Goal: Task Accomplishment & Management: Use online tool/utility

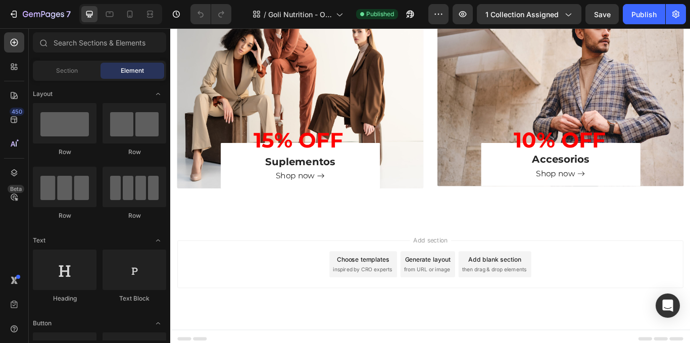
scroll to position [707, 0]
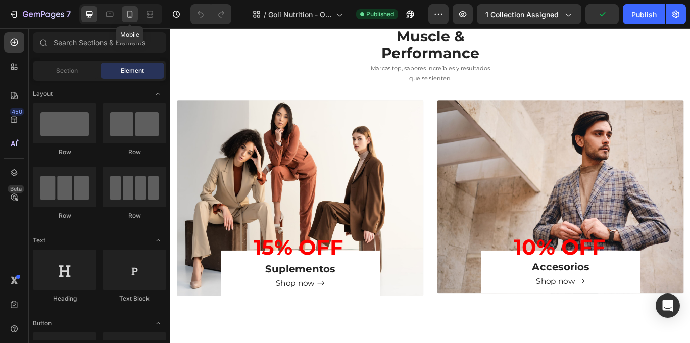
click at [129, 8] on div at bounding box center [130, 14] width 16 height 16
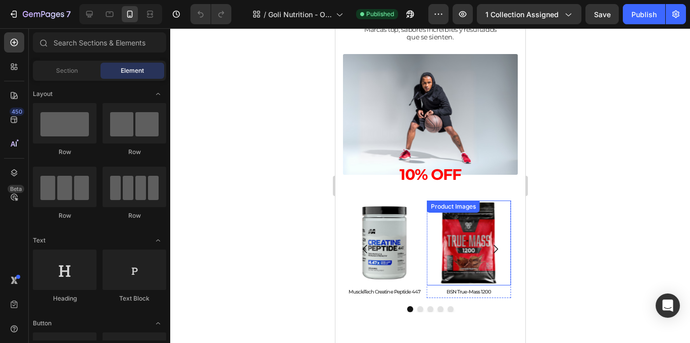
scroll to position [1117, 0]
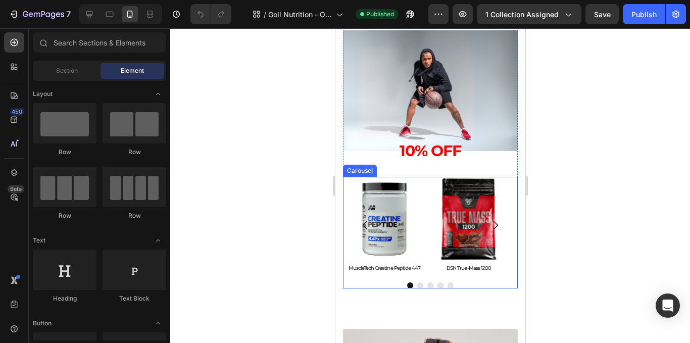
click at [417, 287] on button "Dot" at bounding box center [420, 285] width 6 height 6
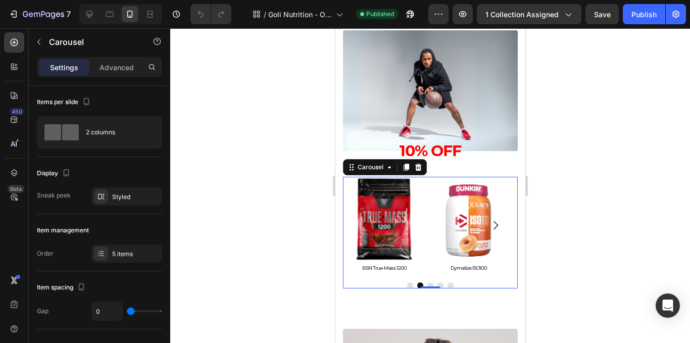
click at [427, 283] on button "Dot" at bounding box center [430, 285] width 6 height 6
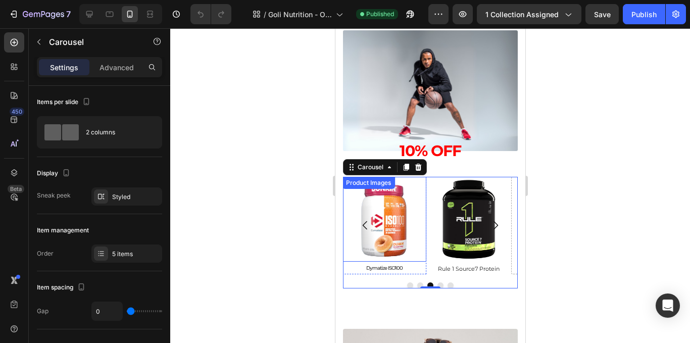
click at [404, 237] on img at bounding box center [383, 219] width 84 height 84
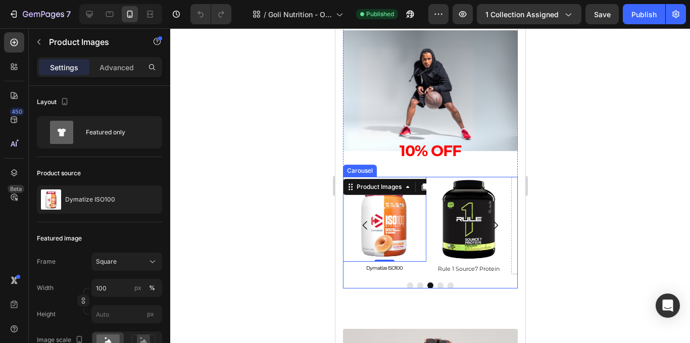
click at [437, 285] on button "Dot" at bounding box center [440, 285] width 6 height 6
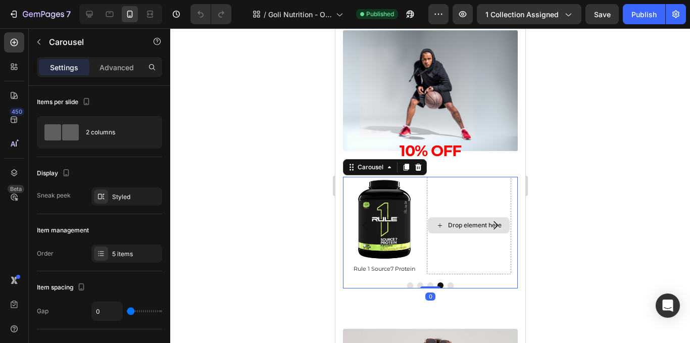
click at [449, 259] on div "Drop element here" at bounding box center [468, 225] width 84 height 97
click at [108, 73] on div "Advanced" at bounding box center [116, 67] width 50 height 16
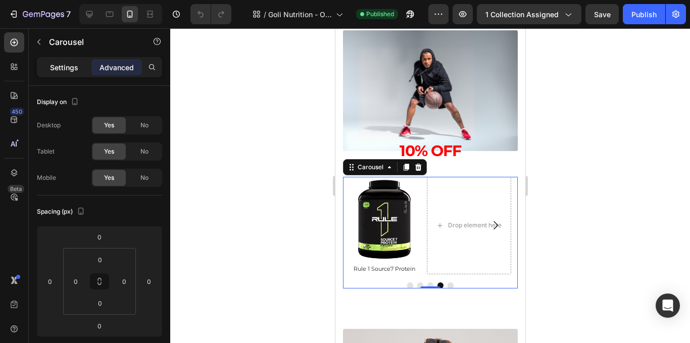
click at [57, 61] on div "Settings" at bounding box center [64, 67] width 50 height 16
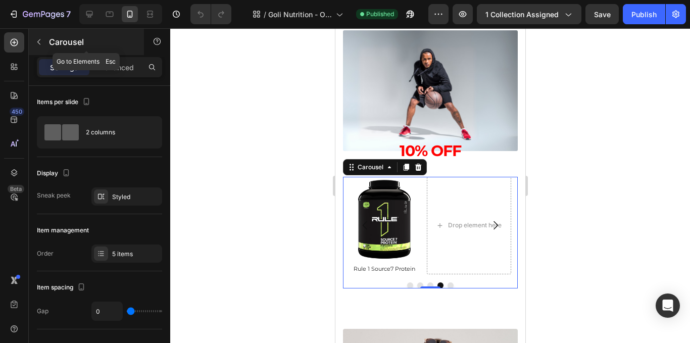
click at [41, 48] on button "button" at bounding box center [39, 42] width 16 height 16
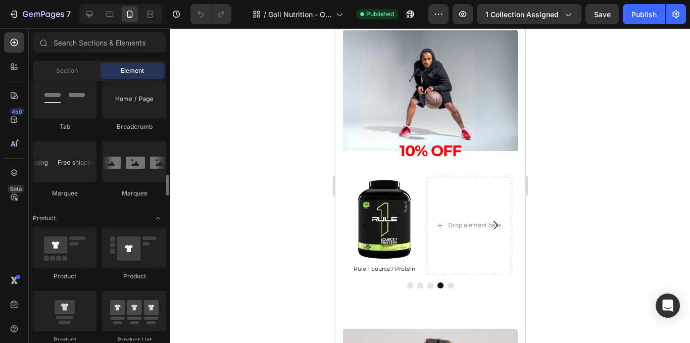
scroll to position [1262, 0]
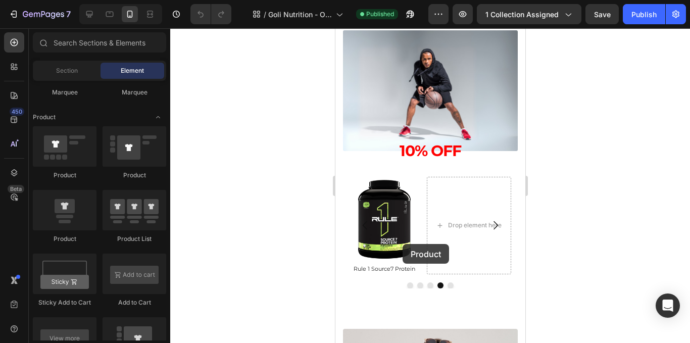
drag, startPoint x: 401, startPoint y: 255, endPoint x: 464, endPoint y: 216, distance: 74.4
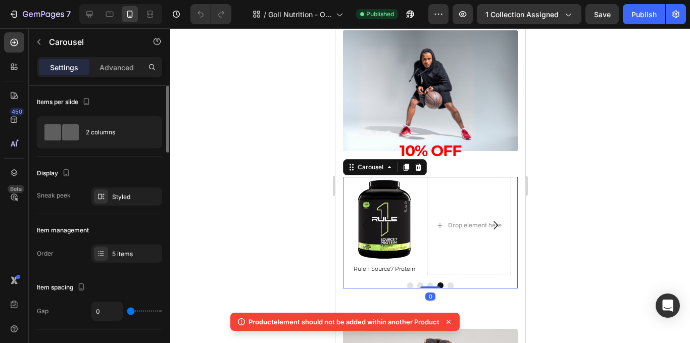
drag, startPoint x: 75, startPoint y: 194, endPoint x: 83, endPoint y: 193, distance: 8.1
click at [83, 193] on div "Sneak peek Styled" at bounding box center [99, 196] width 125 height 18
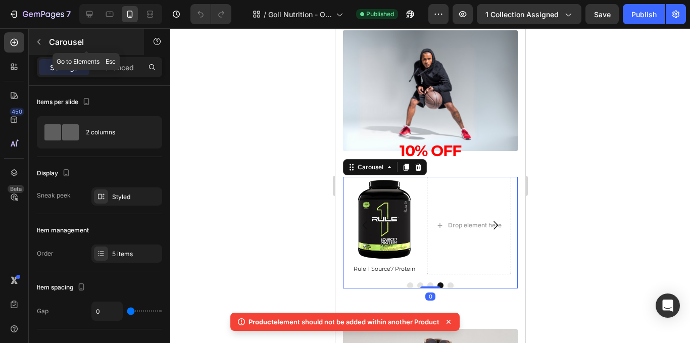
click at [41, 44] on icon "button" at bounding box center [39, 42] width 8 height 8
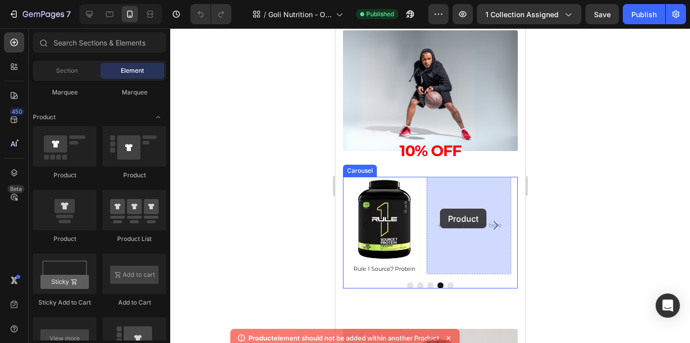
drag, startPoint x: 414, startPoint y: 257, endPoint x: 508, endPoint y: 163, distance: 133.9
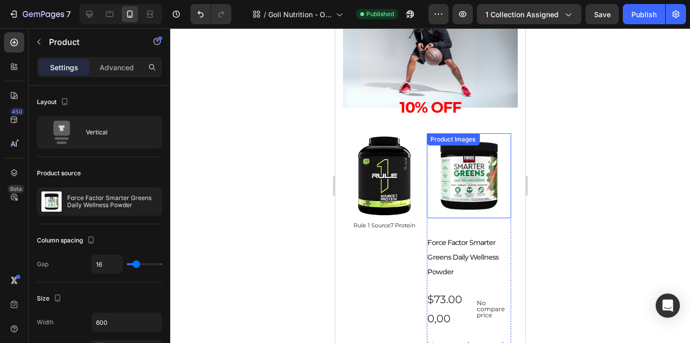
scroll to position [1218, 0]
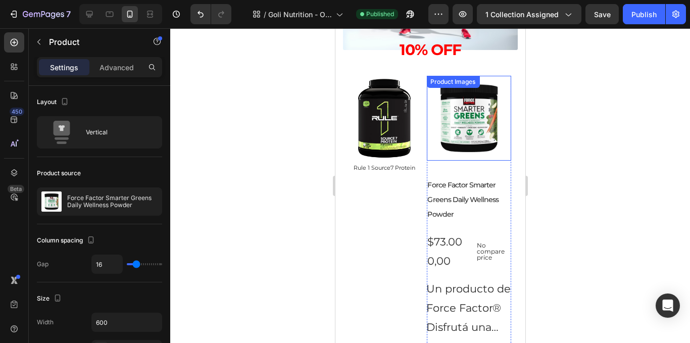
click at [453, 117] on img at bounding box center [468, 118] width 84 height 84
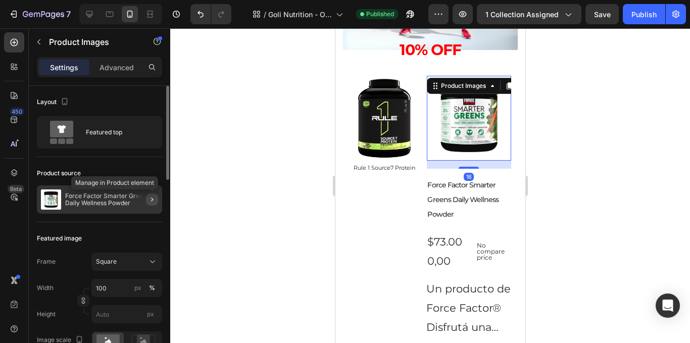
click at [155, 195] on icon "button" at bounding box center [152, 199] width 8 height 8
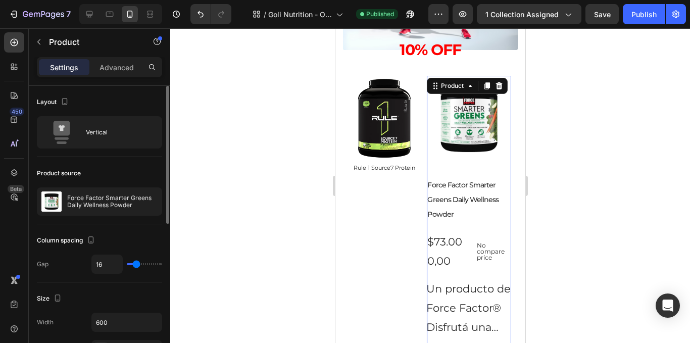
drag, startPoint x: 137, startPoint y: 260, endPoint x: 124, endPoint y: 260, distance: 13.1
click at [124, 260] on div "16" at bounding box center [126, 263] width 71 height 19
type input "0"
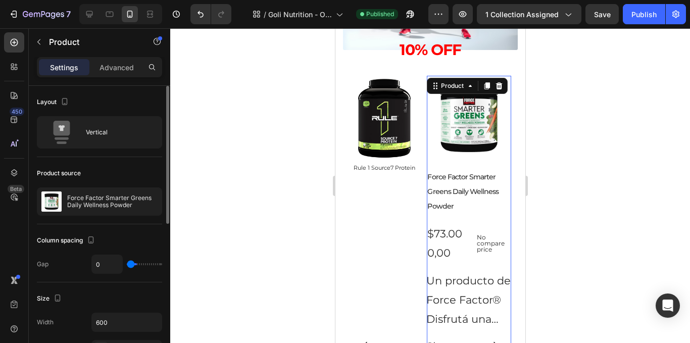
drag, startPoint x: 135, startPoint y: 264, endPoint x: 101, endPoint y: 246, distance: 38.6
type input "0"
click at [127, 263] on input "range" at bounding box center [144, 264] width 35 height 2
click at [147, 202] on button "button" at bounding box center [151, 201] width 12 height 12
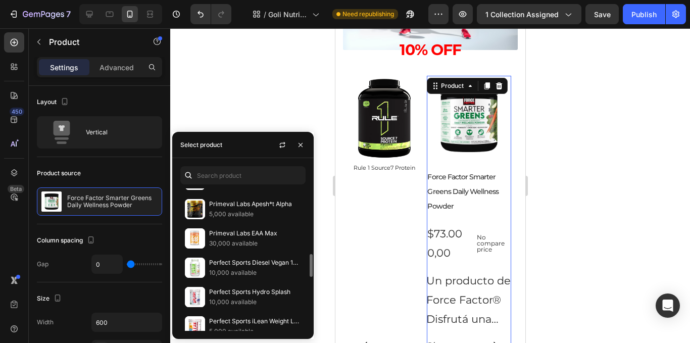
scroll to position [353, 0]
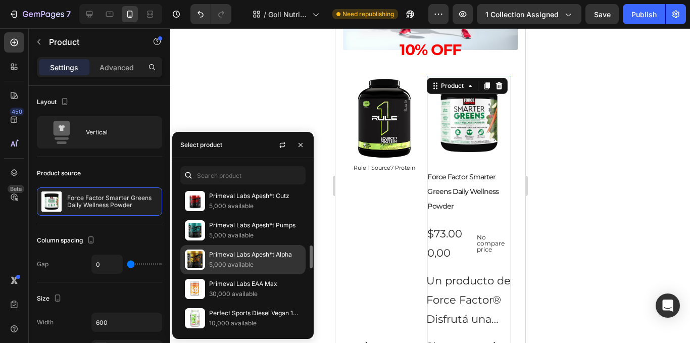
click at [253, 252] on p "Primeval Labs Apesh*t Alpha" at bounding box center [255, 254] width 92 height 10
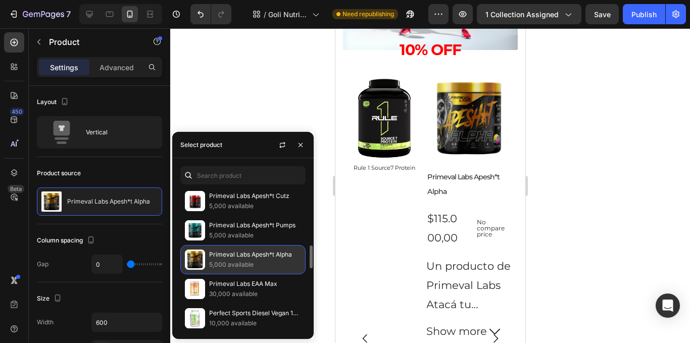
scroll to position [404, 0]
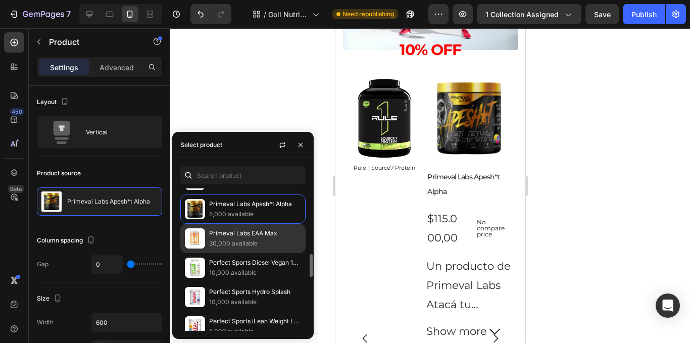
click at [261, 236] on p "Primeval Labs EAA Max" at bounding box center [255, 233] width 92 height 10
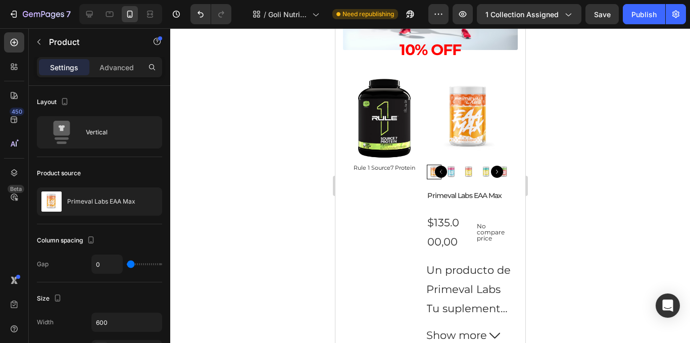
click at [555, 197] on div at bounding box center [430, 185] width 520 height 315
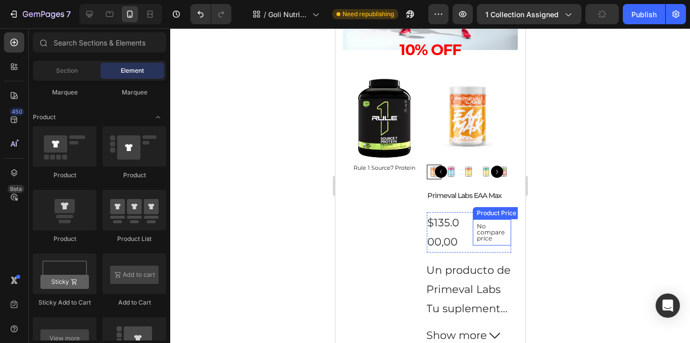
click at [492, 235] on p "No compare price" at bounding box center [491, 232] width 30 height 18
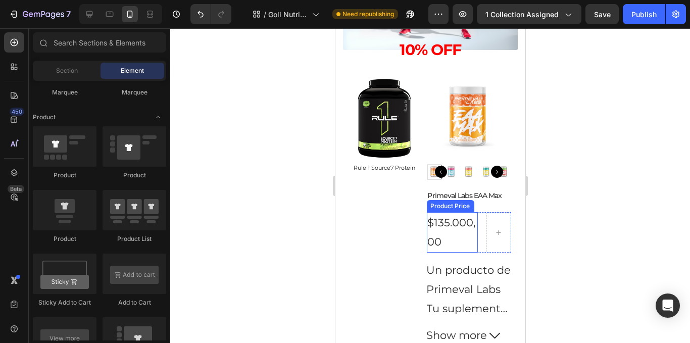
click at [454, 227] on div "$135.000,00" at bounding box center [451, 232] width 51 height 40
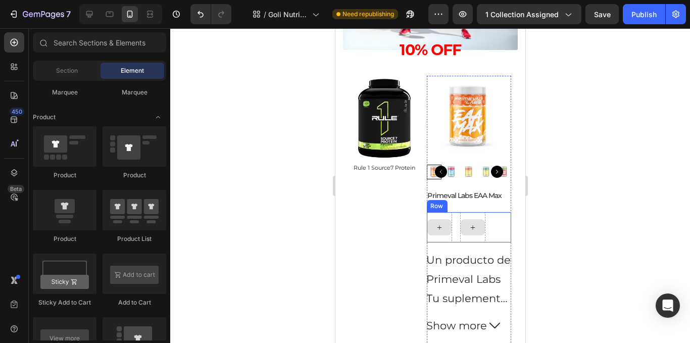
click at [462, 228] on div at bounding box center [471, 227] width 24 height 16
click at [456, 229] on div "Row" at bounding box center [468, 227] width 84 height 30
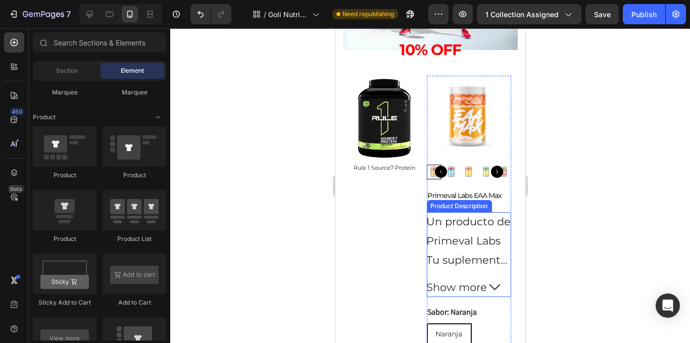
click at [463, 223] on p "Un producto de Primeval Labs" at bounding box center [468, 231] width 84 height 32
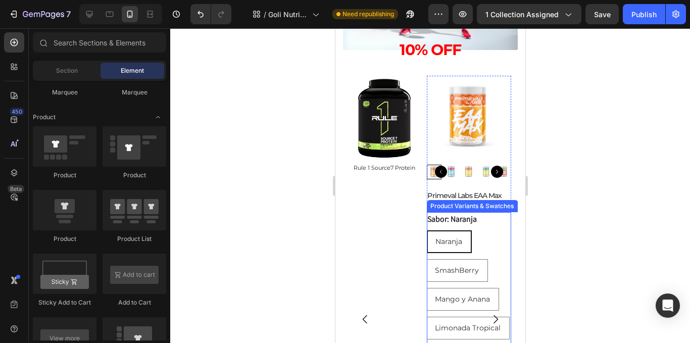
click at [478, 232] on div "Naranja Naranja Naranja SmashBerry SmashBerry SmashBerry Mango y Anana Mango y …" at bounding box center [468, 313] width 84 height 167
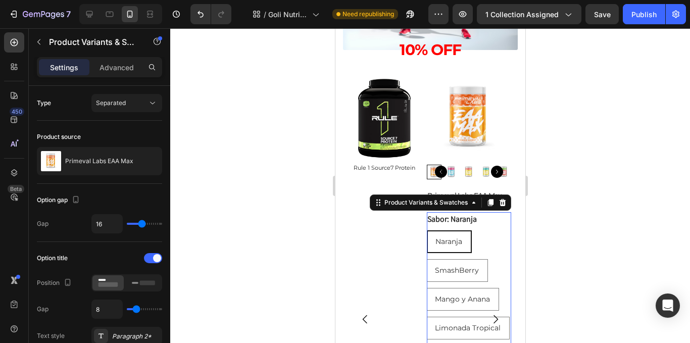
click at [464, 216] on legend "Sabor: Naranja" at bounding box center [451, 219] width 51 height 14
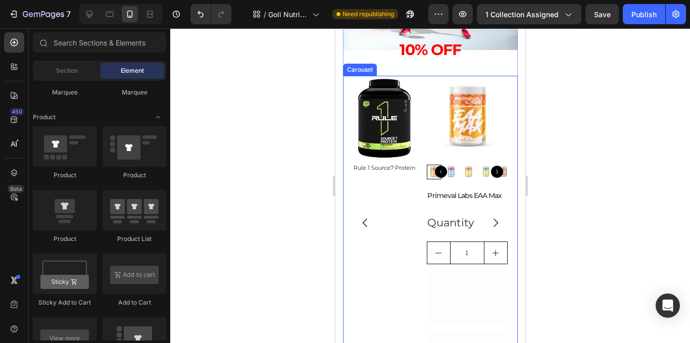
click at [481, 222] on button "Carousel Next Arrow" at bounding box center [495, 223] width 28 height 28
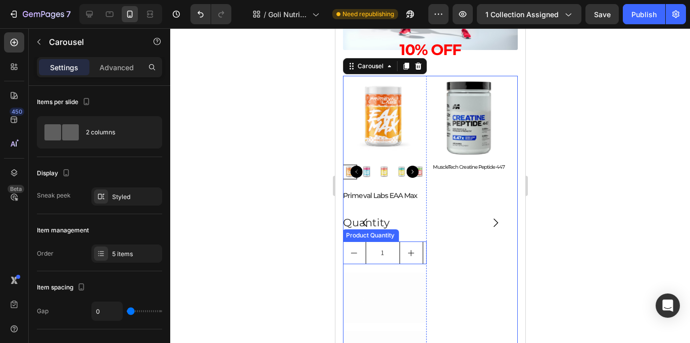
click at [412, 256] on icon "increment" at bounding box center [410, 253] width 8 height 8
type input "3"
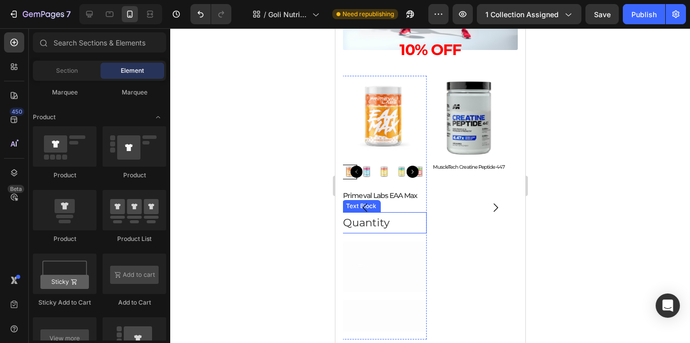
click at [397, 221] on div "Quantity" at bounding box center [383, 222] width 84 height 21
click at [394, 242] on div "Add to cart" at bounding box center [390, 237] width 45 height 38
click at [385, 236] on div "Buy it now" at bounding box center [383, 227] width 57 height 19
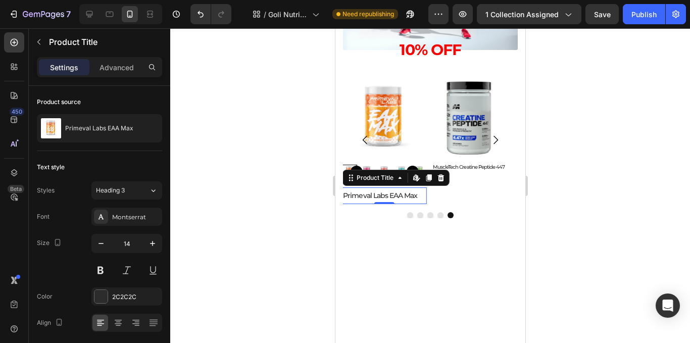
click at [567, 215] on div at bounding box center [430, 185] width 520 height 315
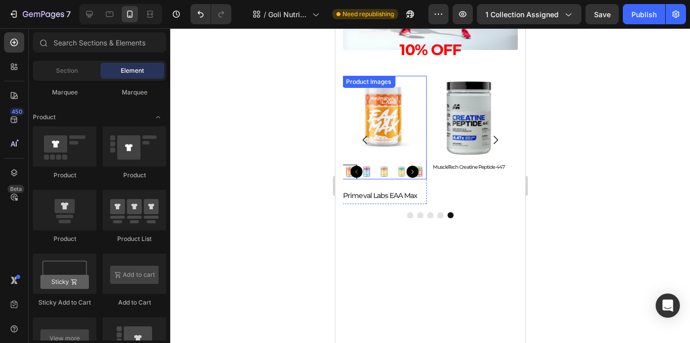
click at [398, 129] on img at bounding box center [383, 118] width 84 height 84
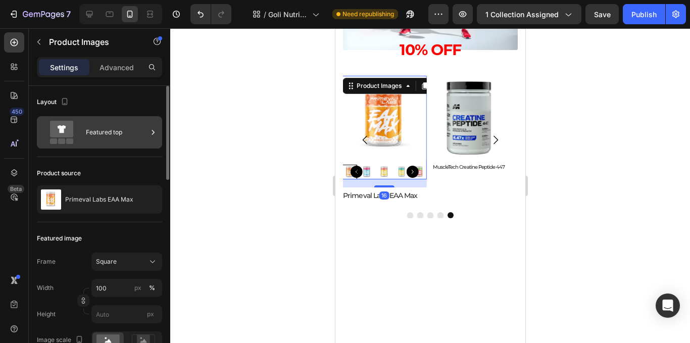
click at [127, 136] on div "Featured top" at bounding box center [117, 132] width 62 height 23
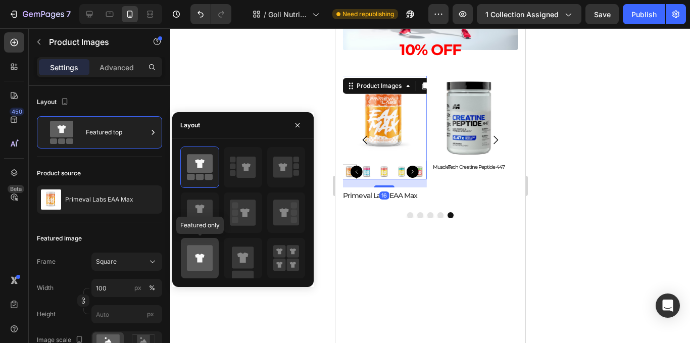
click at [199, 255] on icon at bounding box center [199, 257] width 9 height 9
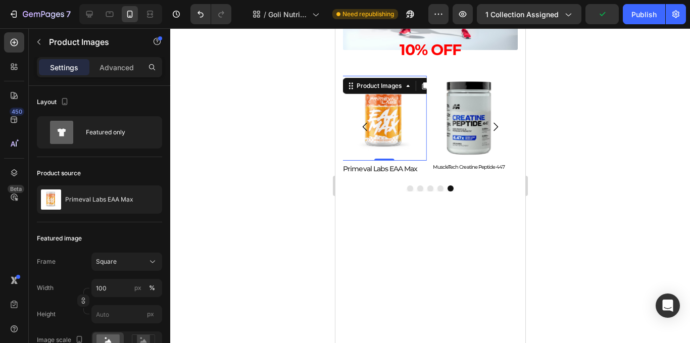
drag, startPoint x: 392, startPoint y: 167, endPoint x: 402, endPoint y: 137, distance: 31.1
click at [402, 137] on div "Product Images 16" at bounding box center [383, 118] width 84 height 84
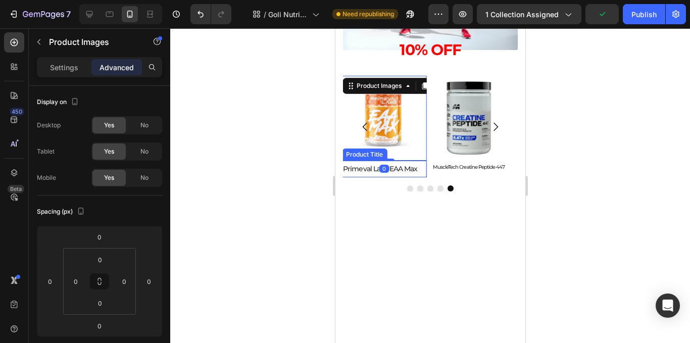
click at [407, 168] on h2 "Primeval Labs EAA Max" at bounding box center [383, 169] width 84 height 17
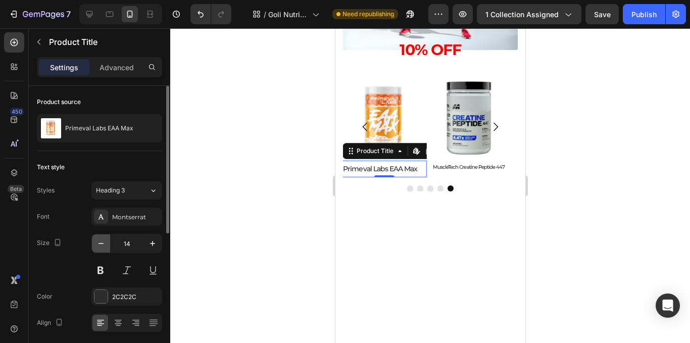
click at [103, 248] on icon "button" at bounding box center [101, 243] width 10 height 10
click at [103, 247] on icon "button" at bounding box center [101, 243] width 10 height 10
click at [102, 246] on icon "button" at bounding box center [101, 243] width 10 height 10
type input "10"
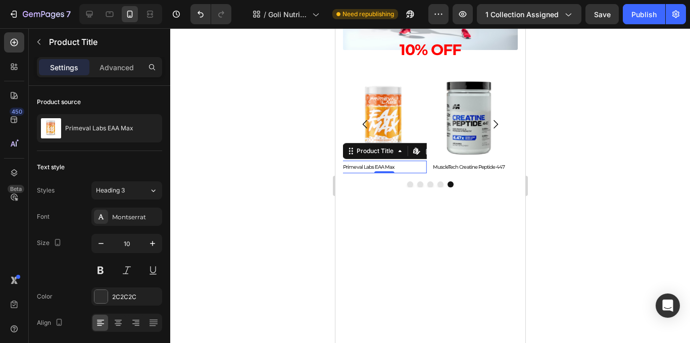
click at [276, 186] on div at bounding box center [430, 185] width 520 height 315
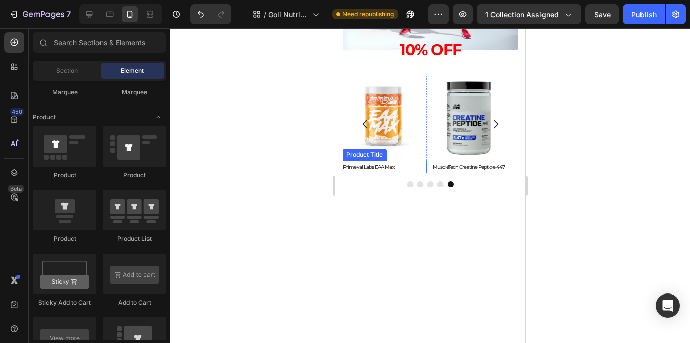
click at [374, 169] on h2 "Primeval Labs EAA Max" at bounding box center [383, 167] width 84 height 13
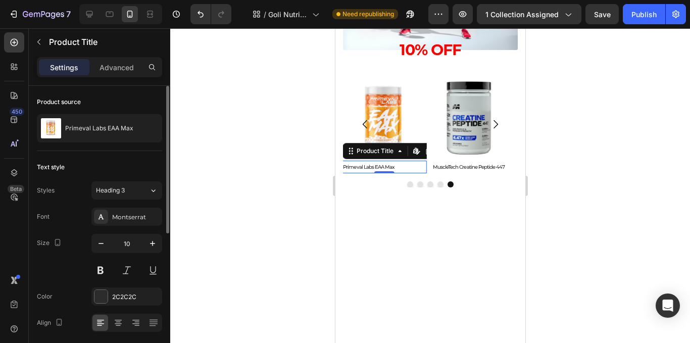
scroll to position [151, 0]
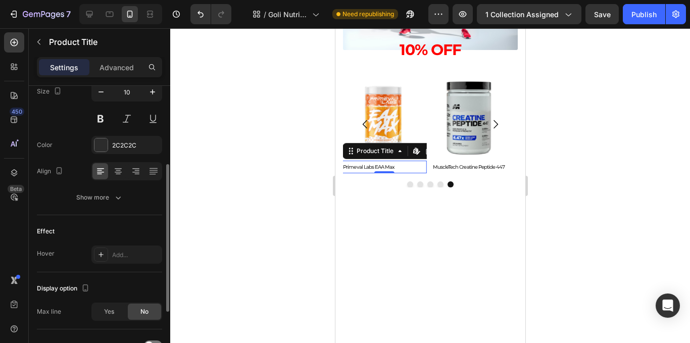
click at [126, 174] on div at bounding box center [126, 171] width 71 height 18
click at [121, 171] on icon at bounding box center [118, 171] width 10 height 10
click at [251, 151] on div at bounding box center [430, 185] width 520 height 315
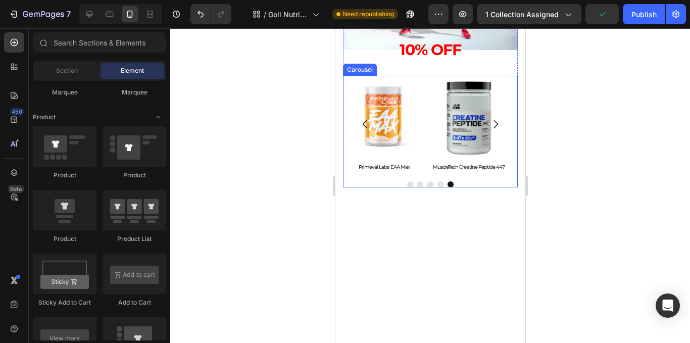
click at [489, 128] on icon "Carousel Next Arrow" at bounding box center [495, 124] width 12 height 12
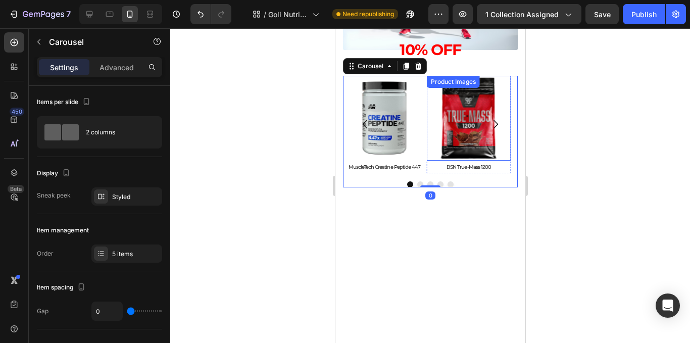
click at [438, 147] on img at bounding box center [468, 118] width 84 height 84
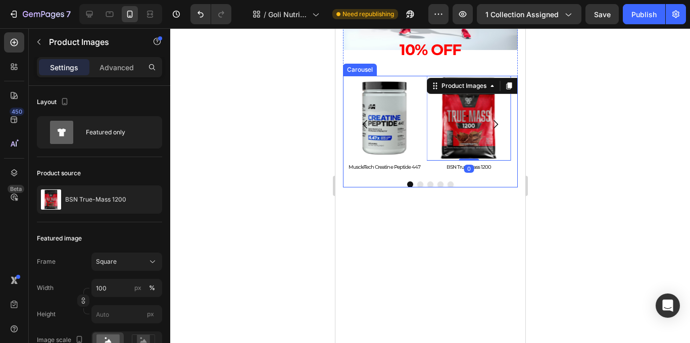
click at [425, 175] on div "Product Images 0 BSN True-Mass 1200 Product Title Product Product Images Dymati…" at bounding box center [429, 131] width 175 height 111
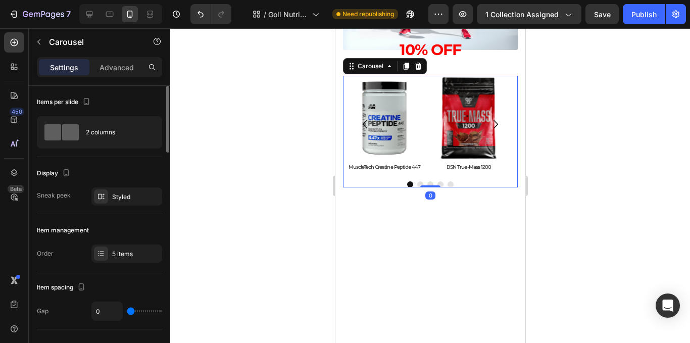
click at [90, 201] on div "Sneak peek Styled" at bounding box center [99, 196] width 125 height 18
click at [108, 193] on div "Styled" at bounding box center [126, 196] width 71 height 18
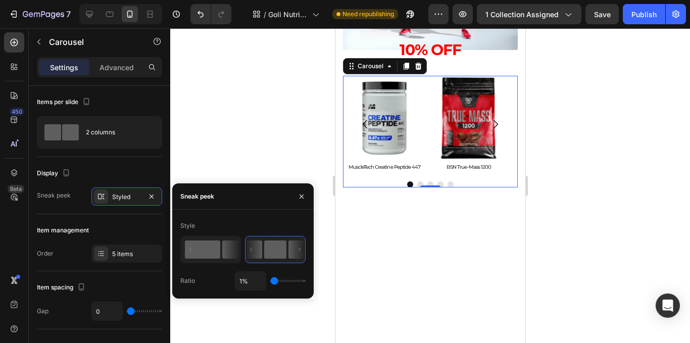
click at [211, 253] on rect at bounding box center [202, 249] width 35 height 18
type input "50%"
type input "50"
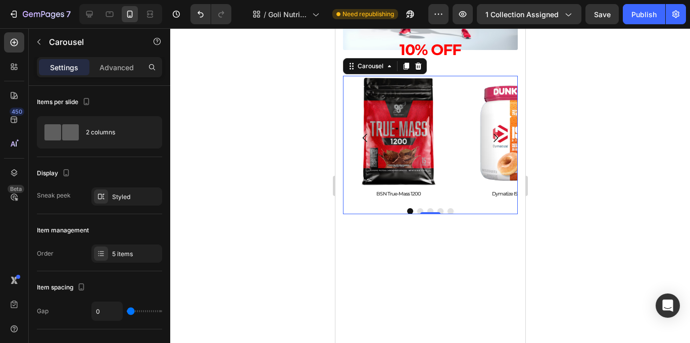
click at [489, 136] on icon "Carousel Next Arrow" at bounding box center [495, 138] width 12 height 12
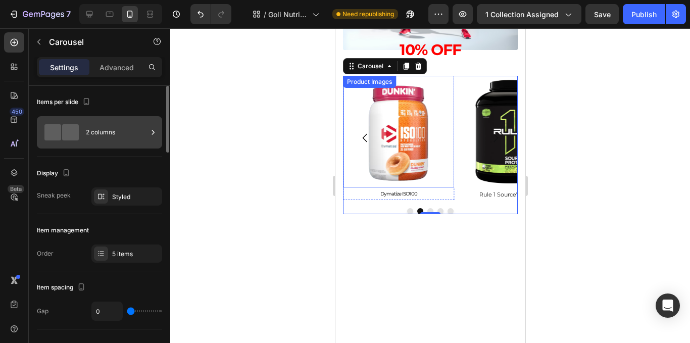
click at [153, 132] on icon at bounding box center [153, 132] width 3 height 5
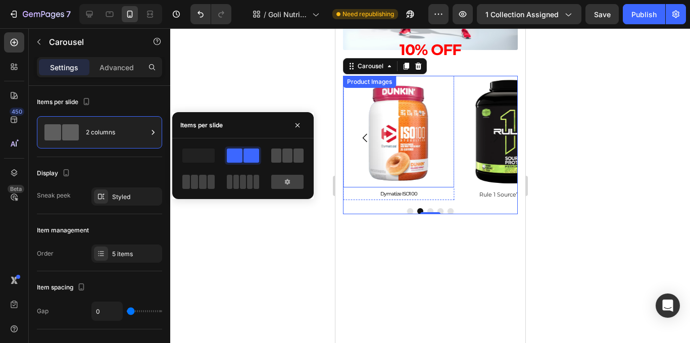
click at [289, 158] on span at bounding box center [287, 155] width 10 height 14
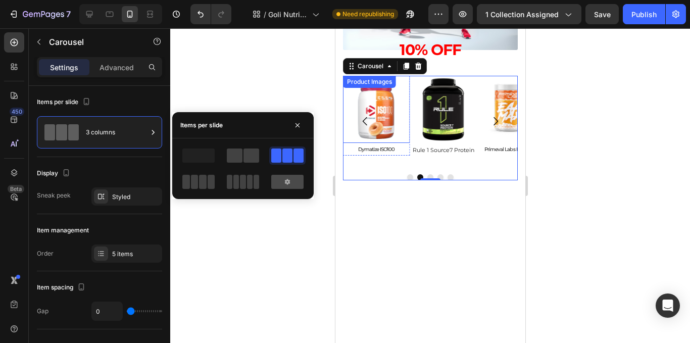
drag, startPoint x: 285, startPoint y: 184, endPoint x: 58, endPoint y: 126, distance: 234.5
click at [285, 184] on icon at bounding box center [287, 182] width 8 height 8
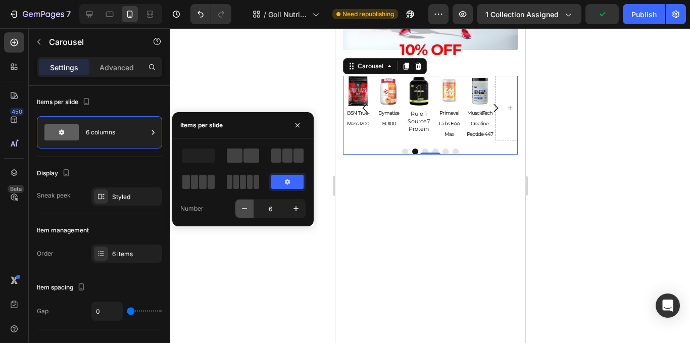
click at [249, 213] on button "button" at bounding box center [244, 208] width 18 height 18
type input "5"
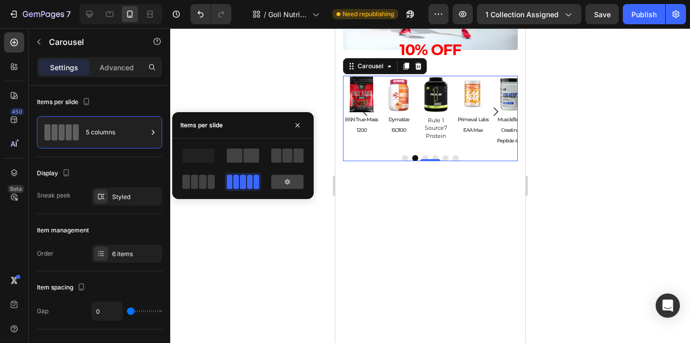
click at [247, 212] on div at bounding box center [430, 185] width 520 height 315
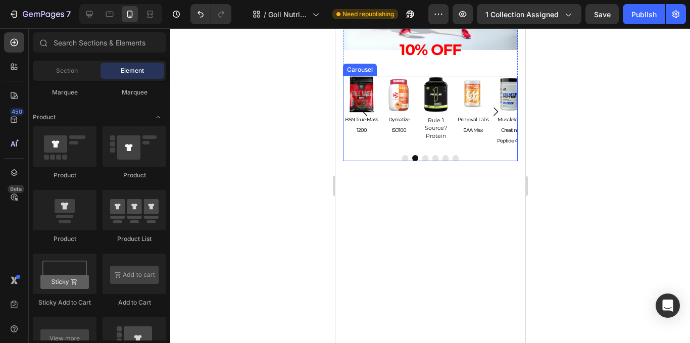
click at [372, 137] on div "Product Images BSN True-Mass 1200 Product Title Product" at bounding box center [360, 111] width 37 height 71
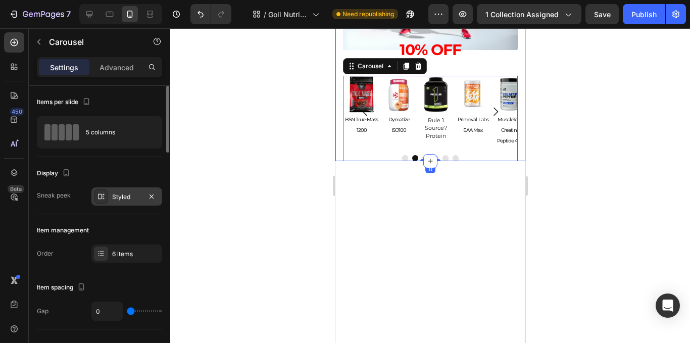
click at [118, 197] on div "Styled" at bounding box center [126, 196] width 29 height 9
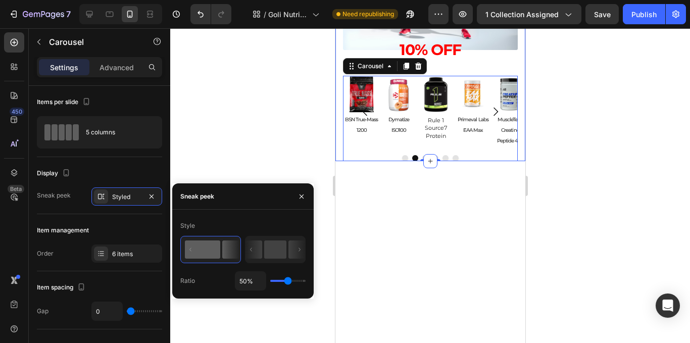
click at [201, 151] on div at bounding box center [430, 185] width 520 height 315
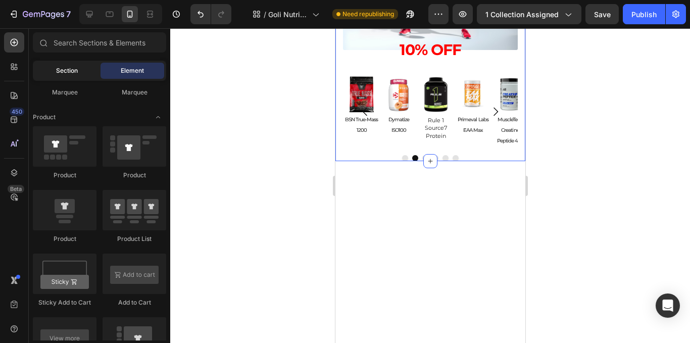
click at [79, 71] on div "Section" at bounding box center [67, 71] width 64 height 16
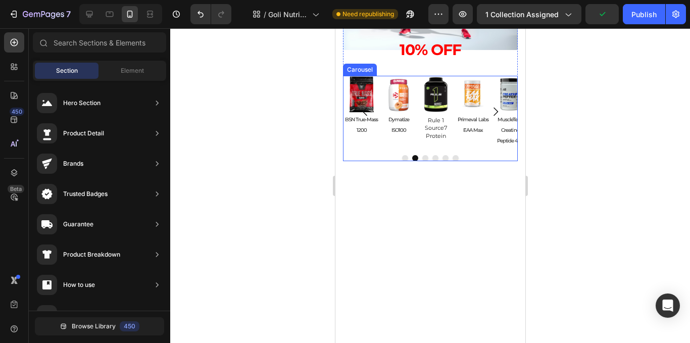
click at [393, 144] on div "Product Images Dymatize ISO100 Product Title Product" at bounding box center [398, 111] width 37 height 71
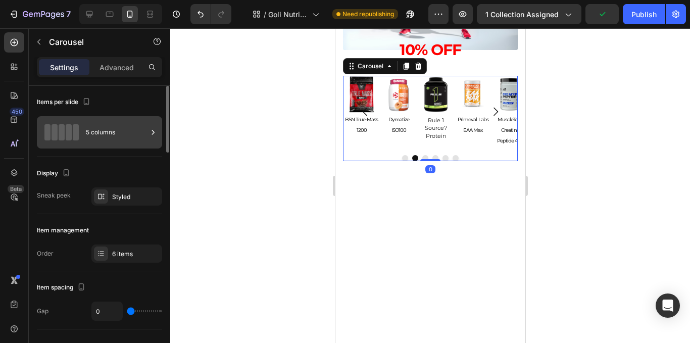
click at [108, 128] on div "5 columns" at bounding box center [117, 132] width 62 height 23
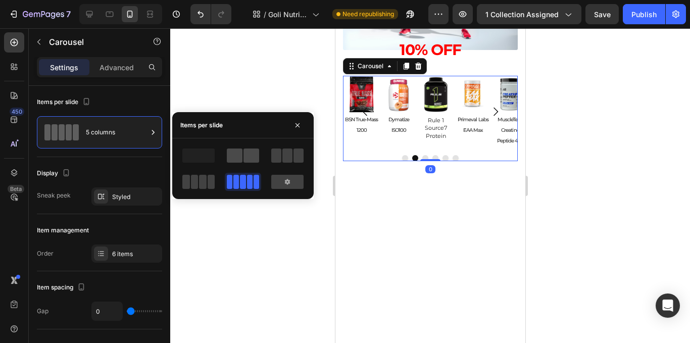
click at [239, 153] on span at bounding box center [235, 155] width 16 height 14
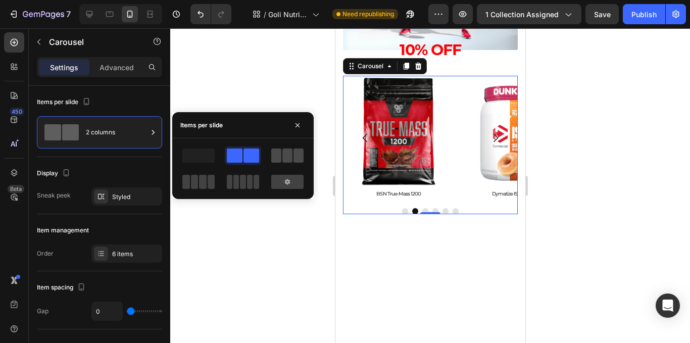
click at [277, 159] on span at bounding box center [276, 155] width 10 height 14
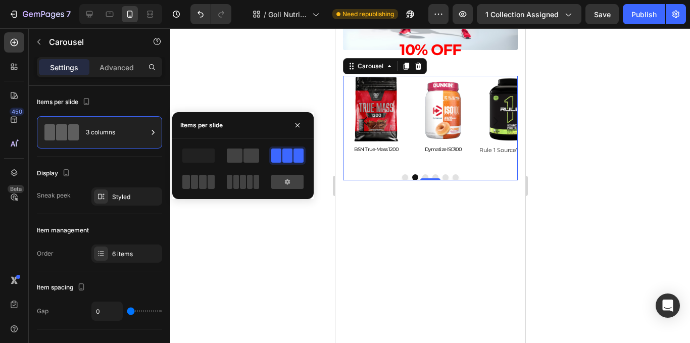
click at [489, 122] on icon "Carousel Next Arrow" at bounding box center [495, 121] width 12 height 12
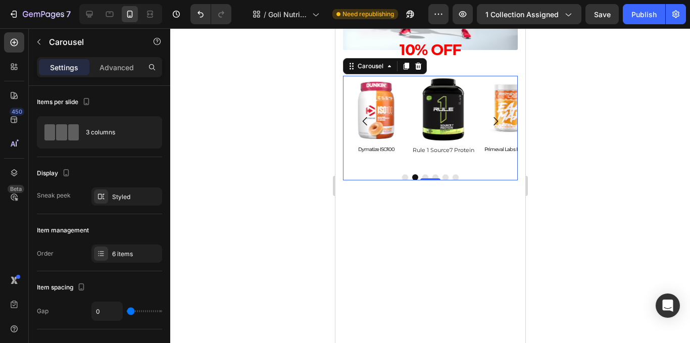
click at [489, 123] on icon "Carousel Next Arrow" at bounding box center [495, 121] width 12 height 12
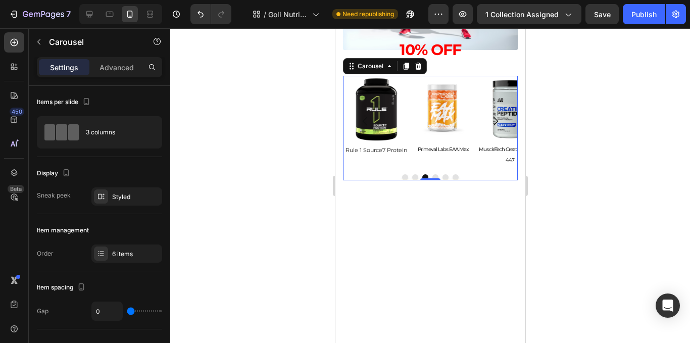
click at [489, 123] on icon "Carousel Next Arrow" at bounding box center [495, 121] width 12 height 12
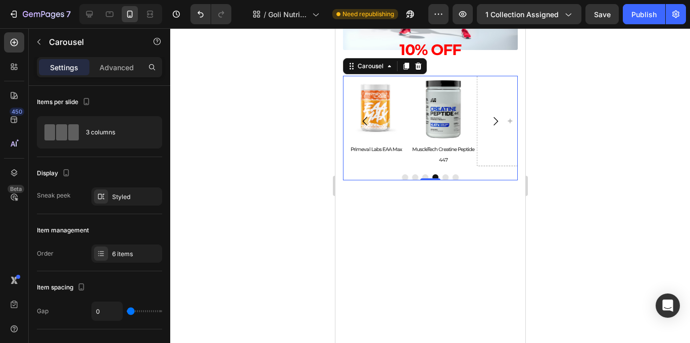
click at [489, 123] on icon "Carousel Next Arrow" at bounding box center [495, 121] width 12 height 12
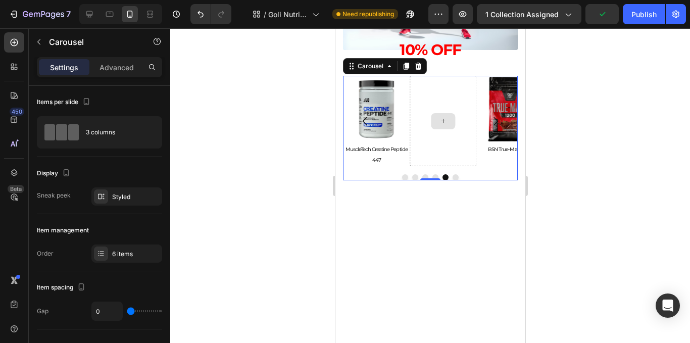
click at [452, 151] on div at bounding box center [442, 121] width 67 height 90
click at [125, 254] on div "6 items" at bounding box center [135, 253] width 47 height 9
click at [184, 95] on div at bounding box center [430, 185] width 520 height 315
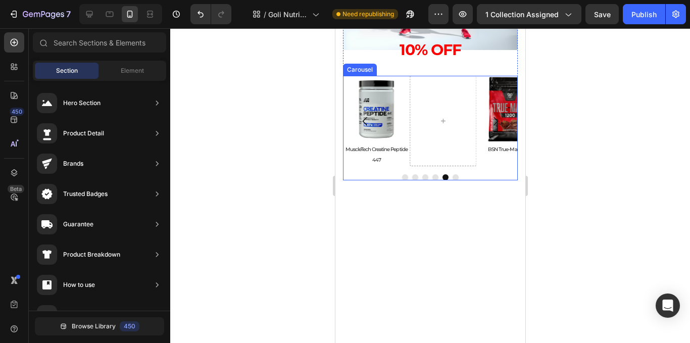
click at [369, 175] on div at bounding box center [429, 177] width 175 height 6
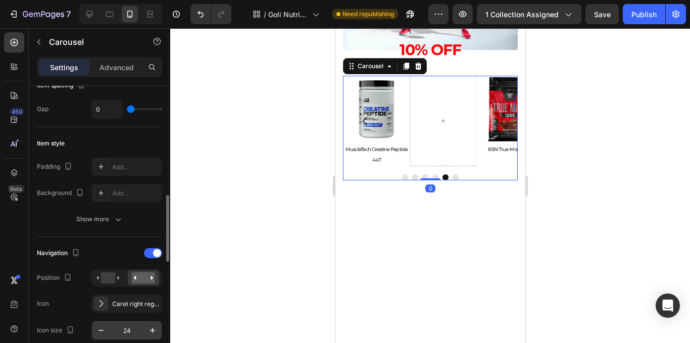
scroll to position [252, 0]
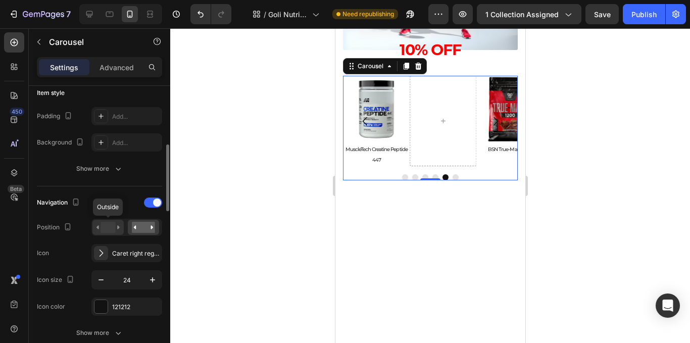
click at [116, 228] on icon at bounding box center [107, 227] width 23 height 11
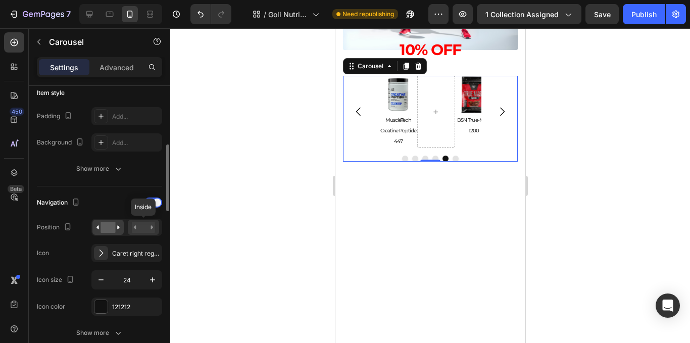
click at [138, 233] on div at bounding box center [143, 227] width 31 height 15
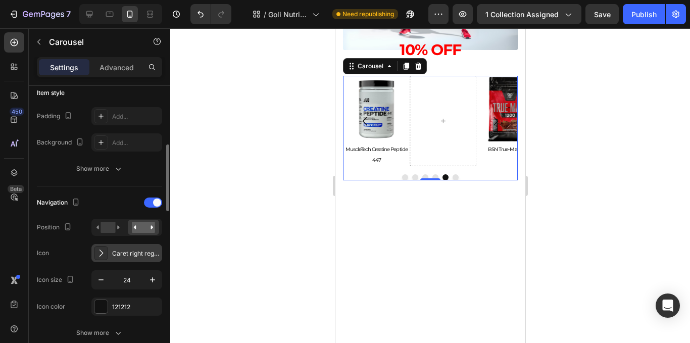
click at [137, 249] on div "Caret right regular" at bounding box center [135, 253] width 47 height 9
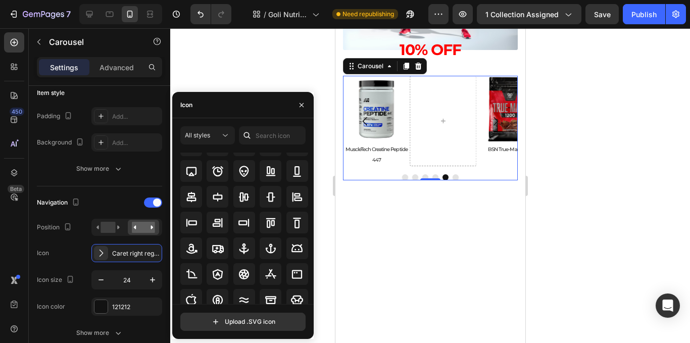
scroll to position [0, 0]
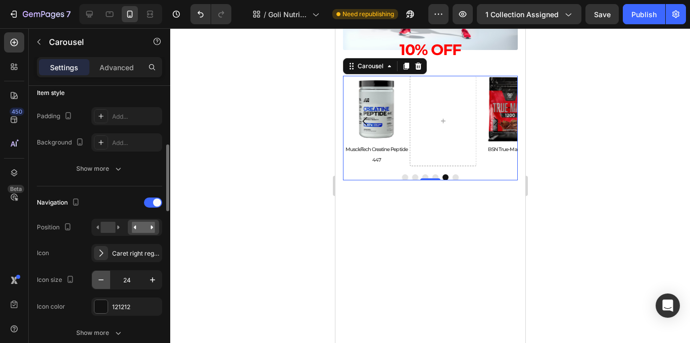
click at [97, 280] on icon "button" at bounding box center [101, 280] width 10 height 10
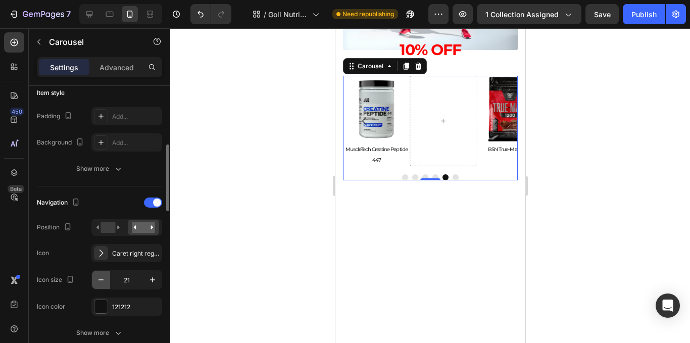
click at [97, 280] on icon "button" at bounding box center [101, 280] width 10 height 10
type input "19"
click at [111, 220] on div at bounding box center [107, 227] width 31 height 15
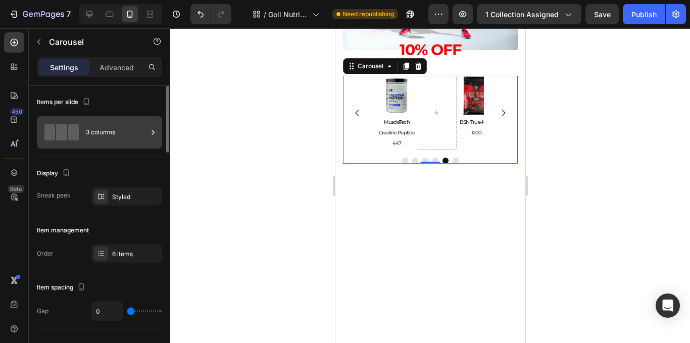
click at [123, 138] on div "3 columns" at bounding box center [117, 132] width 62 height 23
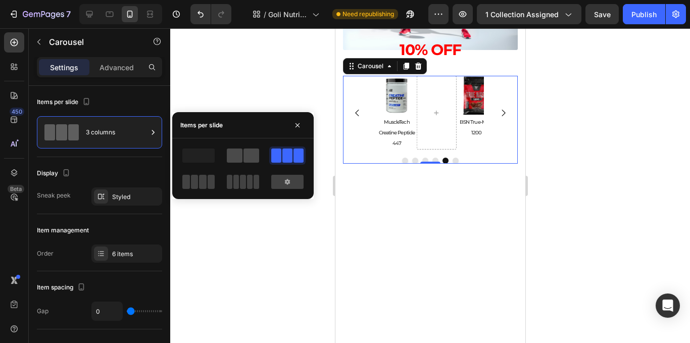
click at [231, 159] on span at bounding box center [235, 155] width 16 height 14
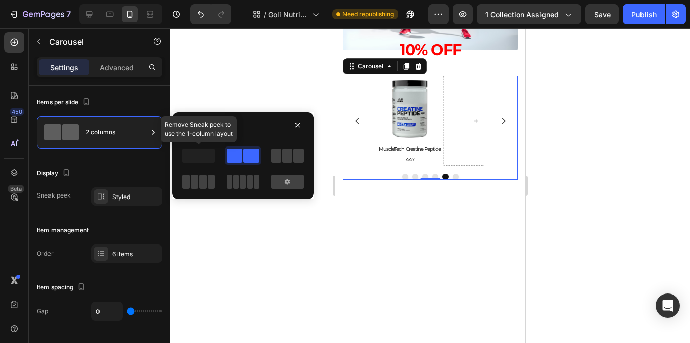
click at [214, 146] on div at bounding box center [198, 155] width 36 height 18
click at [199, 150] on span at bounding box center [198, 155] width 32 height 14
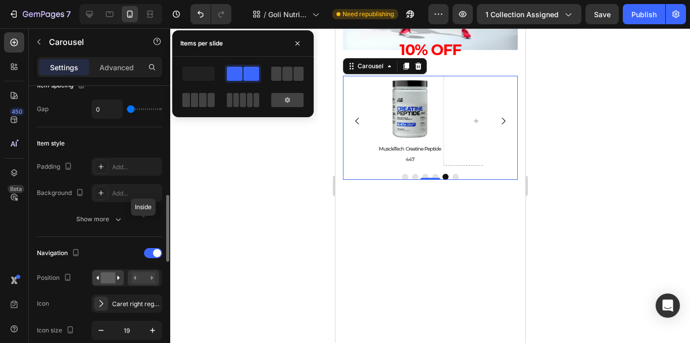
scroll to position [252, 0]
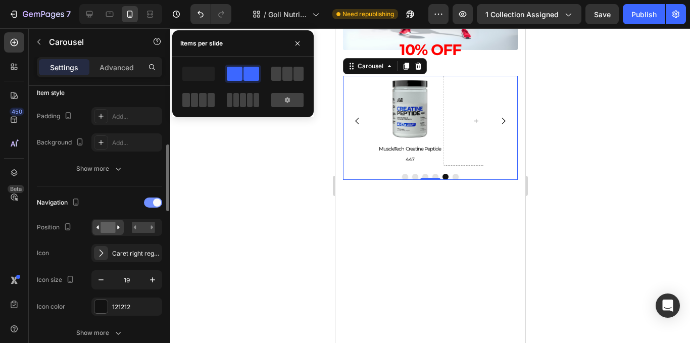
click at [148, 206] on div at bounding box center [153, 202] width 18 height 10
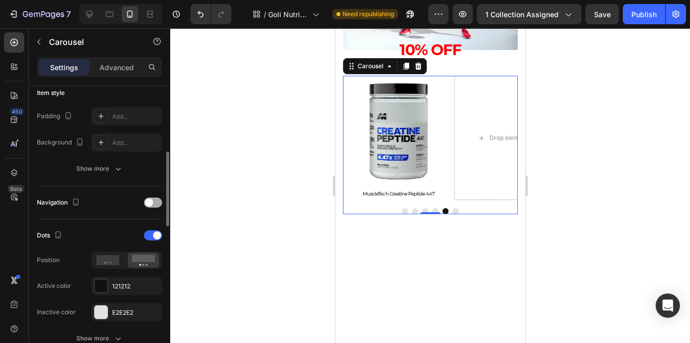
click at [150, 206] on div at bounding box center [153, 202] width 18 height 10
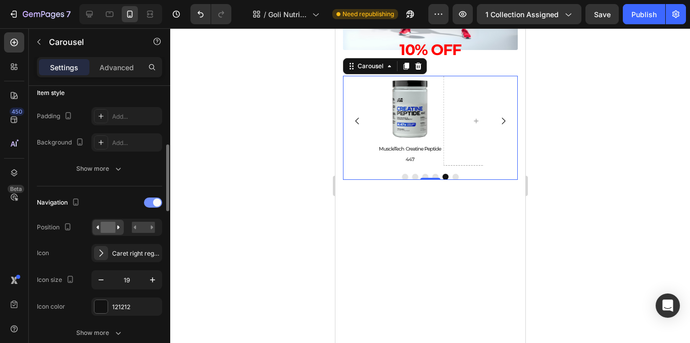
click at [151, 206] on div at bounding box center [153, 202] width 18 height 10
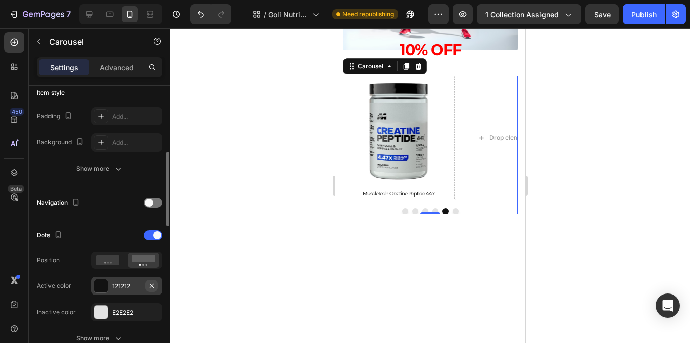
scroll to position [303, 0]
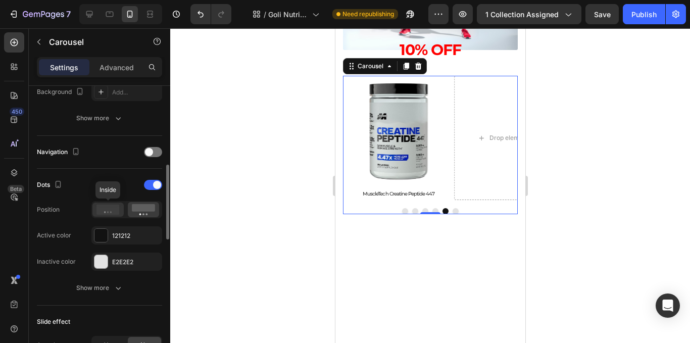
click at [119, 208] on icon at bounding box center [107, 209] width 23 height 10
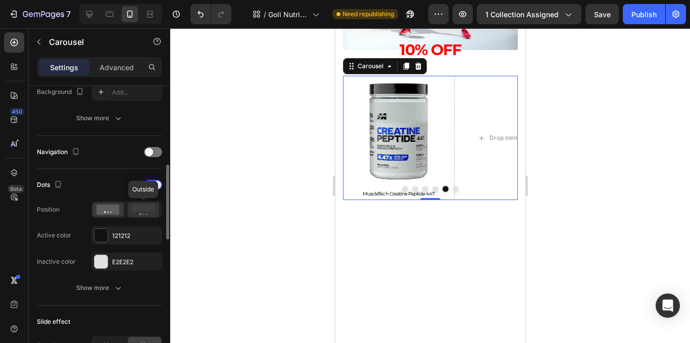
click at [154, 205] on rect at bounding box center [143, 208] width 23 height 8
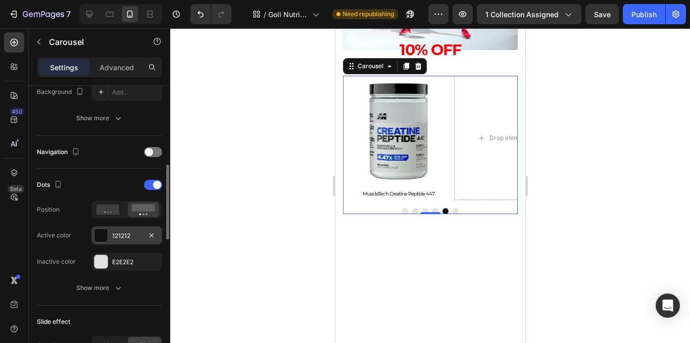
click at [127, 236] on div "121212" at bounding box center [126, 235] width 29 height 9
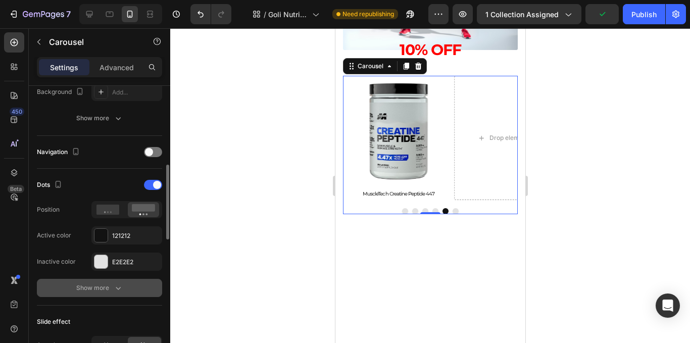
click at [114, 289] on icon "button" at bounding box center [118, 288] width 10 height 10
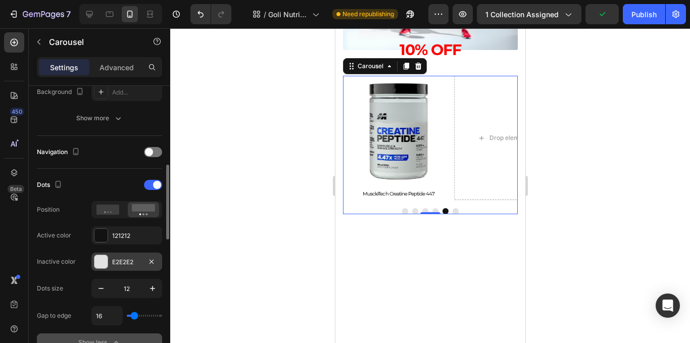
scroll to position [404, 0]
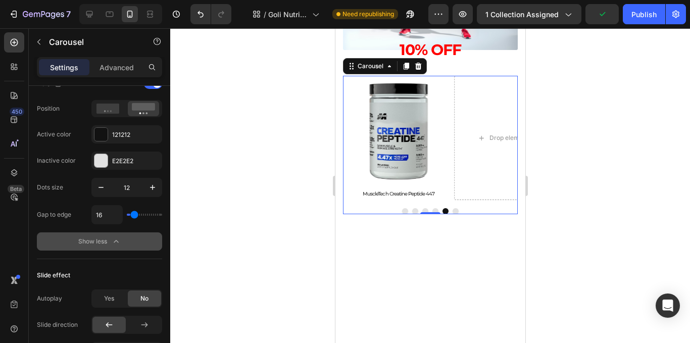
type input "0"
type input "44"
click at [141, 214] on input "range" at bounding box center [144, 215] width 35 height 2
type input "44"
type input "16"
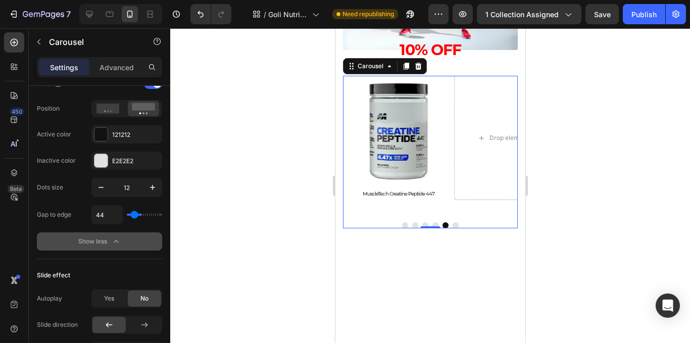
click at [134, 214] on input "range" at bounding box center [144, 215] width 35 height 2
type input "16"
click at [134, 214] on input "range" at bounding box center [144, 215] width 35 height 2
click at [99, 191] on icon "button" at bounding box center [101, 187] width 10 height 10
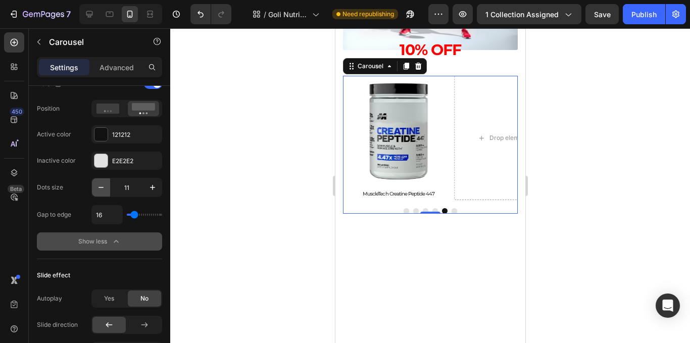
click at [99, 191] on icon "button" at bounding box center [101, 187] width 10 height 10
type input "7"
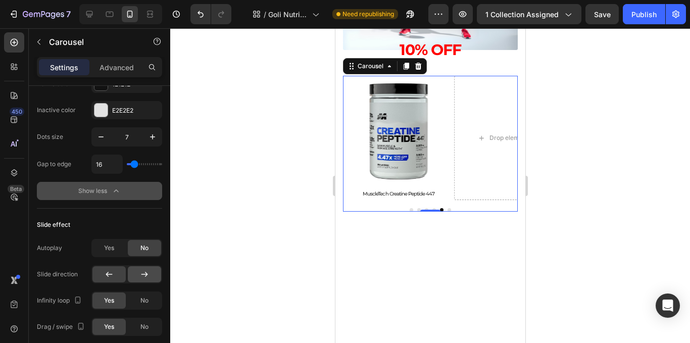
click at [133, 271] on div at bounding box center [144, 274] width 33 height 16
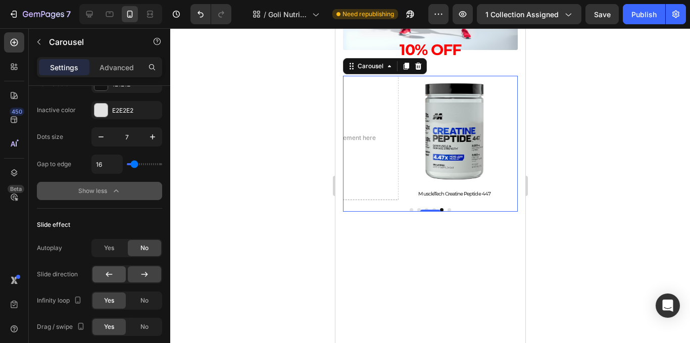
click at [112, 272] on icon at bounding box center [109, 274] width 10 height 10
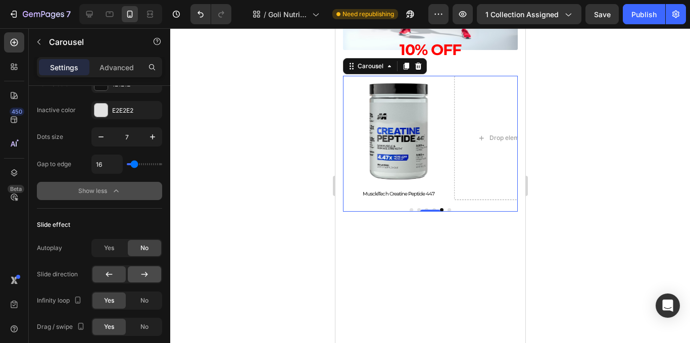
click at [134, 272] on div at bounding box center [144, 274] width 33 height 16
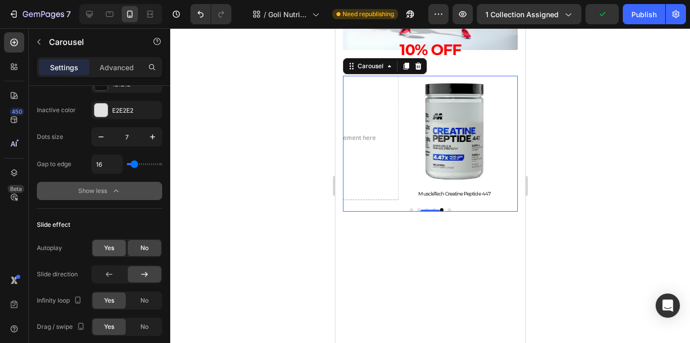
click at [106, 247] on span "Yes" at bounding box center [109, 247] width 10 height 9
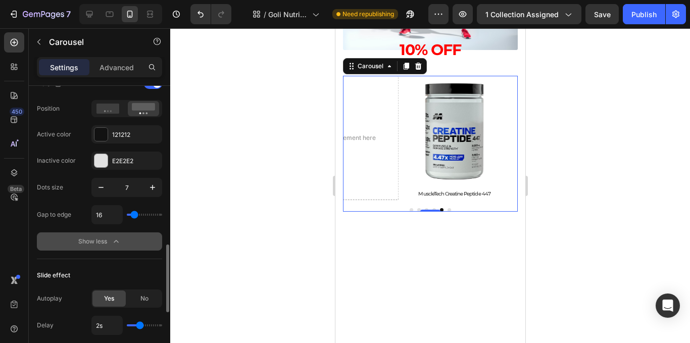
scroll to position [505, 0]
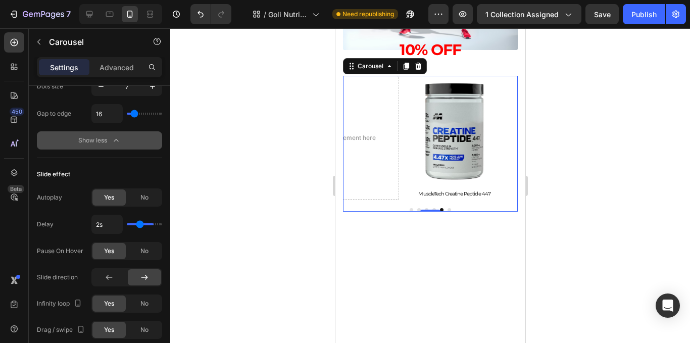
type input "3.2s"
type input "3.2"
type input "1s"
drag, startPoint x: 137, startPoint y: 224, endPoint x: 114, endPoint y: 224, distance: 23.2
type input "1"
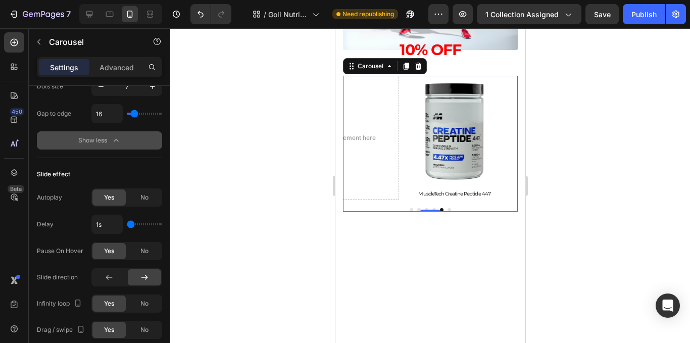
click at [127, 224] on input "range" at bounding box center [144, 224] width 35 height 2
click at [114, 224] on input "1s" at bounding box center [107, 224] width 30 height 18
drag, startPoint x: 114, startPoint y: 224, endPoint x: 154, endPoint y: 225, distance: 40.9
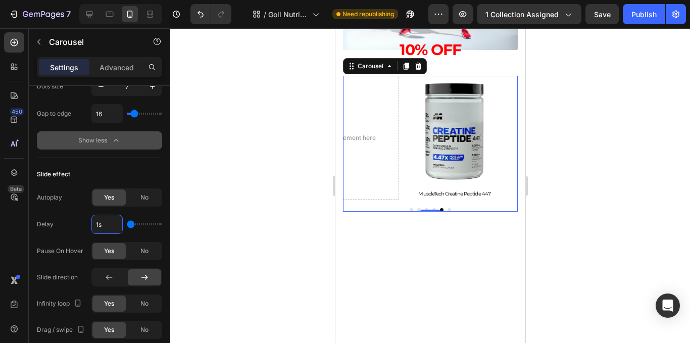
click at [154, 225] on div "1s" at bounding box center [126, 224] width 71 height 19
click at [155, 219] on div "1s" at bounding box center [126, 224] width 71 height 19
click at [155, 221] on div "1s" at bounding box center [126, 224] width 71 height 19
click at [141, 222] on div "1s" at bounding box center [126, 224] width 71 height 19
type input "2.7s"
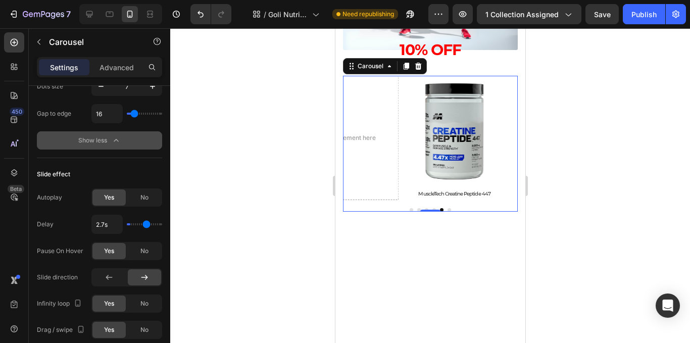
drag, startPoint x: 128, startPoint y: 225, endPoint x: 147, endPoint y: 225, distance: 19.2
type input "2.8"
click at [147, 225] on input "range" at bounding box center [144, 224] width 35 height 2
type input "3.1s"
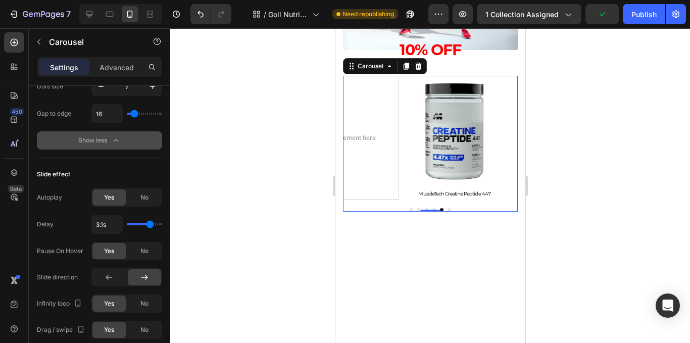
type input "3.1"
click at [149, 223] on input "range" at bounding box center [144, 224] width 35 height 2
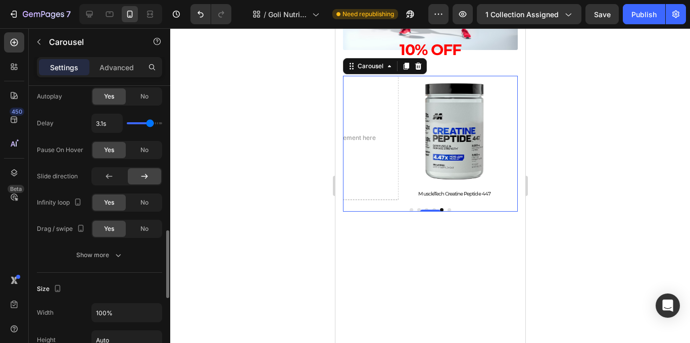
scroll to position [555, 0]
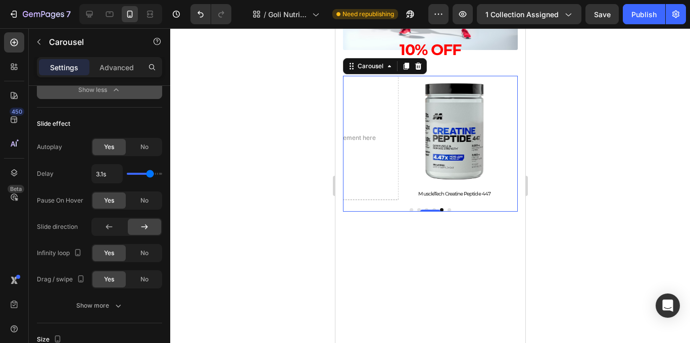
click at [142, 171] on div "3.1s" at bounding box center [126, 173] width 71 height 19
type input "2.8s"
drag, startPoint x: 147, startPoint y: 176, endPoint x: 143, endPoint y: 203, distance: 27.6
type input "2.2"
click at [142, 175] on input "range" at bounding box center [144, 174] width 35 height 2
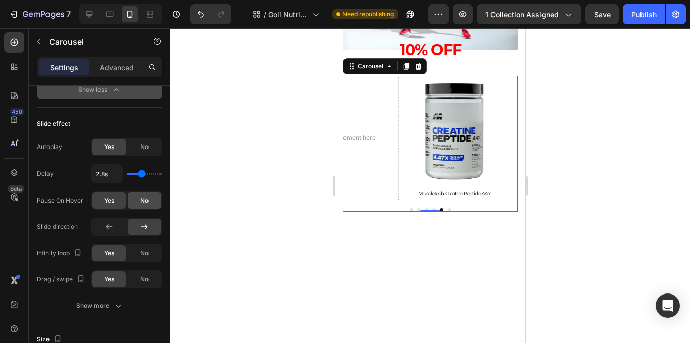
type input "2.2s"
click at [115, 228] on div at bounding box center [108, 227] width 33 height 16
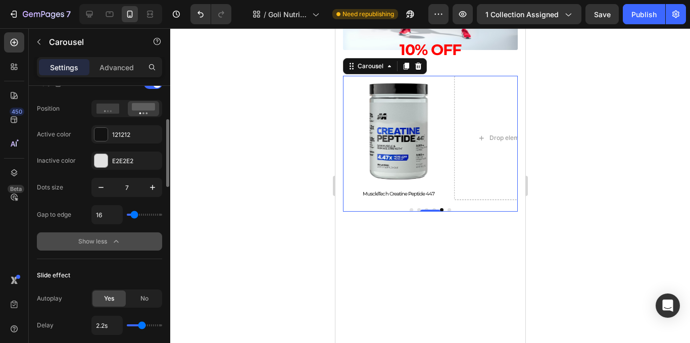
scroll to position [353, 0]
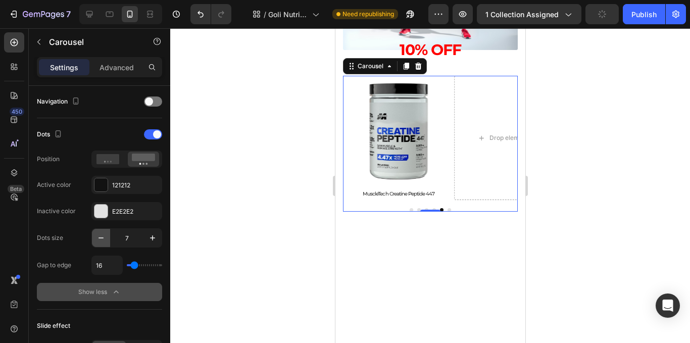
click at [103, 237] on icon "button" at bounding box center [101, 238] width 10 height 10
click at [149, 238] on icon "button" at bounding box center [152, 238] width 10 height 10
type input "8"
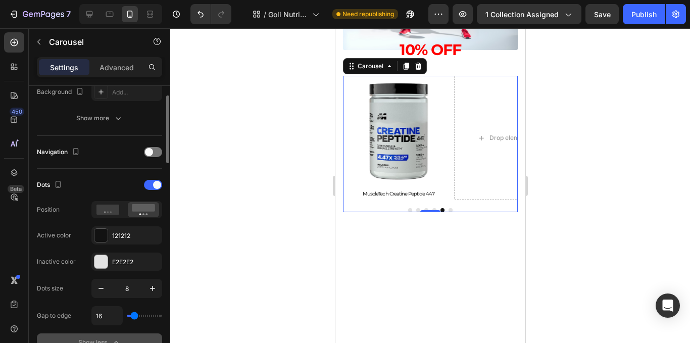
scroll to position [202, 0]
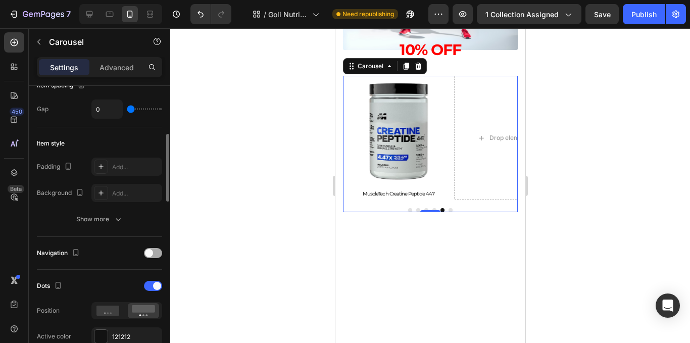
click at [151, 252] on span at bounding box center [149, 253] width 8 height 8
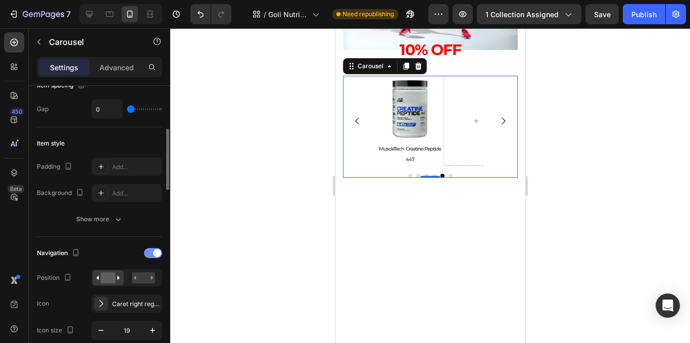
scroll to position [252, 0]
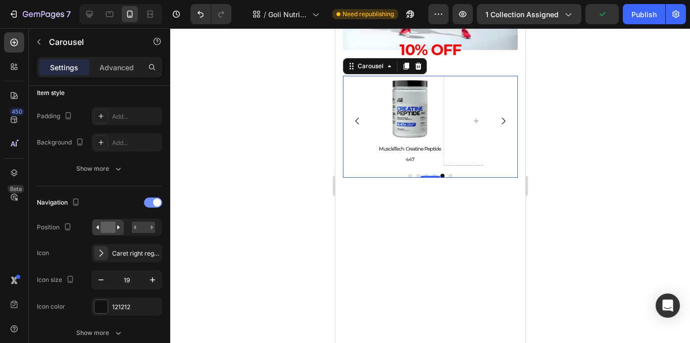
click at [151, 203] on div at bounding box center [153, 202] width 18 height 10
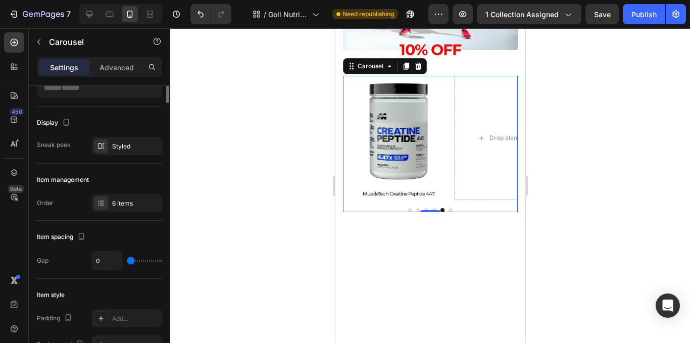
scroll to position [0, 0]
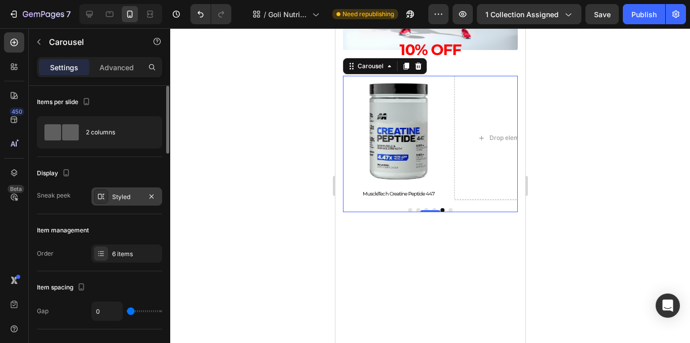
click at [124, 199] on div "Styled" at bounding box center [126, 196] width 29 height 9
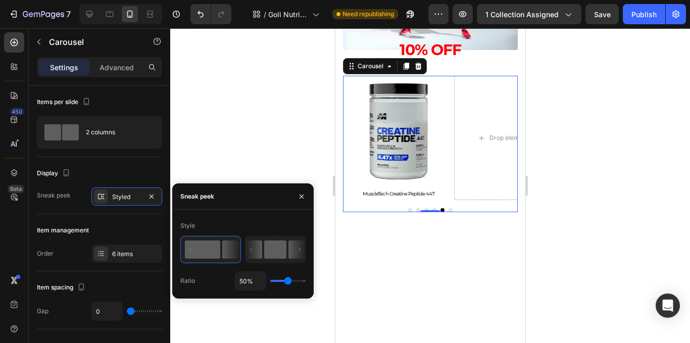
click at [260, 248] on icon at bounding box center [253, 249] width 17 height 18
type input "1%"
type input "1"
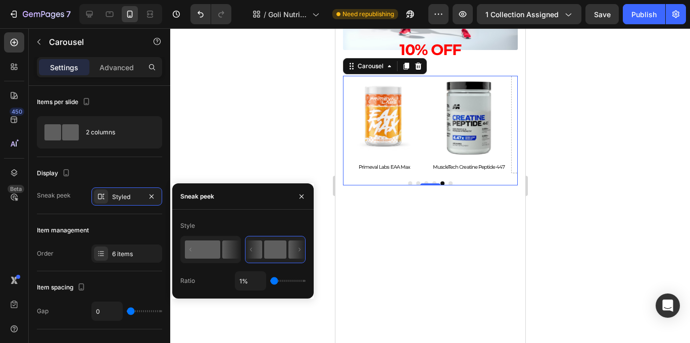
click at [223, 260] on icon at bounding box center [210, 250] width 59 height 26
type input "50%"
type input "50"
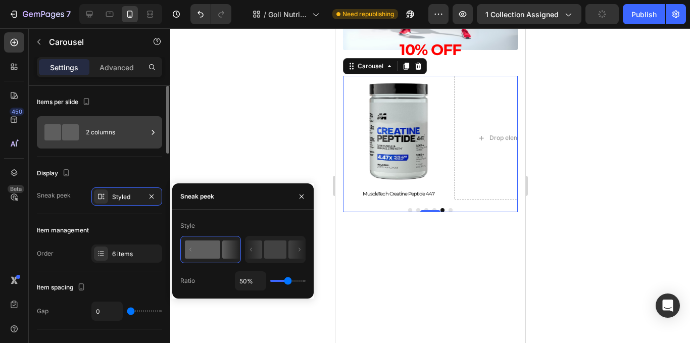
click at [151, 137] on icon at bounding box center [153, 132] width 10 height 10
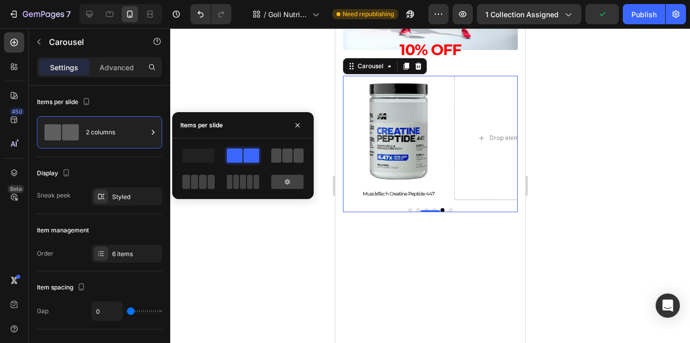
click at [278, 151] on span at bounding box center [276, 155] width 10 height 14
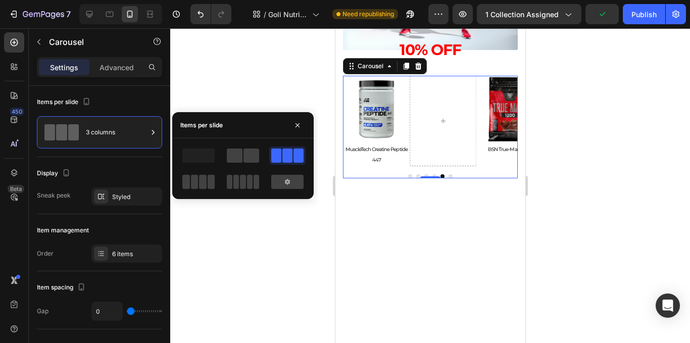
click at [258, 111] on div at bounding box center [430, 185] width 520 height 315
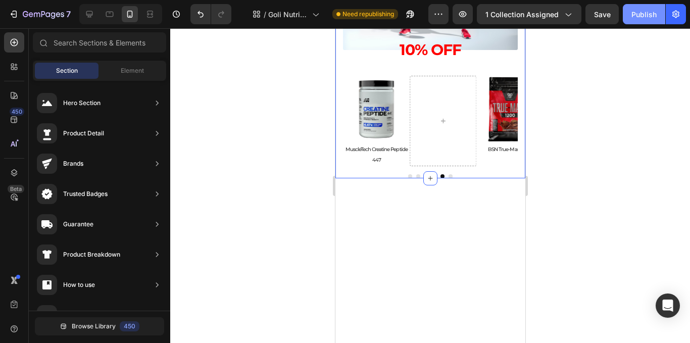
click at [648, 21] on button "Publish" at bounding box center [644, 14] width 42 height 20
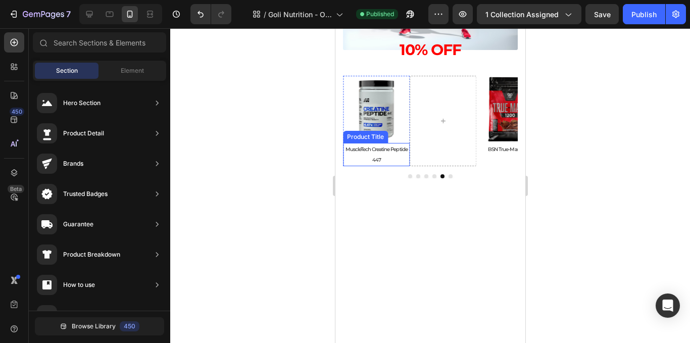
click at [425, 138] on div at bounding box center [442, 121] width 67 height 90
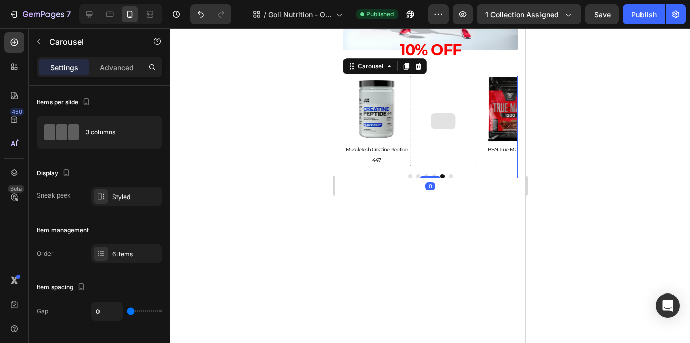
click at [453, 157] on div at bounding box center [442, 121] width 67 height 90
click at [15, 39] on icon at bounding box center [15, 43] width 8 height 8
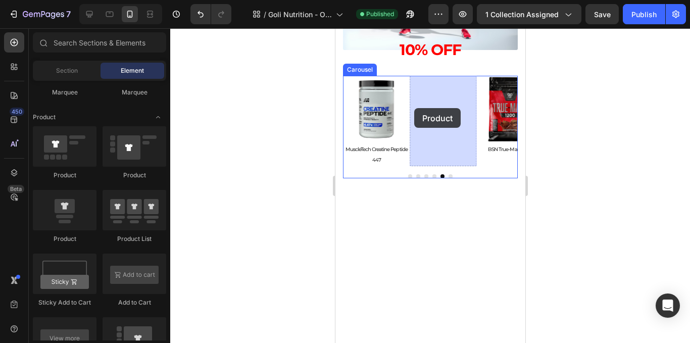
drag, startPoint x: 418, startPoint y: 242, endPoint x: 416, endPoint y: 107, distance: 135.3
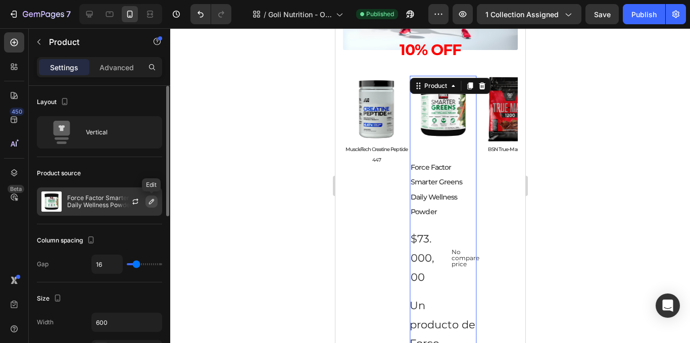
click at [149, 201] on icon "button" at bounding box center [151, 201] width 8 height 8
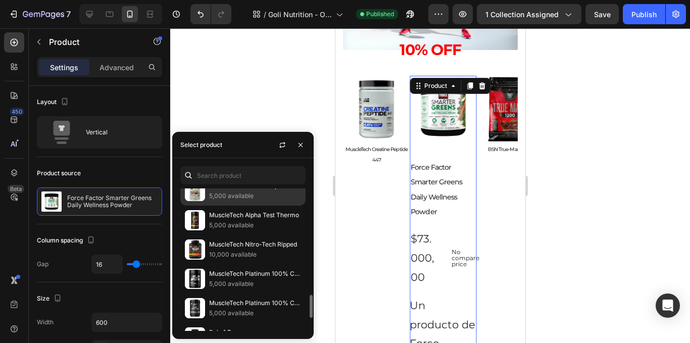
scroll to position [606, 0]
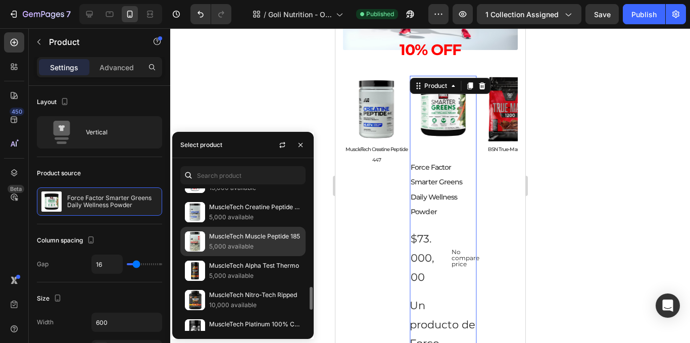
click at [252, 247] on p "5,000 available" at bounding box center [255, 246] width 92 height 10
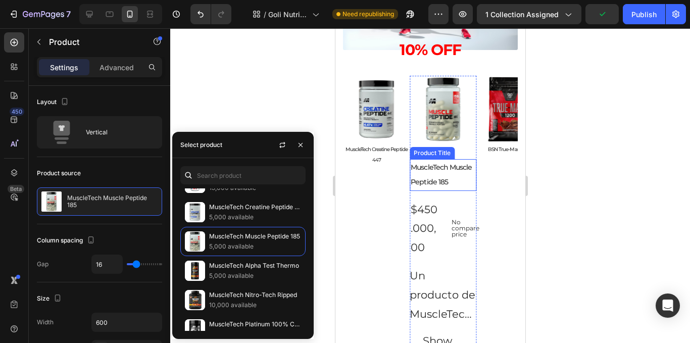
click at [435, 173] on h2 "MuscleTech Muscle Peptide 185" at bounding box center [442, 175] width 67 height 32
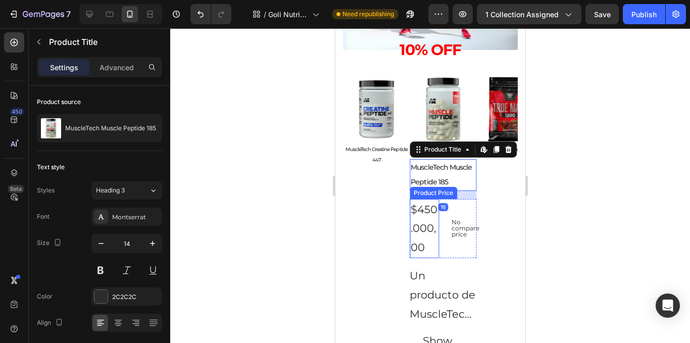
click at [437, 218] on div "$450.000,00" at bounding box center [423, 228] width 29 height 59
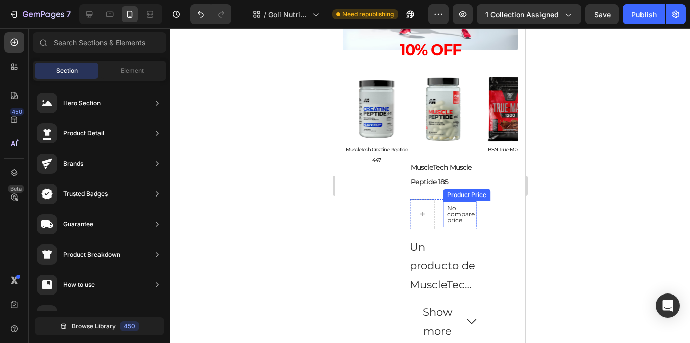
click at [450, 216] on p "No compare price" at bounding box center [458, 214] width 25 height 18
click at [438, 218] on div "Row" at bounding box center [442, 214] width 67 height 30
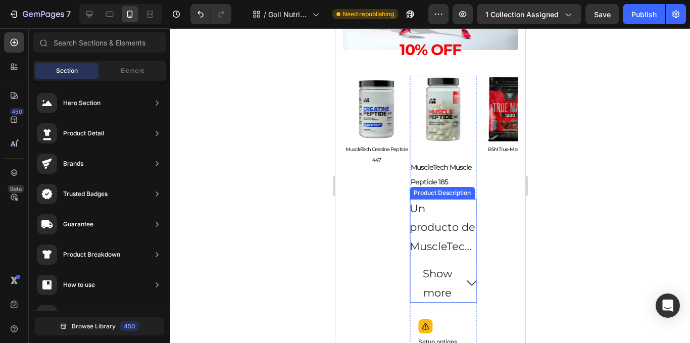
click at [431, 229] on p "Un producto de MuscleTech" at bounding box center [442, 227] width 66 height 51
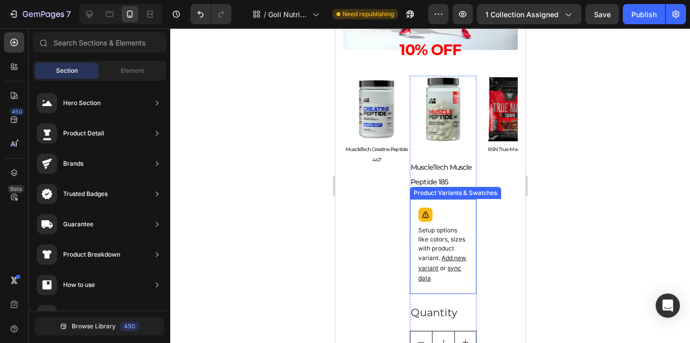
click at [438, 225] on div "Setup options like colors, sizes with product variant. Add new variant or sync …" at bounding box center [443, 246] width 58 height 86
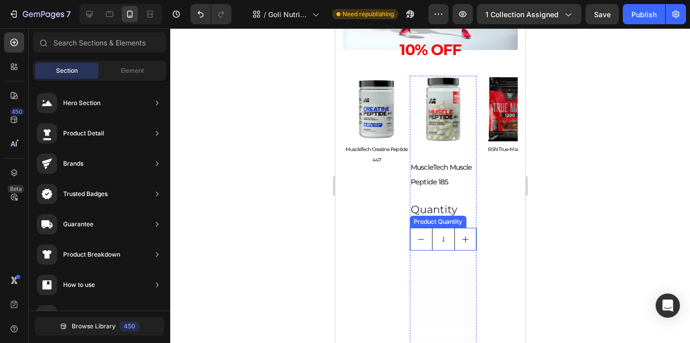
click at [451, 227] on div "MuscleTech Muscle Peptide 185 Product Title Quantity Text Block 1 Product Quant…" at bounding box center [442, 277] width 67 height 236
click at [455, 215] on div "Quantity" at bounding box center [442, 209] width 67 height 21
click at [455, 215] on div "Add to cart" at bounding box center [450, 233] width 28 height 57
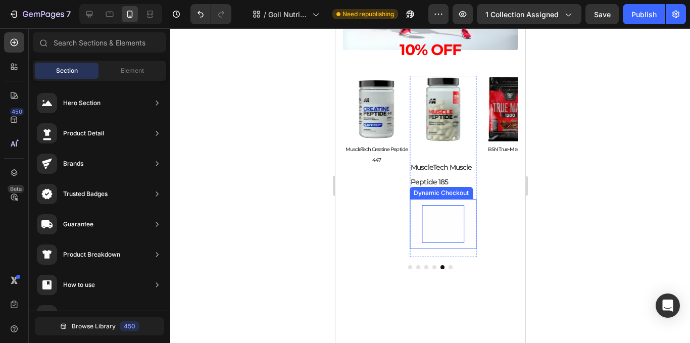
click at [434, 215] on div "Buy it now" at bounding box center [442, 224] width 42 height 38
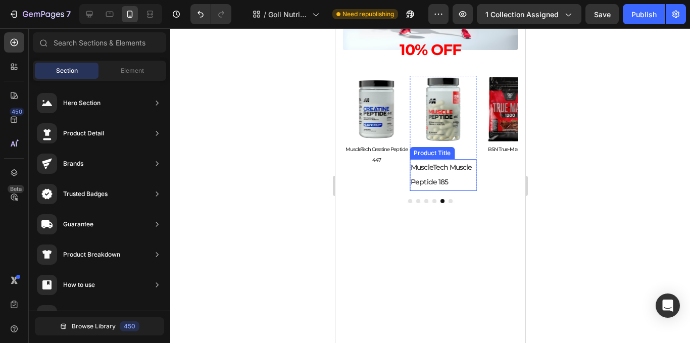
click at [453, 184] on h2 "MuscleTech Muscle Peptide 185" at bounding box center [442, 175] width 67 height 32
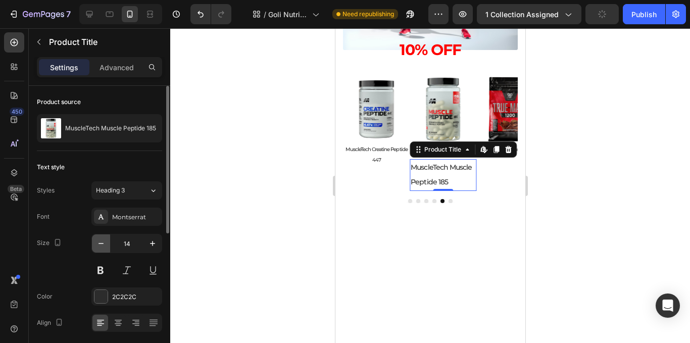
click at [93, 242] on button "button" at bounding box center [101, 243] width 18 height 18
type input "10"
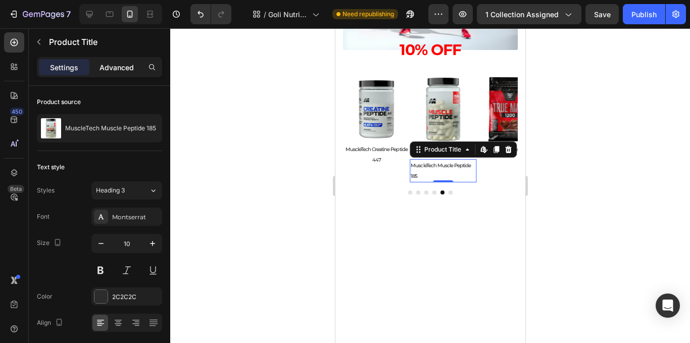
click at [111, 69] on p "Advanced" at bounding box center [116, 67] width 34 height 11
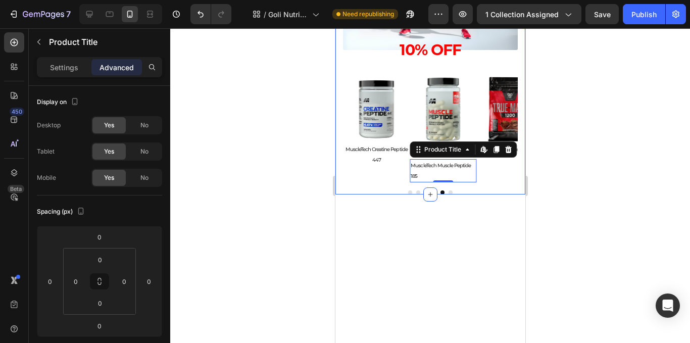
click at [548, 197] on div at bounding box center [430, 185] width 520 height 315
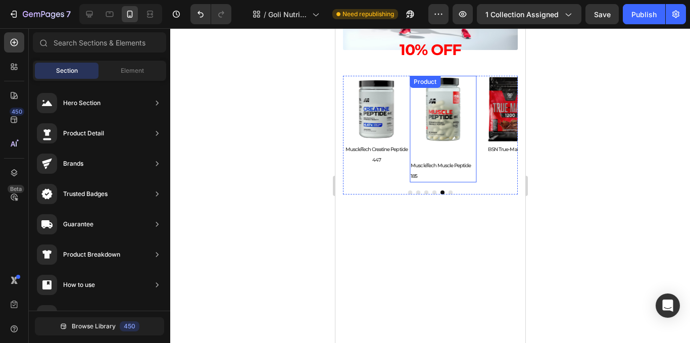
click at [469, 156] on div "Product Images MuscleTech Muscle Peptide 185 Product Title Product" at bounding box center [442, 129] width 67 height 106
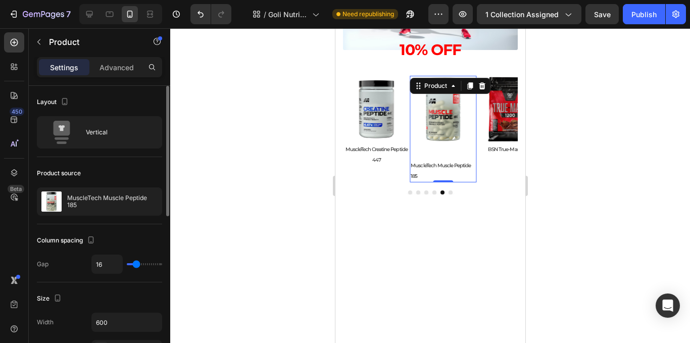
click at [132, 261] on div "16" at bounding box center [126, 263] width 71 height 19
type input "9"
type input "0"
drag, startPoint x: 136, startPoint y: 261, endPoint x: 79, endPoint y: 249, distance: 58.8
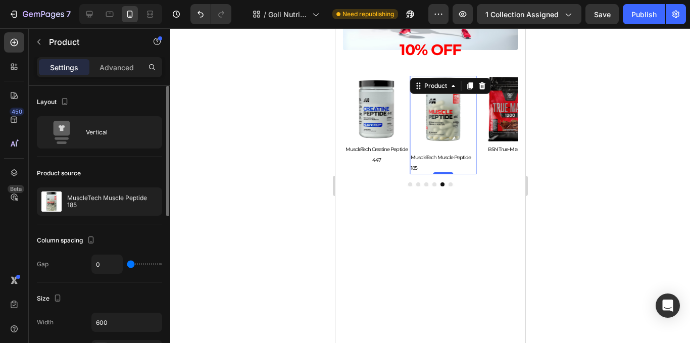
type input "0"
click at [127, 263] on input "range" at bounding box center [144, 264] width 35 height 2
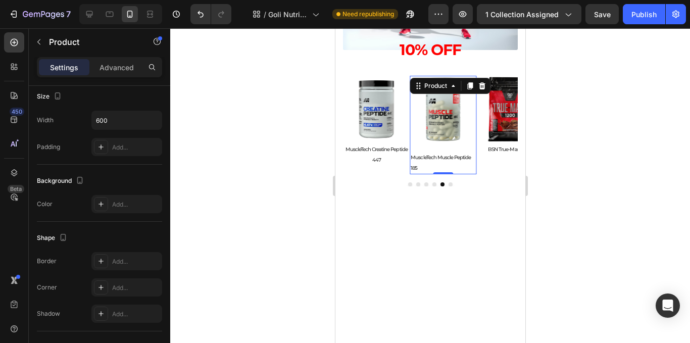
scroll to position [340, 0]
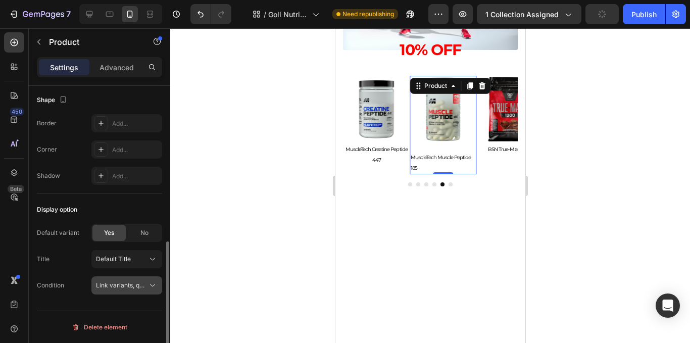
click at [142, 279] on button "Link variants, quantity <br> between same products" at bounding box center [126, 285] width 71 height 18
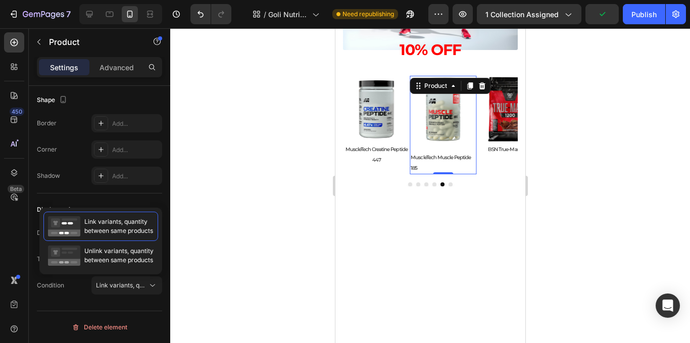
click at [249, 252] on div at bounding box center [430, 185] width 520 height 315
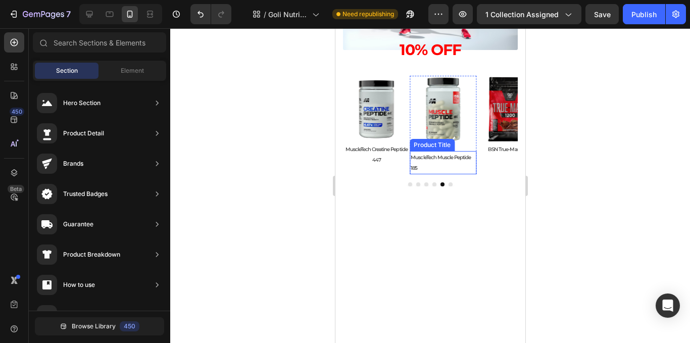
click at [450, 151] on h2 "MuscleTech Muscle Peptide 185" at bounding box center [442, 162] width 67 height 23
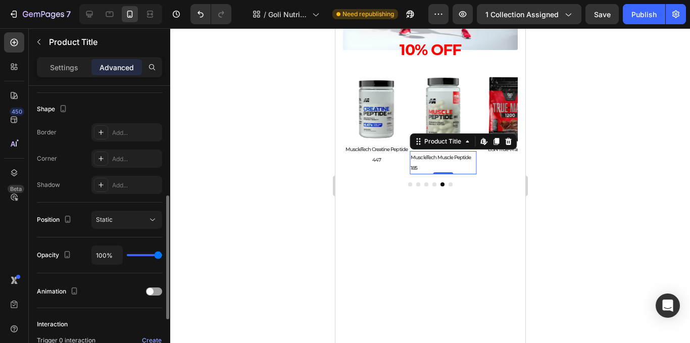
scroll to position [373, 0]
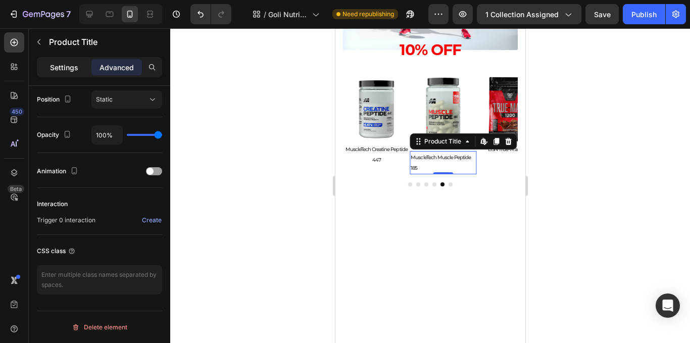
click at [73, 71] on p "Settings" at bounding box center [64, 67] width 28 height 11
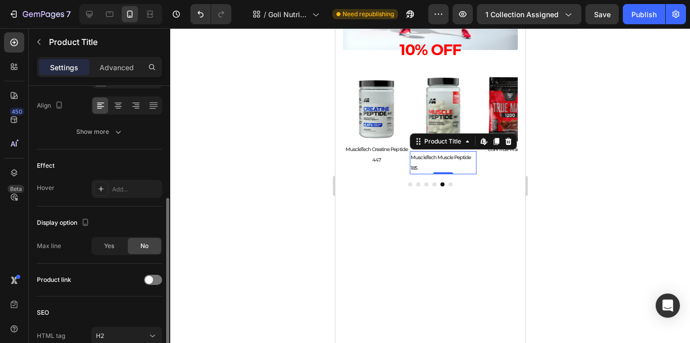
scroll to position [66, 0]
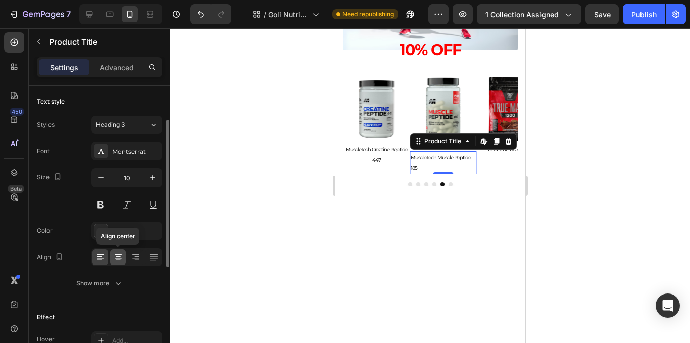
click at [120, 254] on icon at bounding box center [118, 254] width 7 height 1
click at [583, 181] on div at bounding box center [430, 185] width 520 height 315
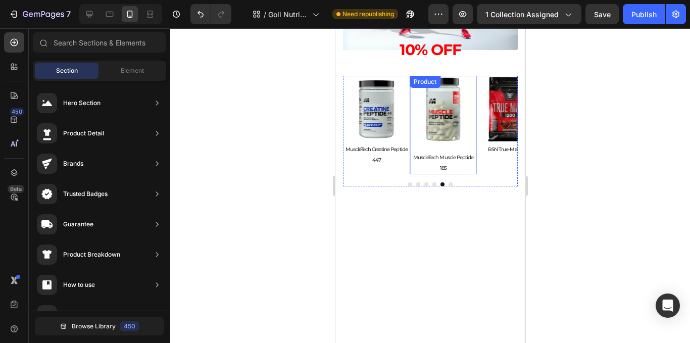
click at [449, 146] on div "Product Images" at bounding box center [442, 113] width 67 height 75
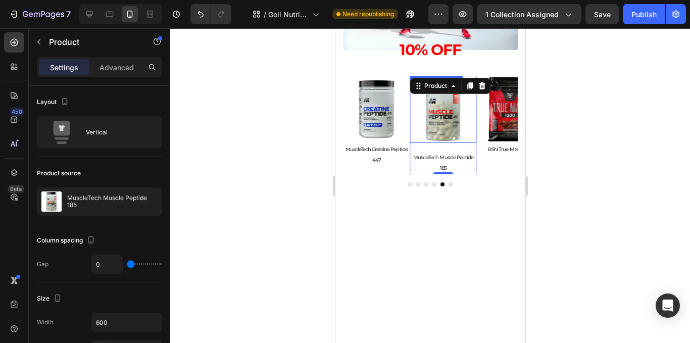
click at [455, 141] on img at bounding box center [442, 109] width 67 height 67
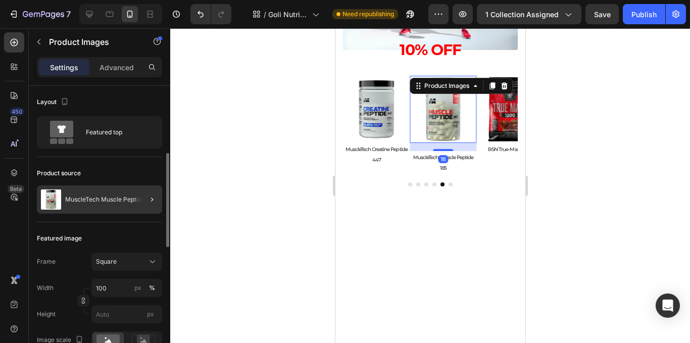
scroll to position [50, 0]
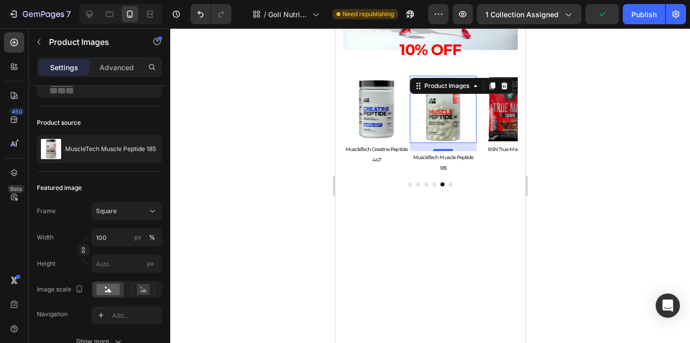
click at [551, 143] on div at bounding box center [430, 185] width 520 height 315
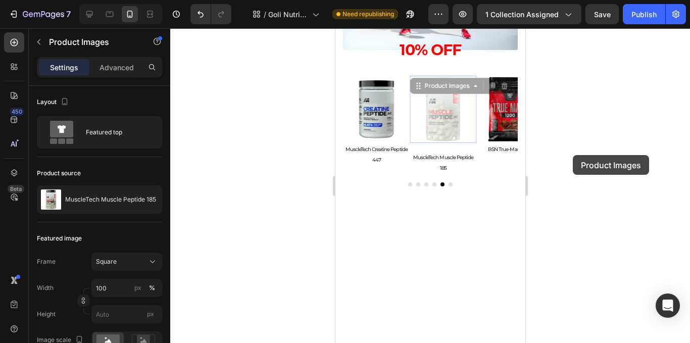
click at [573, 155] on div at bounding box center [430, 185] width 520 height 315
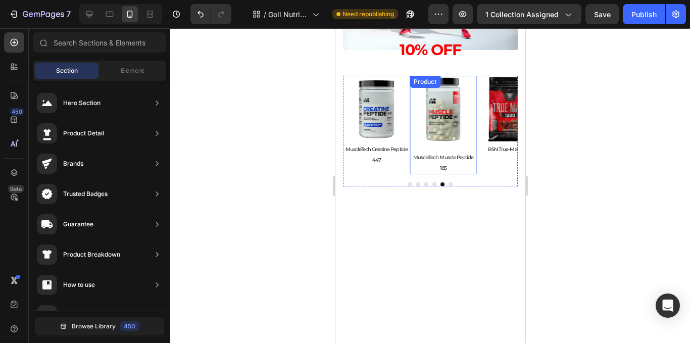
click at [438, 149] on div "Product Images" at bounding box center [442, 113] width 67 height 75
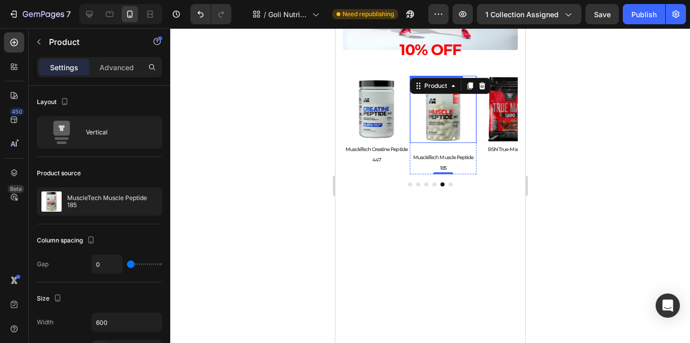
click at [440, 139] on img at bounding box center [442, 109] width 67 height 67
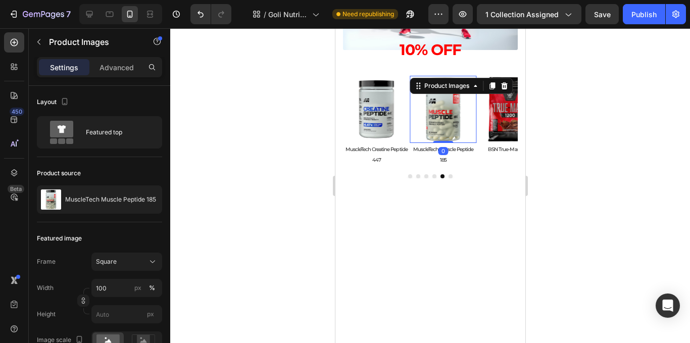
drag, startPoint x: 442, startPoint y: 150, endPoint x: 546, endPoint y: 211, distance: 120.8
click at [442, 117] on div "Product Images 0" at bounding box center [442, 109] width 67 height 67
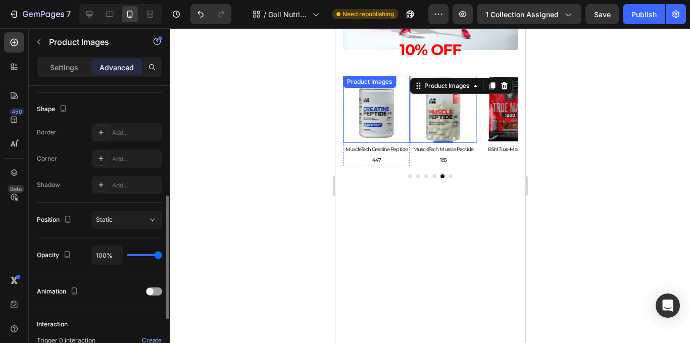
scroll to position [373, 0]
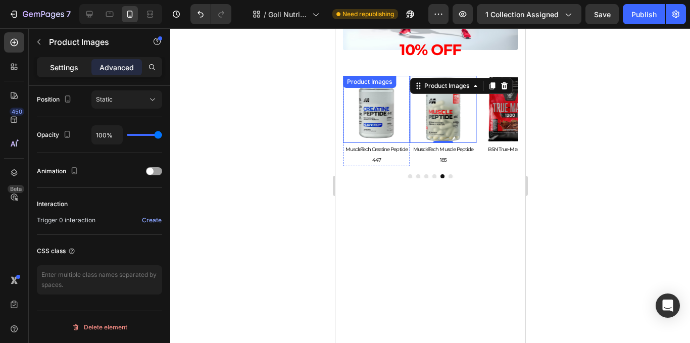
click at [76, 65] on p "Settings" at bounding box center [64, 67] width 28 height 11
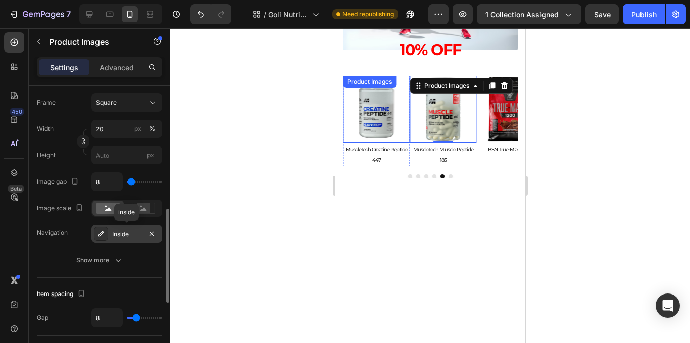
click at [124, 234] on div "Inside" at bounding box center [126, 234] width 29 height 9
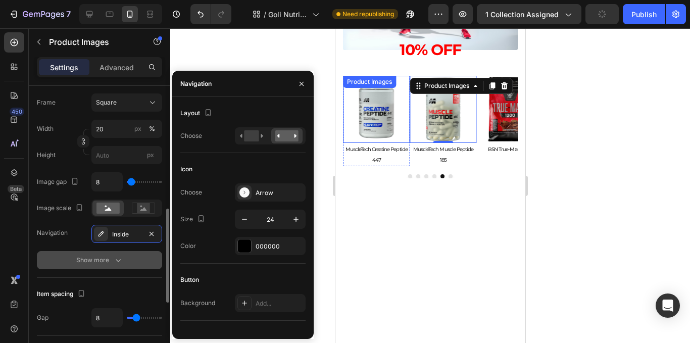
click at [122, 265] on icon "button" at bounding box center [118, 260] width 10 height 10
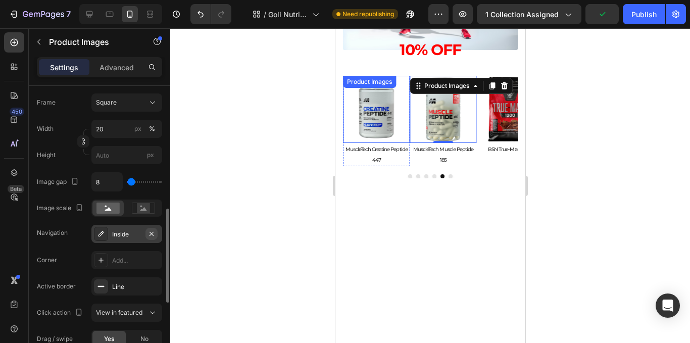
click at [154, 236] on button "button" at bounding box center [151, 234] width 12 height 12
click at [150, 287] on icon "button" at bounding box center [151, 286] width 4 height 4
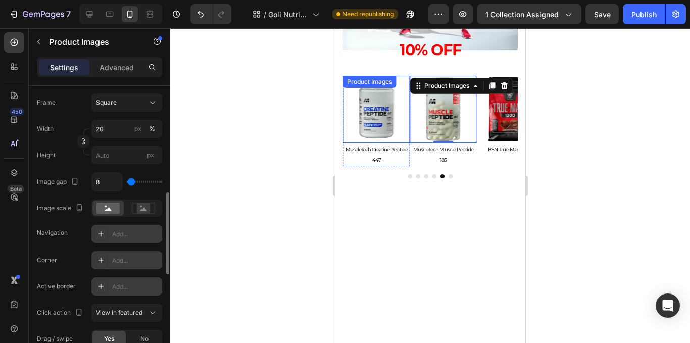
scroll to position [474, 0]
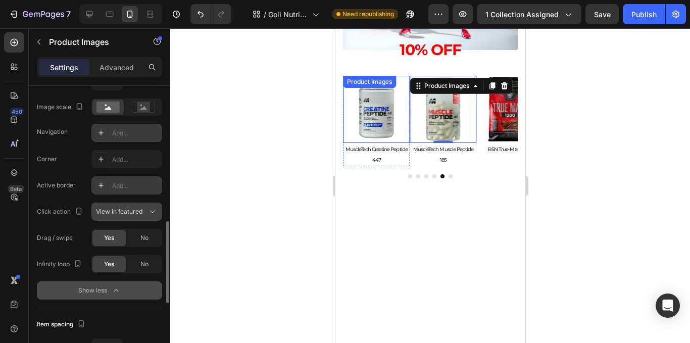
click at [150, 220] on button "View in featured" at bounding box center [126, 211] width 71 height 18
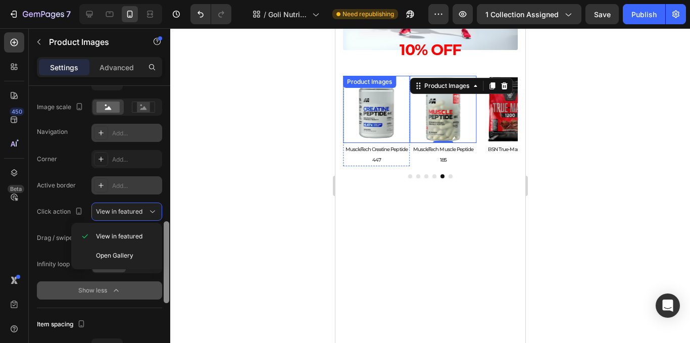
click at [169, 223] on div at bounding box center [167, 262] width 6 height 82
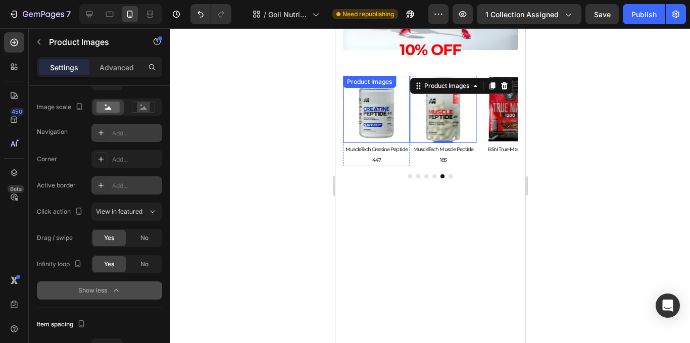
click at [191, 217] on div at bounding box center [430, 185] width 520 height 315
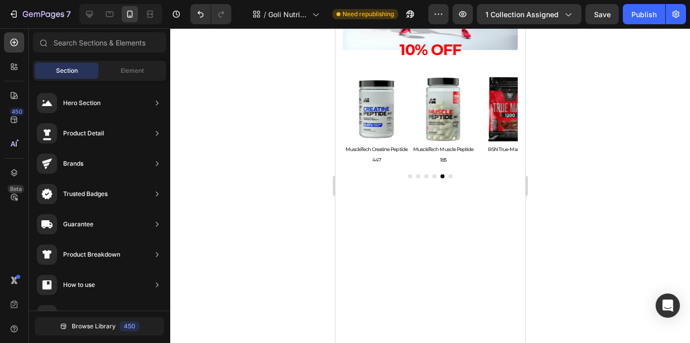
click at [567, 145] on div at bounding box center [430, 185] width 520 height 315
click at [655, 14] on div "Publish" at bounding box center [643, 14] width 25 height 11
click at [383, 122] on img at bounding box center [375, 109] width 67 height 67
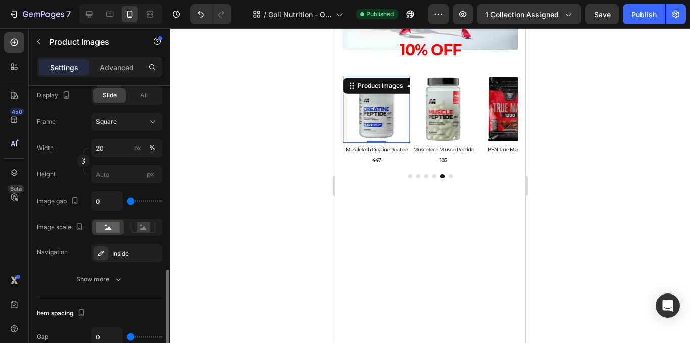
scroll to position [404, 0]
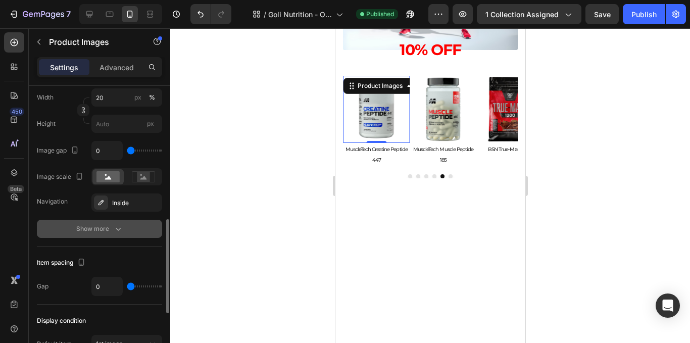
click at [125, 230] on button "Show more" at bounding box center [99, 229] width 125 height 18
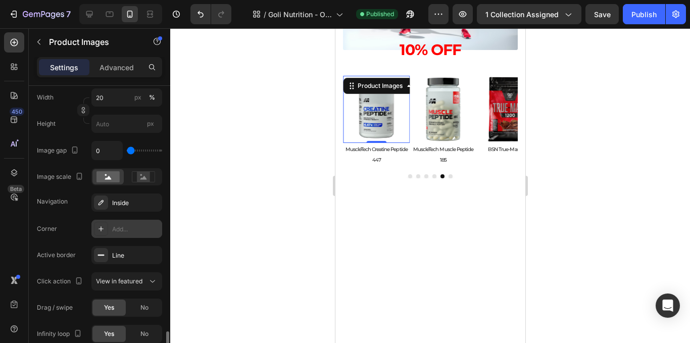
scroll to position [505, 0]
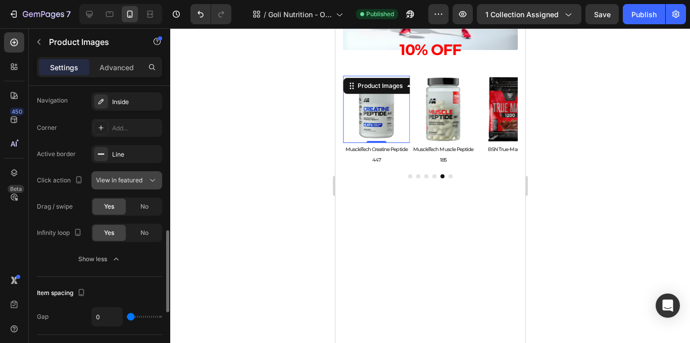
click at [142, 185] on div "View in featured" at bounding box center [127, 180] width 62 height 10
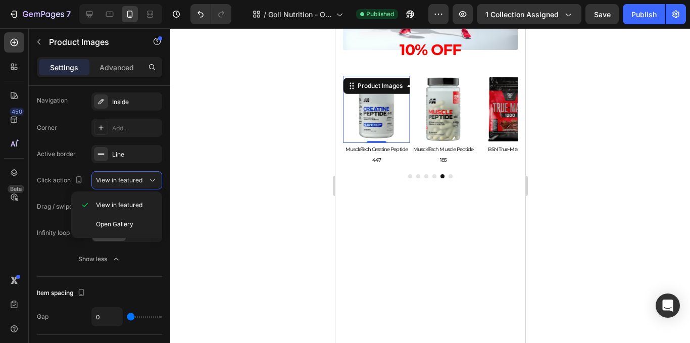
click at [176, 209] on div at bounding box center [430, 185] width 520 height 315
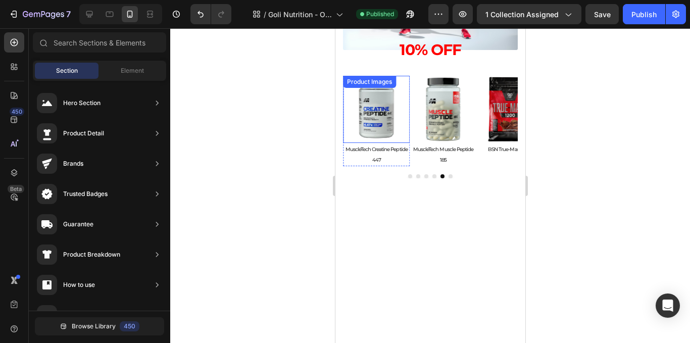
click at [390, 129] on img at bounding box center [375, 109] width 67 height 67
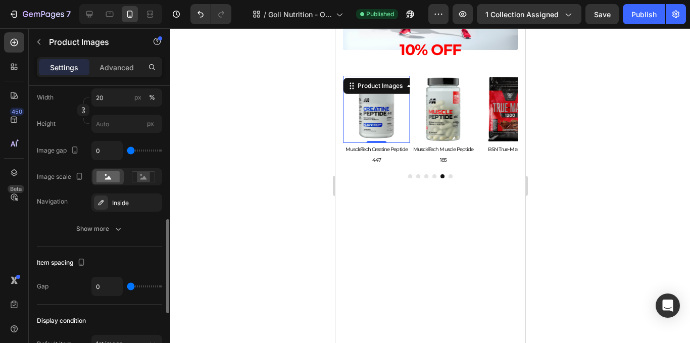
scroll to position [303, 0]
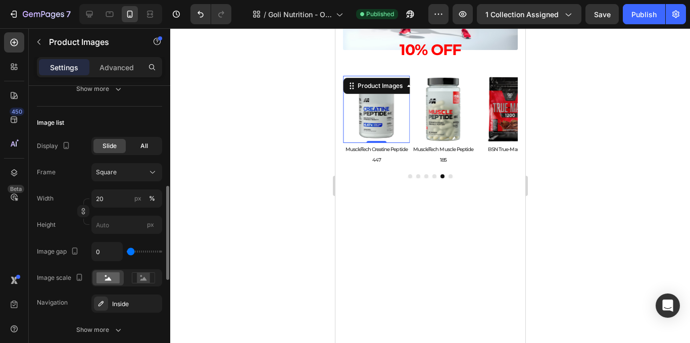
click at [140, 150] on span "All" at bounding box center [144, 145] width 8 height 9
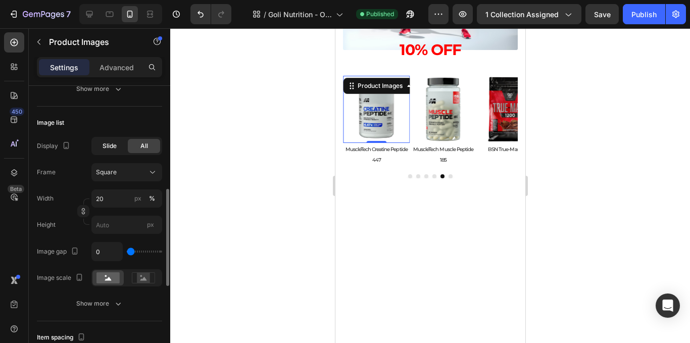
click at [123, 147] on div "Slide" at bounding box center [109, 146] width 32 height 14
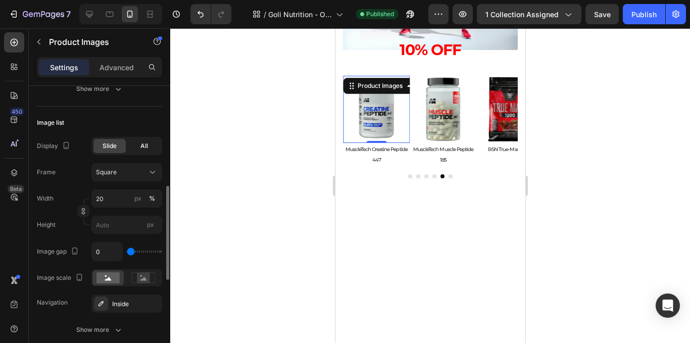
click at [152, 151] on div "All" at bounding box center [144, 146] width 32 height 14
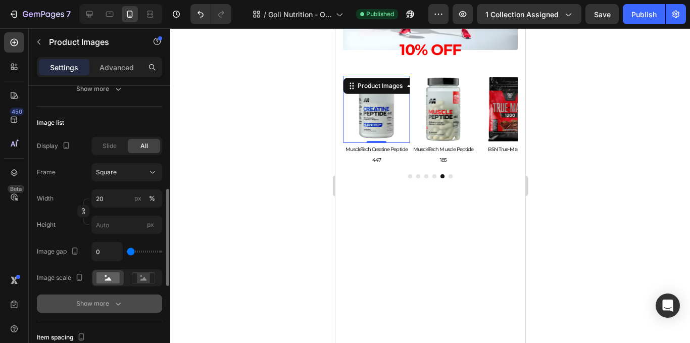
click at [93, 301] on div "Show more" at bounding box center [99, 303] width 47 height 10
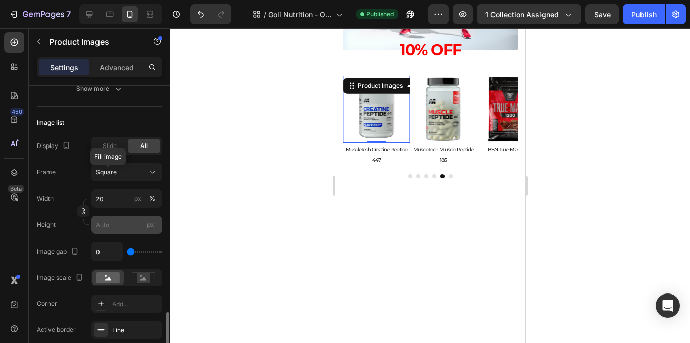
scroll to position [404, 0]
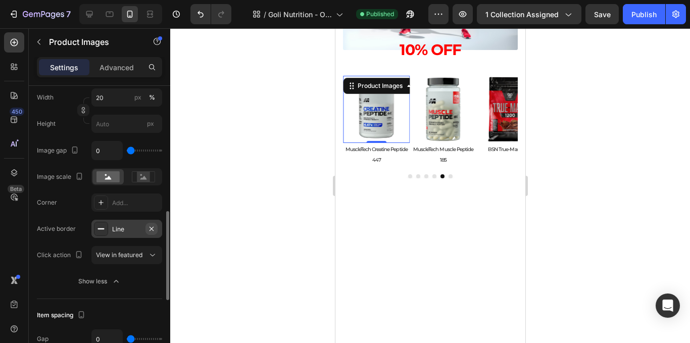
click at [154, 231] on icon "button" at bounding box center [151, 229] width 8 height 8
click at [131, 255] on span "View in featured" at bounding box center [119, 255] width 46 height 8
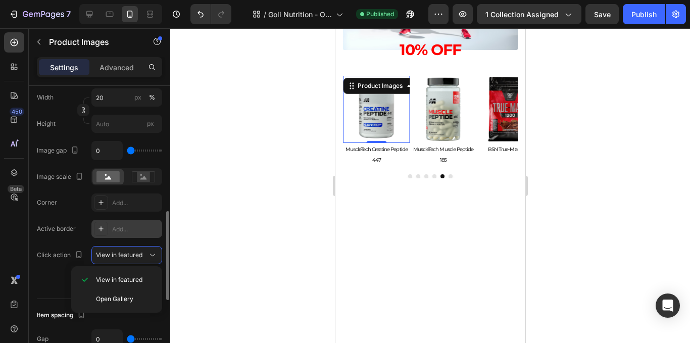
scroll to position [303, 0]
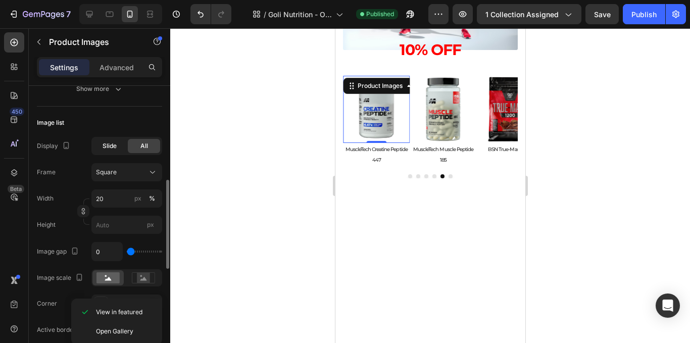
click at [115, 143] on span "Slide" at bounding box center [109, 145] width 14 height 9
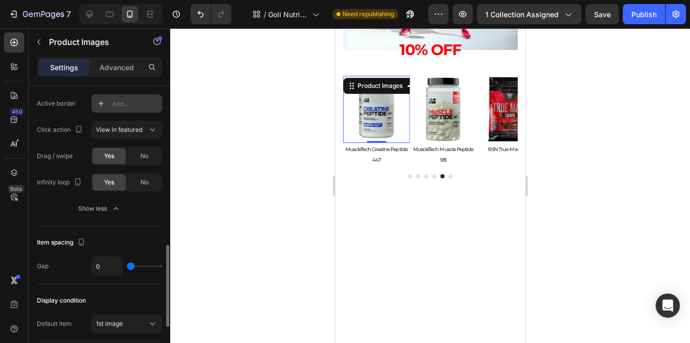
scroll to position [656, 0]
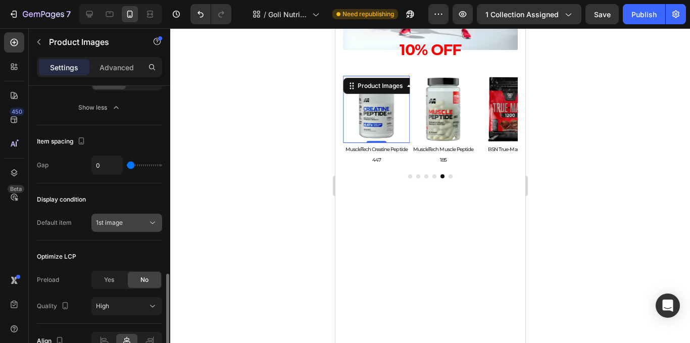
click at [125, 226] on div "1st image" at bounding box center [121, 222] width 51 height 9
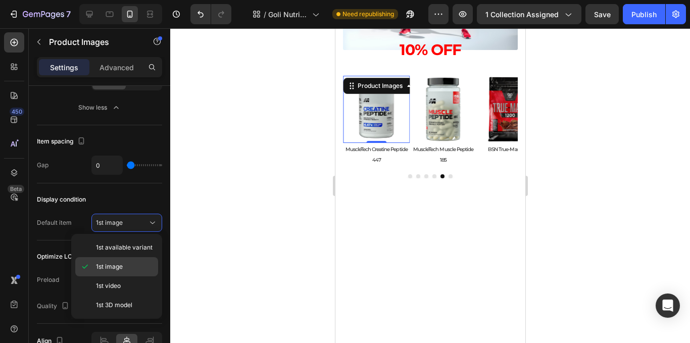
click at [124, 276] on div "1st image" at bounding box center [116, 285] width 83 height 19
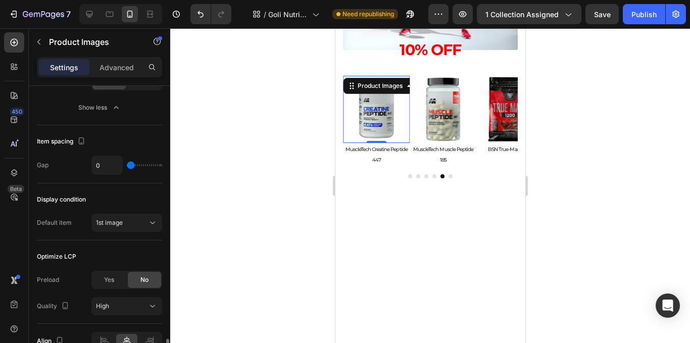
scroll to position [707, 0]
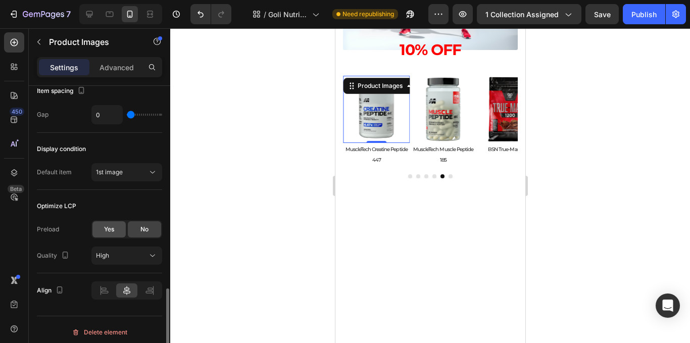
click at [115, 235] on div "Yes" at bounding box center [108, 229] width 33 height 16
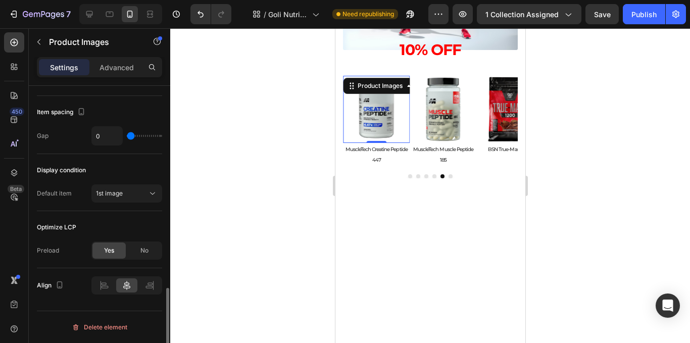
scroll to position [686, 0]
drag, startPoint x: 565, startPoint y: 177, endPoint x: 581, endPoint y: 178, distance: 15.7
click at [564, 177] on div at bounding box center [430, 185] width 520 height 315
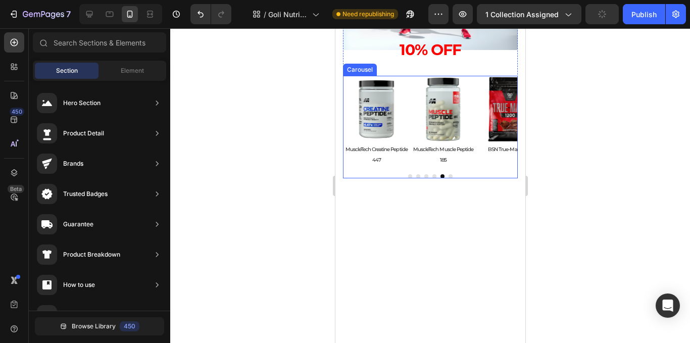
click at [479, 161] on div "Product Images BSN True-Mass 1200 Product Title Product" at bounding box center [509, 121] width 67 height 90
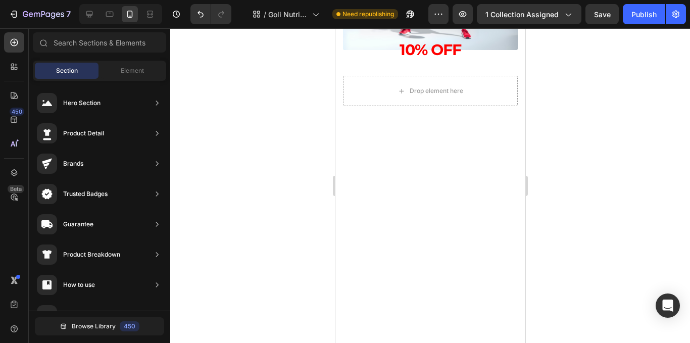
click at [555, 143] on div at bounding box center [430, 185] width 520 height 315
click at [556, 98] on div at bounding box center [430, 185] width 520 height 315
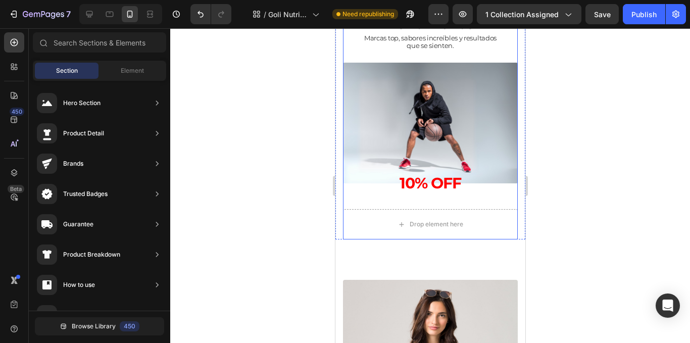
scroll to position [1066, 0]
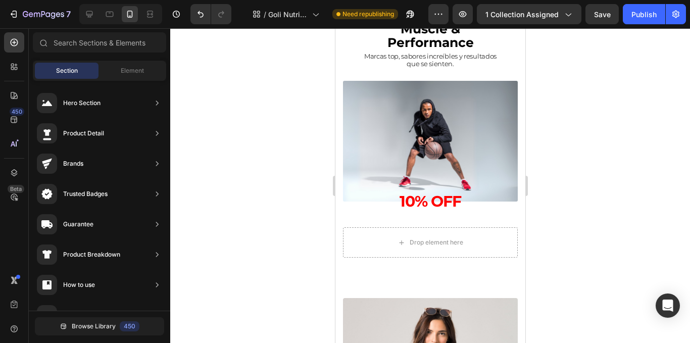
click at [581, 122] on div at bounding box center [430, 185] width 520 height 315
click at [21, 69] on div at bounding box center [14, 67] width 20 height 20
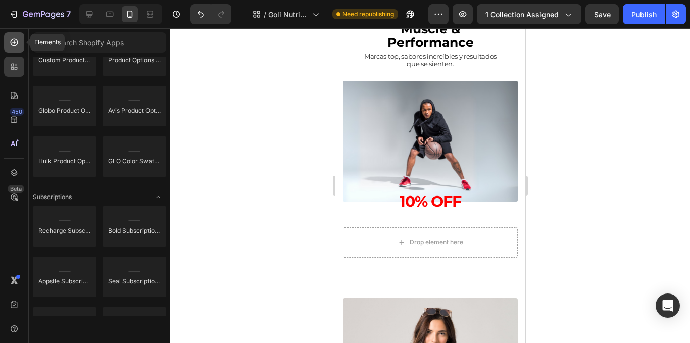
click at [18, 48] on div at bounding box center [14, 42] width 20 height 20
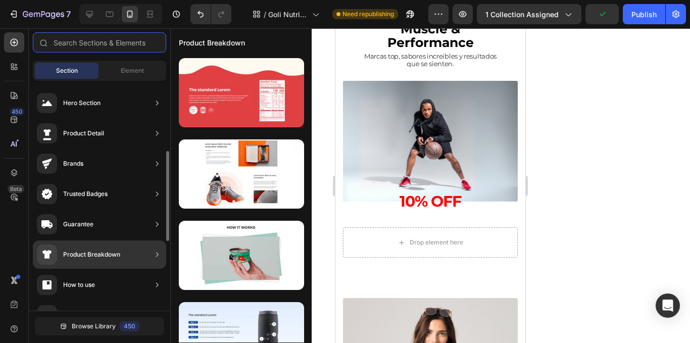
scroll to position [101, 0]
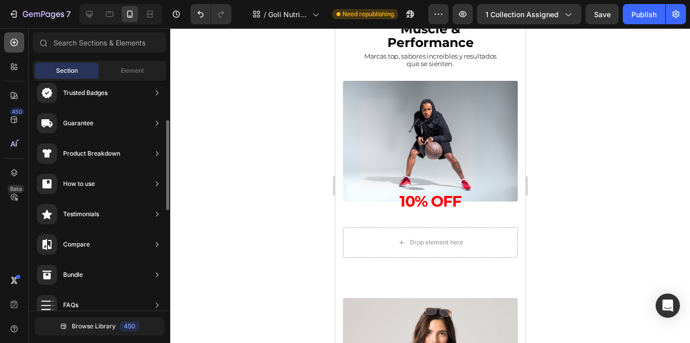
click at [20, 48] on div at bounding box center [14, 42] width 20 height 20
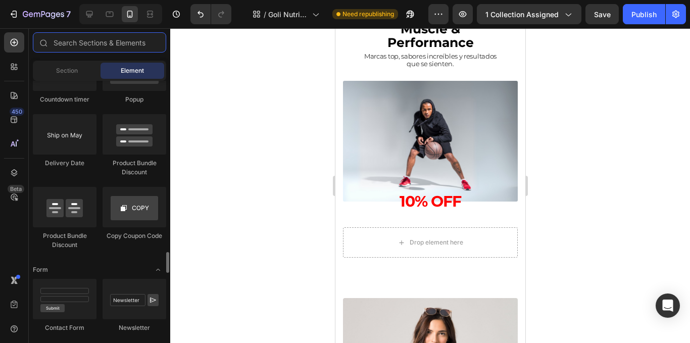
scroll to position [2070, 0]
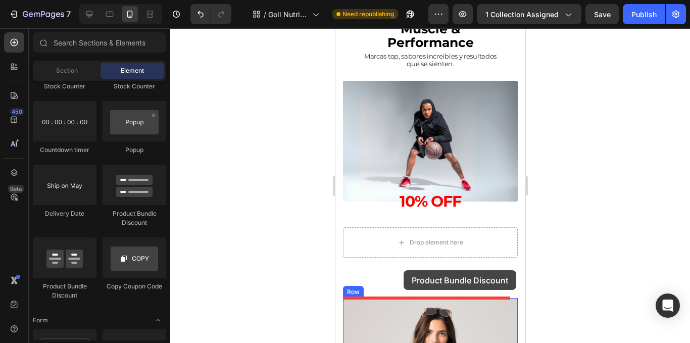
drag, startPoint x: 407, startPoint y: 285, endPoint x: 403, endPoint y: 270, distance: 15.3
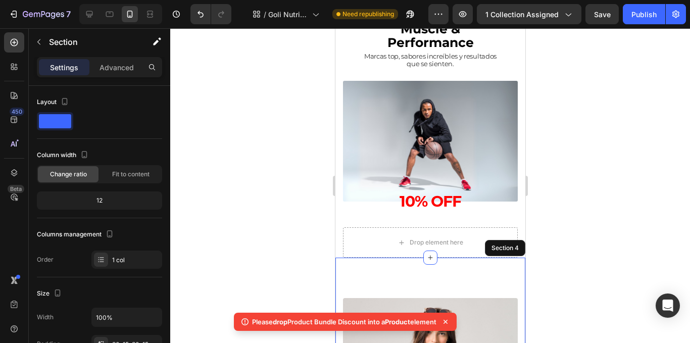
click at [285, 220] on div at bounding box center [430, 185] width 520 height 315
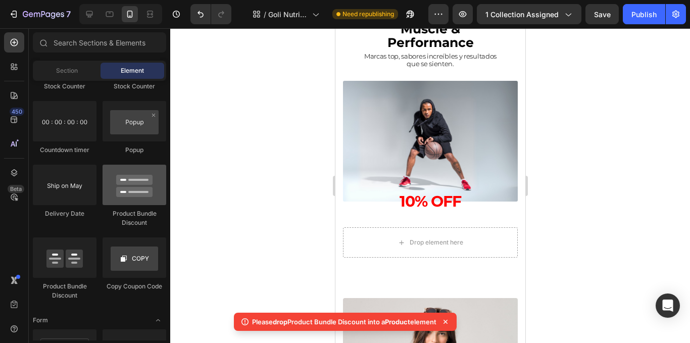
click at [133, 204] on div at bounding box center [134, 185] width 64 height 40
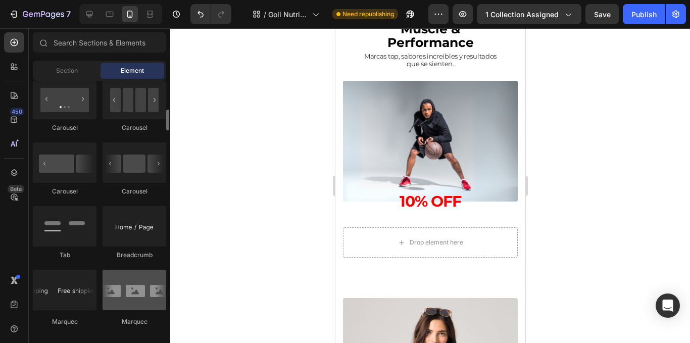
scroll to position [983, 0]
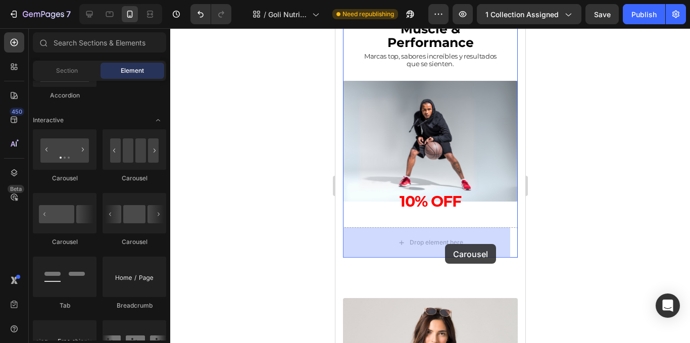
drag, startPoint x: 423, startPoint y: 191, endPoint x: 936, endPoint y: 287, distance: 522.4
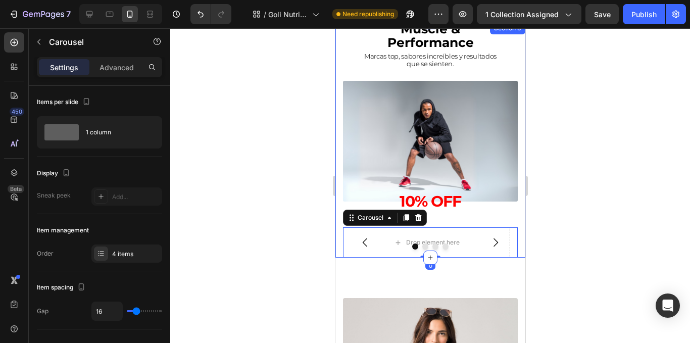
click at [607, 252] on div at bounding box center [430, 185] width 520 height 315
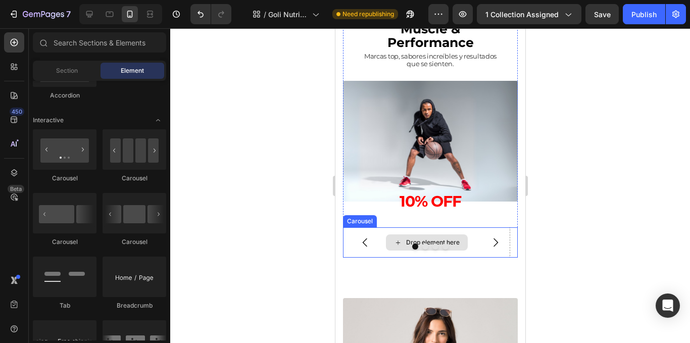
click at [453, 241] on div "Drop element here" at bounding box center [432, 242] width 54 height 8
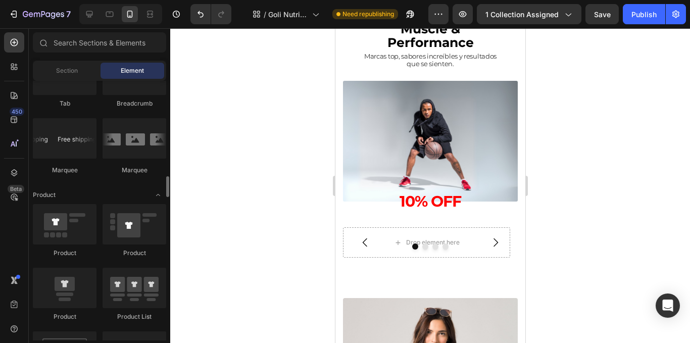
scroll to position [1336, 0]
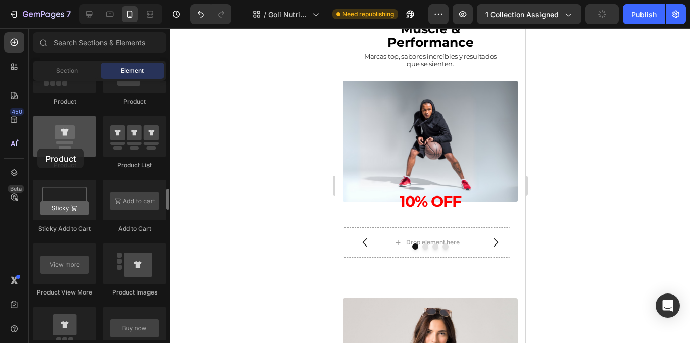
drag, startPoint x: 72, startPoint y: 146, endPoint x: 57, endPoint y: 140, distance: 16.3
click at [43, 144] on div at bounding box center [65, 136] width 64 height 40
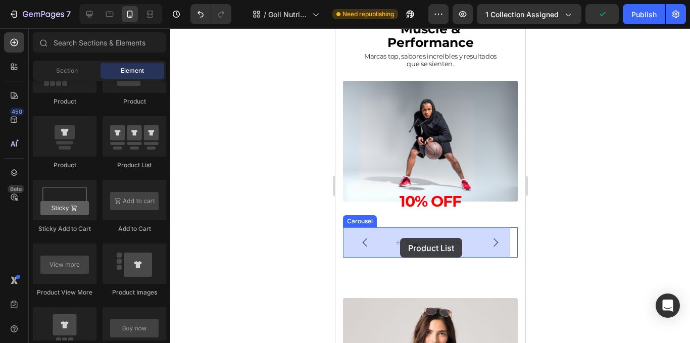
drag, startPoint x: 553, startPoint y: 209, endPoint x: 402, endPoint y: 237, distance: 153.5
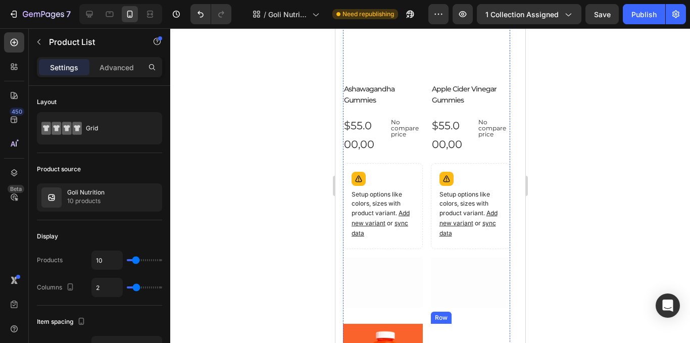
scroll to position [1313, 0]
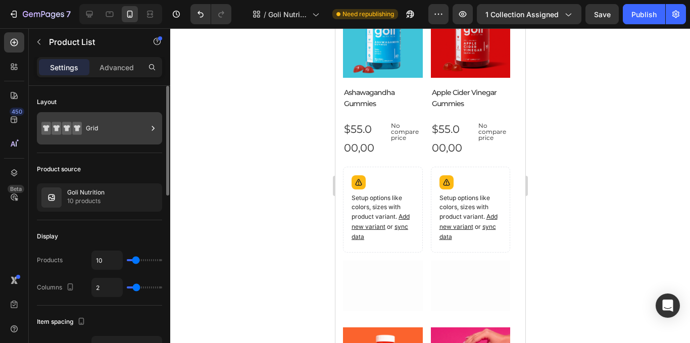
click at [150, 123] on icon at bounding box center [153, 128] width 10 height 10
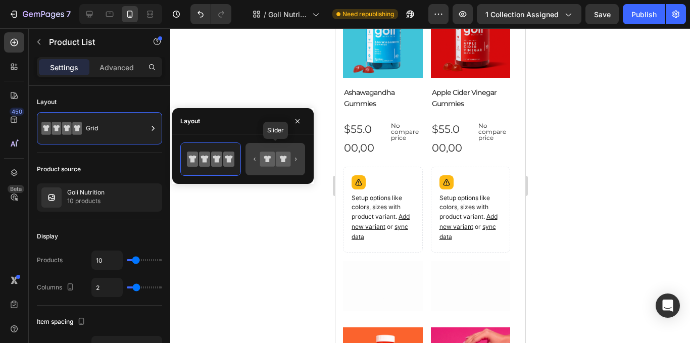
click at [259, 160] on icon at bounding box center [274, 159] width 47 height 20
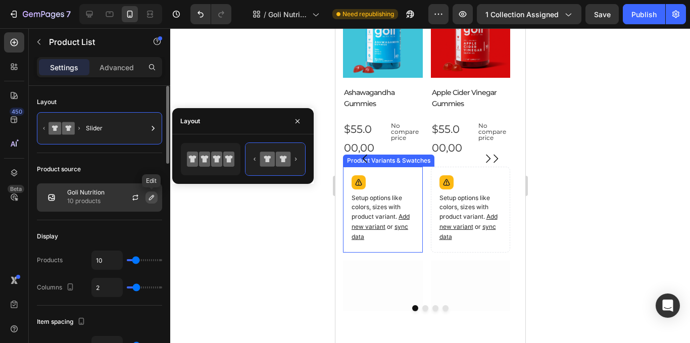
click at [154, 193] on button "button" at bounding box center [151, 197] width 12 height 12
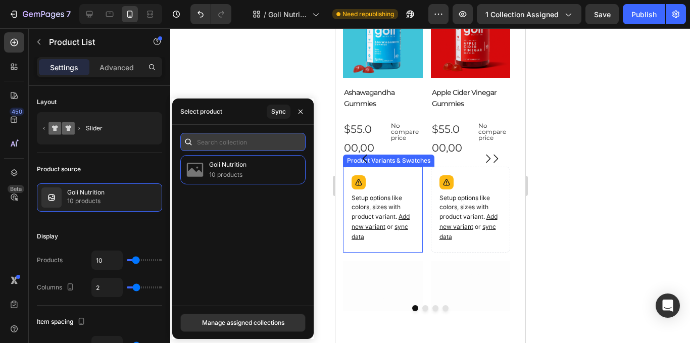
click at [210, 139] on input "text" at bounding box center [242, 142] width 125 height 18
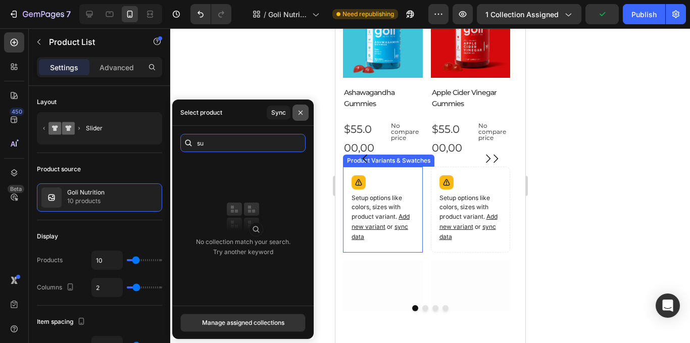
type input "su"
click at [299, 117] on button "button" at bounding box center [300, 113] width 16 height 16
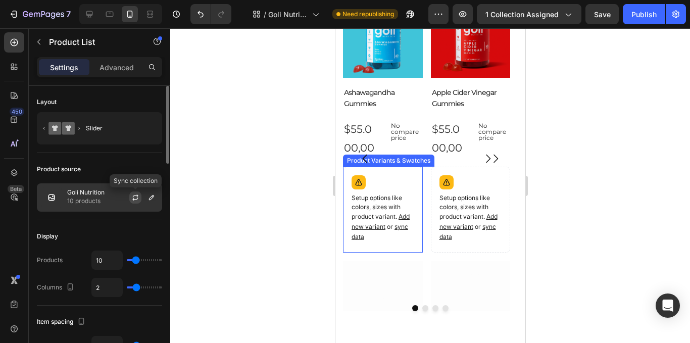
click at [139, 195] on button "button" at bounding box center [135, 197] width 12 height 12
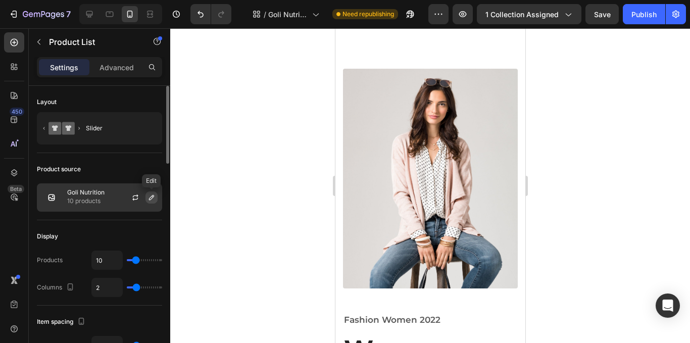
scroll to position [1167, 0]
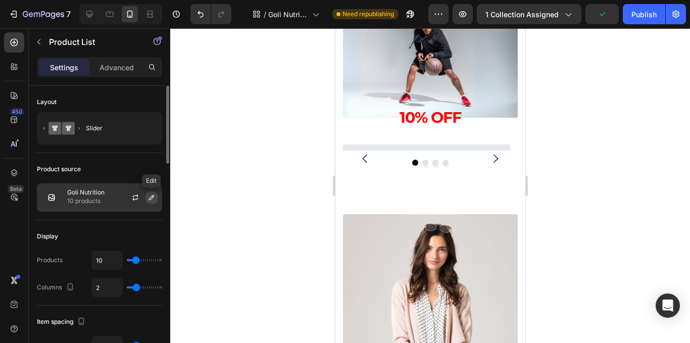
click at [151, 200] on icon "button" at bounding box center [151, 197] width 8 height 8
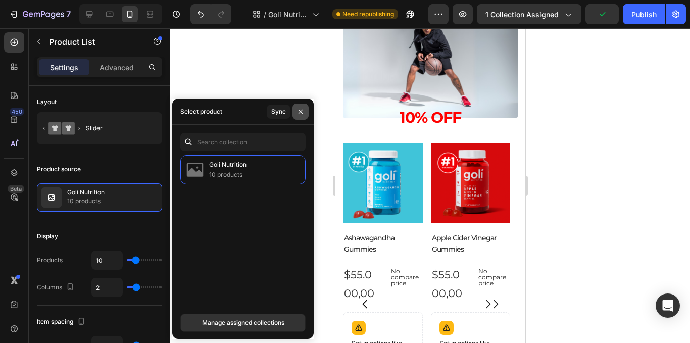
click at [303, 111] on icon "button" at bounding box center [300, 112] width 8 height 8
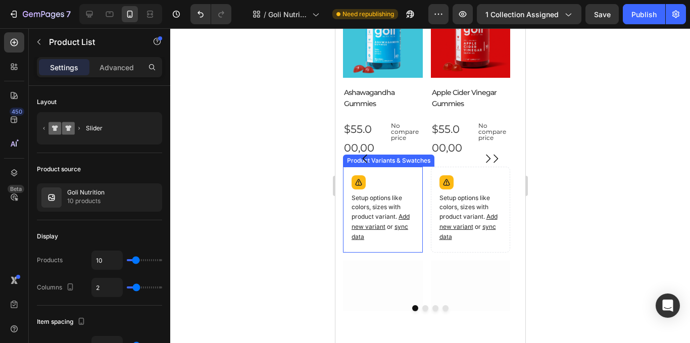
scroll to position [1262, 0]
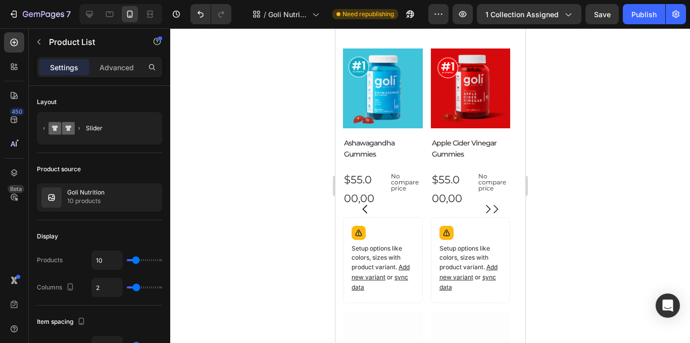
click at [423, 227] on div "Product Images Ashawagandha Gummies Product Title $55.000,00 Product Price Prod…" at bounding box center [425, 208] width 167 height 321
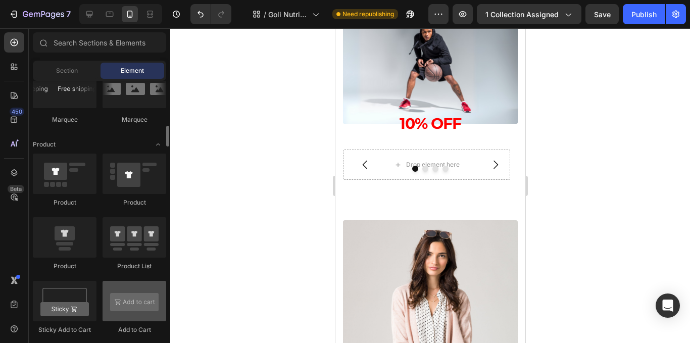
scroll to position [1184, 0]
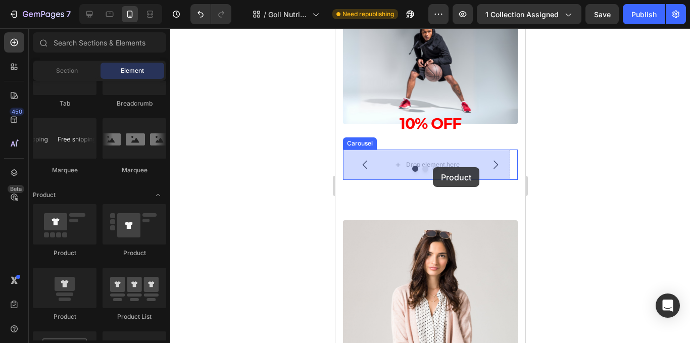
drag, startPoint x: 419, startPoint y: 314, endPoint x: 432, endPoint y: 167, distance: 147.1
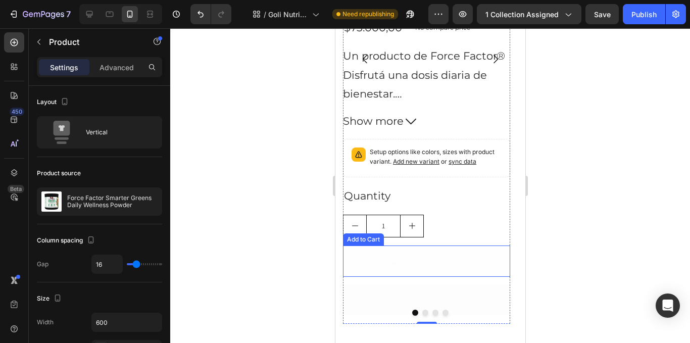
scroll to position [1464, 0]
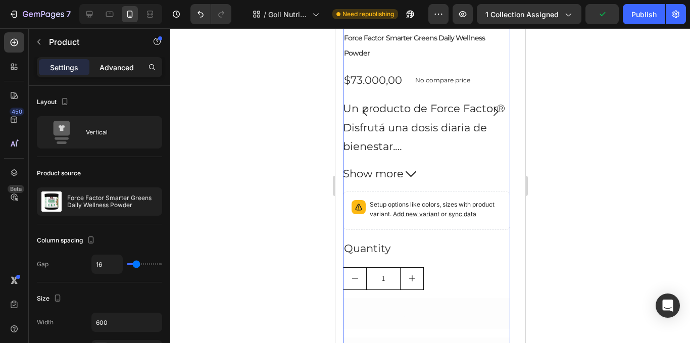
click at [115, 70] on p "Advanced" at bounding box center [116, 67] width 34 height 11
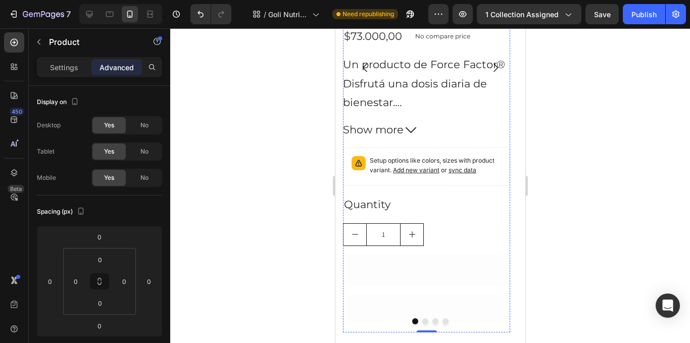
scroll to position [1666, 0]
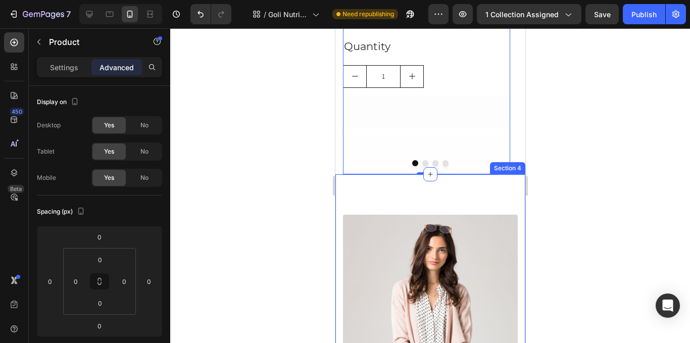
click at [462, 135] on button "Buy it now" at bounding box center [425, 150] width 167 height 31
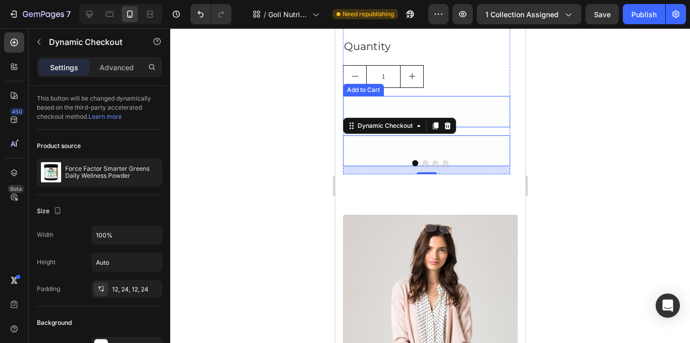
click at [468, 101] on button "Add to cart" at bounding box center [425, 111] width 167 height 31
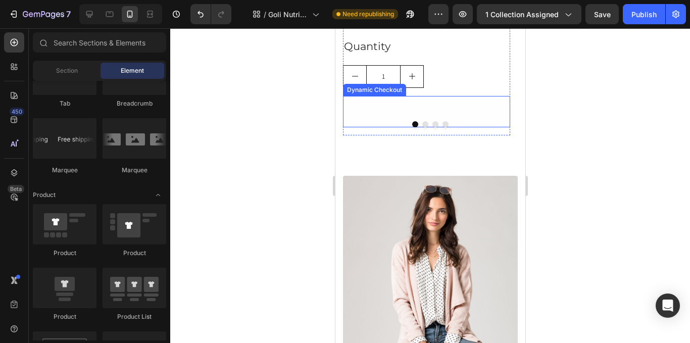
click at [465, 103] on button "Buy it now" at bounding box center [425, 111] width 167 height 31
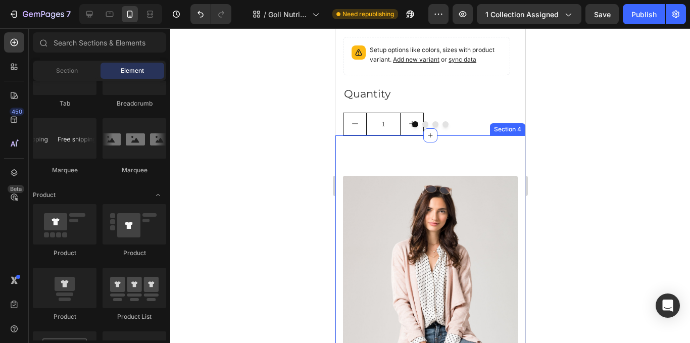
scroll to position [1565, 0]
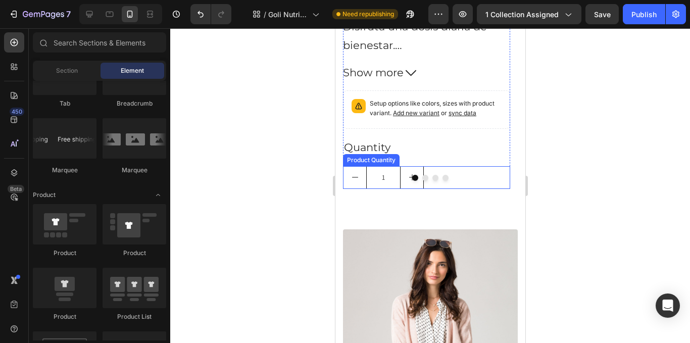
click at [471, 166] on div "1" at bounding box center [425, 177] width 167 height 23
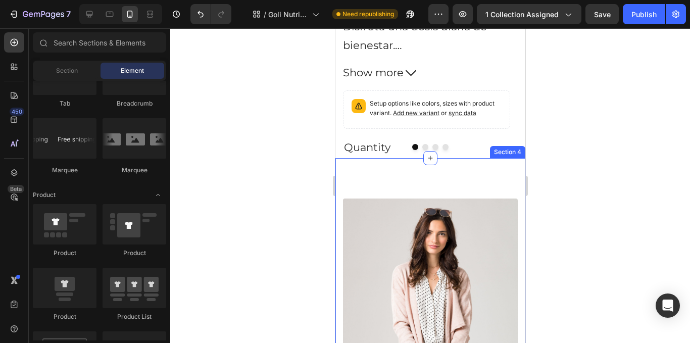
scroll to position [1515, 0]
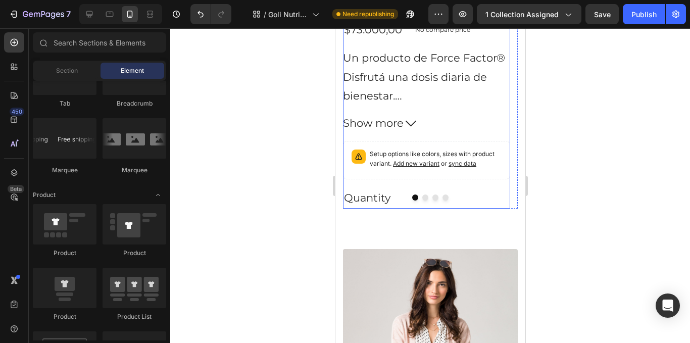
click at [466, 168] on div "Force Factor Smarter Greens Daily Wellness Powder Product Title $73.000,00 Prod…" at bounding box center [425, 93] width 167 height 229
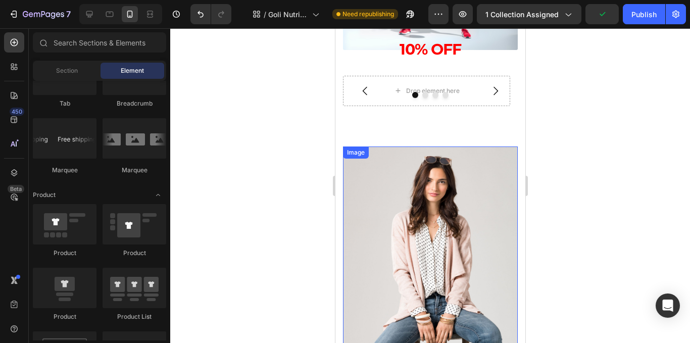
scroll to position [594, 0]
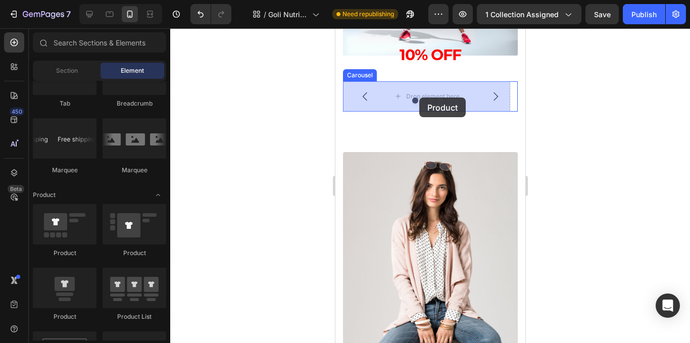
drag, startPoint x: 457, startPoint y: 257, endPoint x: 419, endPoint y: 97, distance: 164.1
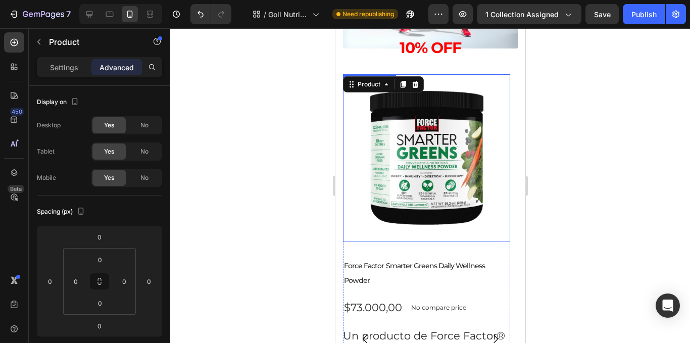
scroll to position [645, 0]
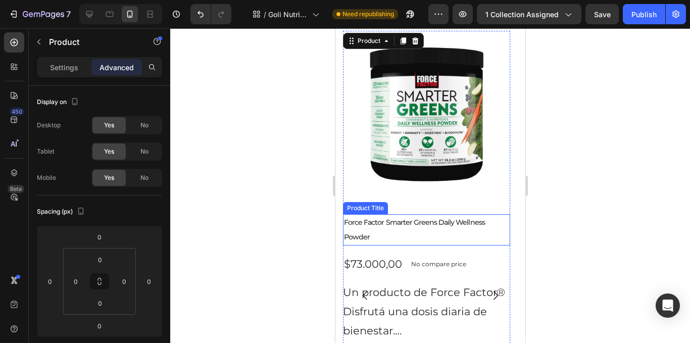
click at [417, 217] on h2 "Force Factor Smarter Greens Daily Wellness Powder" at bounding box center [425, 230] width 167 height 32
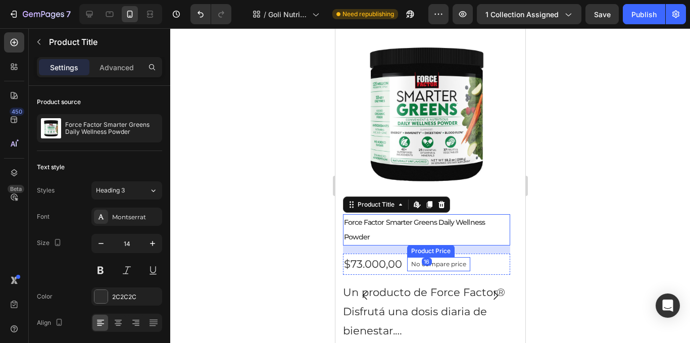
click at [464, 261] on p "No compare price" at bounding box center [437, 264] width 55 height 6
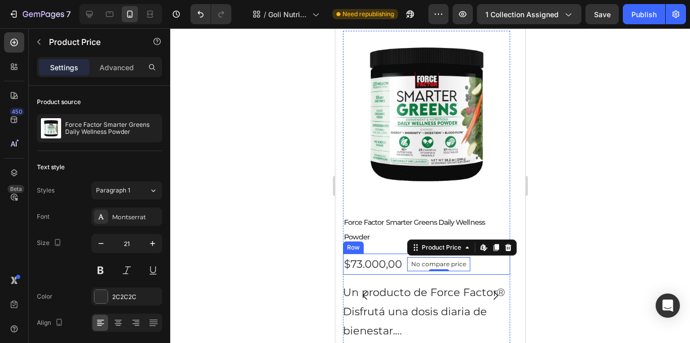
click at [481, 255] on div "$73.000,00 Product Price Product Price No compare price Product Price Edit cont…" at bounding box center [425, 263] width 167 height 21
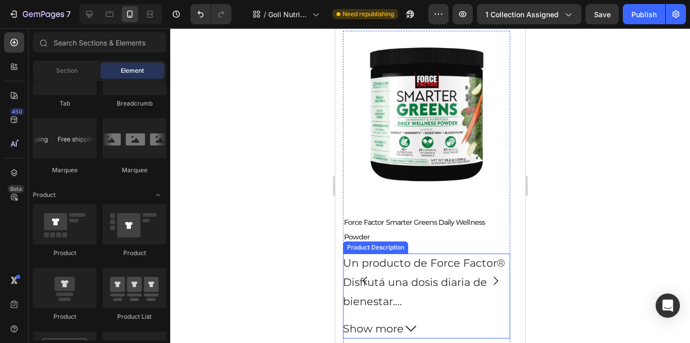
click at [481, 253] on div "Un producto de Force Factor® Disfrutá una dosis diaria de bienestar. Más de 40 …" at bounding box center [425, 281] width 167 height 57
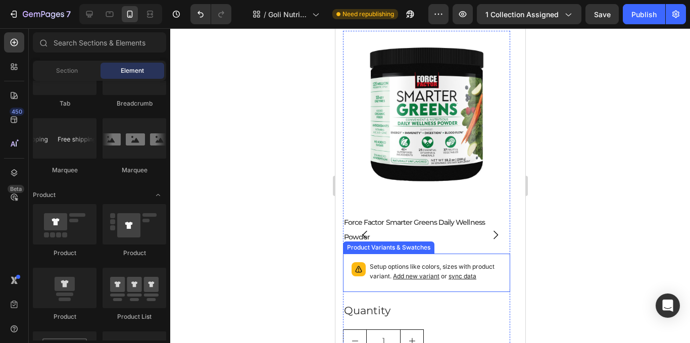
click at [471, 262] on p "Setup options like colors, sizes with product variant. Add new variant or sync …" at bounding box center [435, 271] width 132 height 19
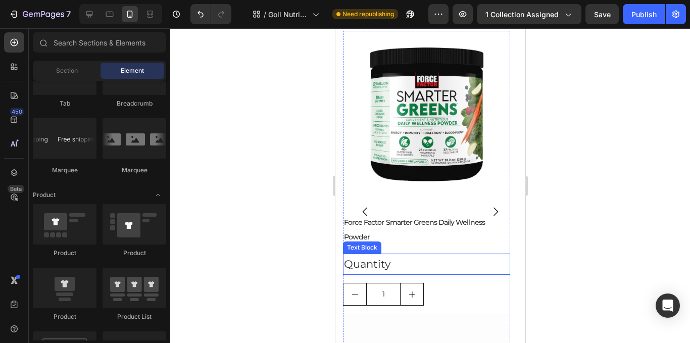
click at [437, 253] on div "Quantity" at bounding box center [425, 263] width 167 height 21
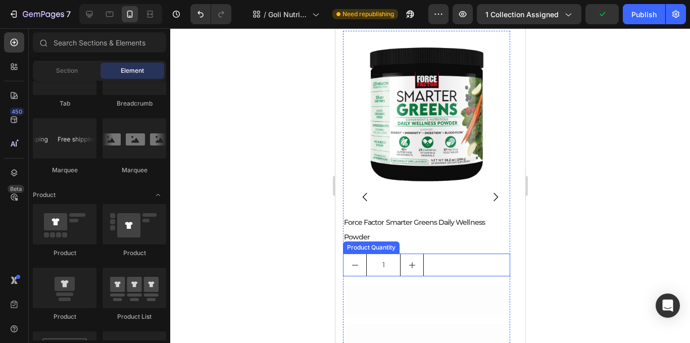
click at [437, 253] on div "1" at bounding box center [425, 264] width 167 height 23
click at [456, 260] on div "Add to cart" at bounding box center [433, 269] width 60 height 19
click at [473, 253] on button "Buy it now" at bounding box center [425, 268] width 167 height 31
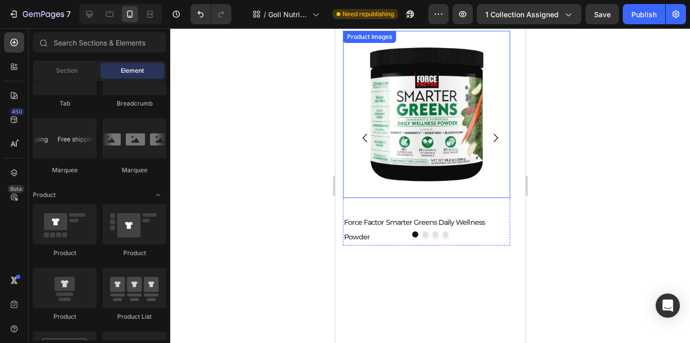
click at [452, 173] on img at bounding box center [425, 114] width 167 height 167
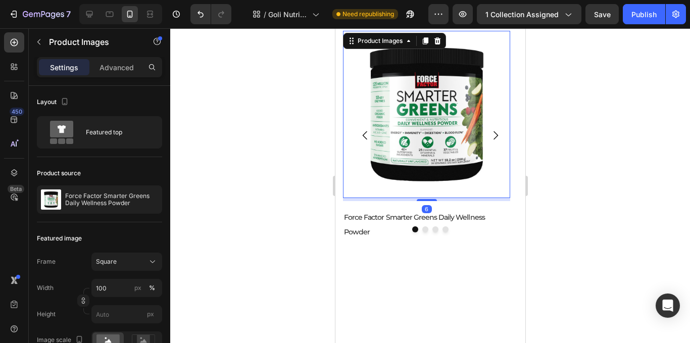
drag, startPoint x: 432, startPoint y: 204, endPoint x: 448, endPoint y: 203, distance: 15.7
click at [448, 198] on div "6" at bounding box center [425, 198] width 167 height 0
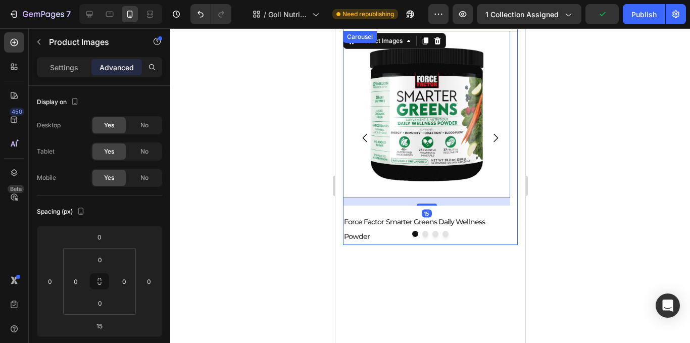
click at [415, 231] on div at bounding box center [429, 234] width 175 height 6
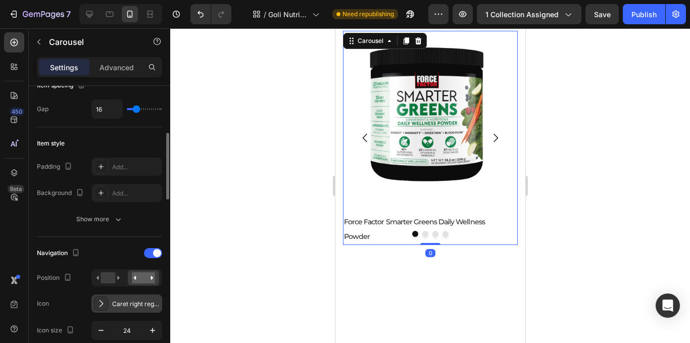
scroll to position [303, 0]
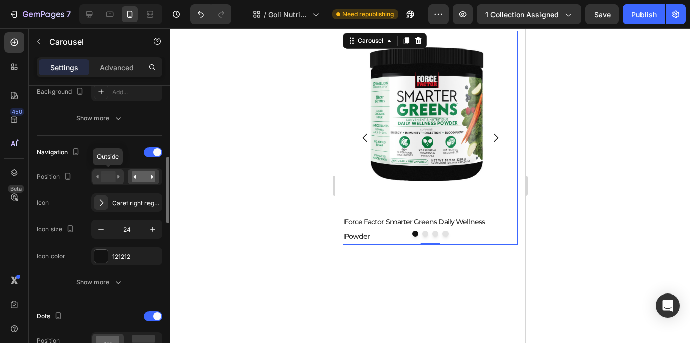
click at [111, 183] on div at bounding box center [107, 176] width 31 height 15
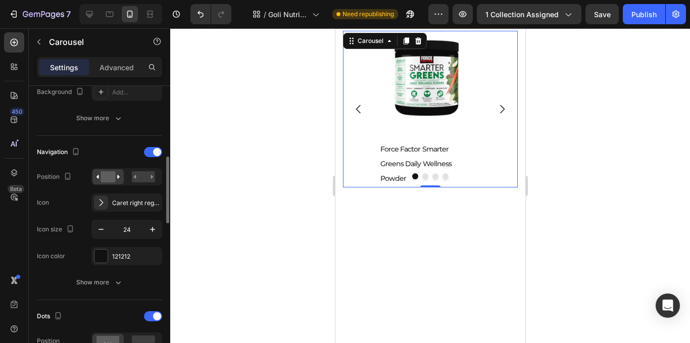
click at [142, 164] on div "Navigation Position Icon Caret right regular Icon size 24 Icon color 121212" at bounding box center [99, 204] width 125 height 121
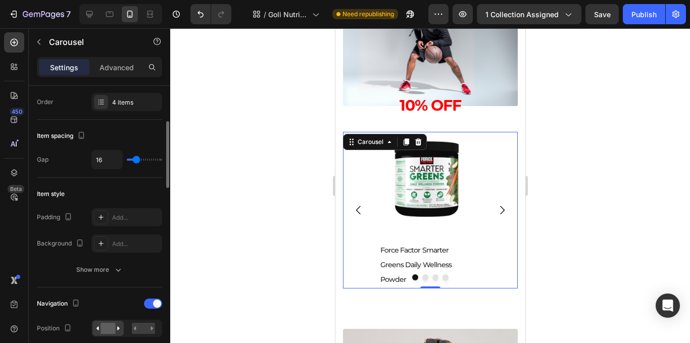
scroll to position [0, 0]
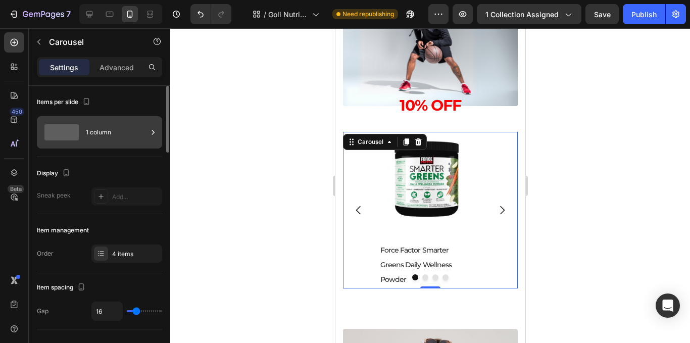
click at [148, 131] on icon at bounding box center [153, 132] width 10 height 10
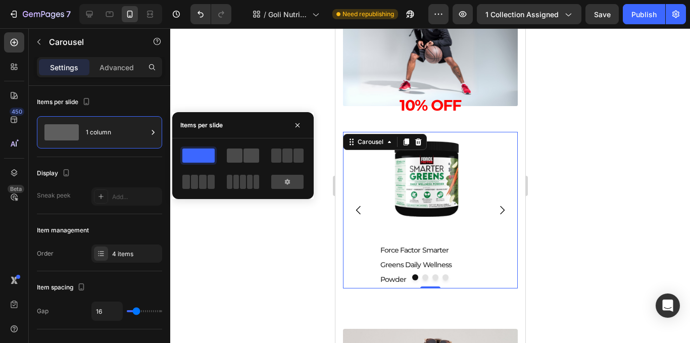
click at [241, 159] on span at bounding box center [235, 155] width 16 height 14
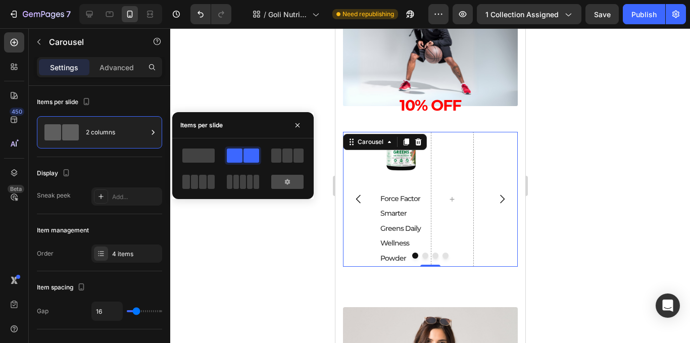
drag, startPoint x: 276, startPoint y: 184, endPoint x: 287, endPoint y: 180, distance: 12.5
click at [271, 188] on div at bounding box center [287, 182] width 32 height 14
click at [282, 182] on div at bounding box center [287, 182] width 32 height 14
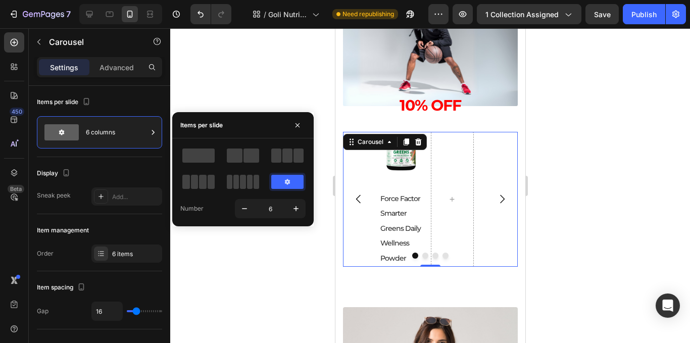
click at [287, 180] on icon at bounding box center [287, 182] width 5 height 6
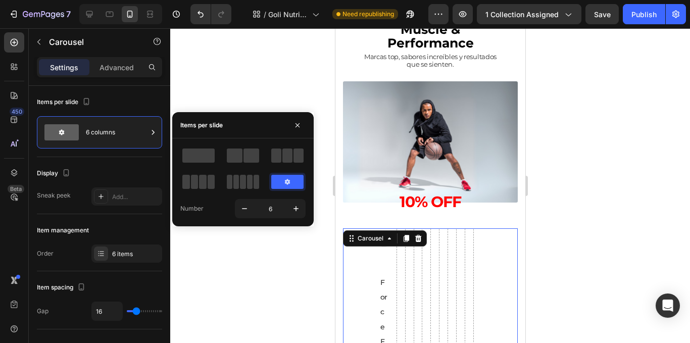
scroll to position [443, 0]
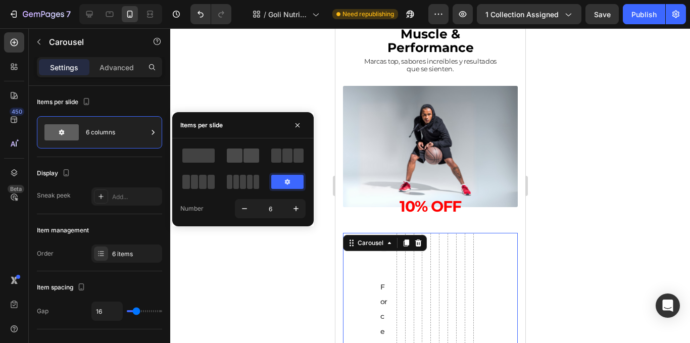
click at [249, 157] on span at bounding box center [251, 155] width 16 height 14
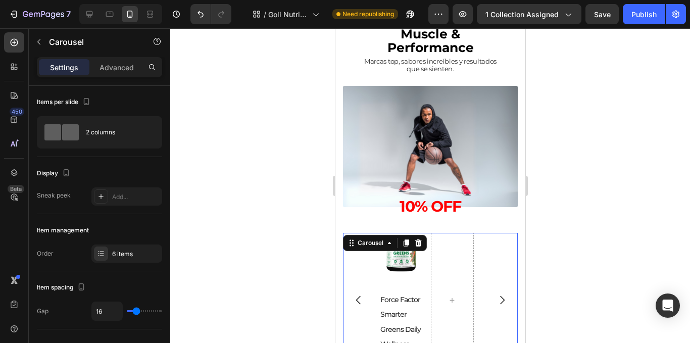
click at [244, 253] on div at bounding box center [430, 185] width 520 height 315
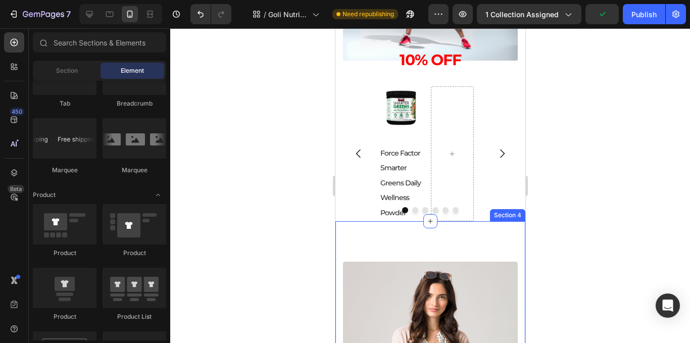
scroll to position [594, 0]
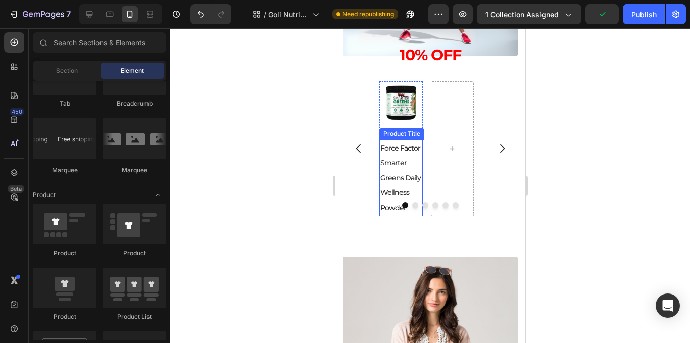
click at [404, 176] on h2 "Force Factor Smarter Greens Daily Wellness Powder" at bounding box center [400, 178] width 43 height 76
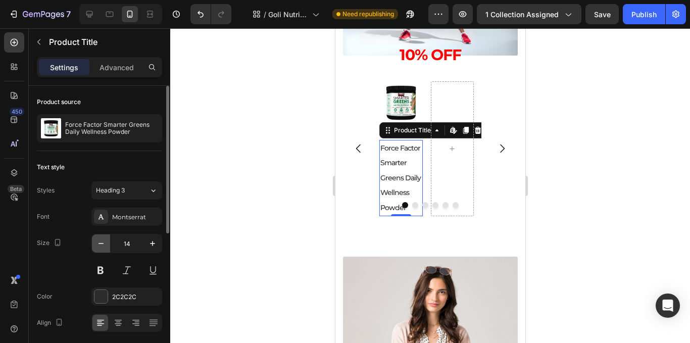
click at [101, 245] on icon "button" at bounding box center [101, 243] width 10 height 10
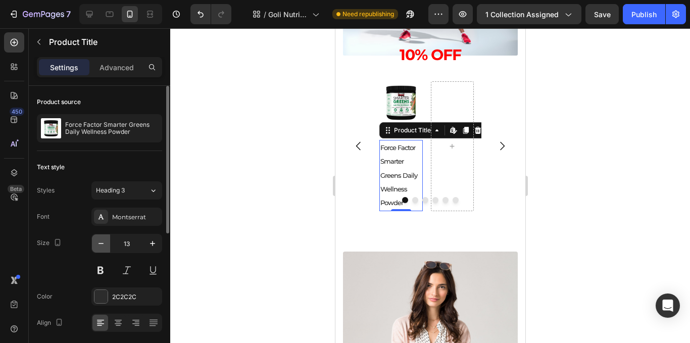
click at [101, 243] on icon "button" at bounding box center [101, 243] width 10 height 10
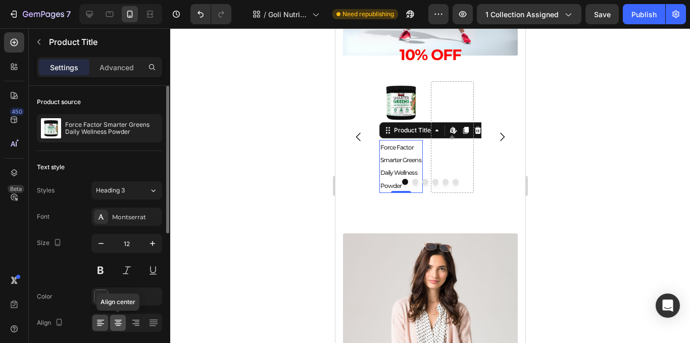
click at [119, 327] on icon at bounding box center [118, 323] width 10 height 10
click at [105, 244] on icon "button" at bounding box center [101, 243] width 10 height 10
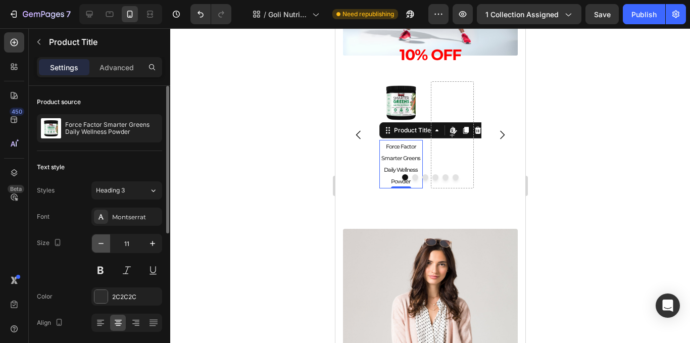
click at [105, 244] on icon "button" at bounding box center [101, 243] width 10 height 10
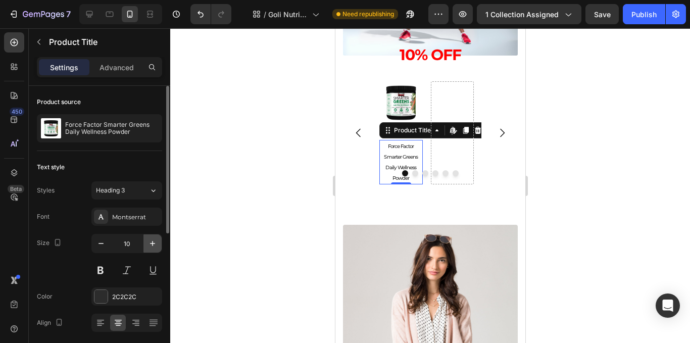
click at [156, 243] on icon "button" at bounding box center [152, 243] width 10 height 10
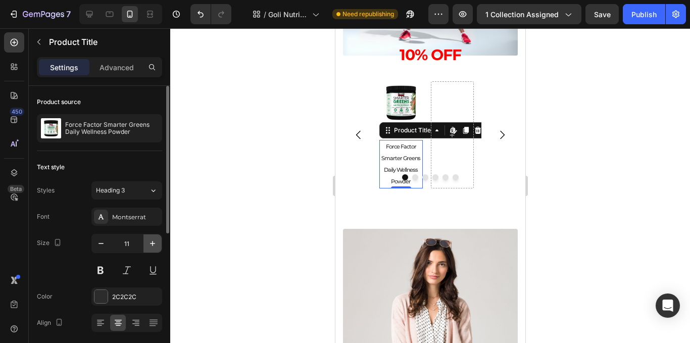
click at [156, 243] on icon "button" at bounding box center [152, 243] width 10 height 10
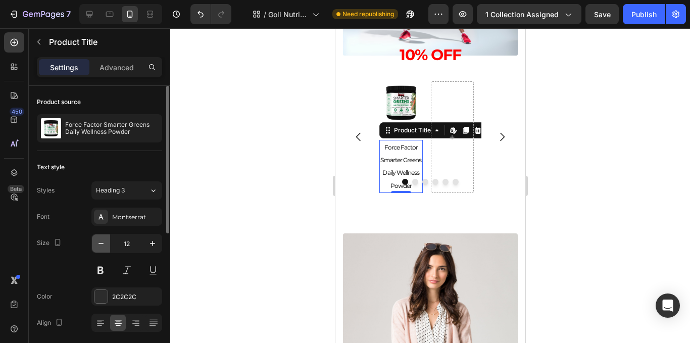
click at [100, 252] on button "button" at bounding box center [101, 243] width 18 height 18
type input "11"
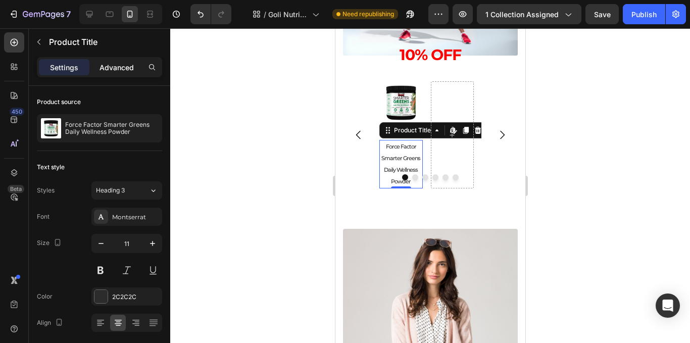
click at [108, 70] on p "Advanced" at bounding box center [116, 67] width 34 height 11
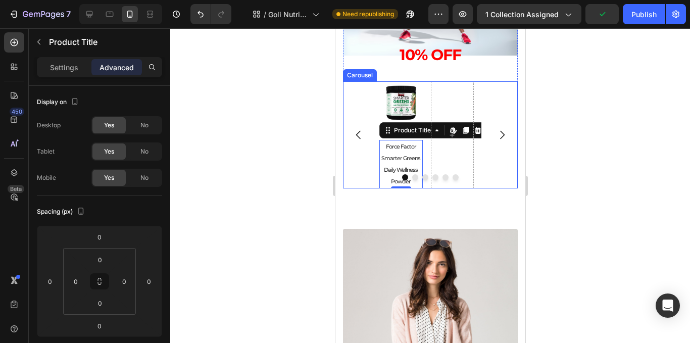
click at [369, 172] on div "Product Images Force Factor Smarter Greens Daily Wellness Powder Product Title …" at bounding box center [429, 135] width 175 height 108
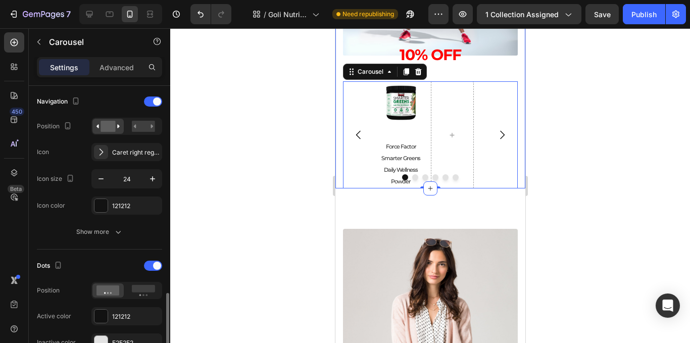
scroll to position [505, 0]
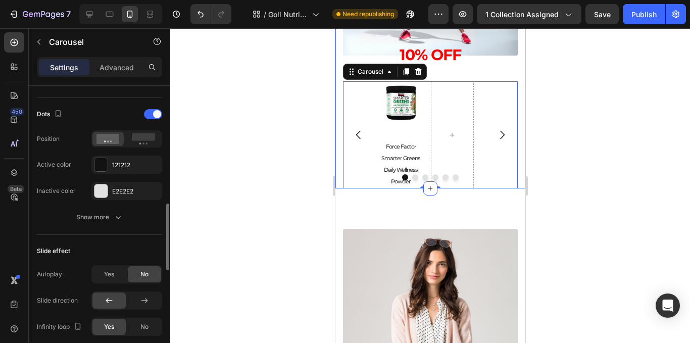
click at [144, 147] on div at bounding box center [126, 138] width 71 height 17
click at [142, 136] on rect at bounding box center [143, 137] width 23 height 8
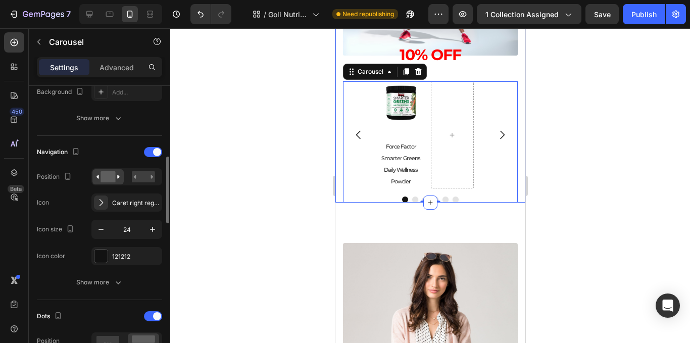
scroll to position [202, 0]
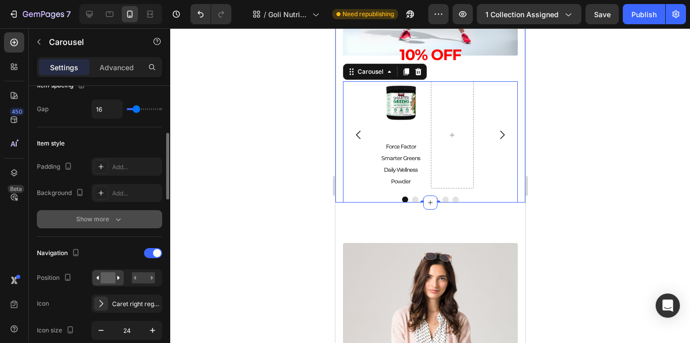
click at [100, 219] on div "Show more" at bounding box center [99, 219] width 47 height 10
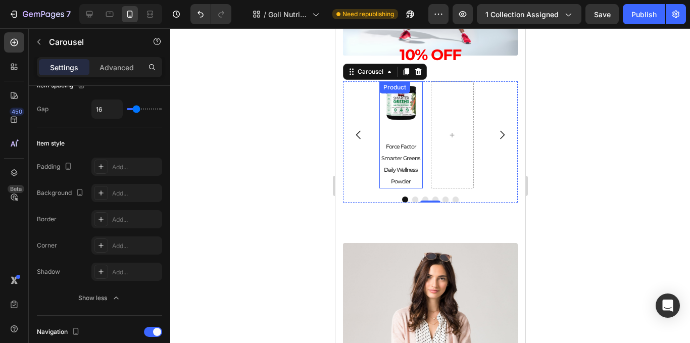
click at [399, 126] on div "Product Images" at bounding box center [400, 106] width 43 height 51
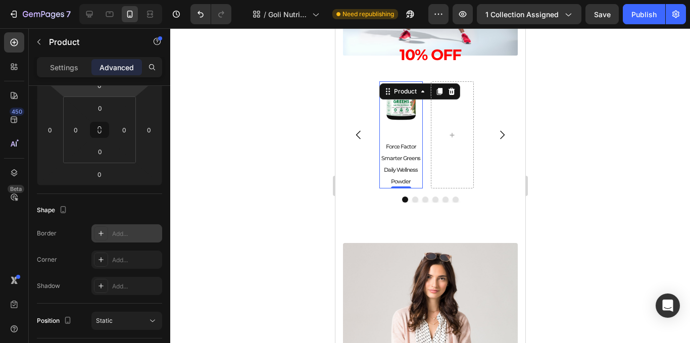
scroll to position [0, 0]
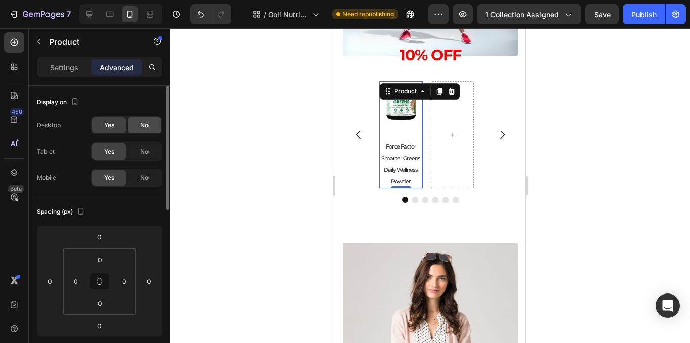
click at [147, 131] on div "No" at bounding box center [144, 125] width 33 height 16
click at [147, 154] on span "No" at bounding box center [144, 151] width 8 height 9
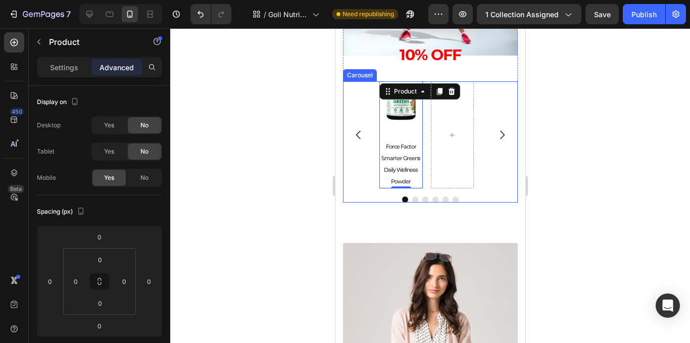
click at [493, 190] on div "Product Images Force Factor Smarter Greens Daily Wellness Powder Product Title …" at bounding box center [429, 142] width 175 height 122
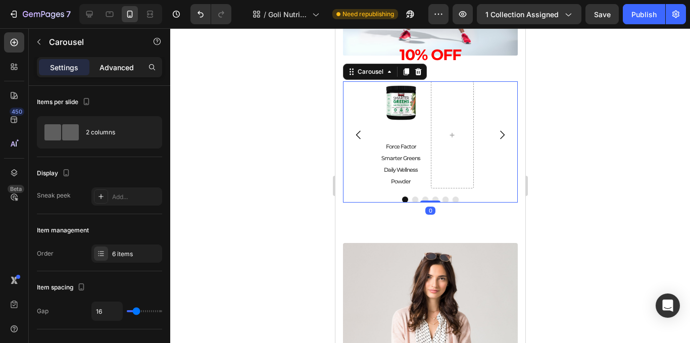
click at [103, 73] on div "Advanced" at bounding box center [116, 67] width 50 height 16
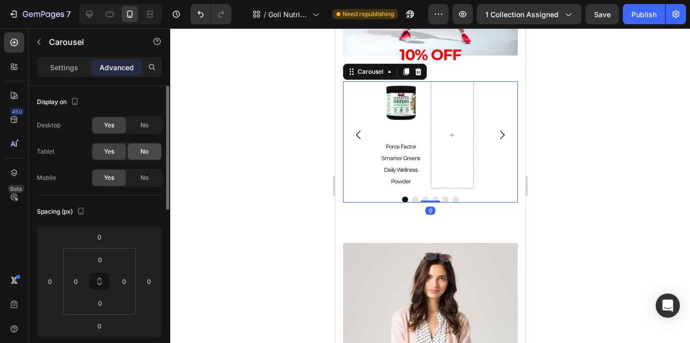
click at [134, 131] on div "No" at bounding box center [144, 125] width 33 height 16
click at [137, 149] on div "No" at bounding box center [144, 151] width 33 height 16
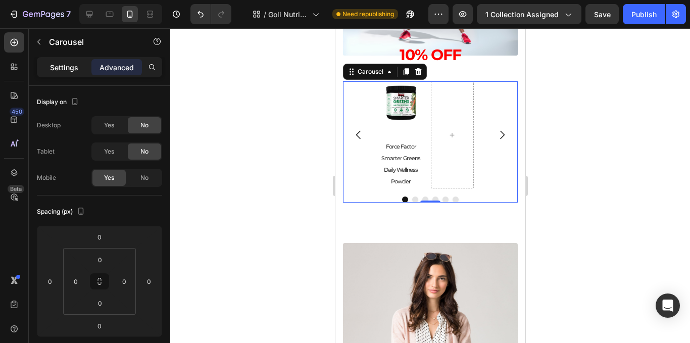
click at [75, 73] on div "Settings" at bounding box center [64, 67] width 50 height 16
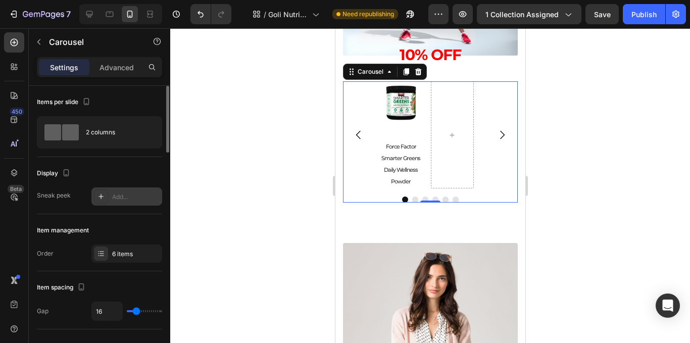
scroll to position [50, 0]
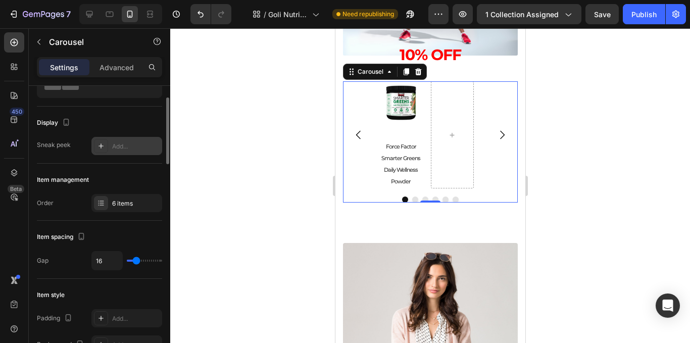
click at [126, 143] on div "Add..." at bounding box center [135, 146] width 47 height 9
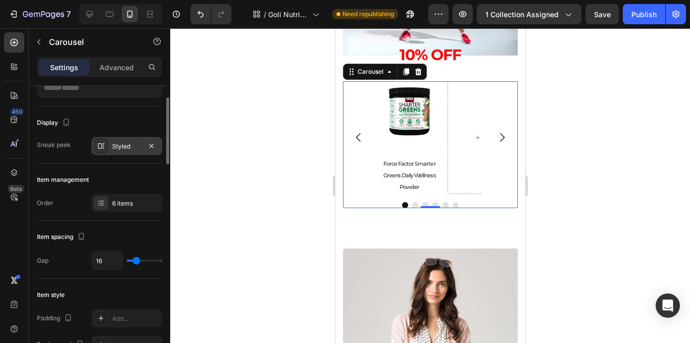
click at [243, 67] on div at bounding box center [430, 185] width 520 height 315
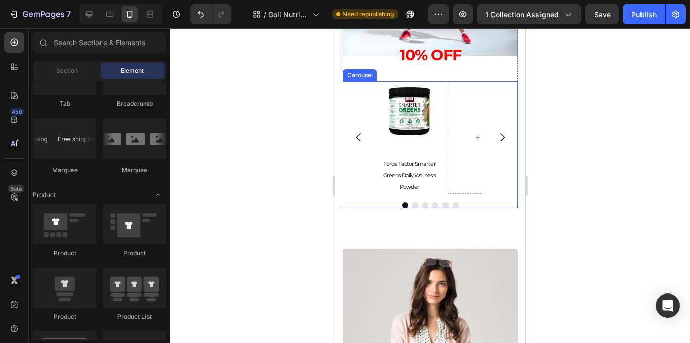
click at [356, 161] on div "Product Images Force Factor Smarter Greens Daily Wellness Powder Product Title …" at bounding box center [429, 137] width 175 height 113
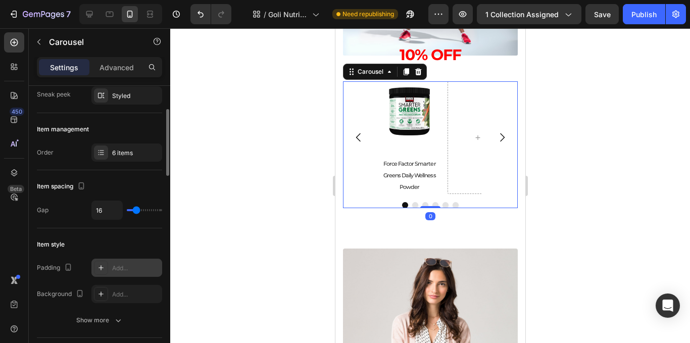
scroll to position [151, 0]
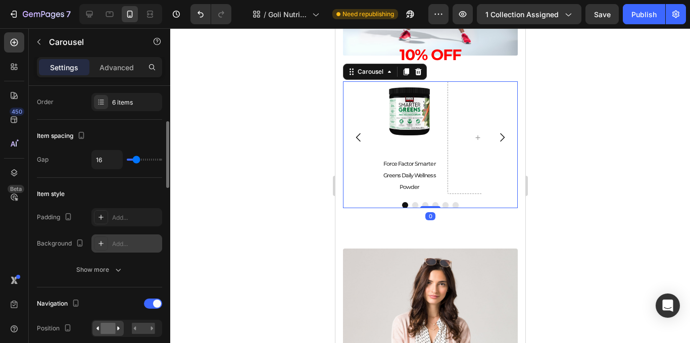
drag, startPoint x: 119, startPoint y: 219, endPoint x: 122, endPoint y: 252, distance: 33.4
click at [120, 220] on div "Add..." at bounding box center [135, 217] width 47 height 9
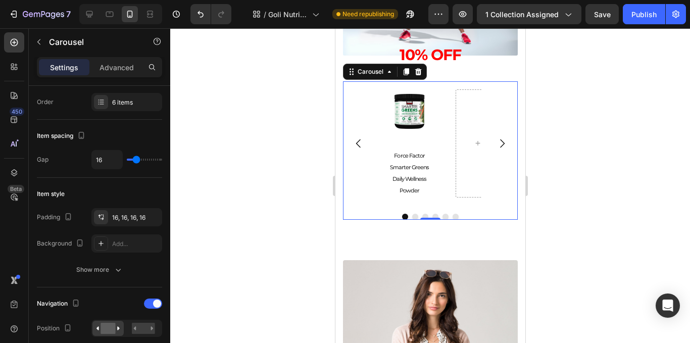
click at [266, 171] on div at bounding box center [430, 185] width 520 height 315
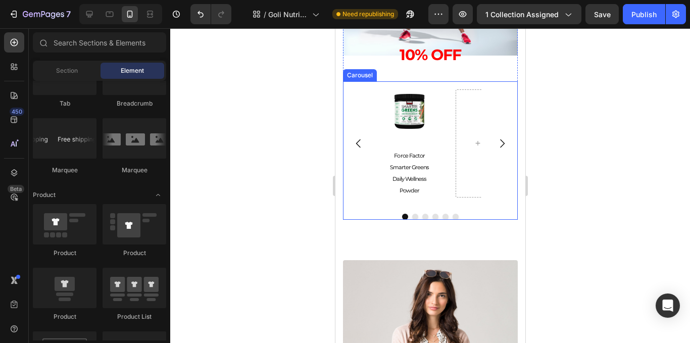
click at [369, 189] on div "Product Images Force Factor Smarter Greens Daily Wellness Powder Product Title …" at bounding box center [429, 143] width 175 height 125
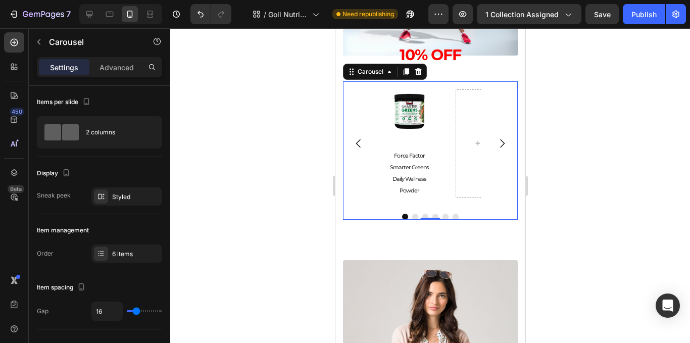
click at [587, 154] on div at bounding box center [430, 185] width 520 height 315
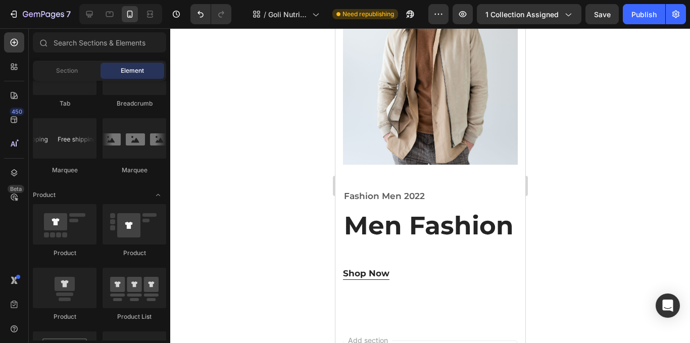
scroll to position [1304, 0]
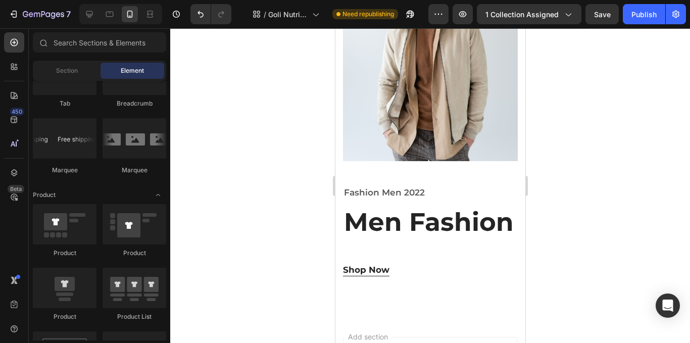
drag, startPoint x: 520, startPoint y: 179, endPoint x: 875, endPoint y: 323, distance: 383.5
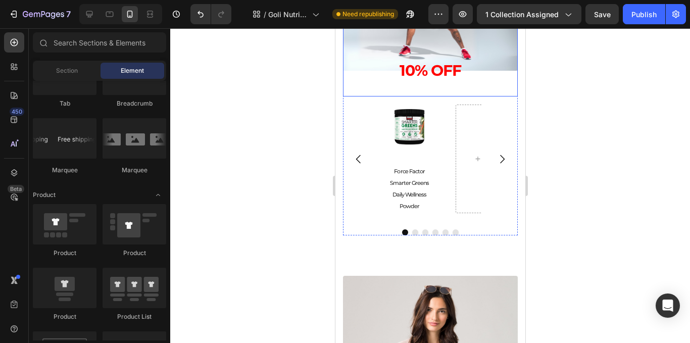
scroll to position [1254, 0]
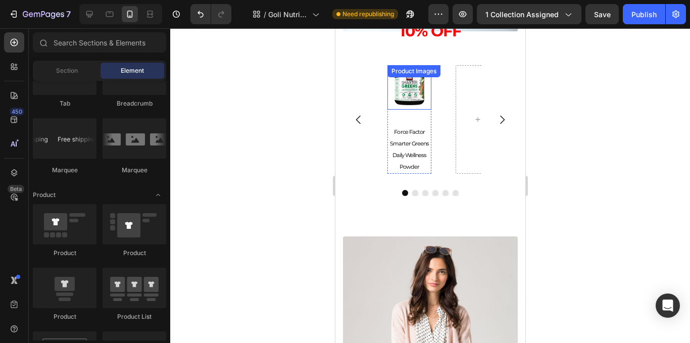
click at [412, 94] on img at bounding box center [409, 87] width 44 height 44
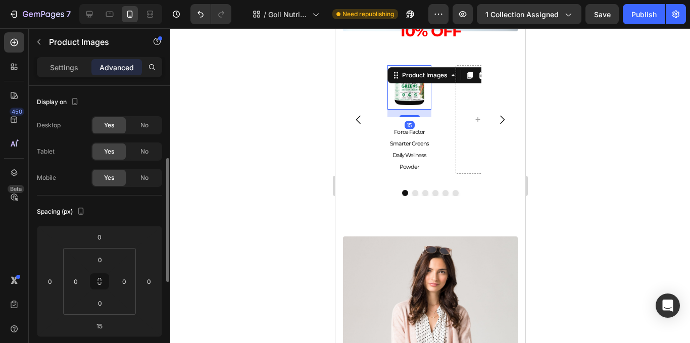
scroll to position [50, 0]
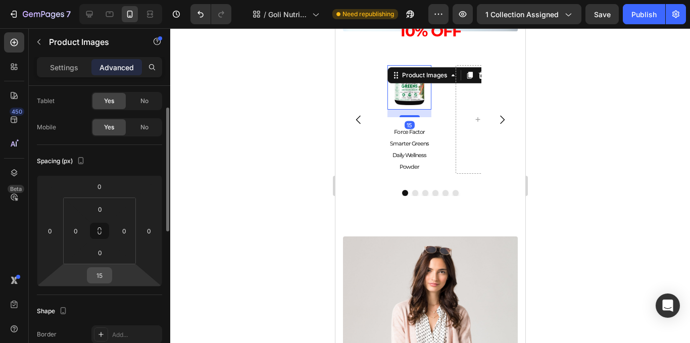
click at [96, 276] on input "15" at bounding box center [99, 275] width 20 height 15
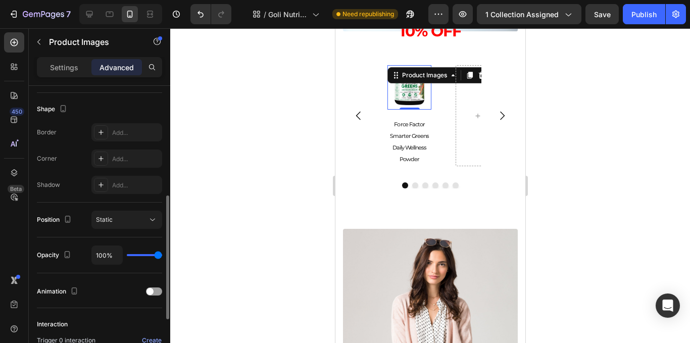
scroll to position [303, 0]
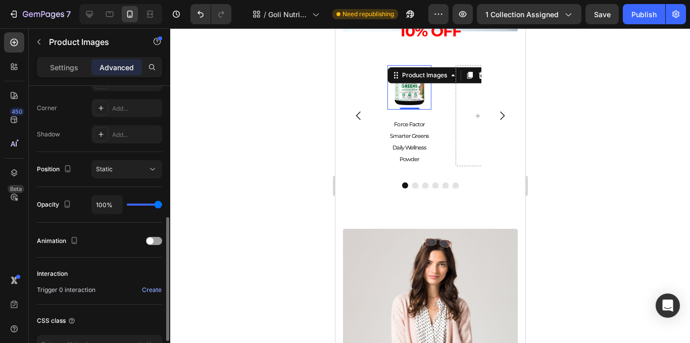
type input "0"
click at [145, 160] on div "Position Static" at bounding box center [99, 169] width 125 height 35
click at [146, 166] on div "Static" at bounding box center [121, 169] width 51 height 9
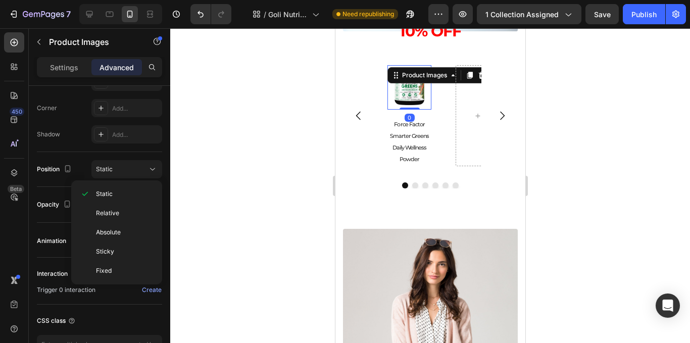
click at [192, 178] on div at bounding box center [430, 185] width 520 height 315
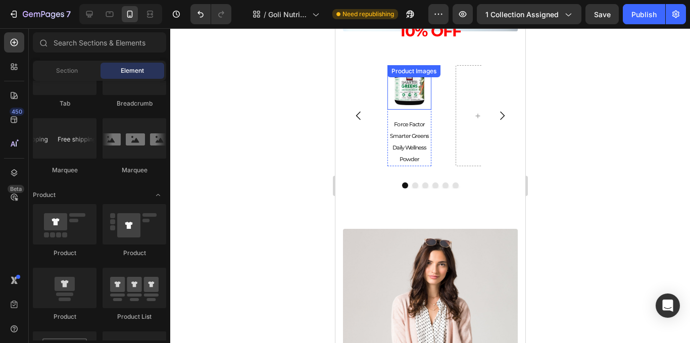
drag, startPoint x: 414, startPoint y: 93, endPoint x: 352, endPoint y: 133, distance: 73.4
click at [415, 93] on img at bounding box center [409, 87] width 44 height 44
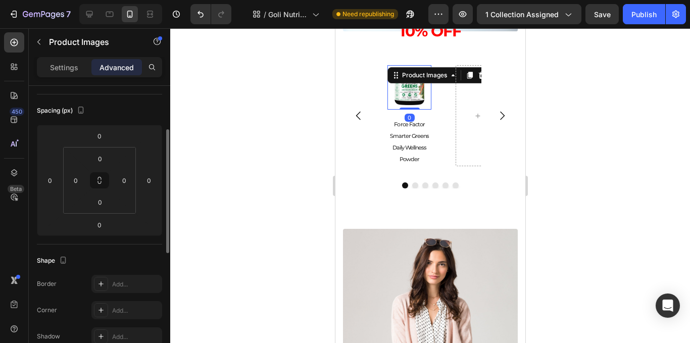
scroll to position [151, 0]
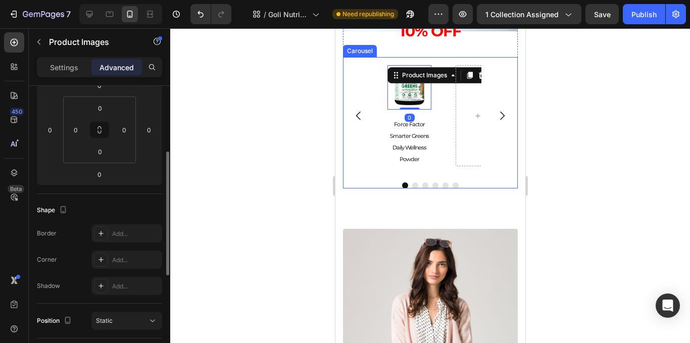
click at [442, 156] on div "Product Images 0 Force Factor Smarter Greens Daily Wellness Powder Product Titl…" at bounding box center [430, 115] width 102 height 117
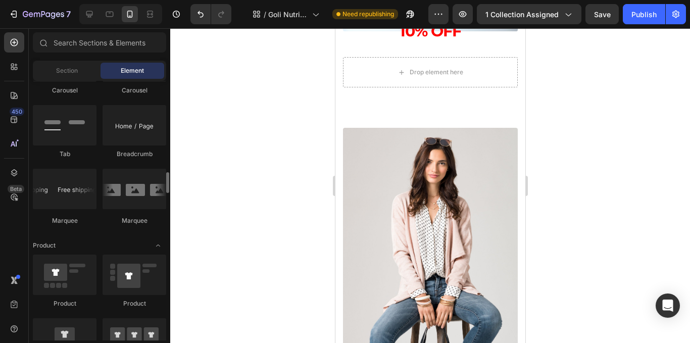
scroll to position [1083, 0]
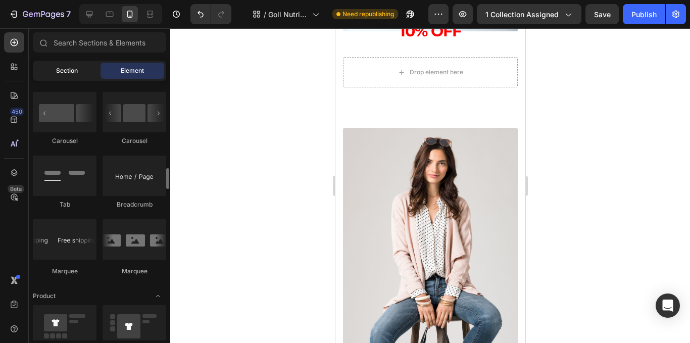
click at [72, 71] on span "Section" at bounding box center [67, 70] width 22 height 9
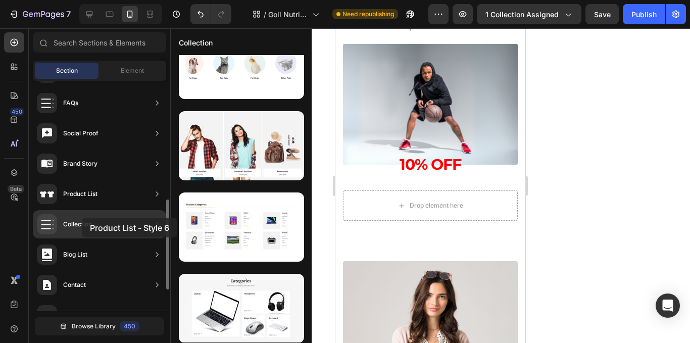
scroll to position [0, 0]
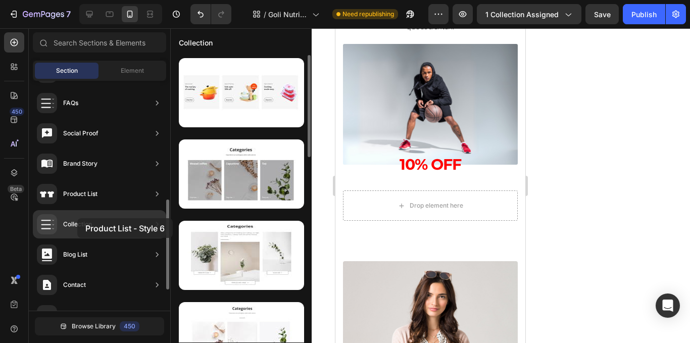
drag, startPoint x: 248, startPoint y: 231, endPoint x: 77, endPoint y: 218, distance: 171.2
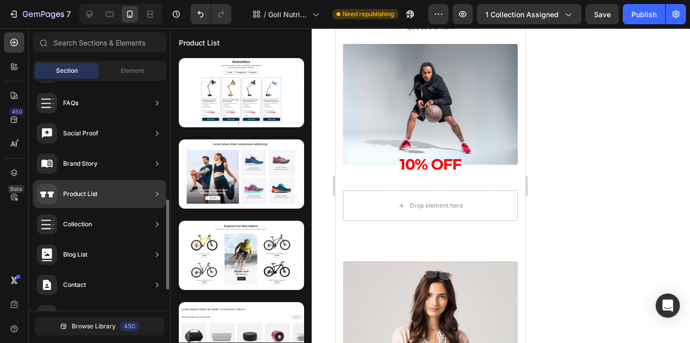
click at [98, 197] on div "Product List" at bounding box center [99, 194] width 133 height 28
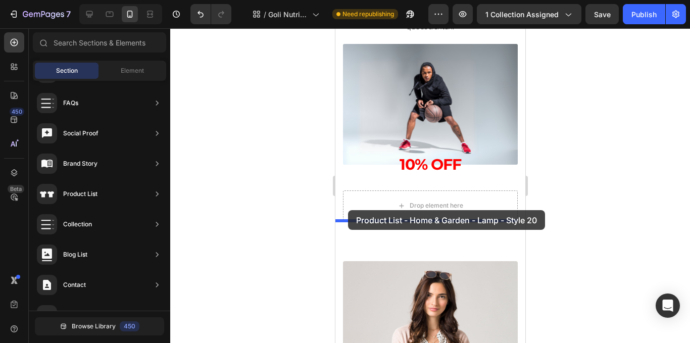
drag, startPoint x: 610, startPoint y: 128, endPoint x: 351, endPoint y: 211, distance: 271.9
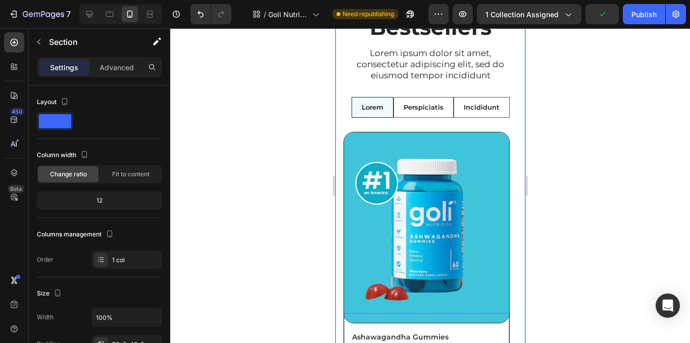
scroll to position [1356, 0]
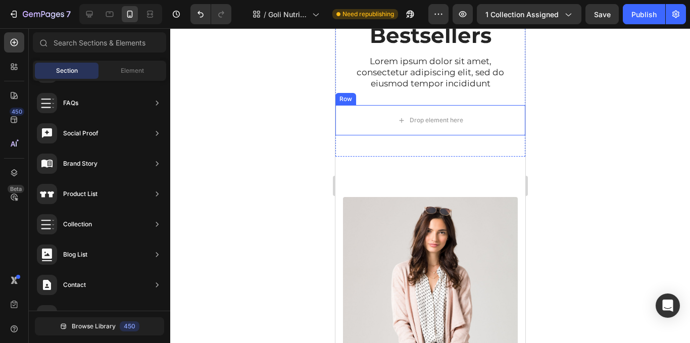
scroll to position [1255, 0]
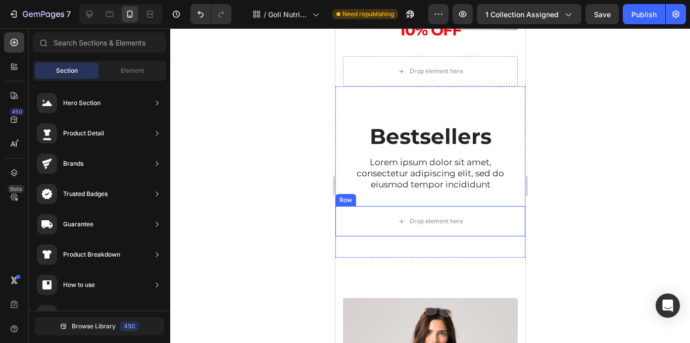
scroll to position [303, 0]
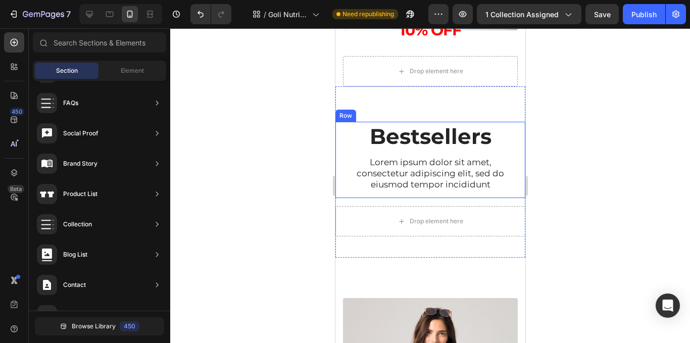
click at [495, 197] on div "Bestsellers Heading Lorem ipsum dolor sit amet, consectetur adipiscing elit, se…" at bounding box center [429, 160] width 175 height 76
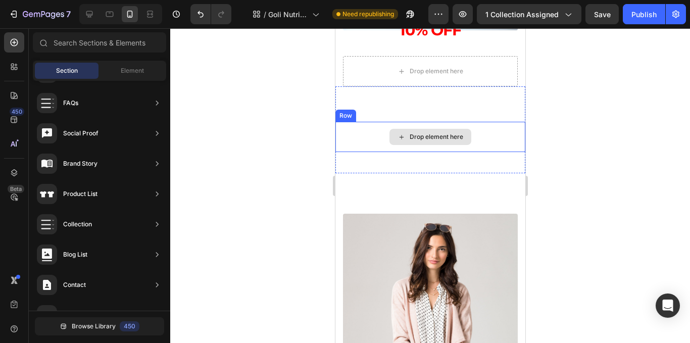
click at [464, 145] on div "Drop element here" at bounding box center [430, 137] width 190 height 30
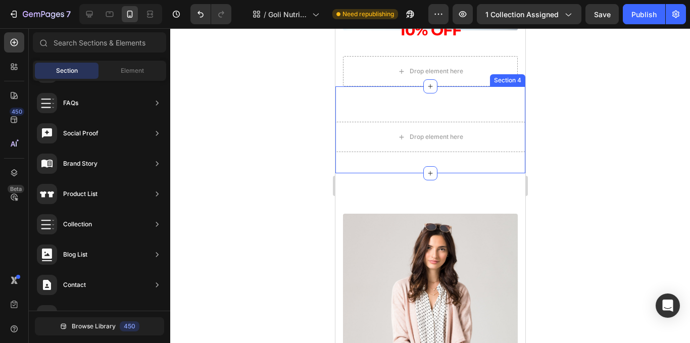
click at [467, 171] on div "Drop element here Section 4" at bounding box center [430, 129] width 190 height 87
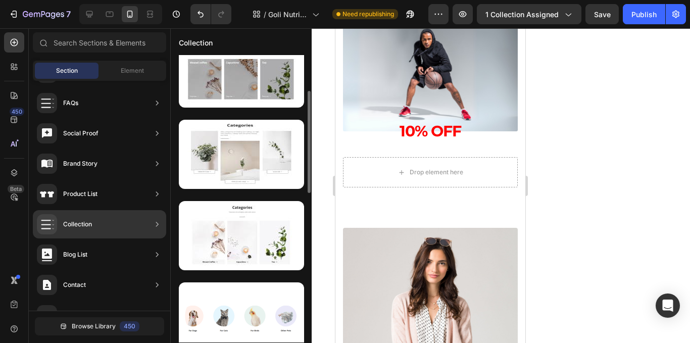
scroll to position [151, 0]
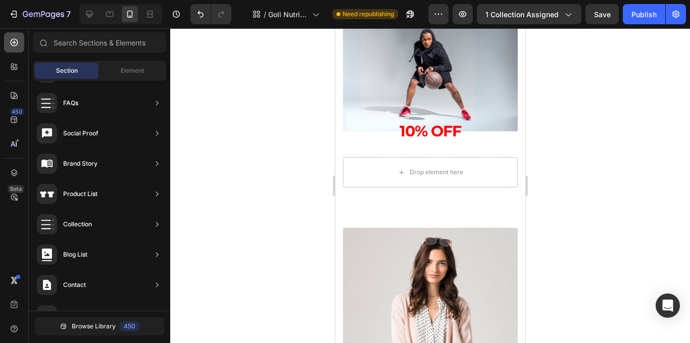
click at [15, 47] on icon at bounding box center [14, 42] width 10 height 10
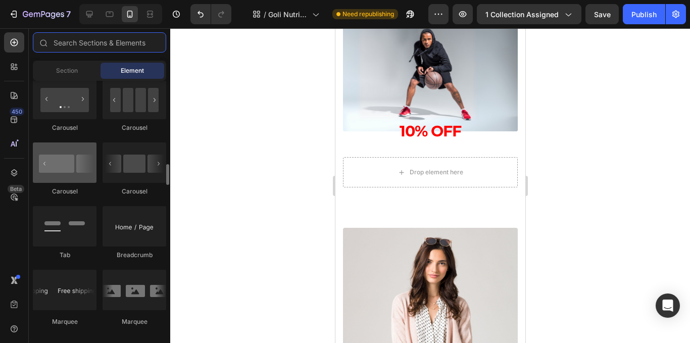
scroll to position [983, 0]
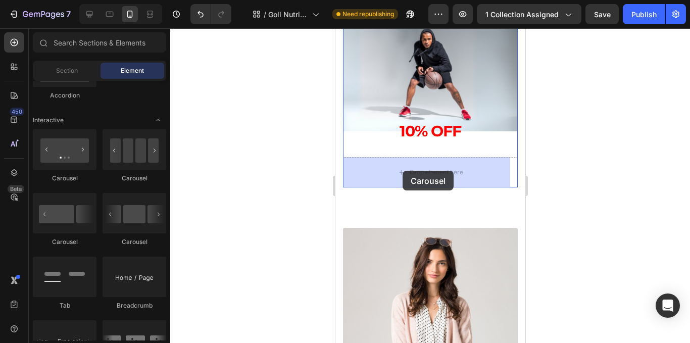
drag, startPoint x: 479, startPoint y: 188, endPoint x: 396, endPoint y: 183, distance: 82.5
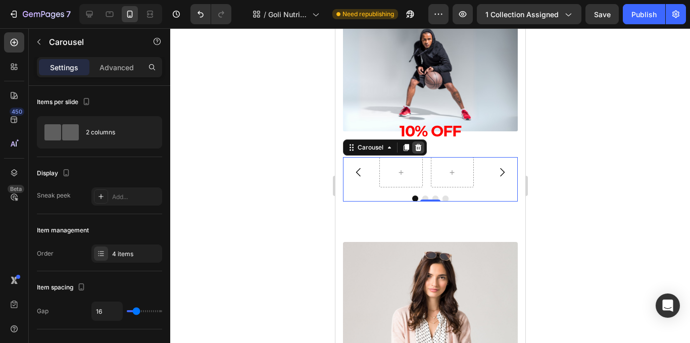
click at [421, 150] on icon at bounding box center [418, 147] width 8 height 8
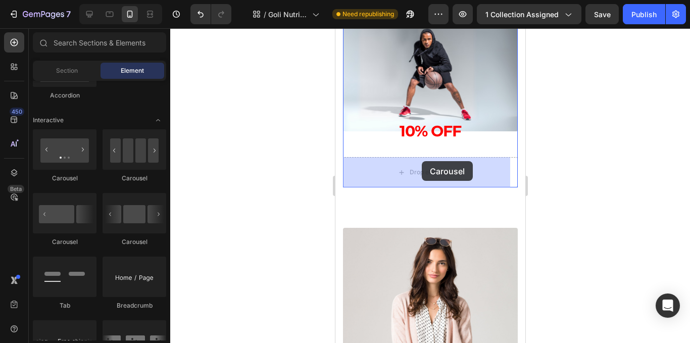
drag, startPoint x: 398, startPoint y: 177, endPoint x: 421, endPoint y: 169, distance: 24.6
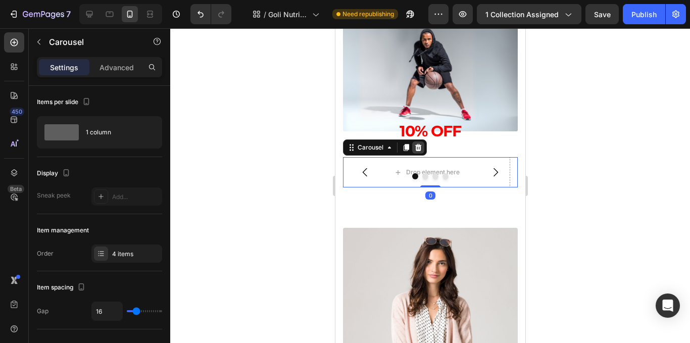
drag, startPoint x: 417, startPoint y: 145, endPoint x: 635, endPoint y: 163, distance: 218.9
click at [417, 145] on icon at bounding box center [418, 147] width 8 height 8
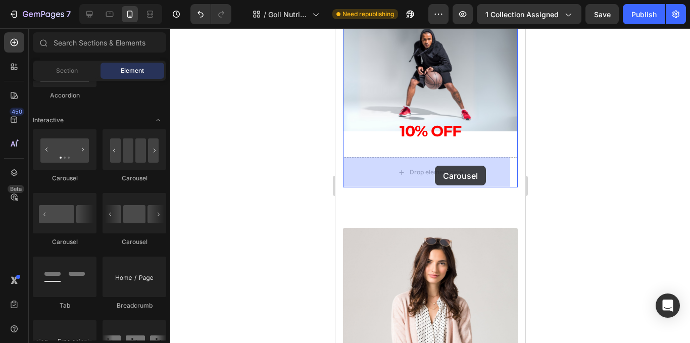
drag, startPoint x: 471, startPoint y: 169, endPoint x: 434, endPoint y: 166, distance: 36.5
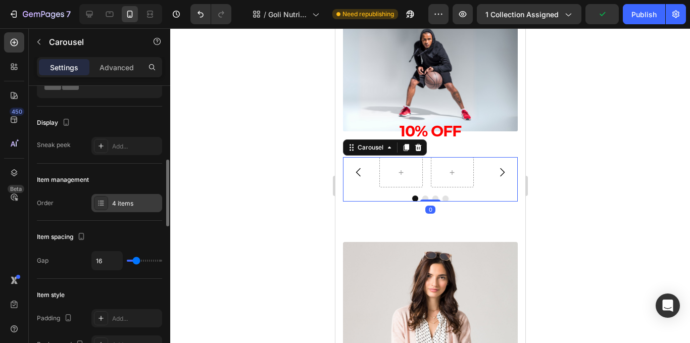
scroll to position [151, 0]
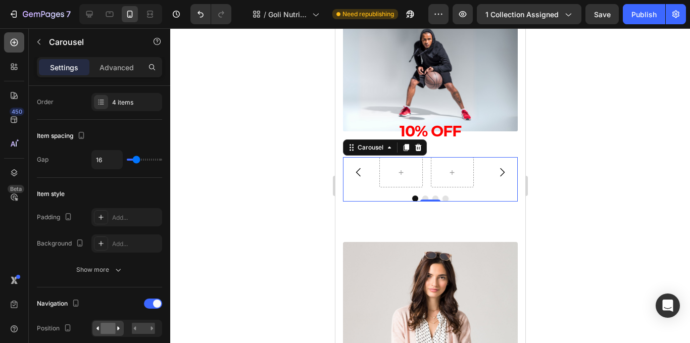
click at [21, 46] on div at bounding box center [14, 42] width 20 height 20
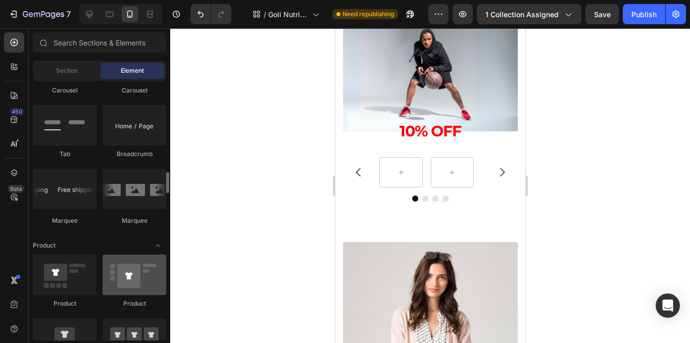
scroll to position [1235, 0]
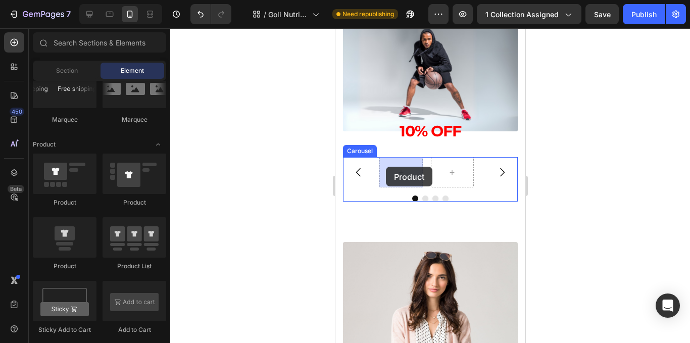
drag, startPoint x: 425, startPoint y: 275, endPoint x: 657, endPoint y: 200, distance: 243.6
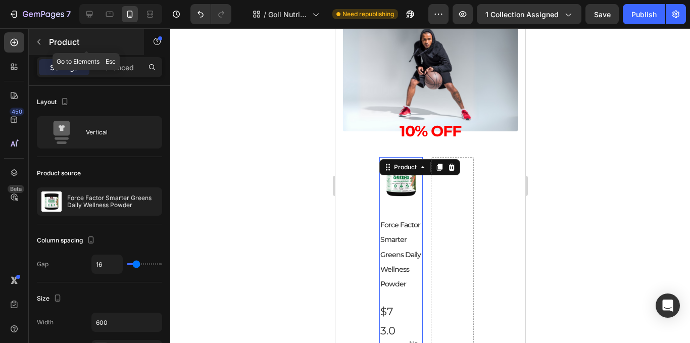
click at [39, 35] on button "button" at bounding box center [39, 42] width 16 height 16
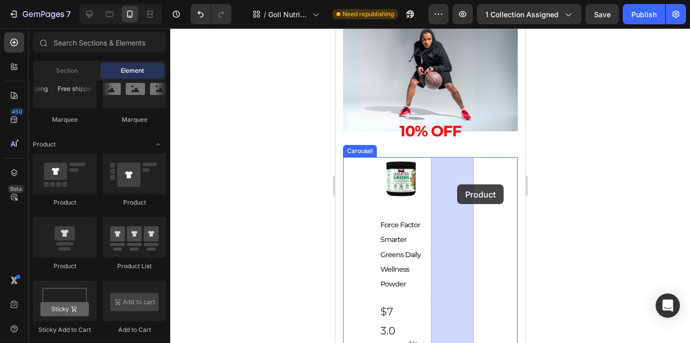
drag, startPoint x: 550, startPoint y: 286, endPoint x: 453, endPoint y: 182, distance: 142.2
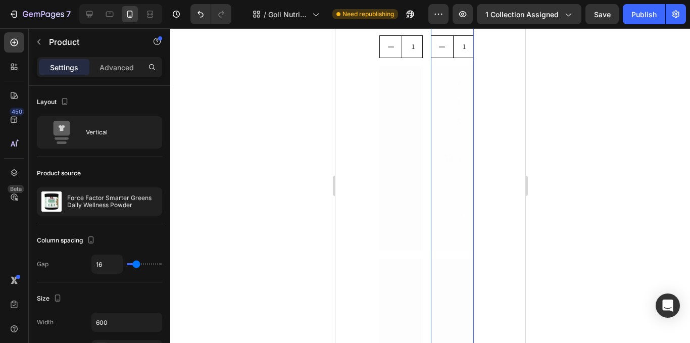
scroll to position [1810, 0]
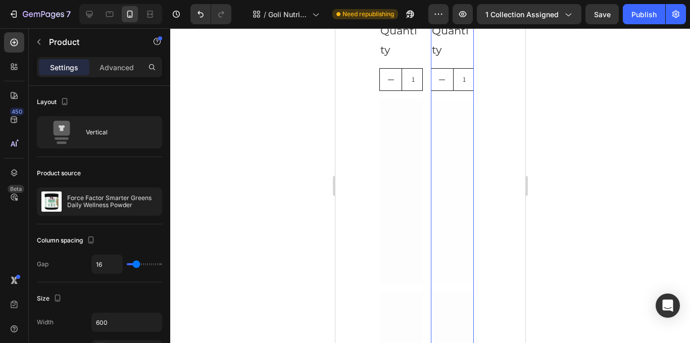
drag, startPoint x: 447, startPoint y: 234, endPoint x: 447, endPoint y: 122, distance: 112.6
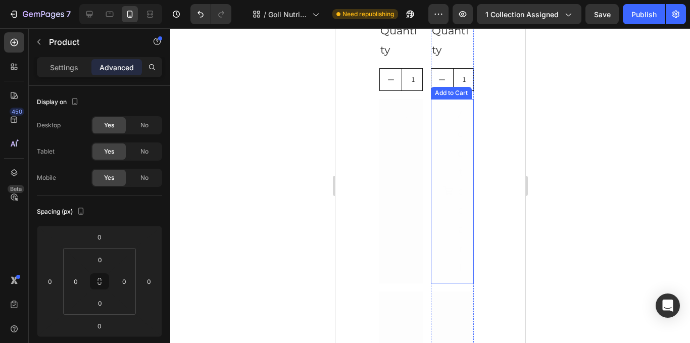
click at [461, 137] on button "Add to cart" at bounding box center [451, 191] width 43 height 184
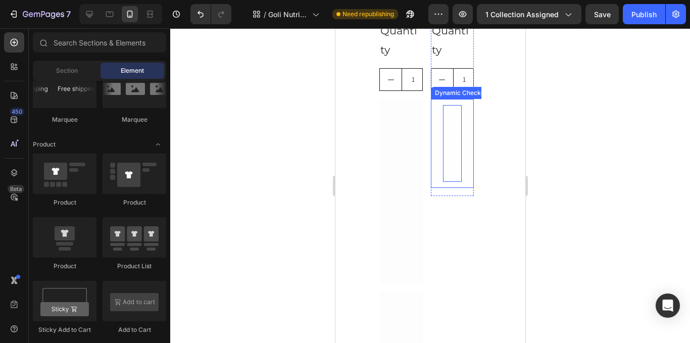
click at [450, 136] on div "Buy it now" at bounding box center [451, 143] width 19 height 76
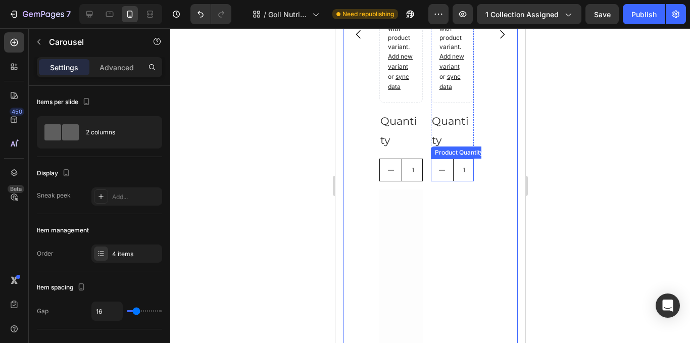
scroll to position [1709, 0]
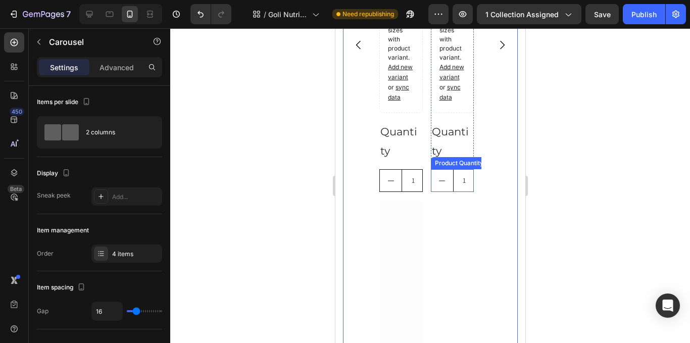
click at [462, 175] on input "1" at bounding box center [463, 181] width 23 height 22
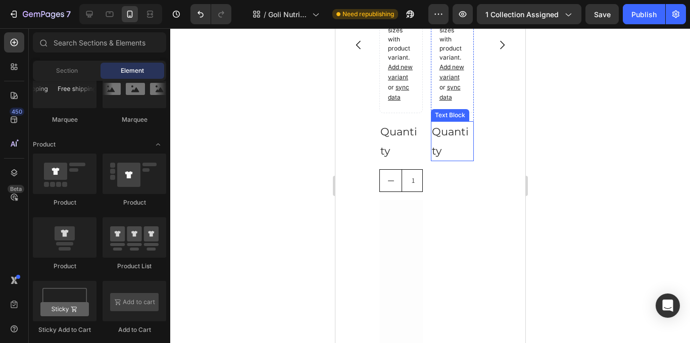
click at [453, 156] on div "Quantity" at bounding box center [451, 141] width 43 height 40
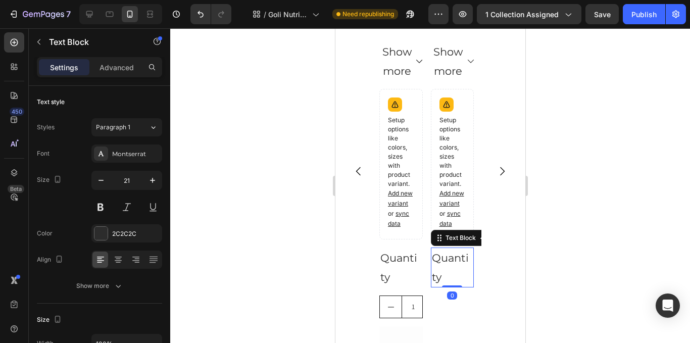
scroll to position [1558, 0]
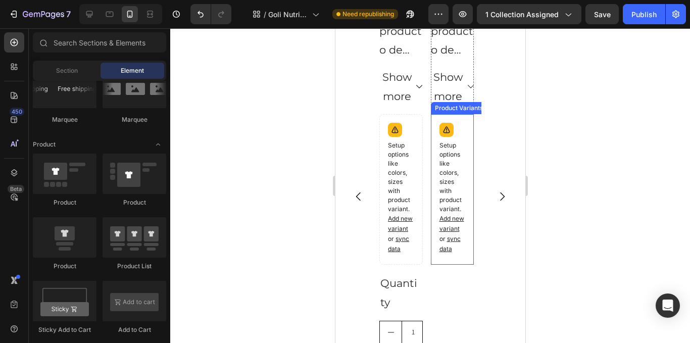
click at [445, 199] on p "Setup options like colors, sizes with product variant. Add new variant or sync …" at bounding box center [452, 197] width 26 height 113
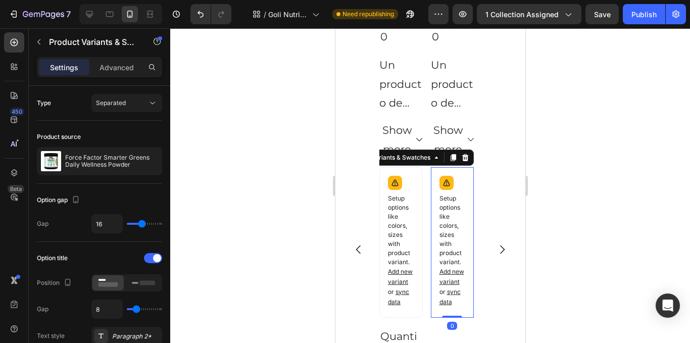
scroll to position [1457, 0]
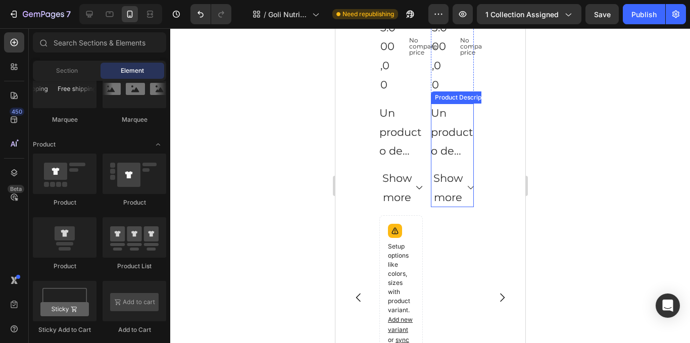
click at [445, 149] on p "Un producto de Force Factor®" at bounding box center [451, 151] width 42 height 89
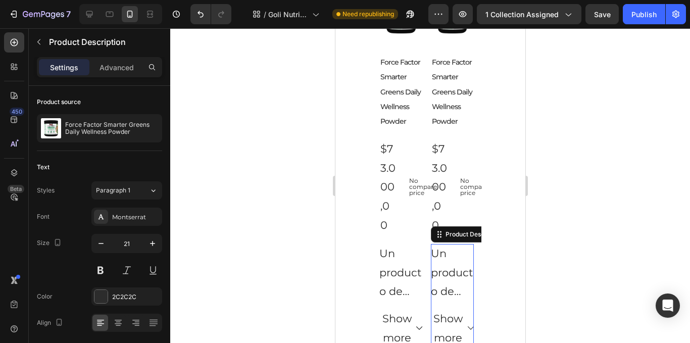
scroll to position [1305, 0]
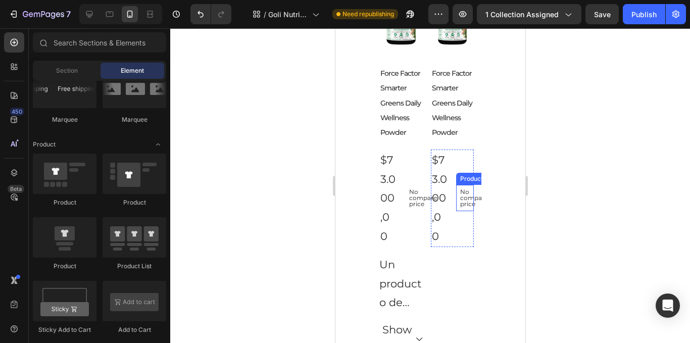
click at [460, 178] on div "Product Price" at bounding box center [478, 178] width 43 height 9
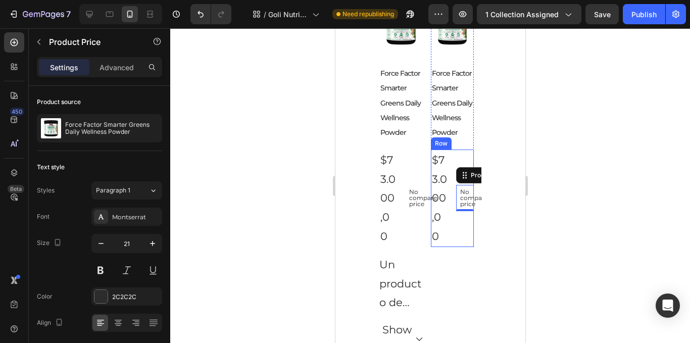
click at [451, 174] on div "$73.000,00 Product Price Product Price No compare price Product Price Edit cont…" at bounding box center [451, 197] width 43 height 97
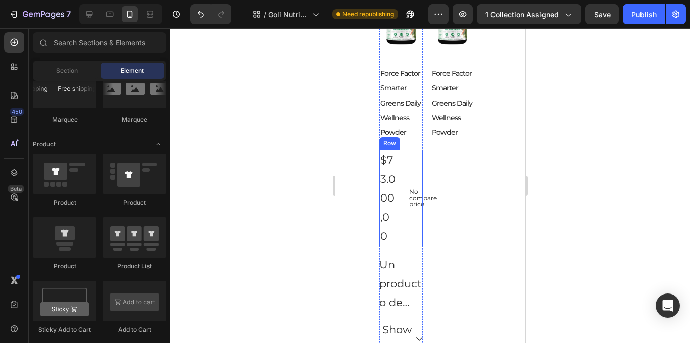
click at [404, 168] on div "No compare price Product Price" at bounding box center [413, 197] width 18 height 97
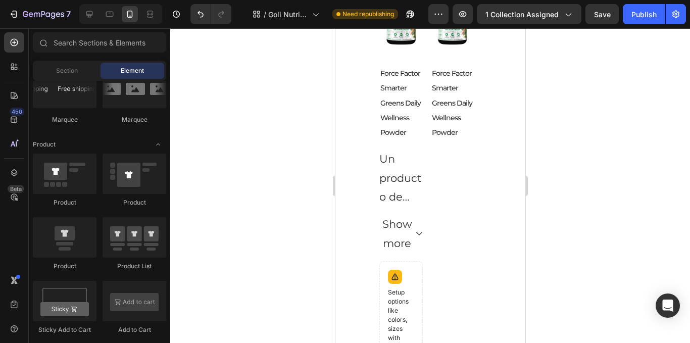
click at [404, 168] on div "Un producto de Force Factor® Disfrutá una dosis diaria de bienestar. Más de 40 …" at bounding box center [400, 177] width 43 height 57
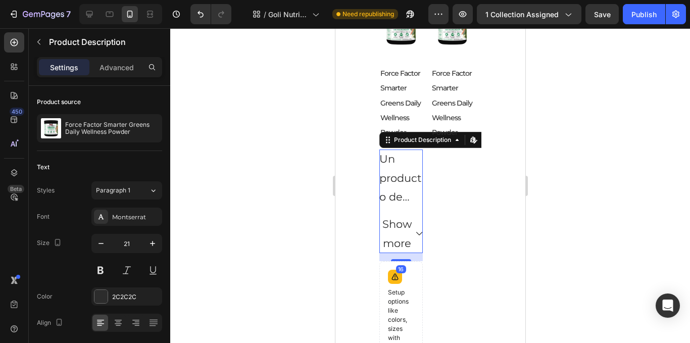
click at [408, 182] on p "Un producto de Force Factor®" at bounding box center [400, 196] width 42 height 89
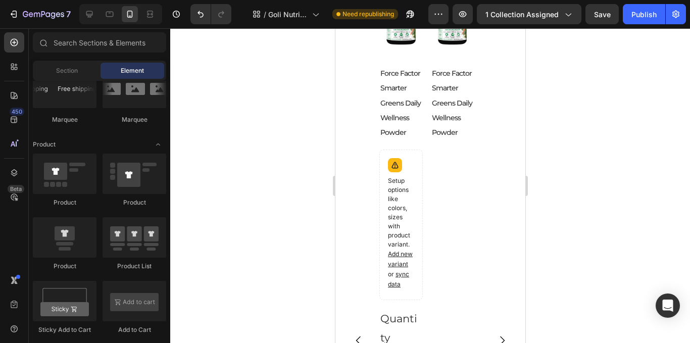
click at [406, 178] on p "Setup options like colors, sizes with product variant. Add new variant or sync …" at bounding box center [400, 232] width 26 height 113
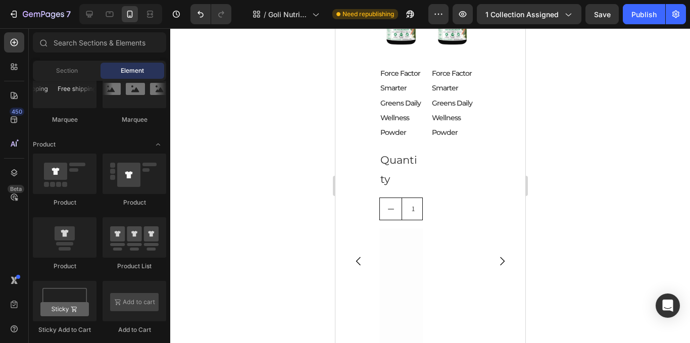
click at [406, 178] on div "Quantity" at bounding box center [400, 169] width 43 height 40
click at [404, 165] on input "1" at bounding box center [412, 161] width 23 height 22
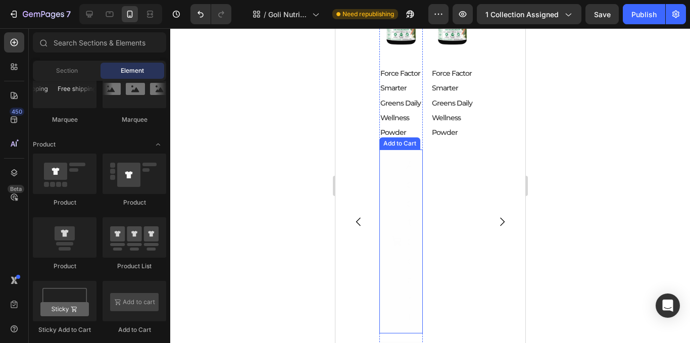
scroll to position [1289, 0]
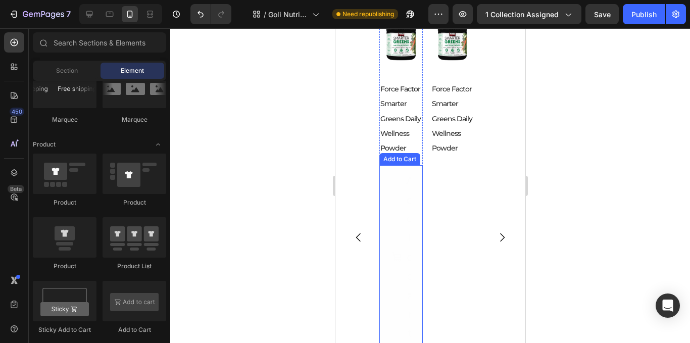
click at [403, 182] on div "Add to cart" at bounding box center [400, 257] width 19 height 172
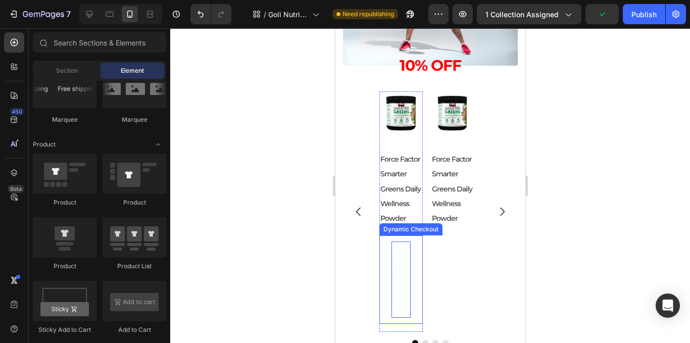
scroll to position [1244, 0]
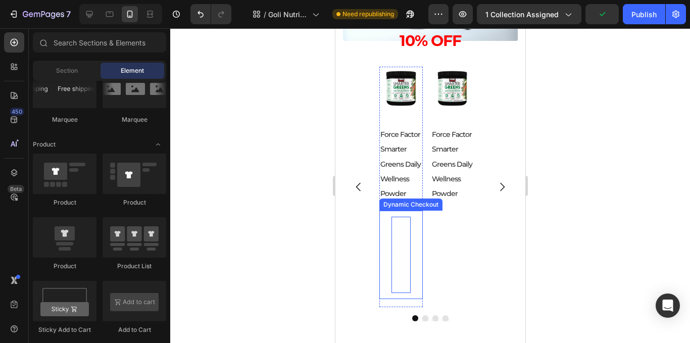
click at [393, 251] on div "Buy it now" at bounding box center [400, 255] width 19 height 76
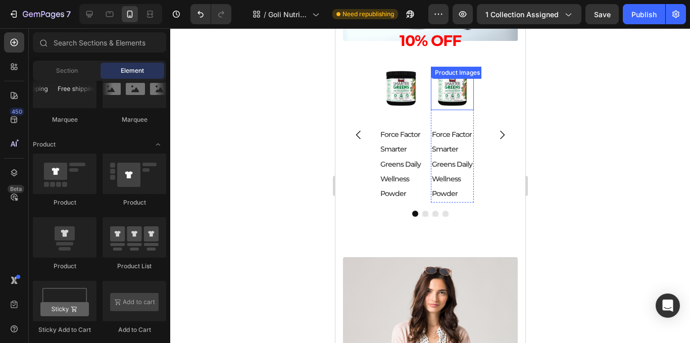
click at [468, 98] on img at bounding box center [451, 88] width 43 height 43
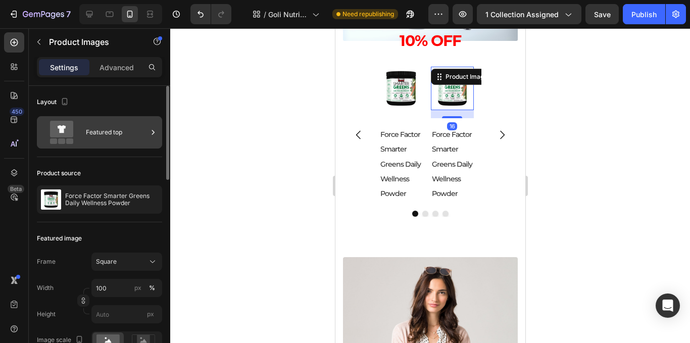
click at [141, 127] on div "Featured top" at bounding box center [117, 132] width 62 height 23
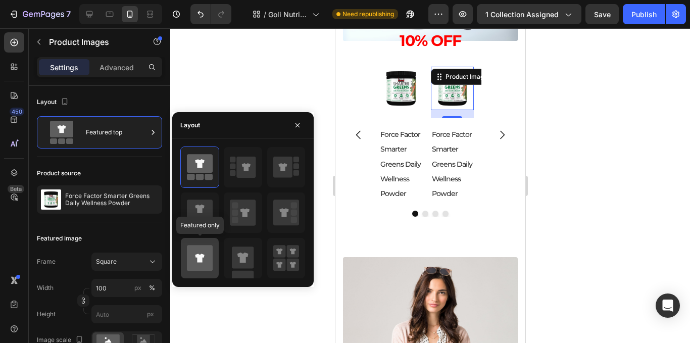
click at [196, 259] on icon at bounding box center [200, 258] width 26 height 26
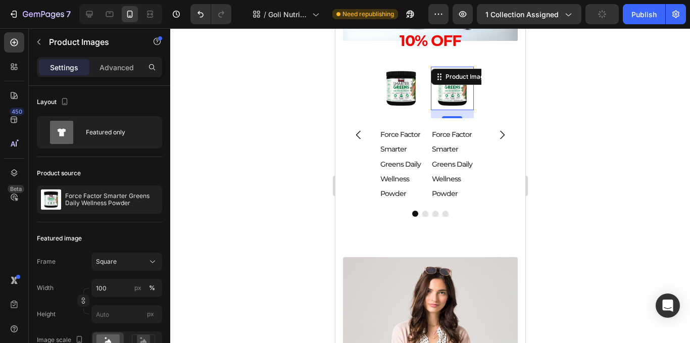
click at [326, 68] on div at bounding box center [430, 185] width 520 height 315
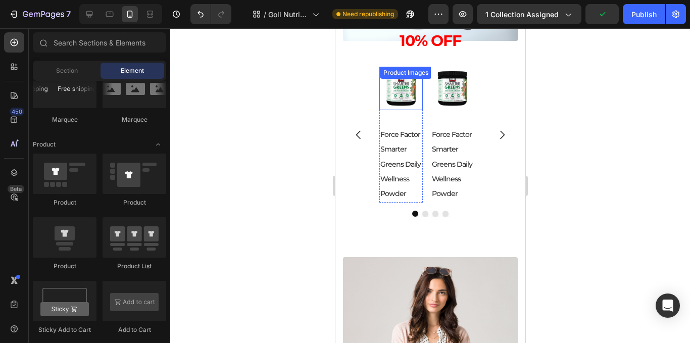
click at [416, 99] on img at bounding box center [400, 88] width 43 height 43
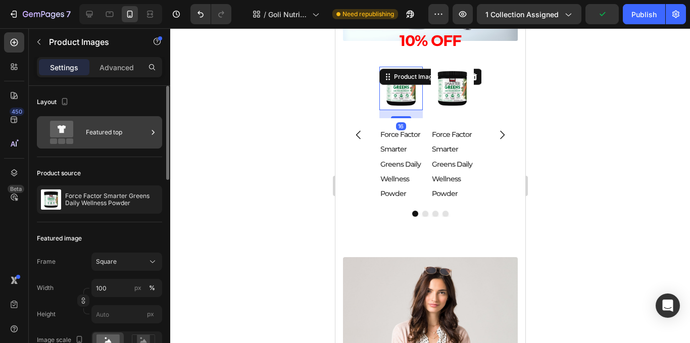
click at [134, 136] on div "Featured top" at bounding box center [117, 132] width 62 height 23
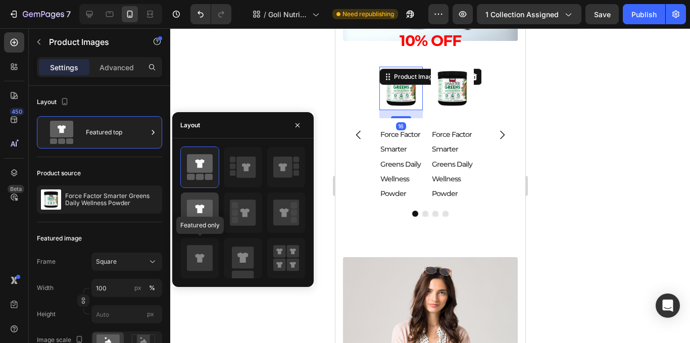
drag, startPoint x: 201, startPoint y: 254, endPoint x: 195, endPoint y: 232, distance: 22.5
click at [202, 255] on icon at bounding box center [199, 257] width 9 height 9
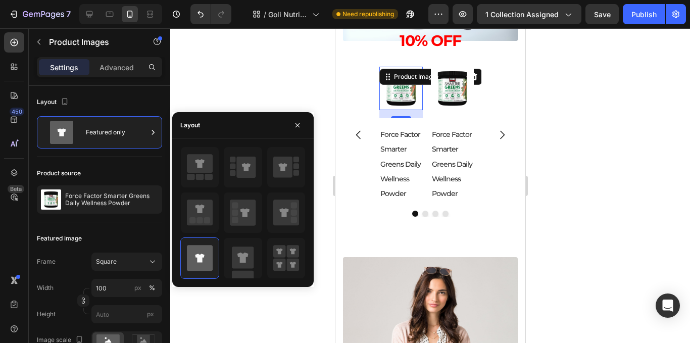
click at [560, 144] on div at bounding box center [430, 185] width 520 height 315
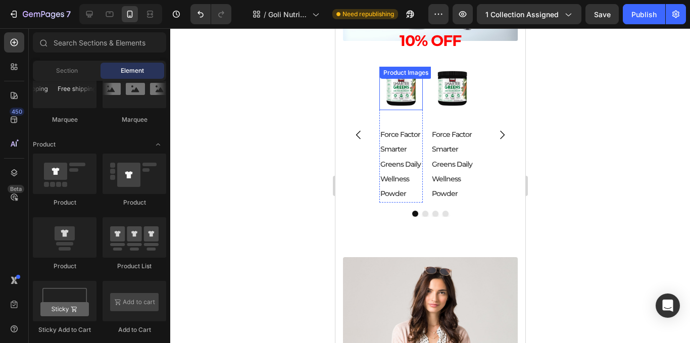
click at [403, 92] on img at bounding box center [400, 88] width 43 height 43
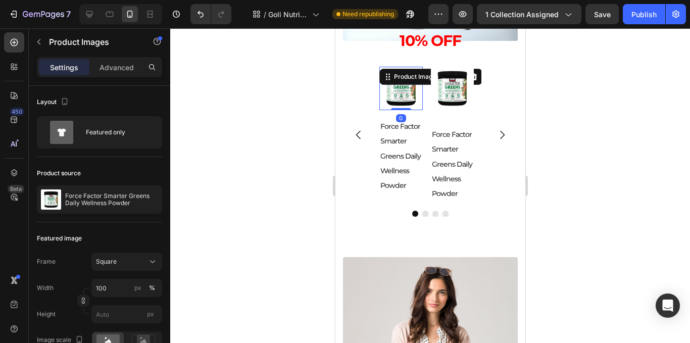
drag, startPoint x: 402, startPoint y: 117, endPoint x: 450, endPoint y: 97, distance: 52.0
click at [399, 96] on div "Product Images 0" at bounding box center [400, 88] width 43 height 43
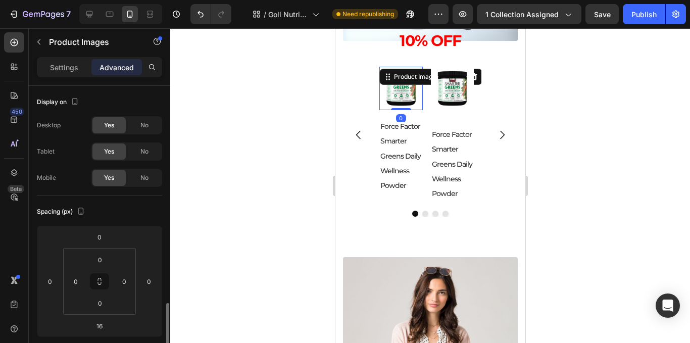
click at [446, 96] on img at bounding box center [451, 88] width 43 height 43
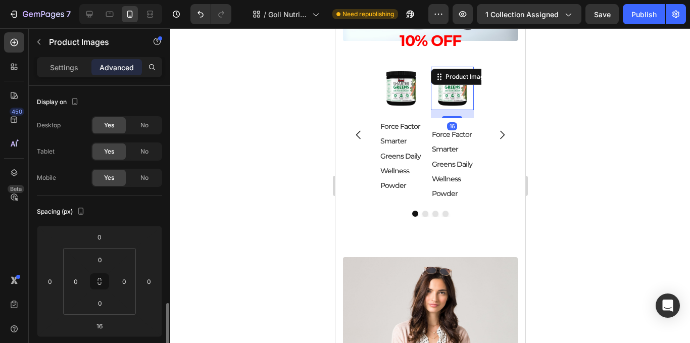
scroll to position [151, 0]
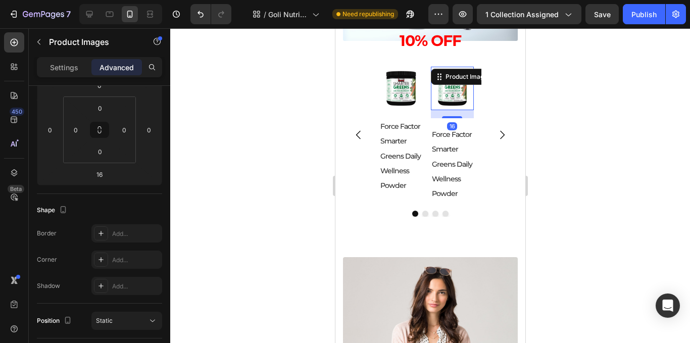
drag, startPoint x: 453, startPoint y: 116, endPoint x: 448, endPoint y: 90, distance: 26.2
click at [448, 90] on div "Product Images 16" at bounding box center [451, 88] width 43 height 43
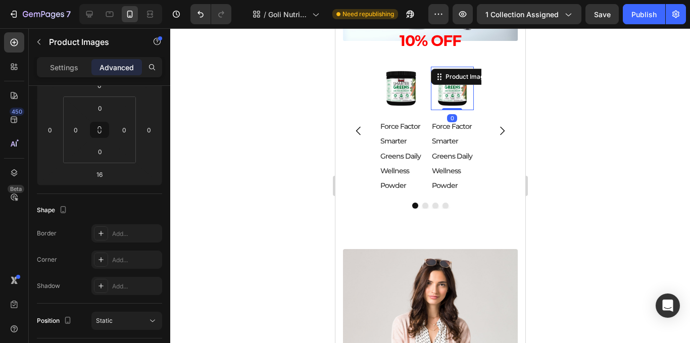
click at [451, 102] on img at bounding box center [451, 88] width 43 height 43
type input "0"
click at [597, 101] on div at bounding box center [430, 185] width 520 height 315
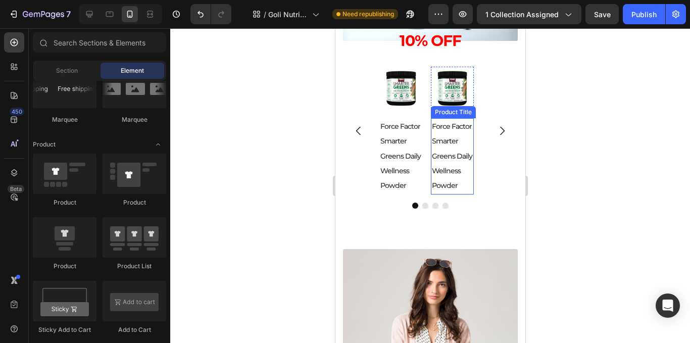
click at [448, 162] on h2 "Force Factor Smarter Greens Daily Wellness Powder" at bounding box center [451, 156] width 43 height 76
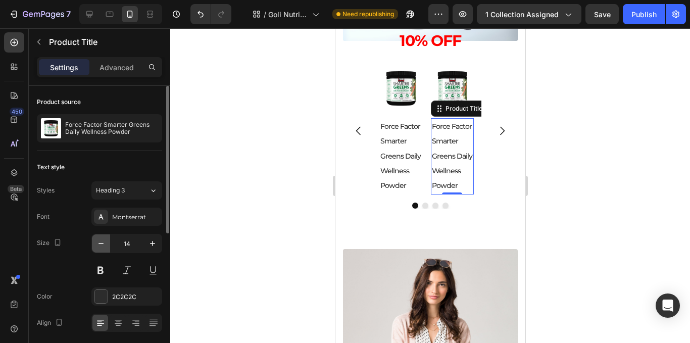
click at [109, 247] on button "button" at bounding box center [101, 243] width 18 height 18
click at [107, 245] on button "button" at bounding box center [101, 243] width 18 height 18
type input "10"
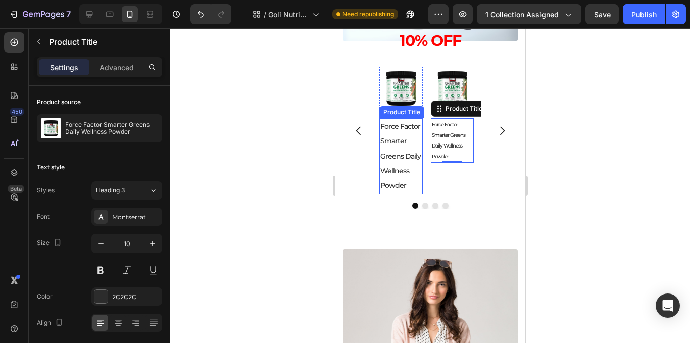
click at [408, 149] on h2 "Force Factor Smarter Greens Daily Wellness Powder" at bounding box center [400, 156] width 43 height 76
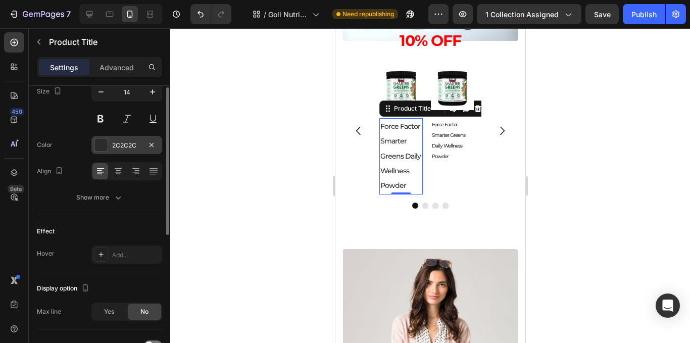
scroll to position [101, 0]
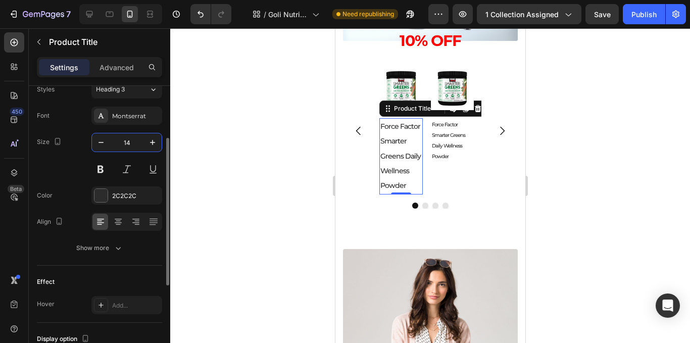
click at [110, 147] on input "14" at bounding box center [126, 142] width 33 height 18
click at [97, 144] on icon "button" at bounding box center [101, 142] width 10 height 10
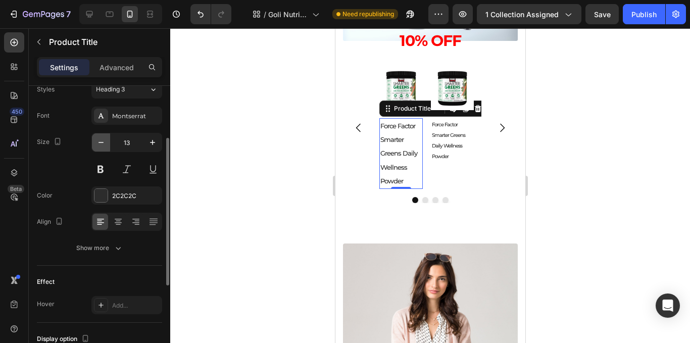
click at [97, 144] on icon "button" at bounding box center [101, 142] width 10 height 10
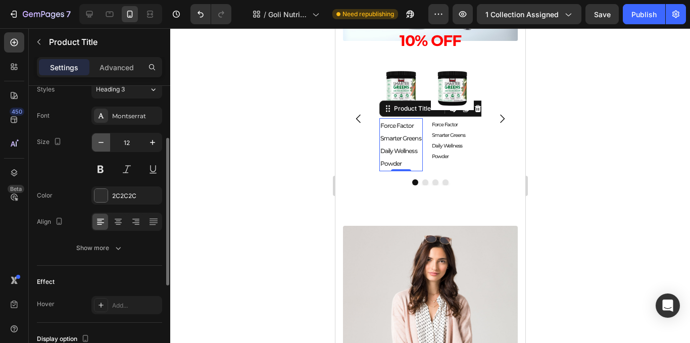
click at [97, 144] on icon "button" at bounding box center [101, 142] width 10 height 10
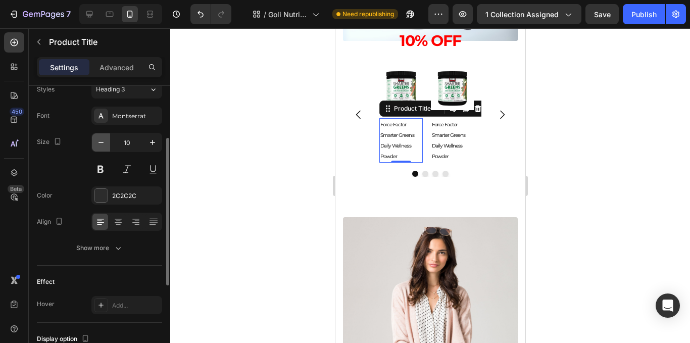
click at [97, 144] on icon "button" at bounding box center [101, 142] width 10 height 10
click at [151, 136] on button "button" at bounding box center [152, 142] width 18 height 18
type input "10"
click at [136, 114] on div "Montserrat" at bounding box center [135, 116] width 47 height 9
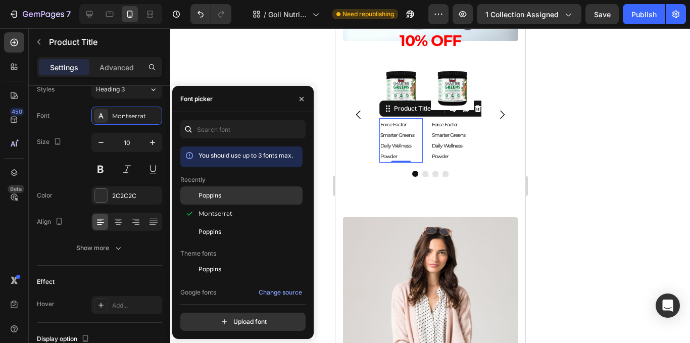
click at [238, 199] on div "Poppins" at bounding box center [249, 195] width 102 height 9
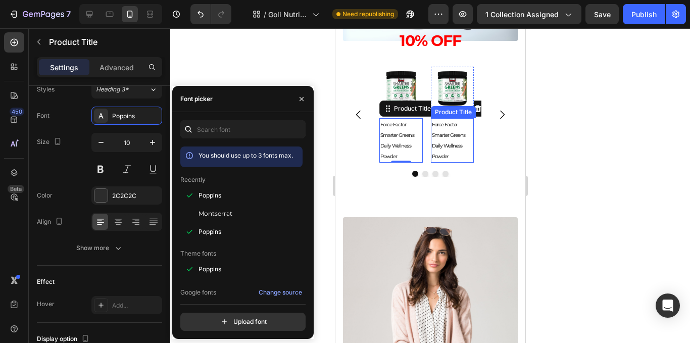
click at [448, 151] on h2 "Force Factor Smarter Greens Daily Wellness Powder" at bounding box center [451, 140] width 43 height 44
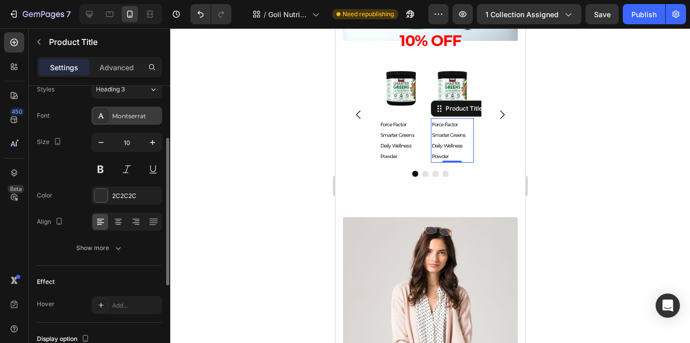
click at [136, 114] on div "Montserrat" at bounding box center [135, 116] width 47 height 9
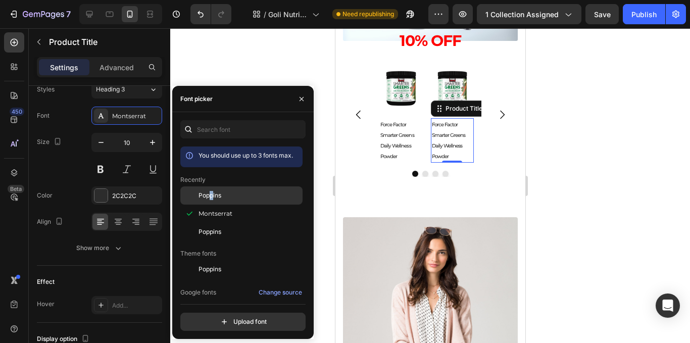
click at [214, 260] on div "Poppins" at bounding box center [241, 269] width 122 height 18
click at [257, 87] on div "Font picker" at bounding box center [242, 99] width 141 height 26
click at [274, 67] on div at bounding box center [430, 185] width 520 height 315
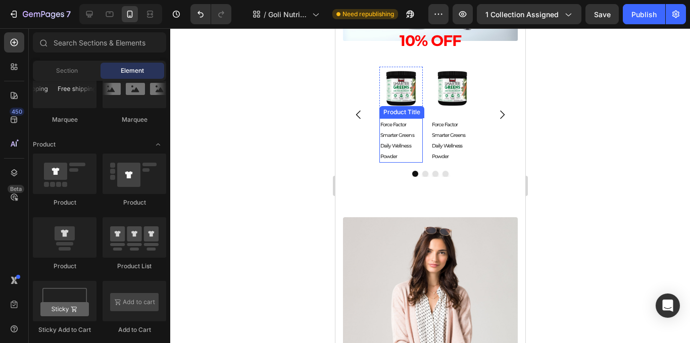
click at [394, 135] on h2 "Force Factor Smarter Greens Daily Wellness Powder" at bounding box center [400, 140] width 43 height 44
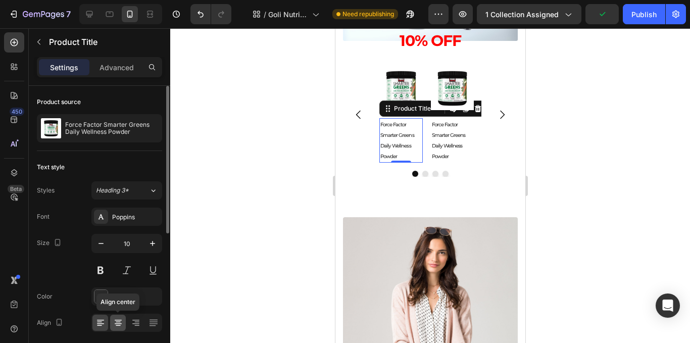
click at [112, 328] on div at bounding box center [118, 323] width 16 height 16
click at [122, 297] on div "2C2C2C" at bounding box center [126, 296] width 29 height 9
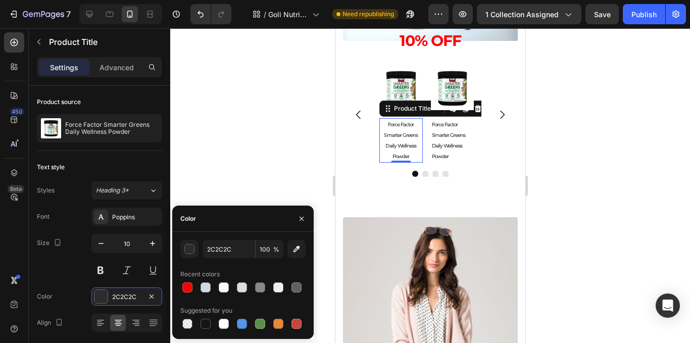
drag, startPoint x: 201, startPoint y: 325, endPoint x: 321, endPoint y: 255, distance: 138.7
click at [202, 325] on div at bounding box center [205, 324] width 10 height 10
type input "151515"
click at [432, 146] on h2 "Force Factor Smarter Greens Daily Wellness Powder" at bounding box center [451, 140] width 43 height 44
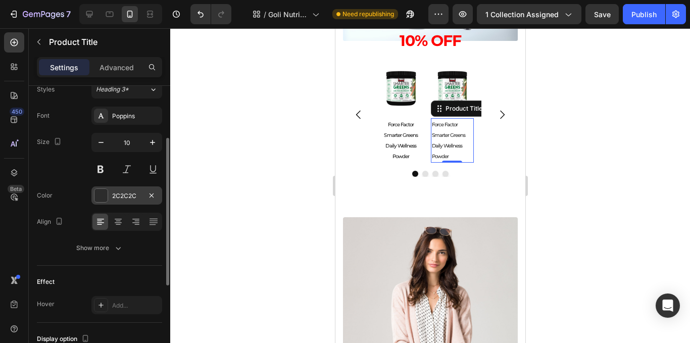
click at [125, 195] on div "2C2C2C" at bounding box center [126, 195] width 29 height 9
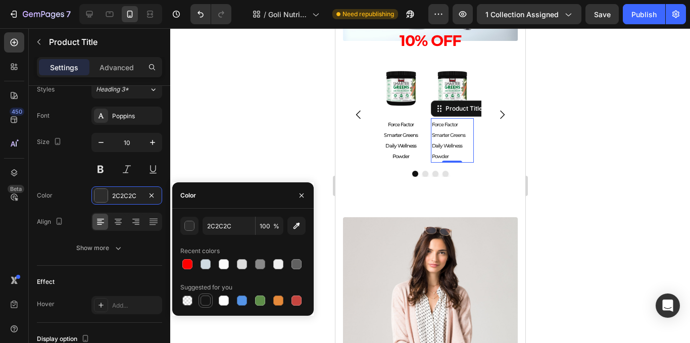
click at [210, 303] on div at bounding box center [205, 300] width 10 height 10
type input "151515"
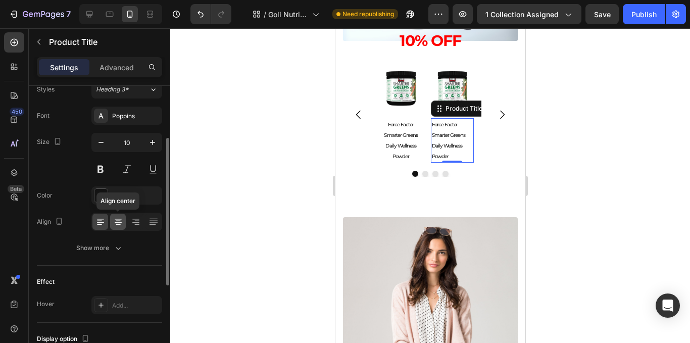
click at [123, 220] on icon at bounding box center [118, 222] width 10 height 10
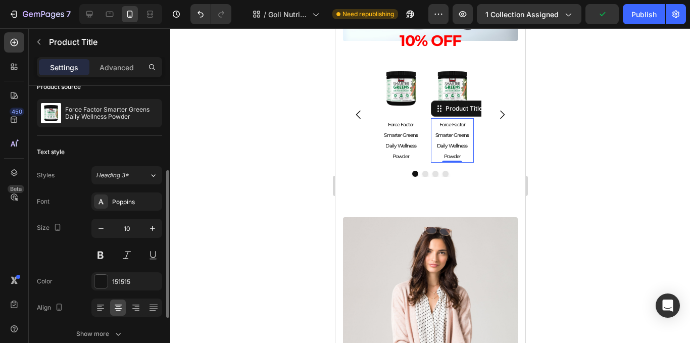
scroll to position [0, 0]
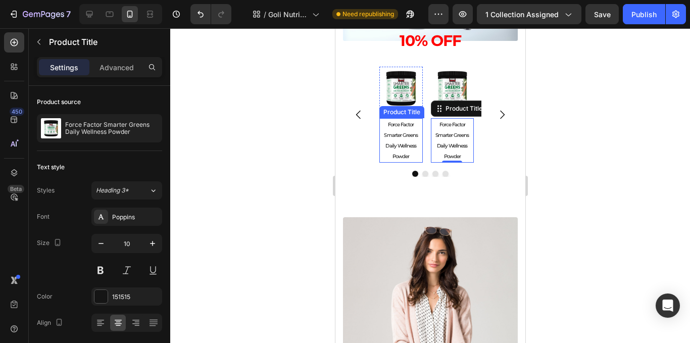
click at [396, 149] on h2 "Force Factor Smarter Greens Daily Wellness Powder" at bounding box center [400, 140] width 43 height 44
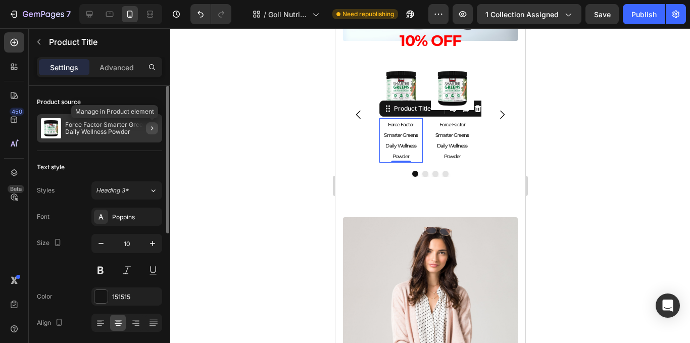
click at [147, 127] on button "button" at bounding box center [152, 128] width 12 height 12
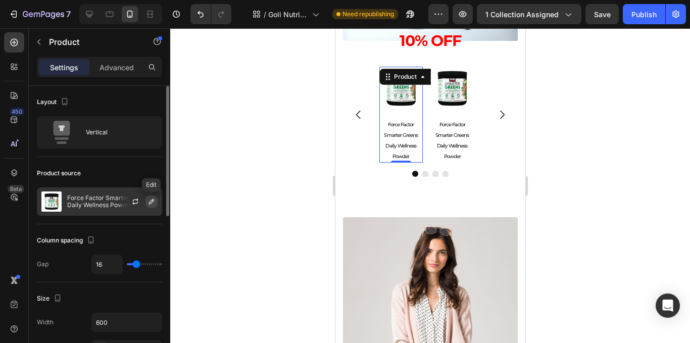
click at [156, 202] on button "button" at bounding box center [151, 201] width 12 height 12
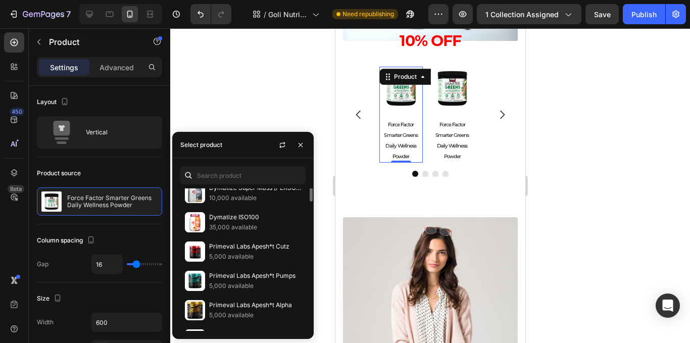
scroll to position [252, 0]
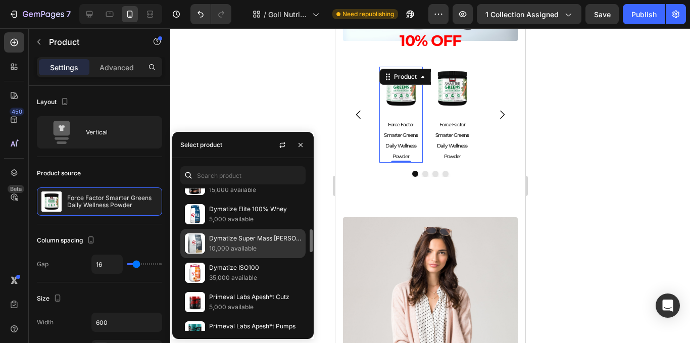
click at [244, 239] on p "Dymatize Super Mass Gainer" at bounding box center [255, 238] width 92 height 10
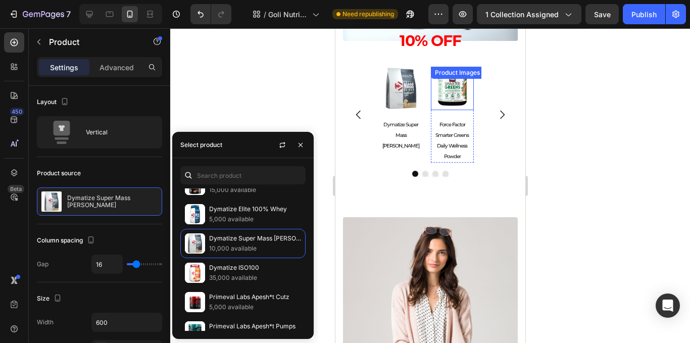
click at [454, 95] on img at bounding box center [451, 88] width 43 height 43
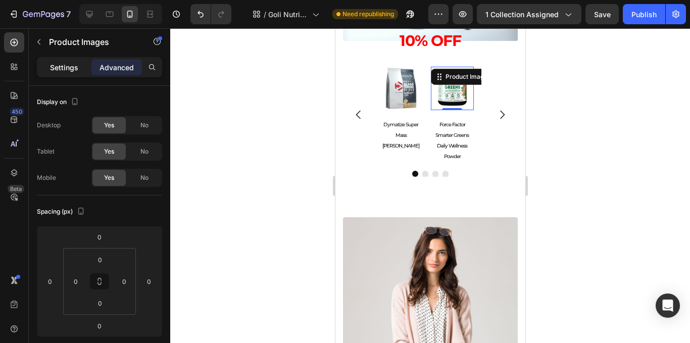
click at [80, 73] on div "Settings" at bounding box center [64, 67] width 50 height 16
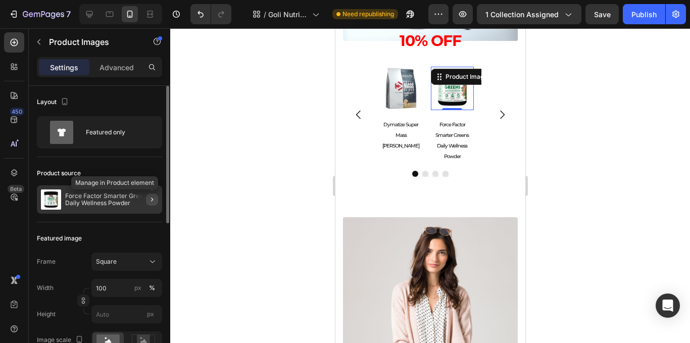
click at [151, 202] on icon "button" at bounding box center [152, 199] width 8 height 8
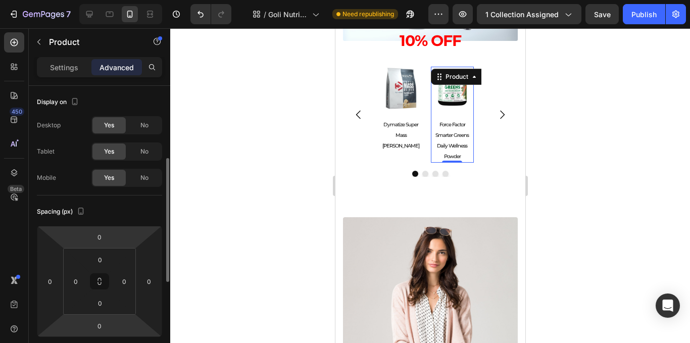
scroll to position [151, 0]
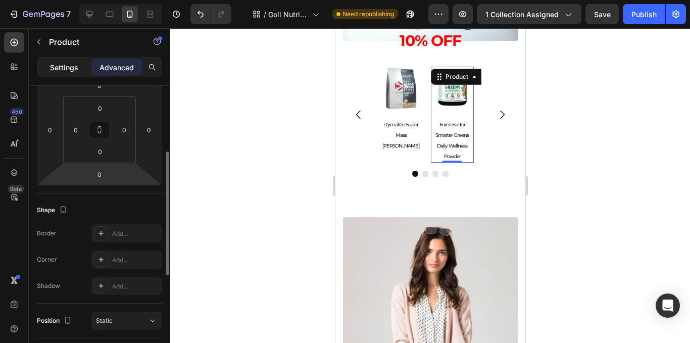
click at [78, 69] on div "Settings" at bounding box center [64, 67] width 50 height 16
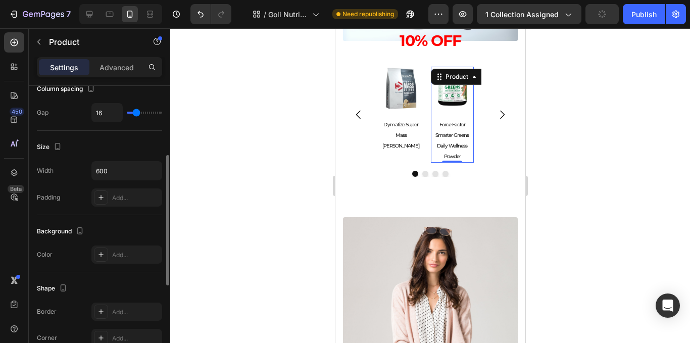
click at [76, 67] on p "Settings" at bounding box center [64, 67] width 28 height 11
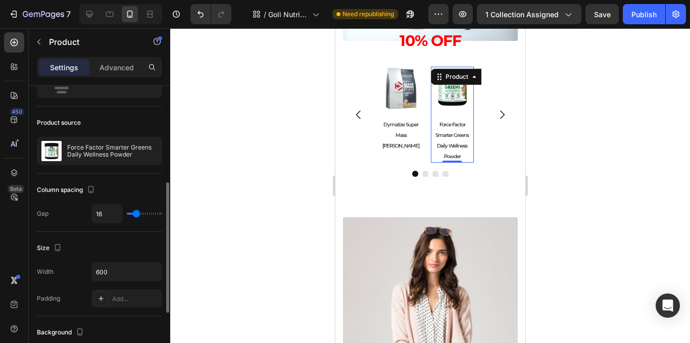
scroll to position [0, 0]
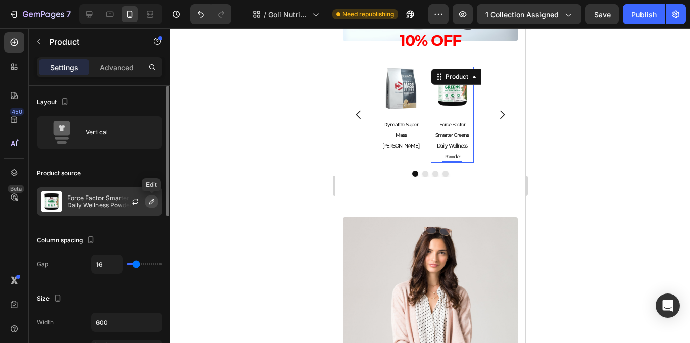
click at [152, 196] on button "button" at bounding box center [151, 201] width 12 height 12
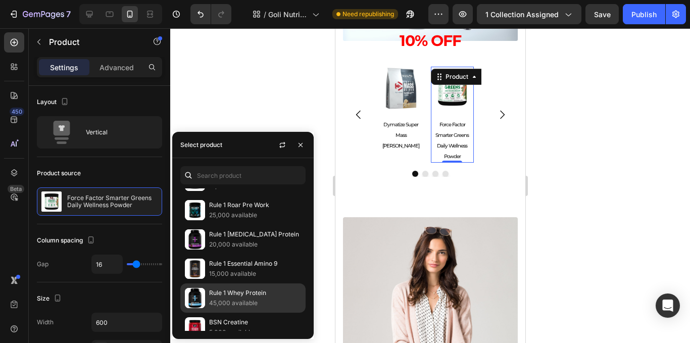
scroll to position [1148, 0]
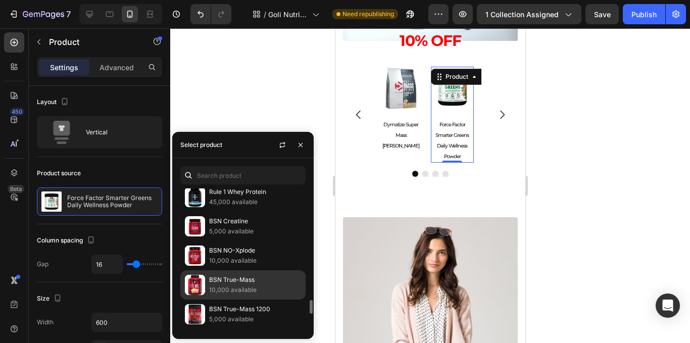
click at [236, 279] on p "BSN True-Mass" at bounding box center [255, 280] width 92 height 10
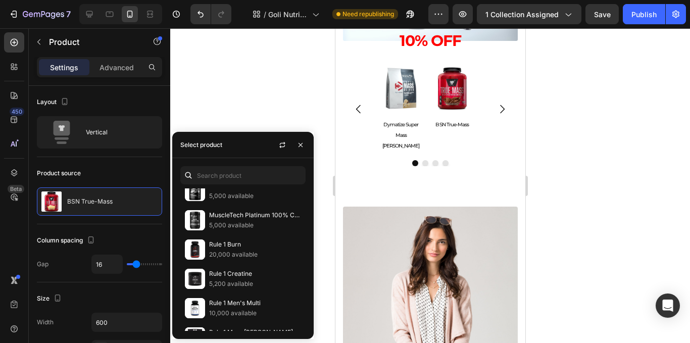
scroll to position [593, 0]
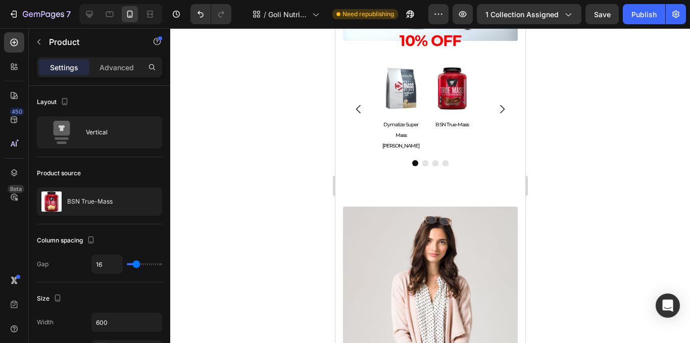
click at [258, 99] on div at bounding box center [430, 185] width 520 height 315
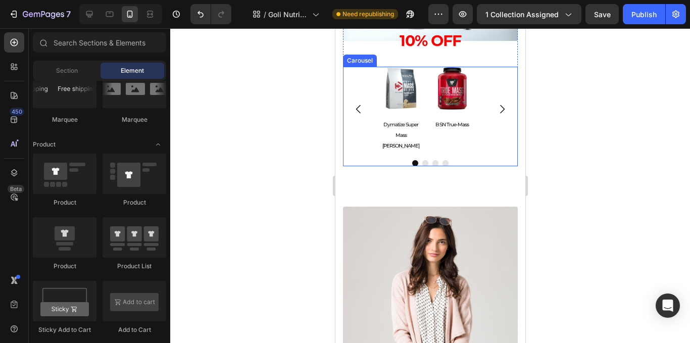
click at [486, 127] on div "Product Images Dymatize Super Mass Gainer Product Title Product Product Images …" at bounding box center [429, 109] width 175 height 85
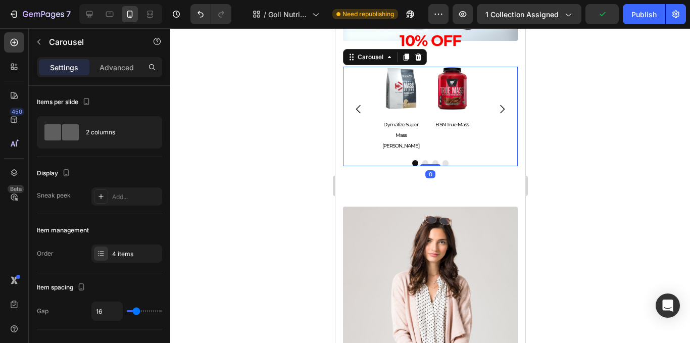
click at [495, 107] on icon "Carousel Next Arrow" at bounding box center [501, 109] width 12 height 12
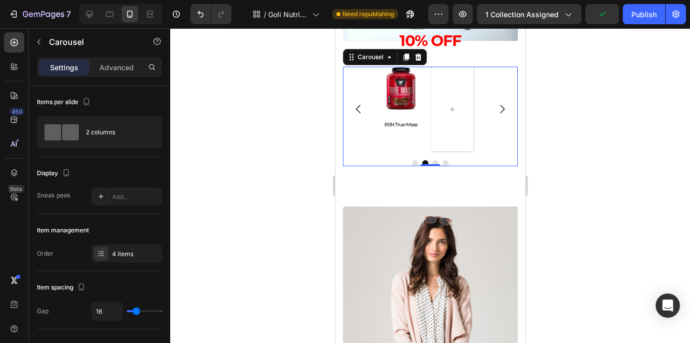
click at [358, 107] on icon "Carousel Back Arrow" at bounding box center [358, 109] width 12 height 12
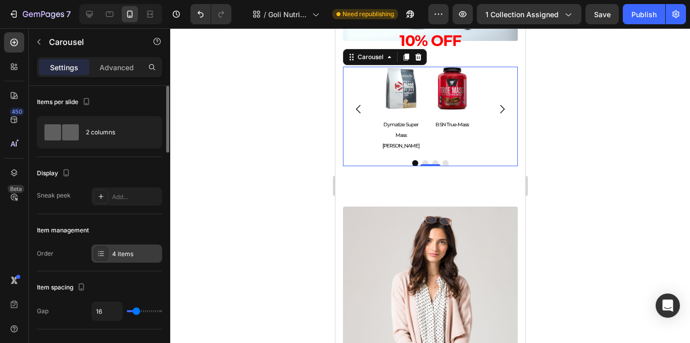
click at [112, 250] on div "4 items" at bounding box center [126, 253] width 71 height 18
click at [128, 178] on div "Display" at bounding box center [99, 173] width 125 height 16
click at [130, 198] on div "Add..." at bounding box center [135, 196] width 47 height 9
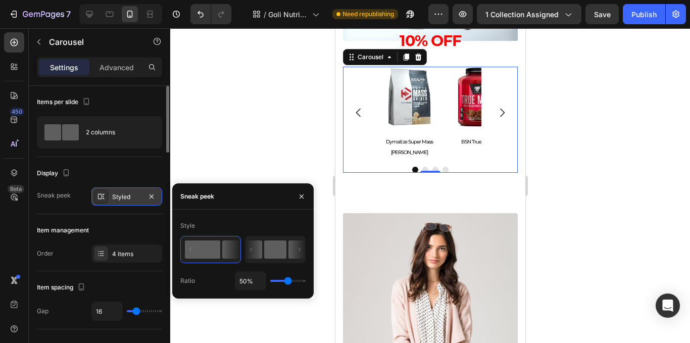
click at [270, 248] on rect at bounding box center [275, 249] width 22 height 18
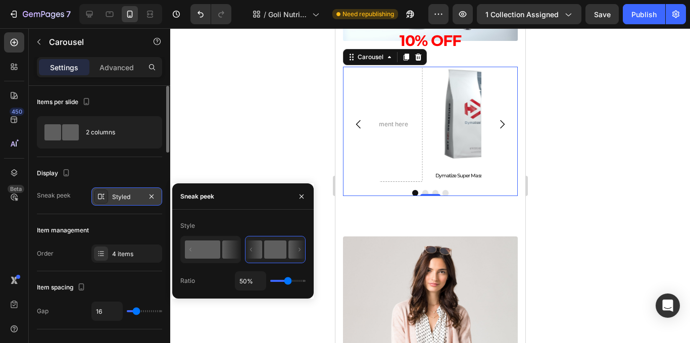
click at [213, 252] on rect at bounding box center [202, 249] width 35 height 18
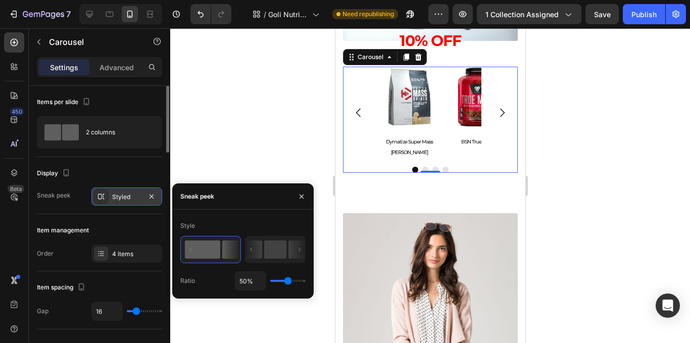
type input "1"
click at [270, 282] on input "range" at bounding box center [287, 281] width 35 height 2
type input "1%"
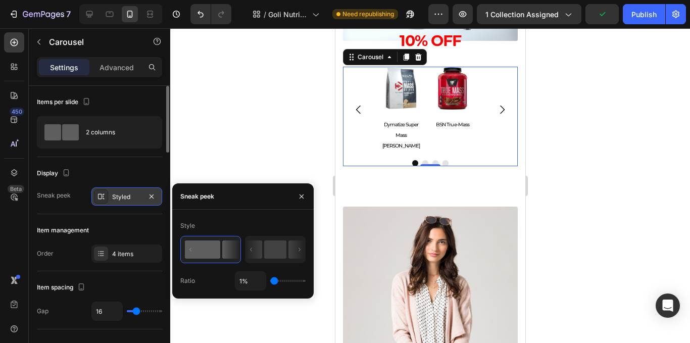
drag, startPoint x: 274, startPoint y: 278, endPoint x: 294, endPoint y: 276, distance: 20.3
type input "100"
click at [305, 280] on input "range" at bounding box center [287, 281] width 35 height 2
type input "100%"
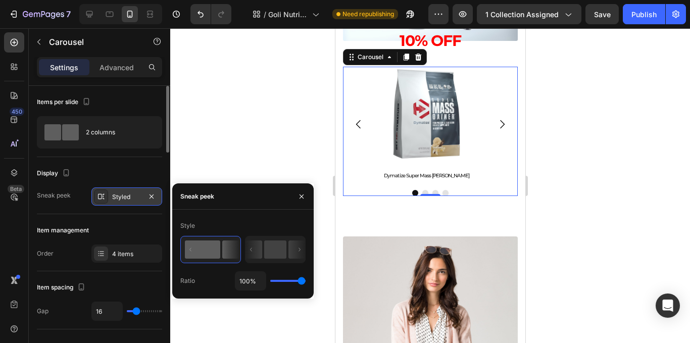
type input "82"
click at [296, 281] on input "range" at bounding box center [287, 281] width 35 height 2
type input "82%"
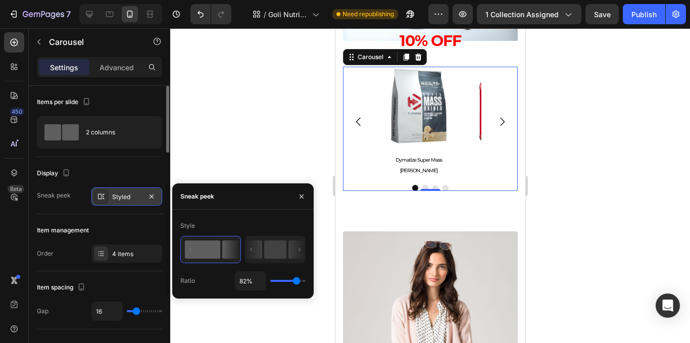
drag, startPoint x: 299, startPoint y: 281, endPoint x: 318, endPoint y: 277, distance: 19.7
type input "100"
click at [305, 280] on input "range" at bounding box center [287, 281] width 35 height 2
type input "100%"
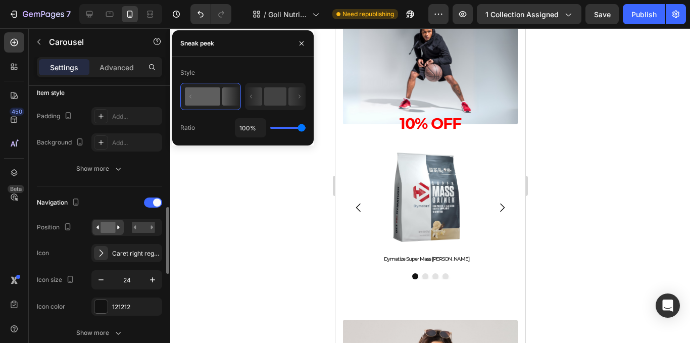
scroll to position [303, 0]
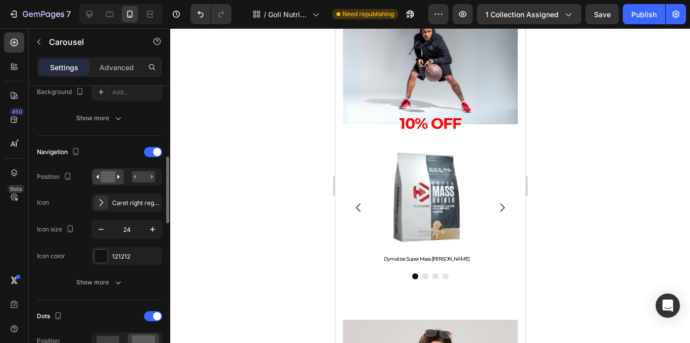
click at [156, 311] on div "Dots" at bounding box center [99, 316] width 125 height 16
click at [153, 320] on div at bounding box center [153, 316] width 18 height 10
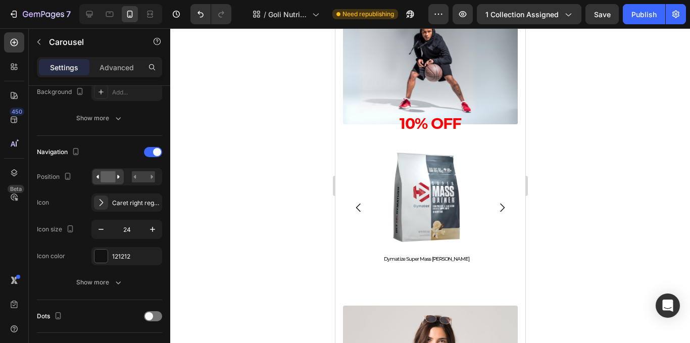
click at [582, 216] on div at bounding box center [430, 185] width 520 height 315
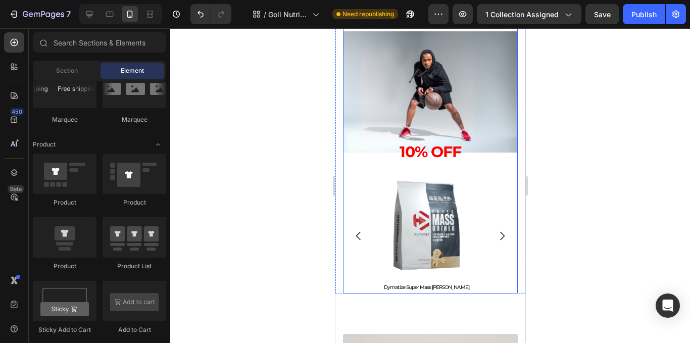
scroll to position [475, 0]
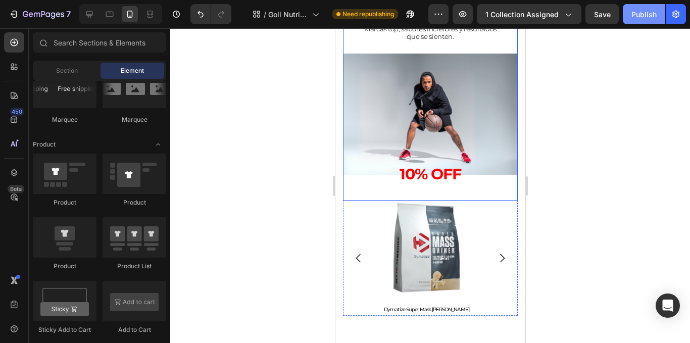
click at [640, 11] on div "Publish" at bounding box center [643, 14] width 25 height 11
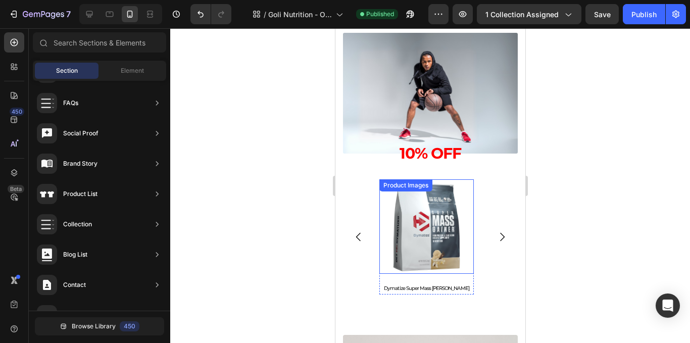
scroll to position [1182, 0]
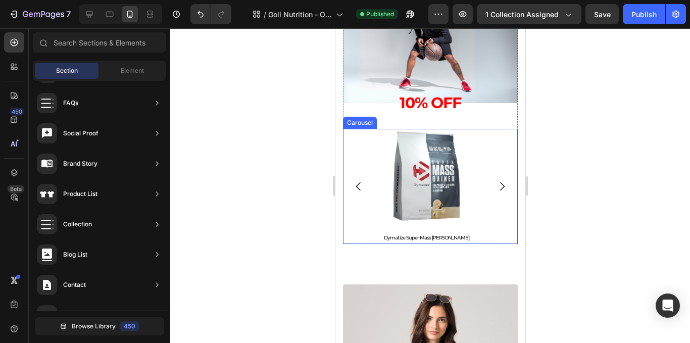
click at [483, 203] on div "Product Images Dymatize Super Mass Gainer Product Title Product Product Images …" at bounding box center [429, 186] width 175 height 115
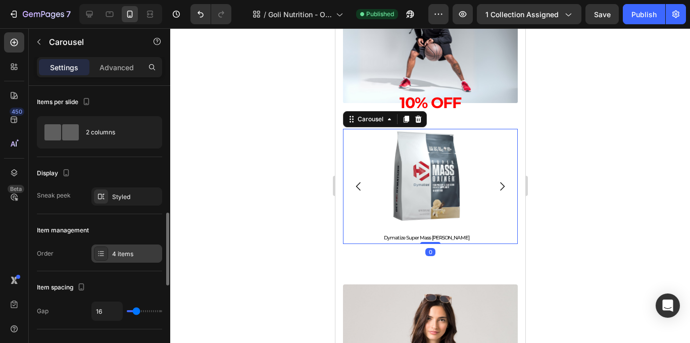
scroll to position [101, 0]
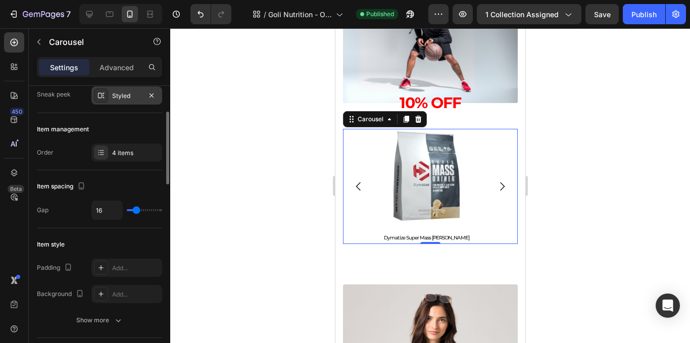
click at [117, 93] on div "Styled" at bounding box center [126, 95] width 29 height 9
type input "3"
drag, startPoint x: 138, startPoint y: 208, endPoint x: 125, endPoint y: 211, distance: 12.9
type input "0"
click at [127, 210] on input "range" at bounding box center [144, 210] width 35 height 2
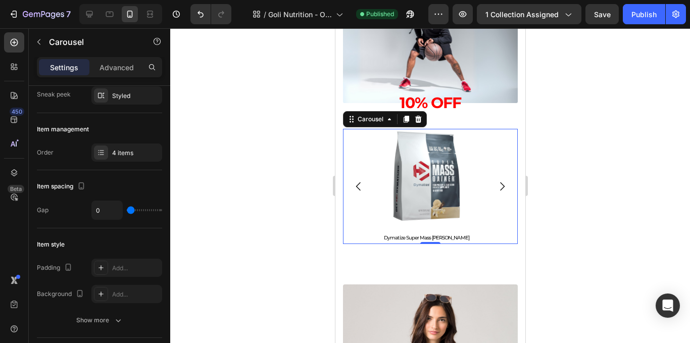
scroll to position [0, 0]
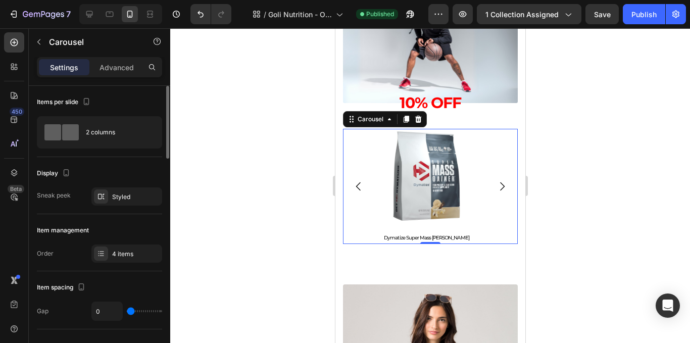
type input "1"
drag, startPoint x: 130, startPoint y: 307, endPoint x: 161, endPoint y: 298, distance: 32.1
type input "16"
click at [136, 310] on input "range" at bounding box center [144, 311] width 35 height 2
type input "16"
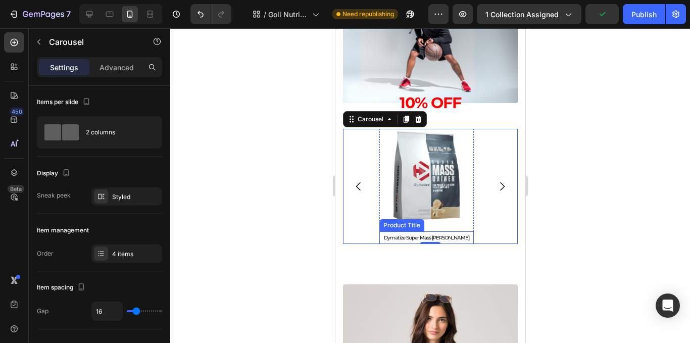
scroll to position [1131, 0]
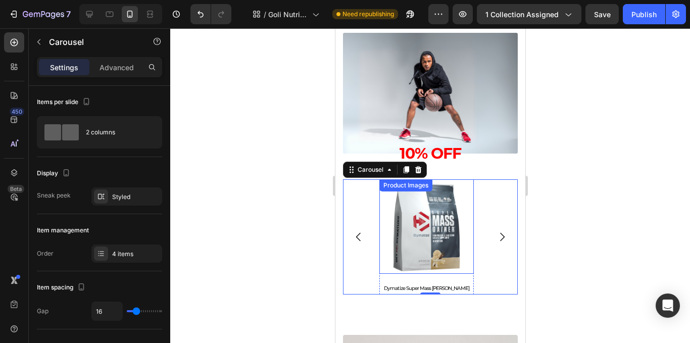
click at [430, 264] on img at bounding box center [426, 226] width 94 height 94
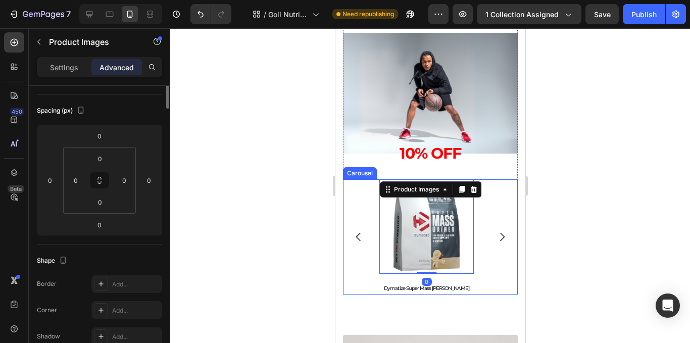
scroll to position [0, 0]
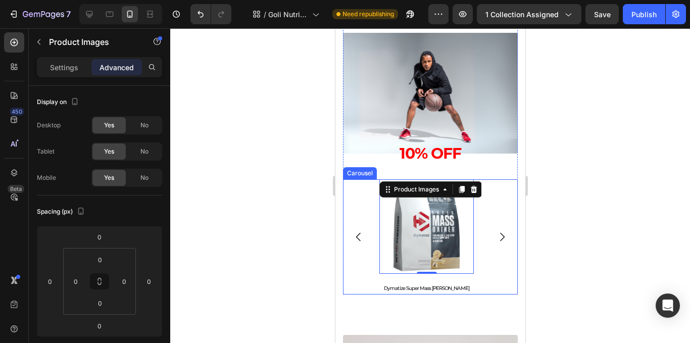
drag, startPoint x: 495, startPoint y: 280, endPoint x: 479, endPoint y: 258, distance: 27.5
click at [495, 281] on div "Product Images 0 Dymatize Super Mass Gainer Product Title Product Product Image…" at bounding box center [429, 236] width 175 height 115
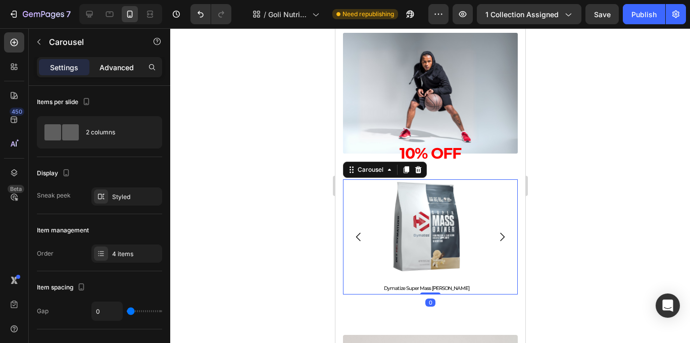
click at [107, 66] on p "Advanced" at bounding box center [116, 67] width 34 height 11
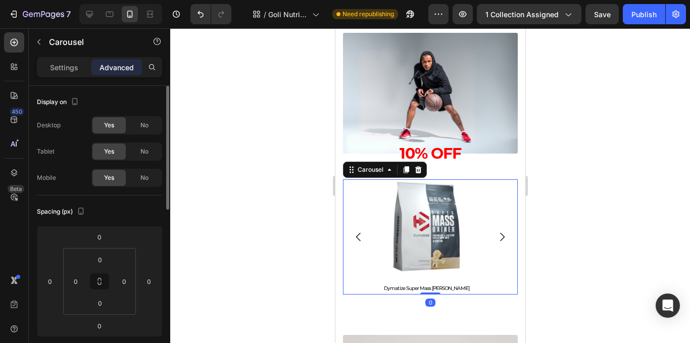
click at [147, 144] on div "No" at bounding box center [144, 151] width 33 height 16
click at [148, 129] on span "No" at bounding box center [144, 125] width 8 height 9
click at [146, 127] on span "No" at bounding box center [144, 125] width 8 height 9
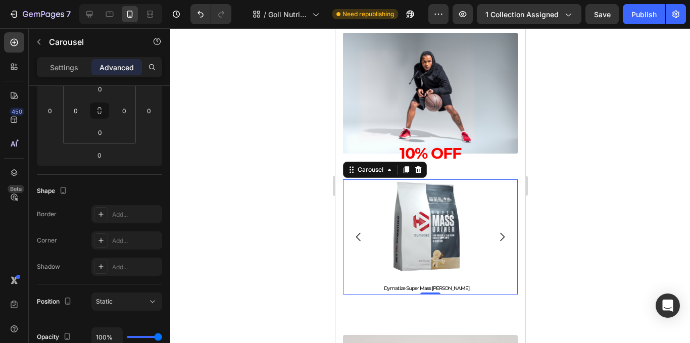
scroll to position [19, 0]
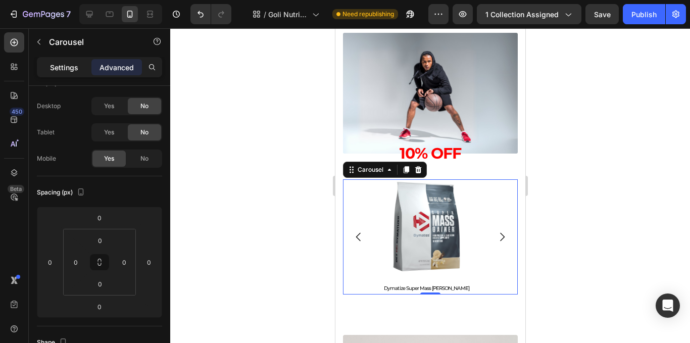
click at [62, 66] on p "Settings" at bounding box center [64, 67] width 28 height 11
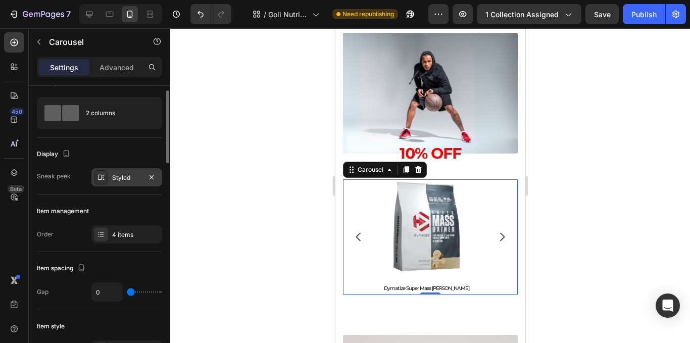
click at [130, 182] on div "Styled" at bounding box center [126, 177] width 29 height 9
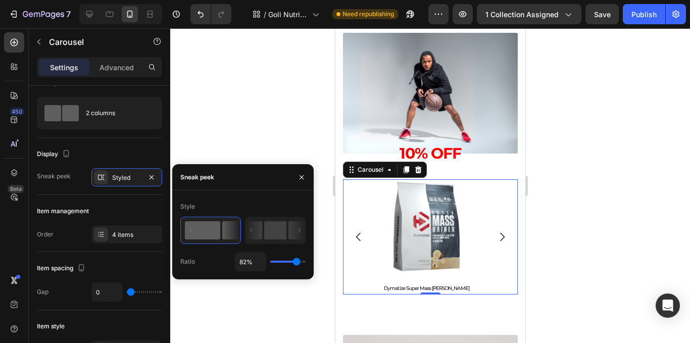
drag, startPoint x: 276, startPoint y: 233, endPoint x: 276, endPoint y: 248, distance: 15.7
click at [276, 248] on div "Style Ratio 82%" at bounding box center [242, 234] width 125 height 73
drag, startPoint x: 296, startPoint y: 262, endPoint x: 311, endPoint y: 263, distance: 14.7
type input "100"
click at [305, 262] on input "range" at bounding box center [287, 262] width 35 height 2
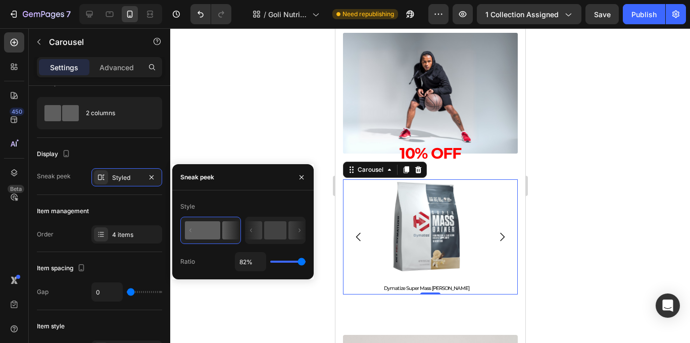
type input "100%"
click at [264, 129] on div at bounding box center [430, 185] width 520 height 315
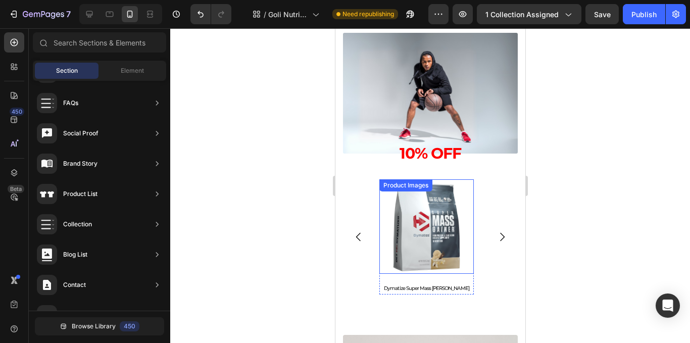
click at [433, 226] on img at bounding box center [426, 226] width 94 height 94
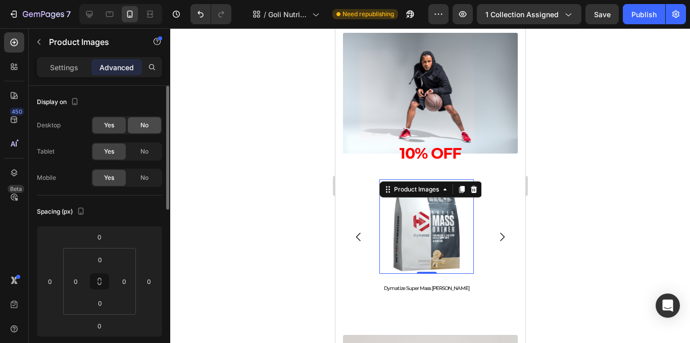
click at [135, 131] on div "No" at bounding box center [144, 125] width 33 height 16
click at [140, 148] on span "No" at bounding box center [144, 151] width 8 height 9
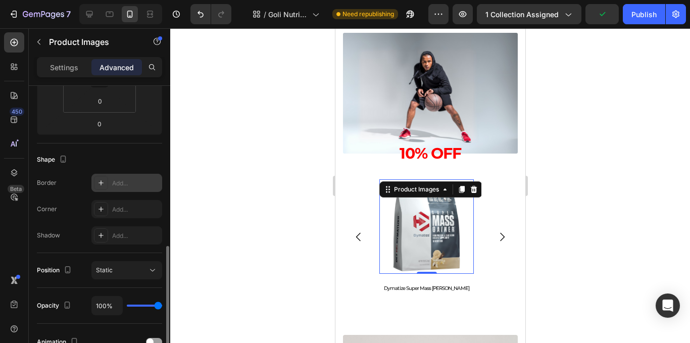
scroll to position [303, 0]
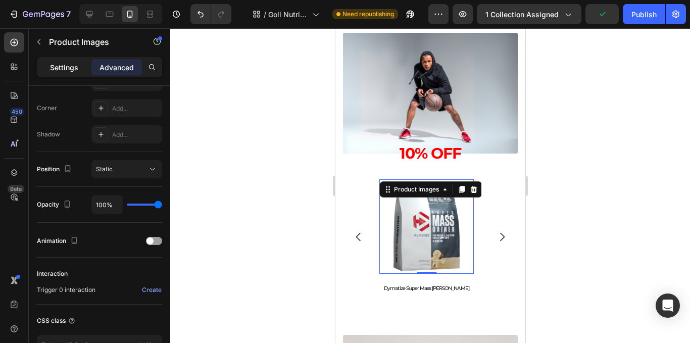
click at [78, 69] on div "Settings" at bounding box center [64, 67] width 50 height 16
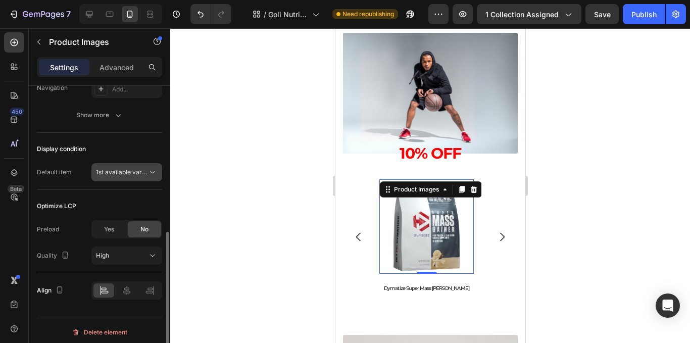
click at [126, 170] on span "1st available variant" at bounding box center [124, 172] width 57 height 8
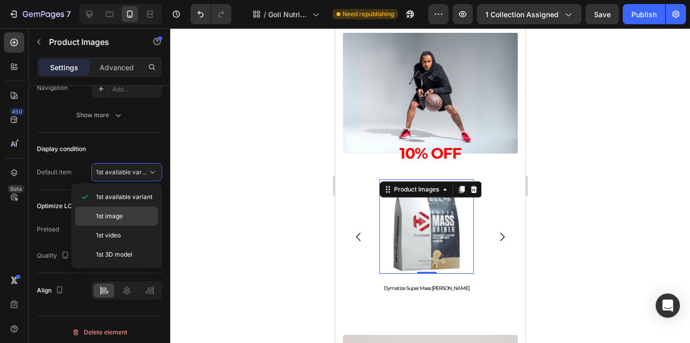
click at [135, 226] on div "1st image" at bounding box center [116, 235] width 83 height 19
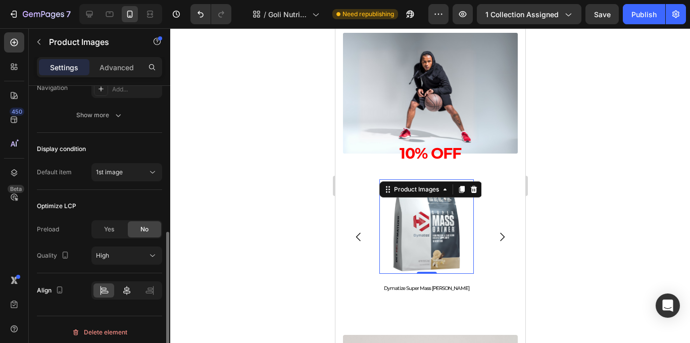
drag, startPoint x: 121, startPoint y: 299, endPoint x: 135, endPoint y: 289, distance: 17.0
click at [121, 299] on div at bounding box center [126, 290] width 71 height 18
click at [127, 286] on icon at bounding box center [126, 290] width 7 height 9
click at [135, 255] on div "High" at bounding box center [121, 255] width 51 height 9
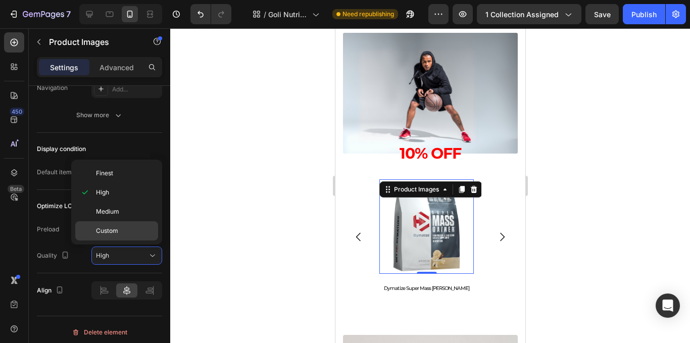
click at [126, 226] on div "Custom" at bounding box center [116, 230] width 83 height 19
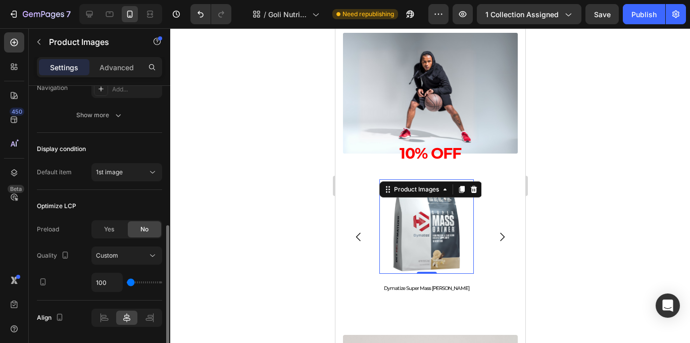
type input "400"
drag, startPoint x: 130, startPoint y: 281, endPoint x: 171, endPoint y: 284, distance: 41.0
type input "400"
click at [162, 283] on input "range" at bounding box center [144, 282] width 35 height 2
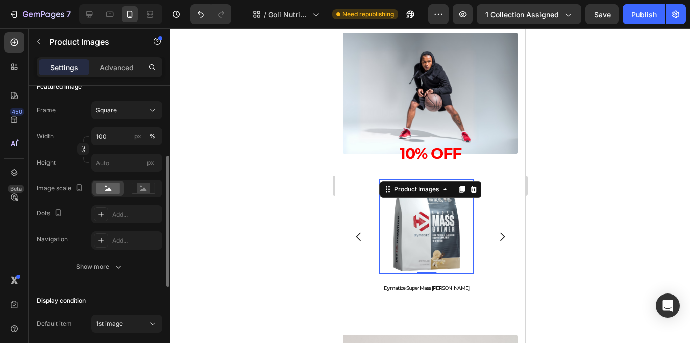
scroll to position [101, 0]
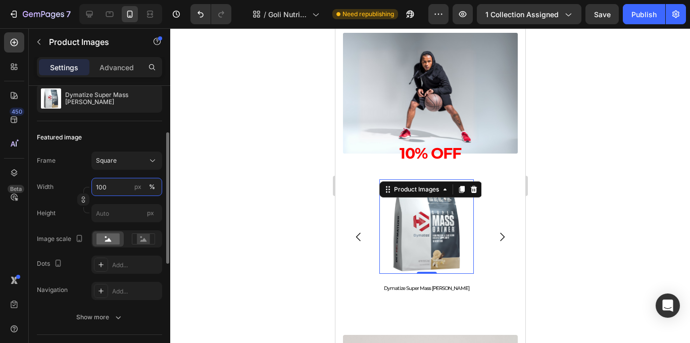
click at [119, 189] on input "100" at bounding box center [126, 187] width 71 height 18
click at [133, 162] on div "Square" at bounding box center [120, 160] width 49 height 9
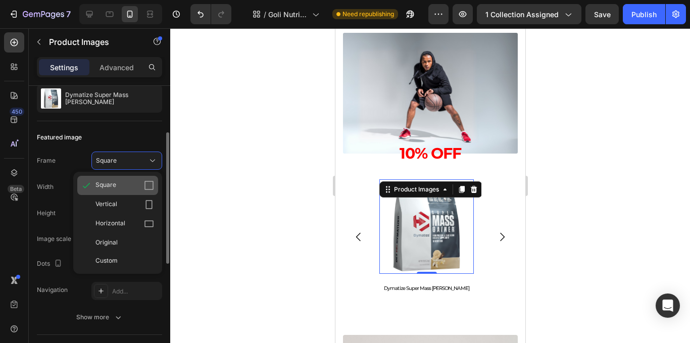
click at [131, 190] on div "Square" at bounding box center [124, 185] width 59 height 10
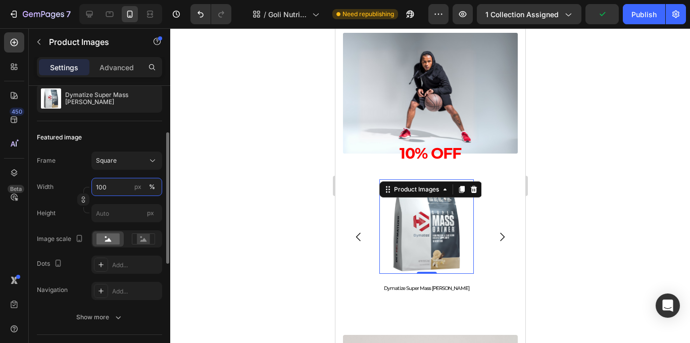
click at [116, 189] on input "100" at bounding box center [126, 187] width 71 height 18
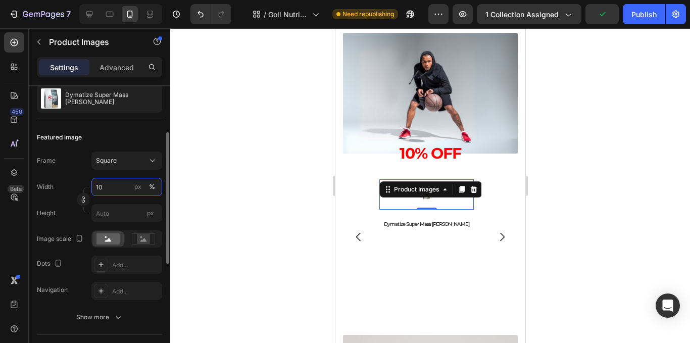
type input "1"
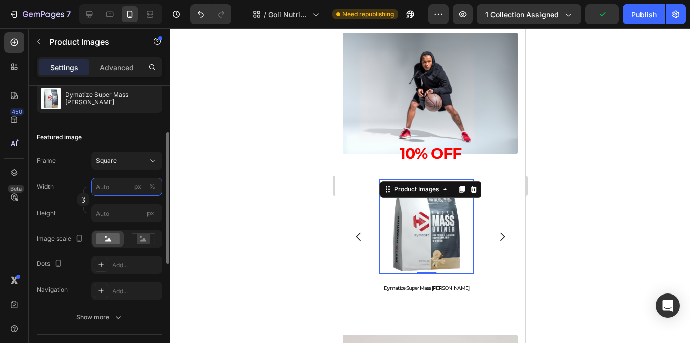
type input "8"
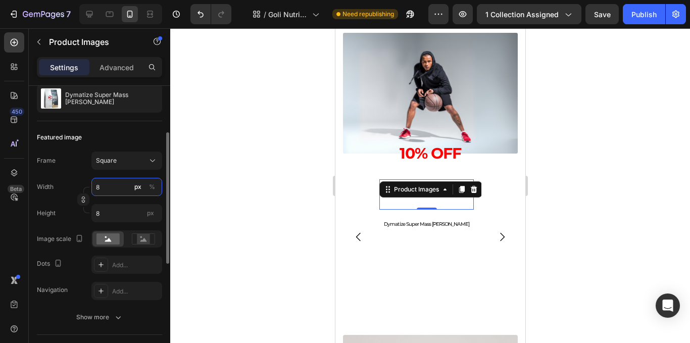
type input "80"
type input "800"
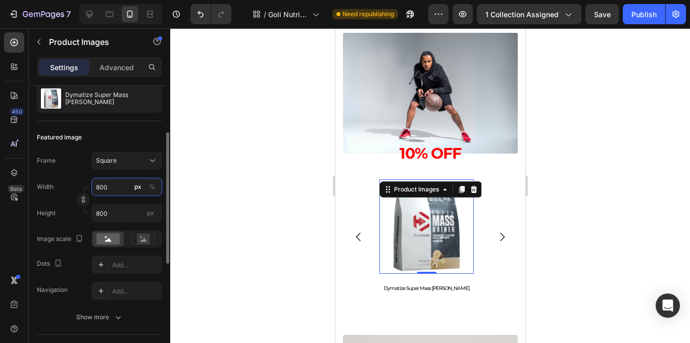
type input "80"
type input "8"
type input "87"
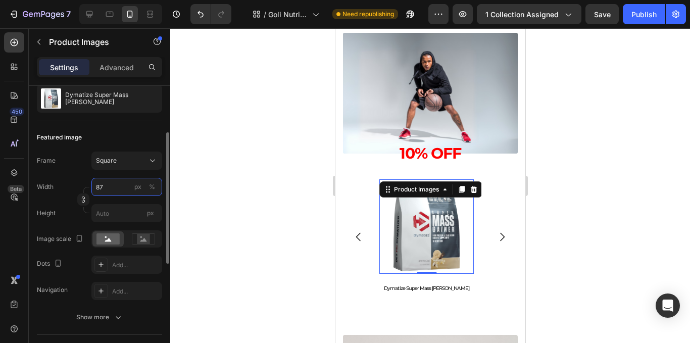
type input "87"
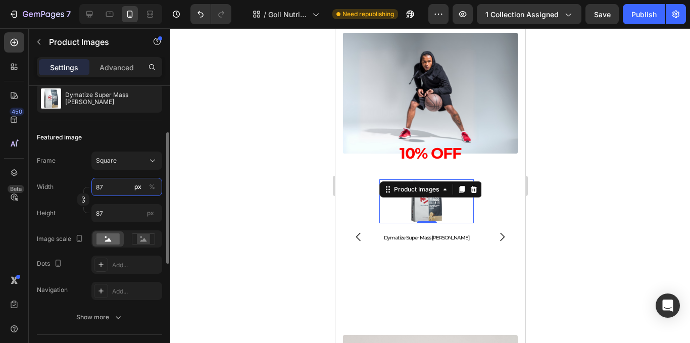
type input "8"
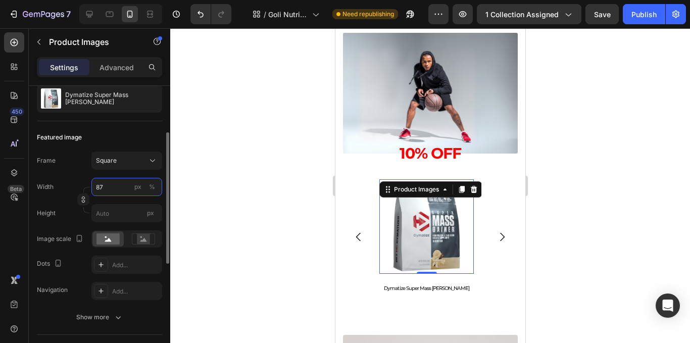
type input "870"
type input "8700"
type input "870"
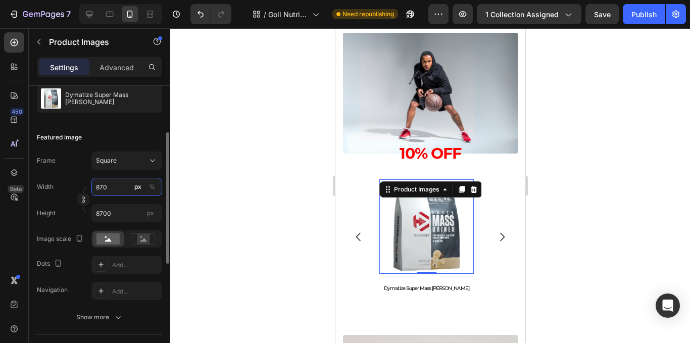
type input "870"
type input "87"
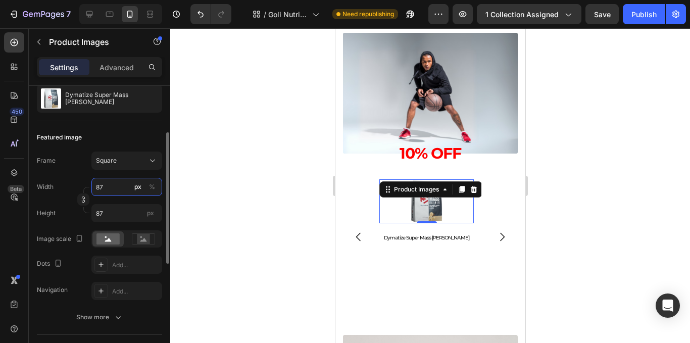
type input "8"
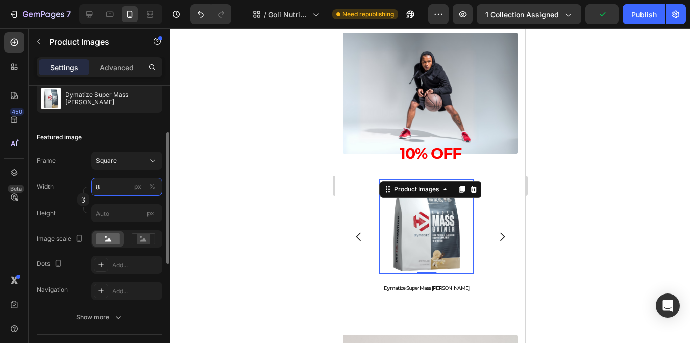
type input "87"
type input "870"
type input "8700"
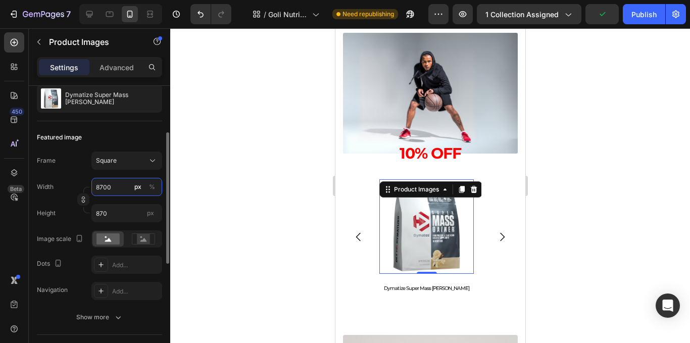
type input "8700"
type input "8"
type input "87"
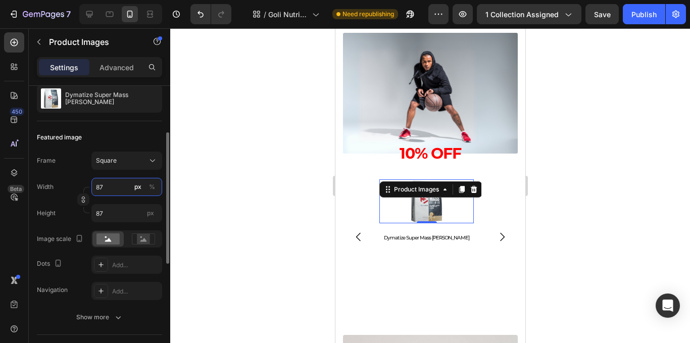
type input "870"
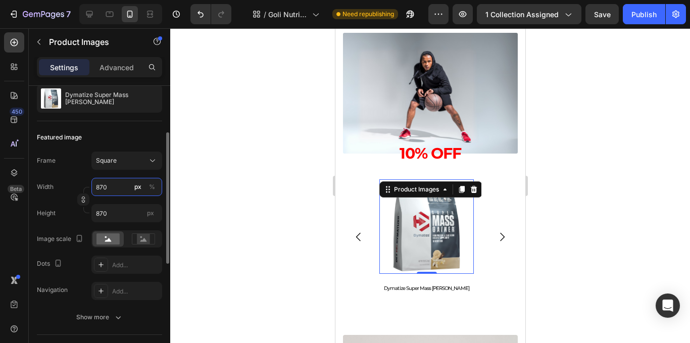
type input "87"
type input "8"
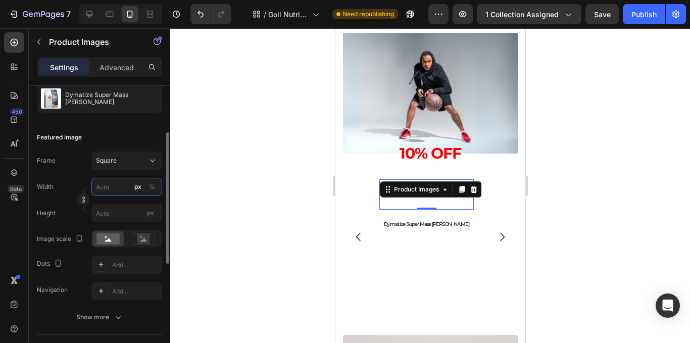
type input "8"
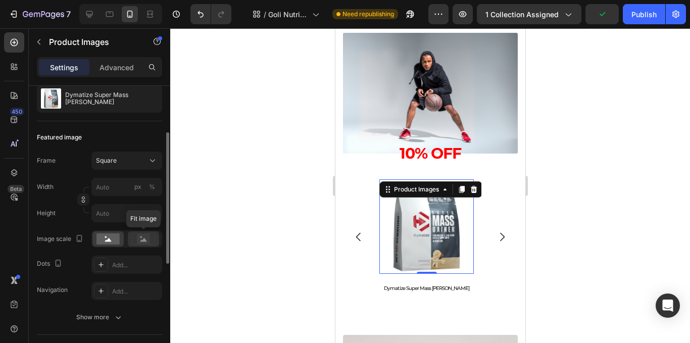
click at [134, 241] on icon at bounding box center [143, 238] width 23 height 11
click at [106, 240] on icon at bounding box center [108, 240] width 7 height 4
click at [132, 239] on icon at bounding box center [143, 238] width 23 height 11
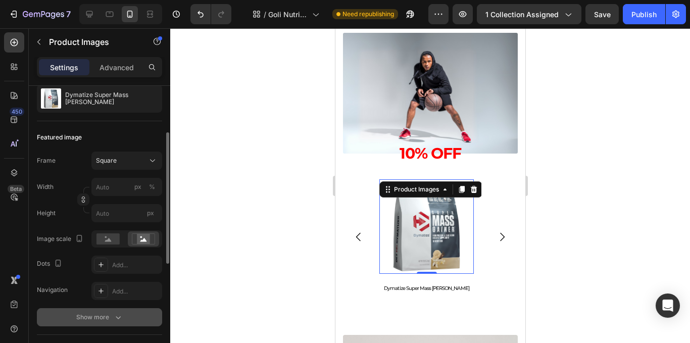
click at [109, 322] on div "Show more" at bounding box center [99, 317] width 47 height 10
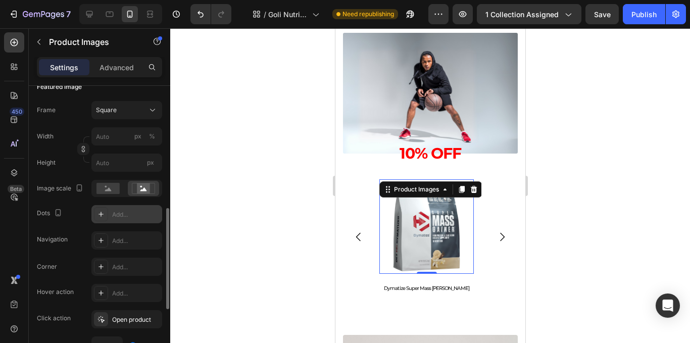
scroll to position [252, 0]
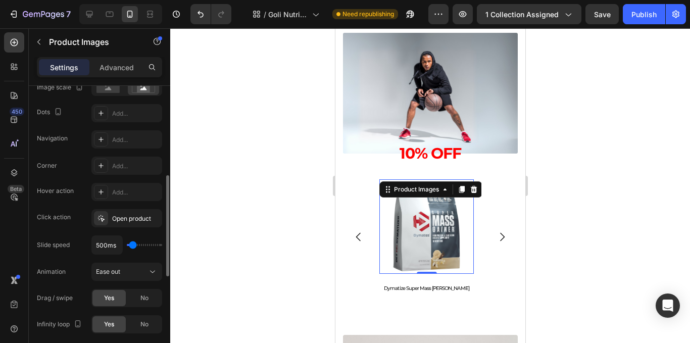
type input "100ms"
drag, startPoint x: 133, startPoint y: 246, endPoint x: 122, endPoint y: 246, distance: 11.1
type input "100"
click at [127, 246] on input "range" at bounding box center [144, 245] width 35 height 2
type input "4800ms"
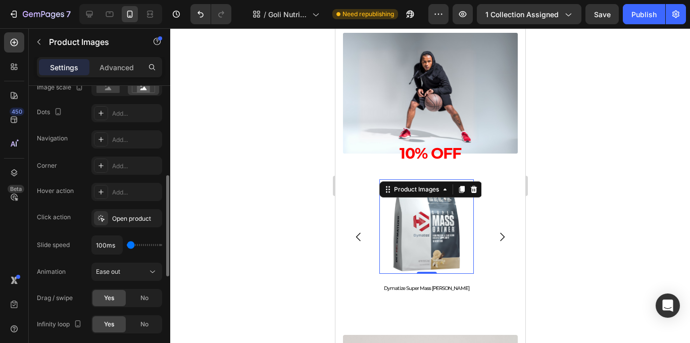
type input "4800"
type input "5000ms"
type input "5000"
type input "3900ms"
type input "3900"
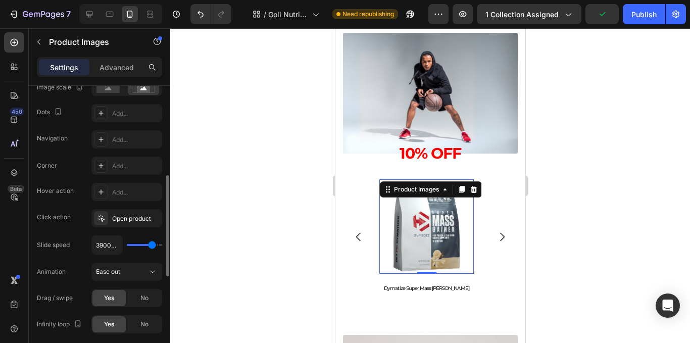
type input "3800ms"
type input "3800"
type input "3200ms"
drag, startPoint x: 130, startPoint y: 247, endPoint x: 146, endPoint y: 274, distance: 30.6
type input "3100"
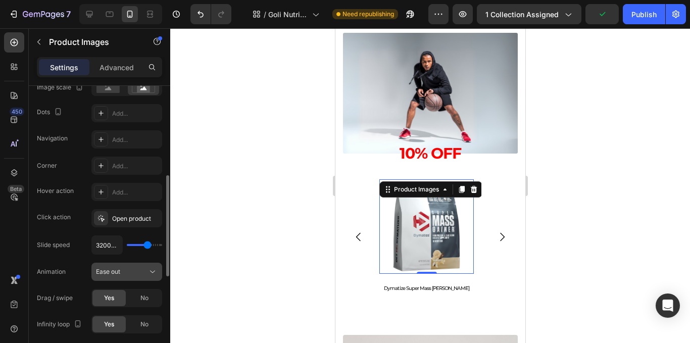
click at [147, 246] on input "range" at bounding box center [144, 245] width 35 height 2
click at [146, 274] on div "Ease out" at bounding box center [121, 271] width 51 height 9
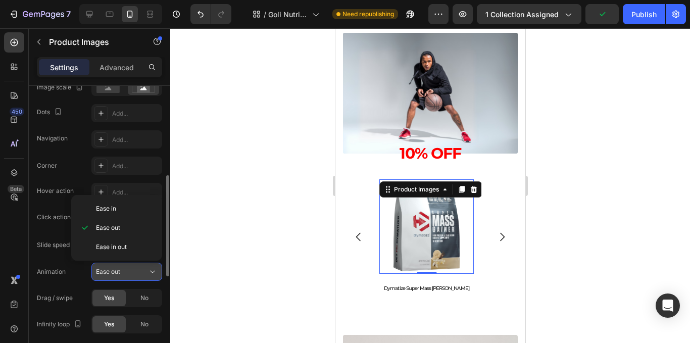
type input "3100ms"
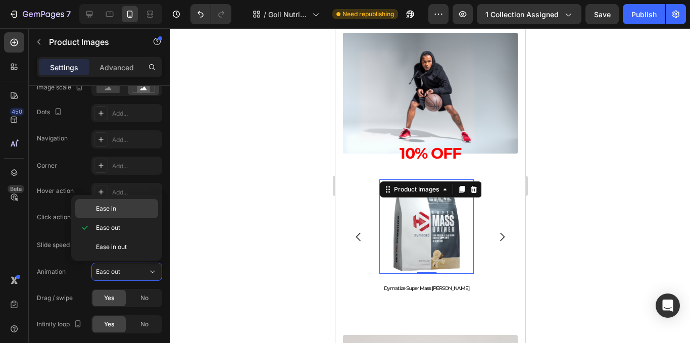
click at [135, 207] on p "Ease in" at bounding box center [125, 208] width 58 height 9
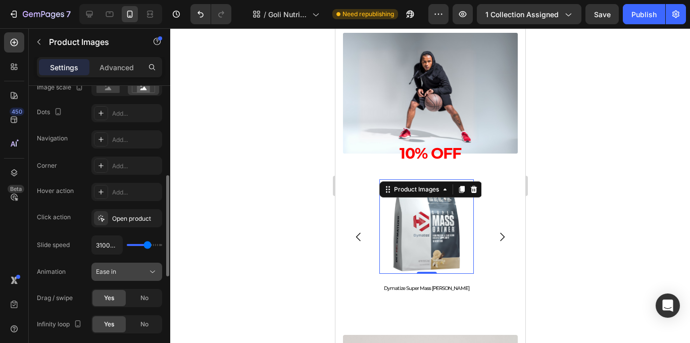
click at [139, 266] on button "Ease in" at bounding box center [126, 272] width 71 height 18
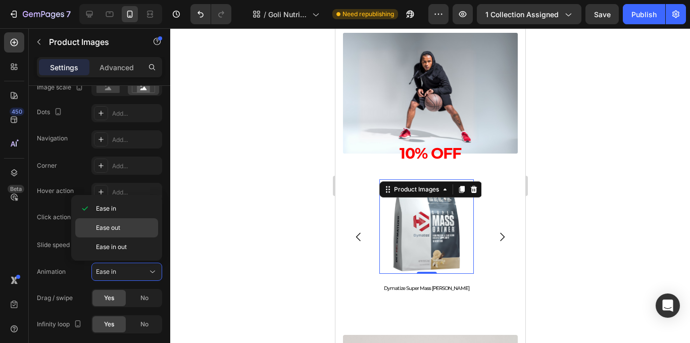
click at [129, 225] on p "Ease out" at bounding box center [125, 227] width 58 height 9
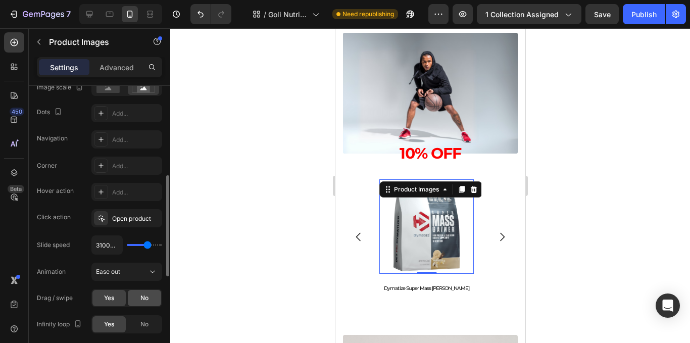
scroll to position [303, 0]
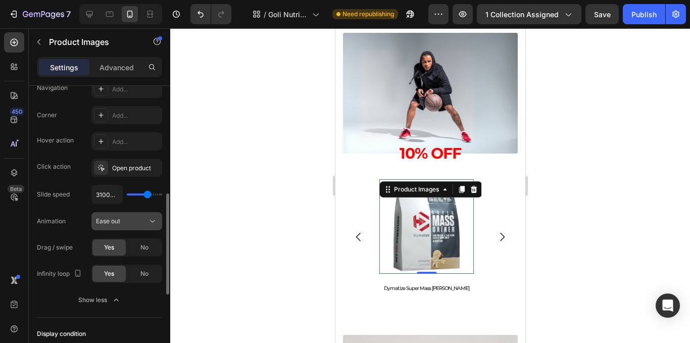
click at [136, 220] on div "Ease out" at bounding box center [121, 221] width 51 height 9
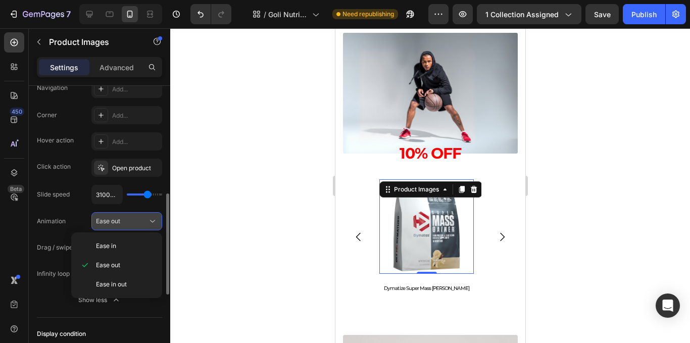
click at [136, 220] on div "Ease out" at bounding box center [121, 221] width 51 height 9
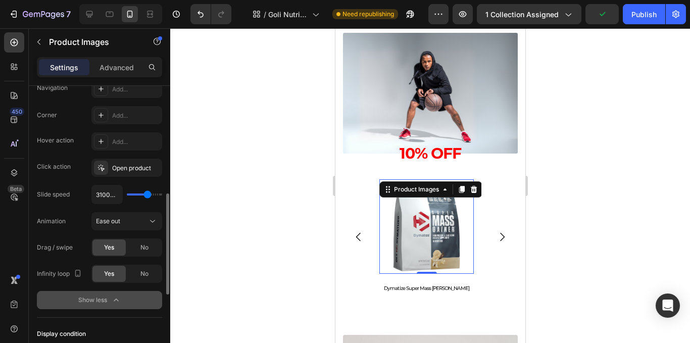
click at [124, 295] on button "Show less" at bounding box center [99, 300] width 125 height 18
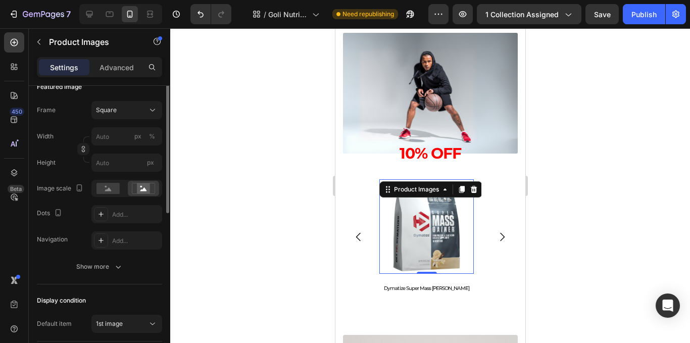
scroll to position [101, 0]
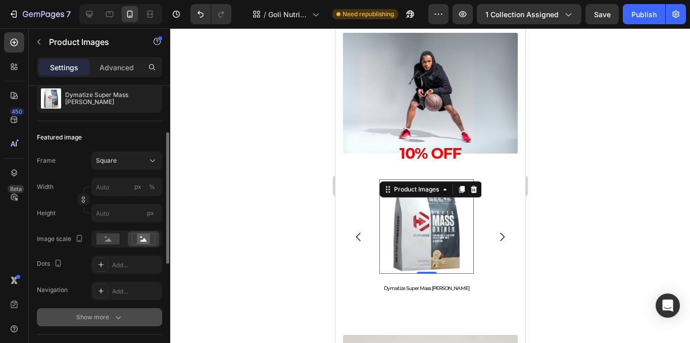
click at [117, 314] on icon "button" at bounding box center [118, 317] width 10 height 10
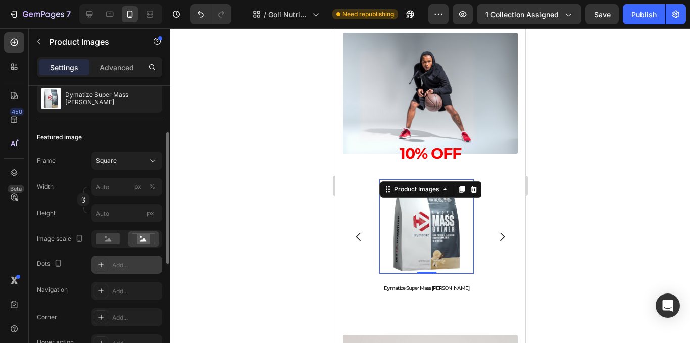
click at [117, 263] on div "Add..." at bounding box center [135, 265] width 47 height 9
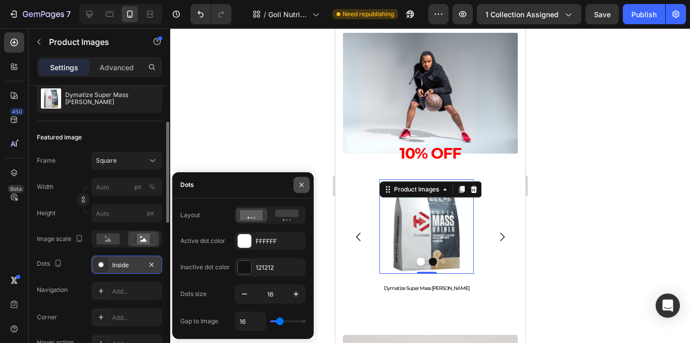
click at [303, 186] on icon "button" at bounding box center [301, 185] width 4 height 4
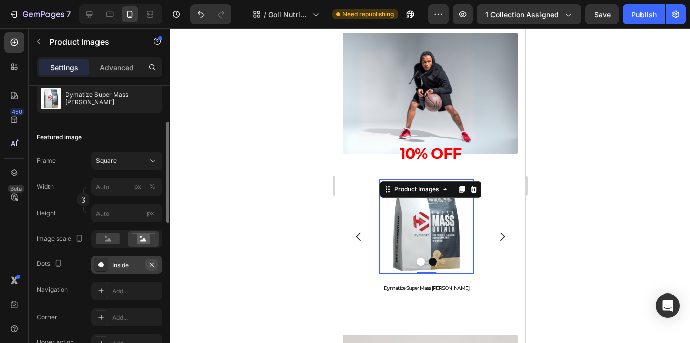
click at [155, 263] on icon "button" at bounding box center [151, 265] width 8 height 8
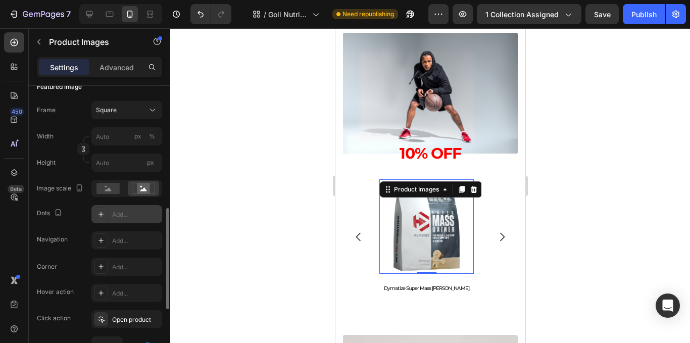
scroll to position [202, 0]
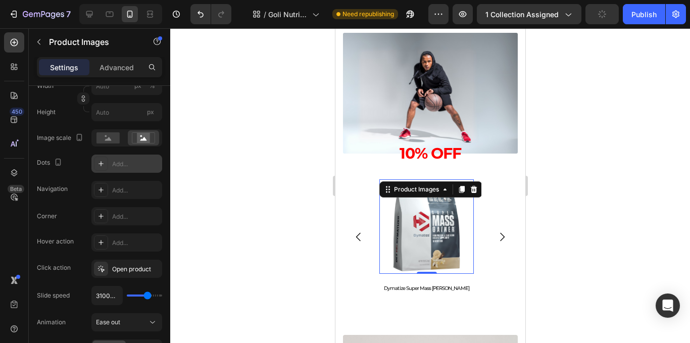
click at [632, 232] on div at bounding box center [430, 185] width 520 height 315
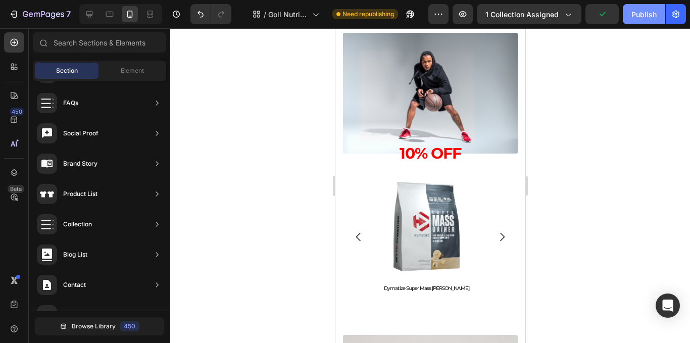
click at [637, 17] on div "Publish" at bounding box center [643, 14] width 25 height 11
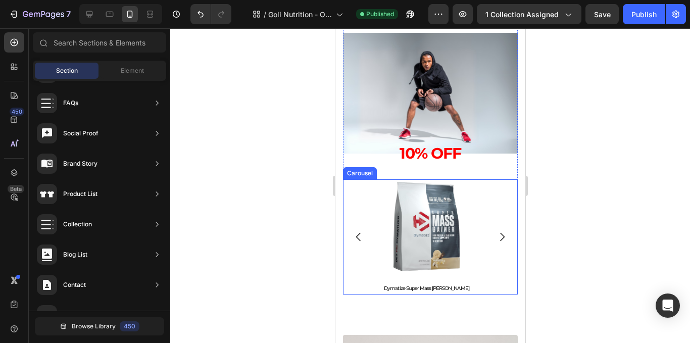
click at [485, 206] on div "Product Images Dymatize Super Mass Gainer Product Title Product Product Images …" at bounding box center [429, 236] width 175 height 115
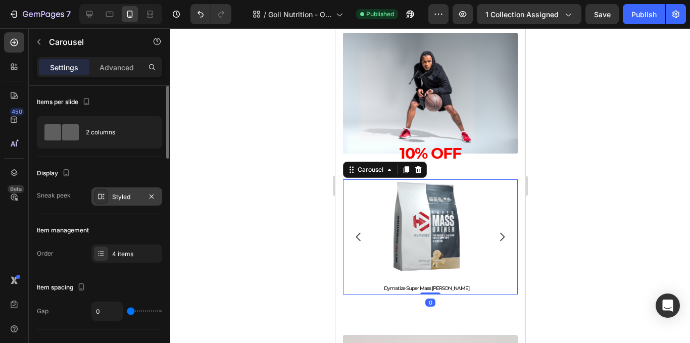
click at [114, 188] on div "Styled" at bounding box center [126, 196] width 71 height 18
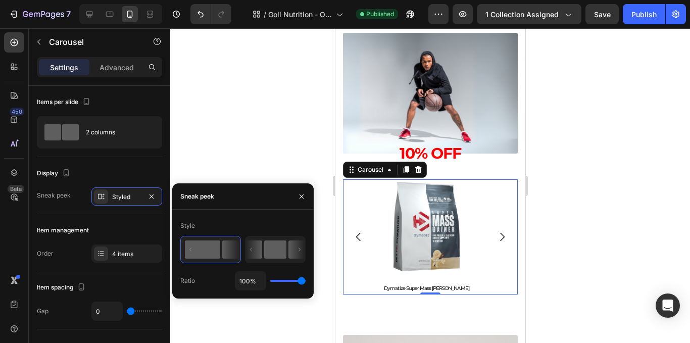
click at [281, 245] on rect at bounding box center [275, 249] width 22 height 18
type input "50%"
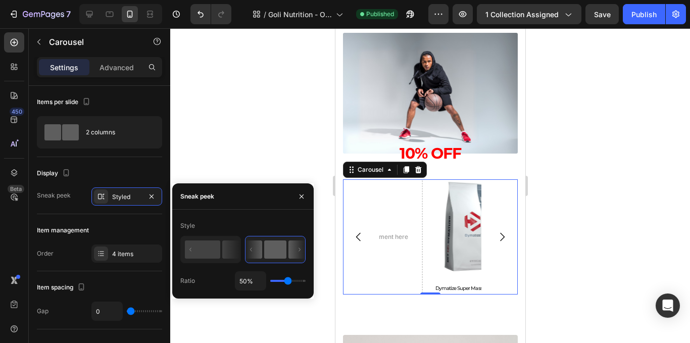
drag, startPoint x: 288, startPoint y: 281, endPoint x: 276, endPoint y: 277, distance: 12.1
type input "1"
click at [270, 281] on input "range" at bounding box center [287, 281] width 35 height 2
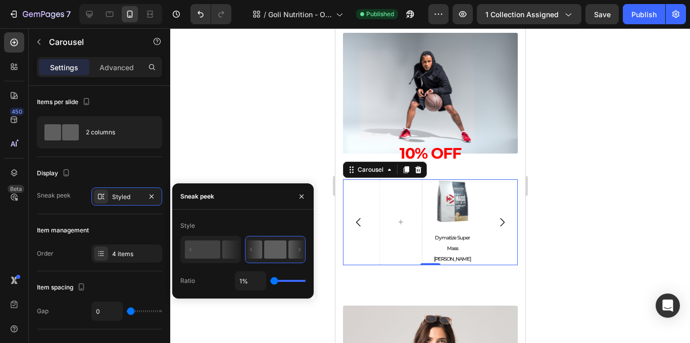
type input "100%"
type input "100"
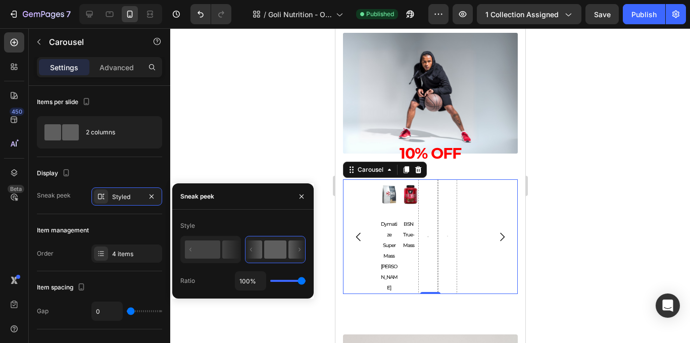
type input "21%"
drag, startPoint x: 274, startPoint y: 280, endPoint x: 280, endPoint y: 283, distance: 6.6
type input "21"
click at [280, 282] on input "range" at bounding box center [287, 281] width 35 height 2
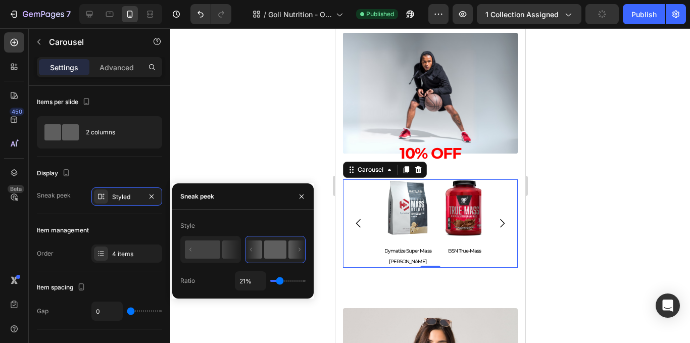
click at [289, 279] on div "21%" at bounding box center [270, 280] width 71 height 19
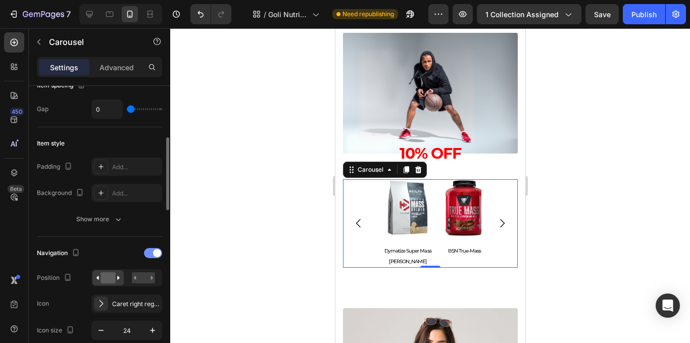
click at [154, 251] on span at bounding box center [157, 253] width 8 height 8
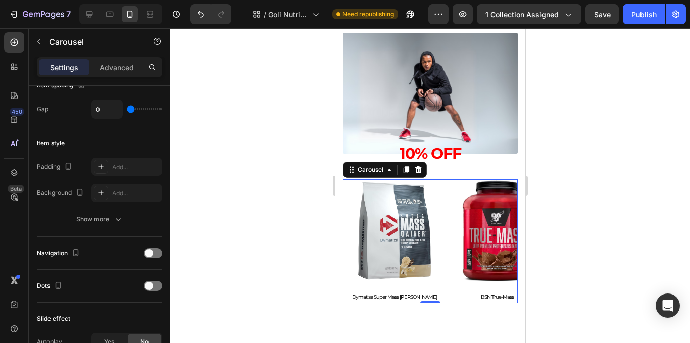
click at [297, 217] on div at bounding box center [430, 185] width 520 height 315
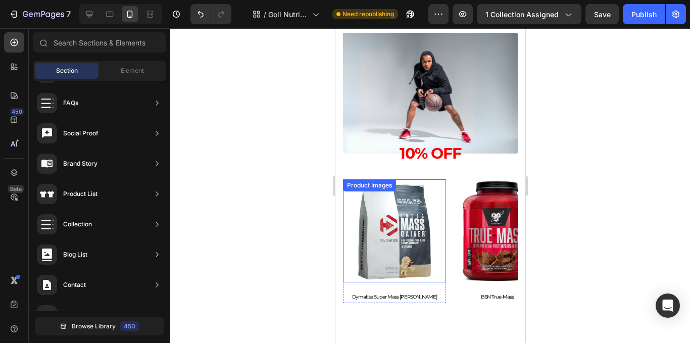
click at [443, 232] on img at bounding box center [393, 230] width 103 height 103
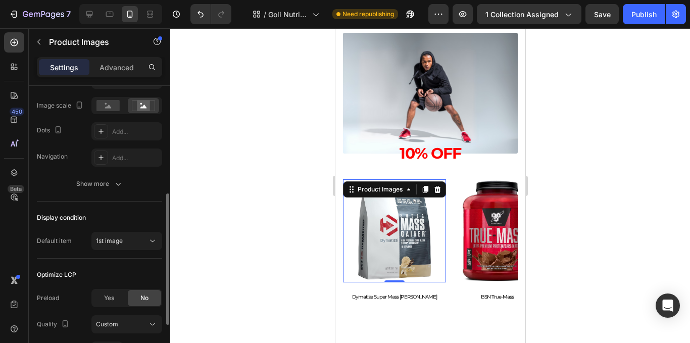
scroll to position [133, 0]
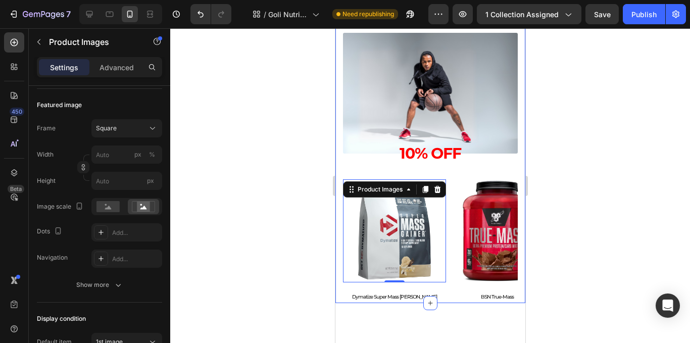
drag, startPoint x: 337, startPoint y: 289, endPoint x: 344, endPoint y: 282, distance: 9.3
click at [339, 288] on div "Muscle & Performance Text Block Marcas top, sabores increíbles y resultados que…" at bounding box center [430, 138] width 190 height 329
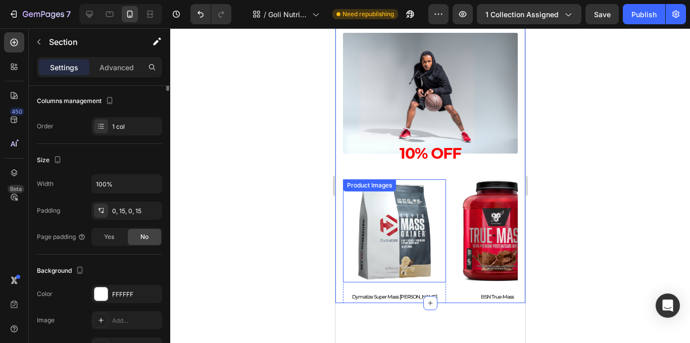
scroll to position [0, 0]
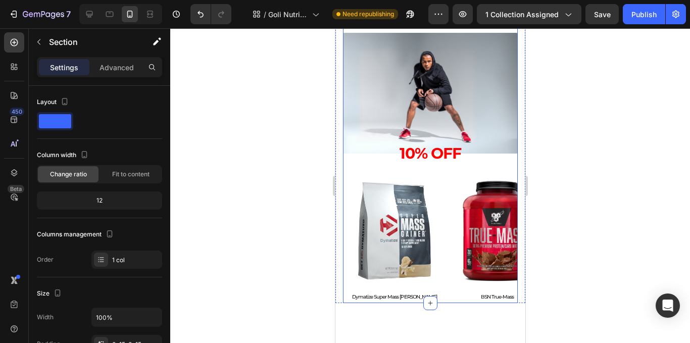
click at [441, 178] on div "Muscle & Performance Text Block Marcas top, sabores increíbles y resultados que…" at bounding box center [429, 76] width 175 height 205
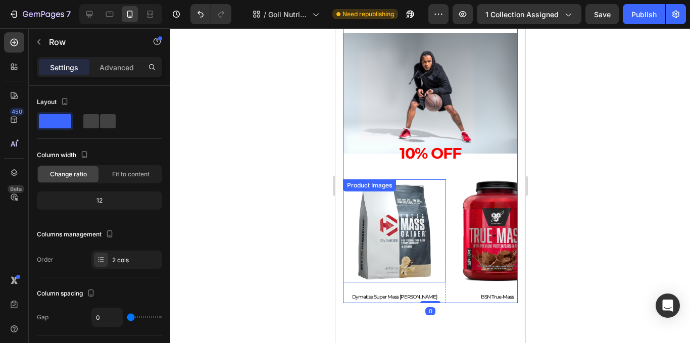
click at [443, 191] on img at bounding box center [393, 230] width 103 height 103
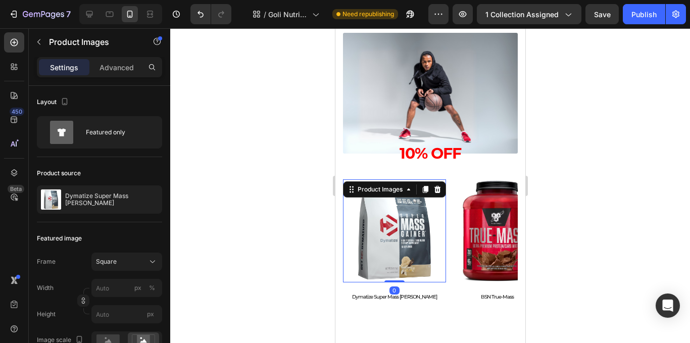
drag, startPoint x: 107, startPoint y: 70, endPoint x: 107, endPoint y: 76, distance: 5.6
click at [108, 70] on p "Advanced" at bounding box center [116, 67] width 34 height 11
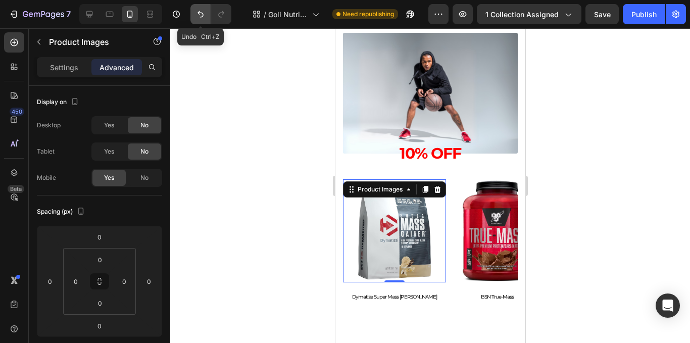
click at [199, 19] on button "Undo/Redo" at bounding box center [200, 14] width 20 height 20
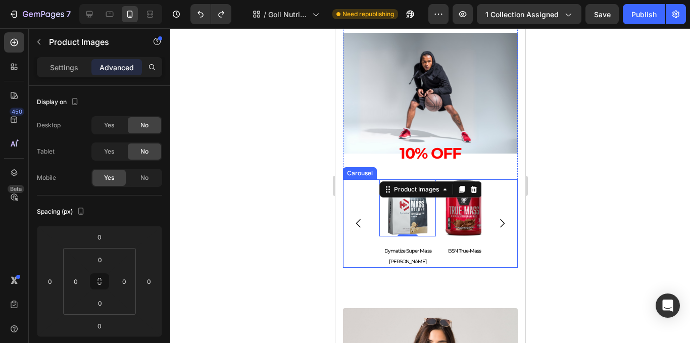
click at [364, 245] on div "Product Images 0 Dymatize Super Mass Gainer Product Title Product Product Image…" at bounding box center [429, 223] width 175 height 88
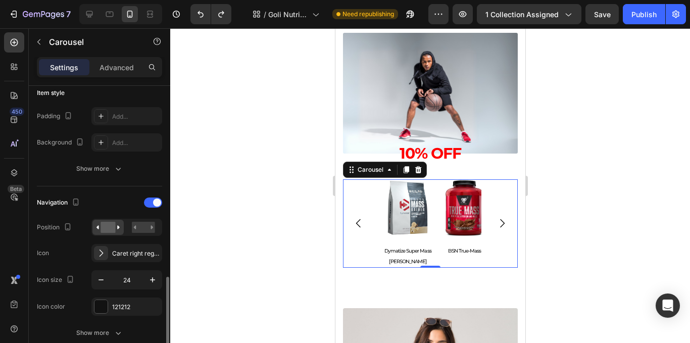
scroll to position [353, 0]
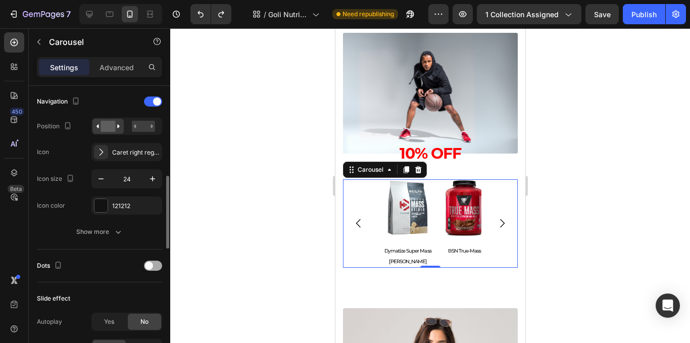
click at [148, 265] on span at bounding box center [149, 266] width 8 height 8
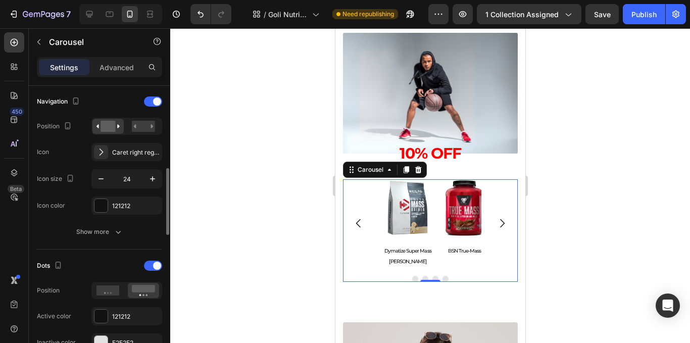
drag, startPoint x: 149, startPoint y: 101, endPoint x: 146, endPoint y: 109, distance: 8.0
click at [149, 100] on div at bounding box center [153, 101] width 18 height 10
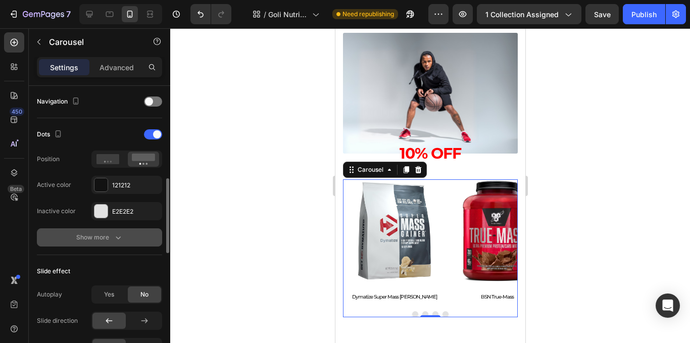
scroll to position [454, 0]
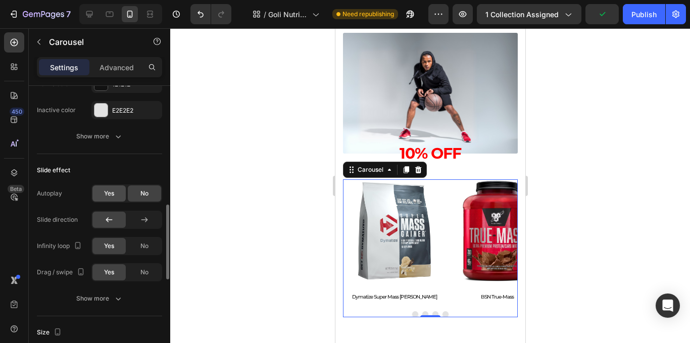
click at [124, 191] on div "Yes" at bounding box center [108, 193] width 33 height 16
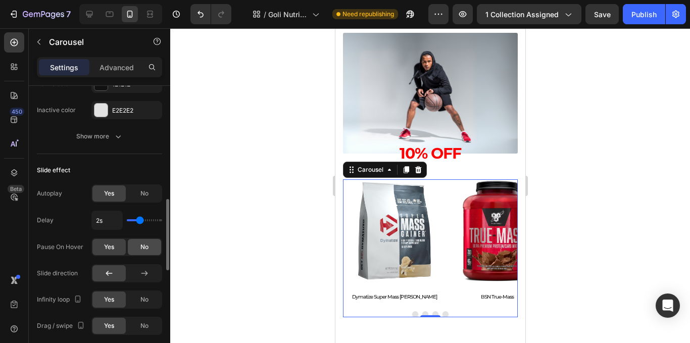
click at [133, 250] on div "No" at bounding box center [144, 247] width 33 height 16
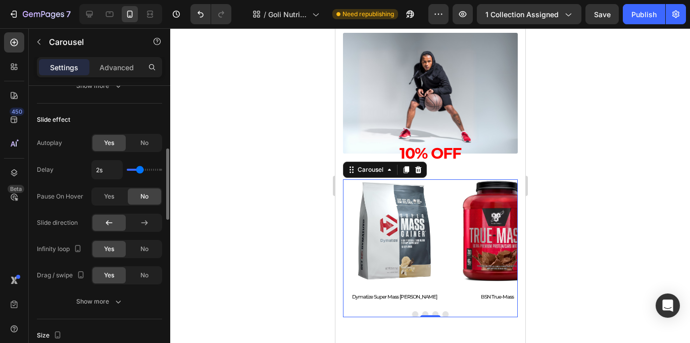
scroll to position [555, 0]
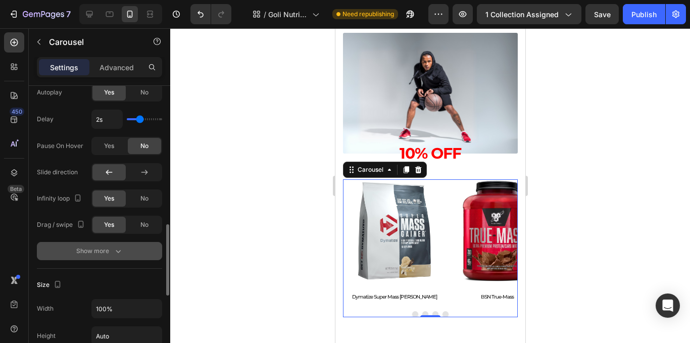
click at [108, 245] on button "Show more" at bounding box center [99, 251] width 125 height 18
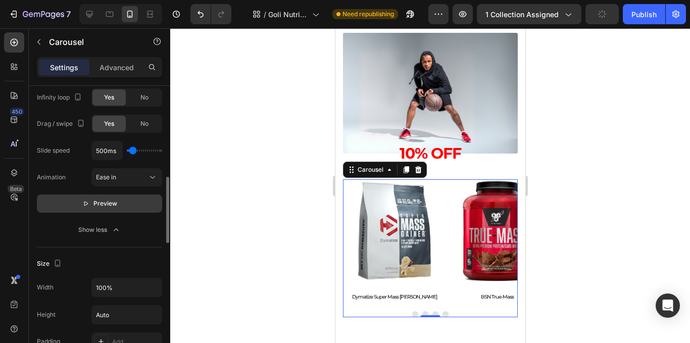
scroll to position [606, 0]
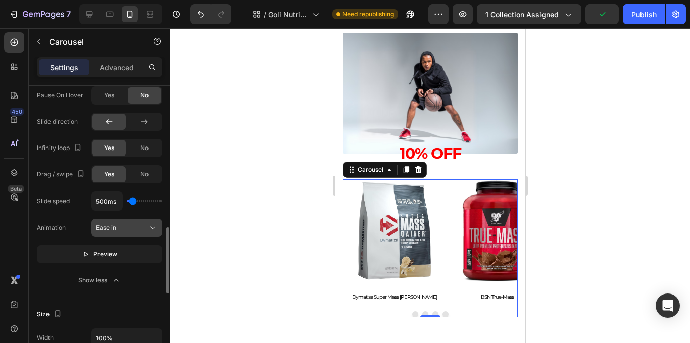
drag, startPoint x: 131, startPoint y: 202, endPoint x: 138, endPoint y: 229, distance: 27.2
type input "1300"
click at [137, 200] on input "range" at bounding box center [144, 201] width 35 height 2
click at [138, 229] on div "Ease in" at bounding box center [121, 227] width 51 height 9
type input "1300ms"
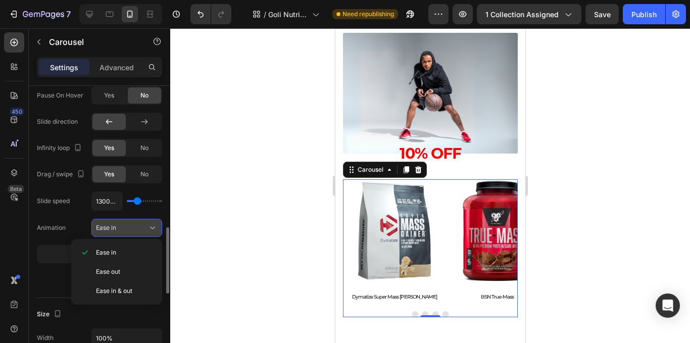
click at [149, 229] on icon at bounding box center [152, 228] width 10 height 10
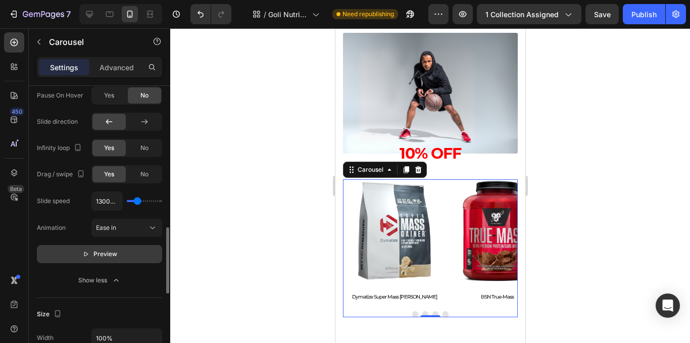
click at [138, 252] on button "Preview" at bounding box center [99, 254] width 125 height 18
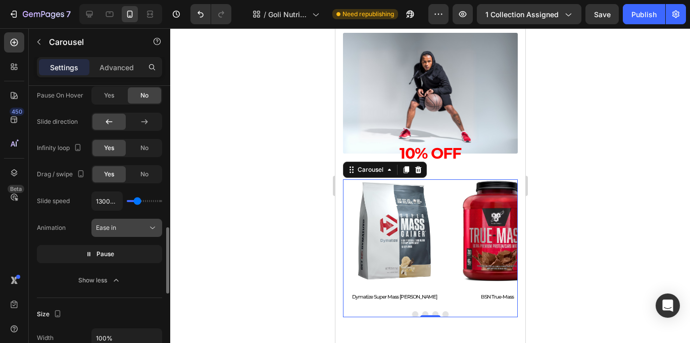
click at [122, 232] on div "Ease in" at bounding box center [121, 227] width 51 height 9
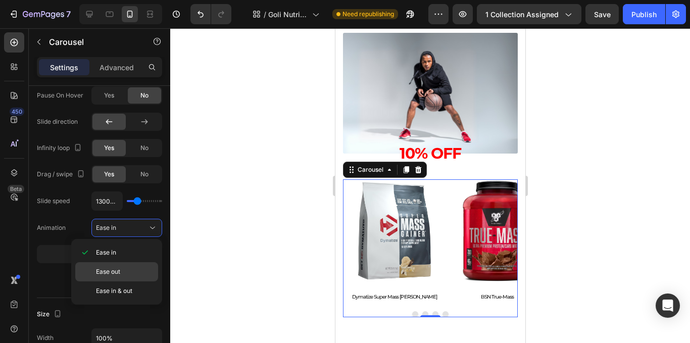
click at [129, 274] on p "Ease out" at bounding box center [125, 271] width 58 height 9
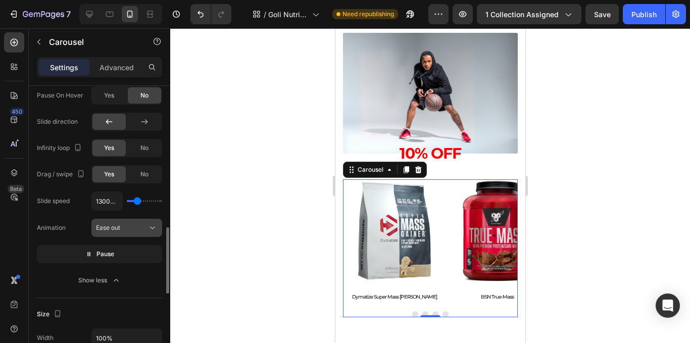
click at [127, 235] on button "Ease out" at bounding box center [126, 228] width 71 height 18
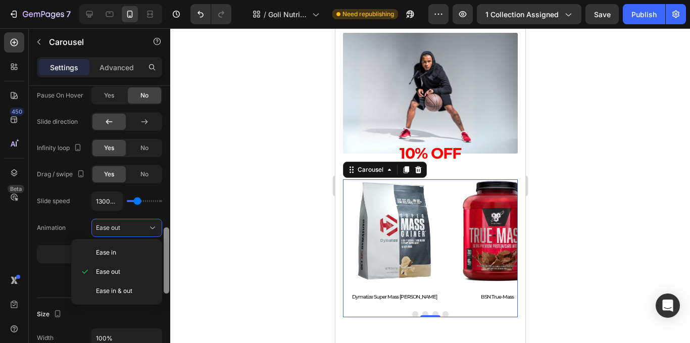
click at [127, 248] on p "Ease in" at bounding box center [125, 252] width 58 height 9
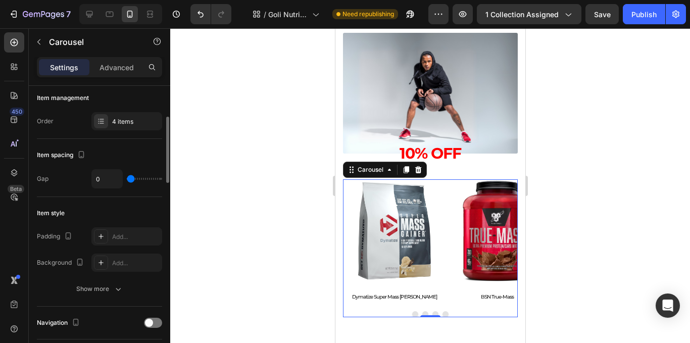
scroll to position [284, 0]
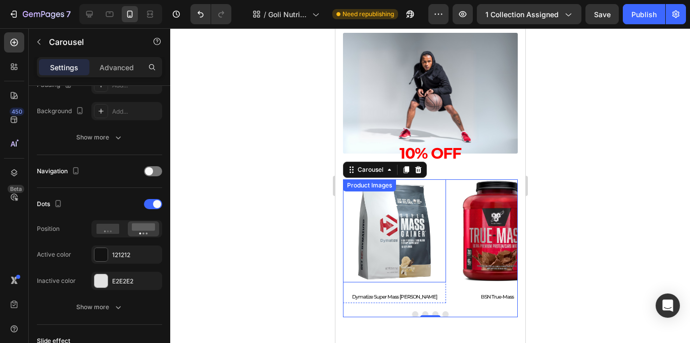
click at [435, 216] on img at bounding box center [393, 230] width 103 height 103
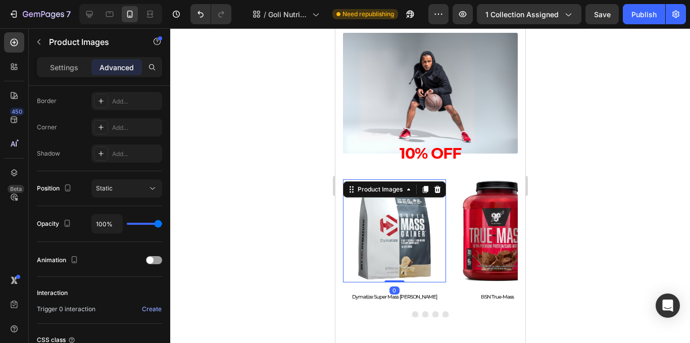
scroll to position [0, 0]
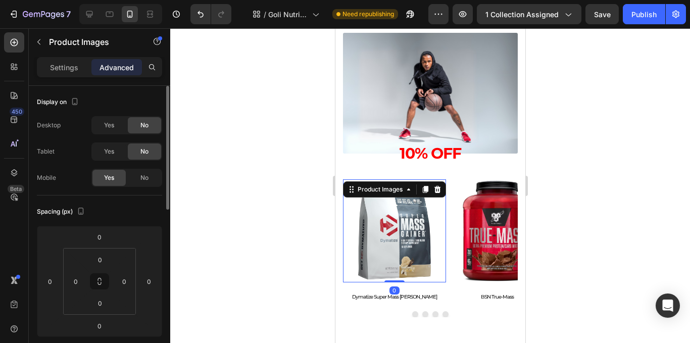
click at [382, 233] on img at bounding box center [393, 230] width 103 height 103
click at [69, 68] on p "Settings" at bounding box center [64, 67] width 28 height 11
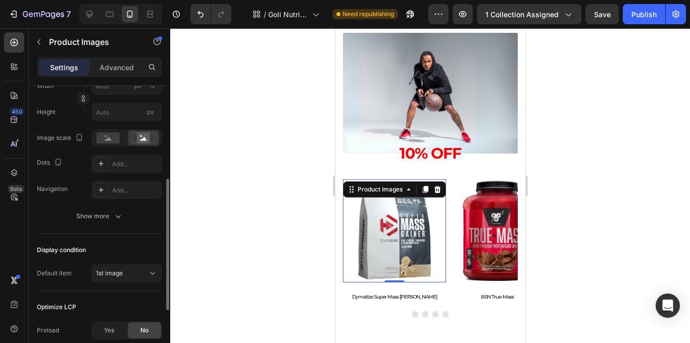
scroll to position [303, 0]
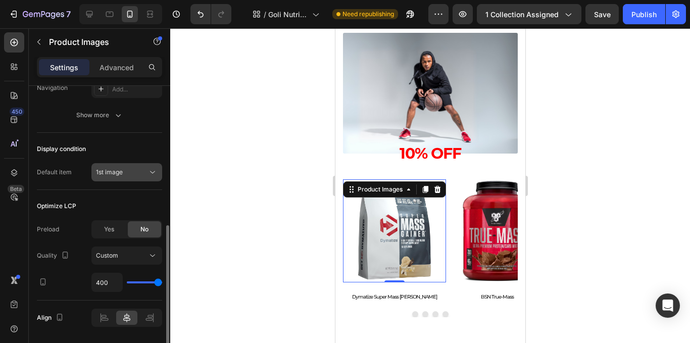
click at [131, 171] on div "1st image" at bounding box center [121, 172] width 51 height 9
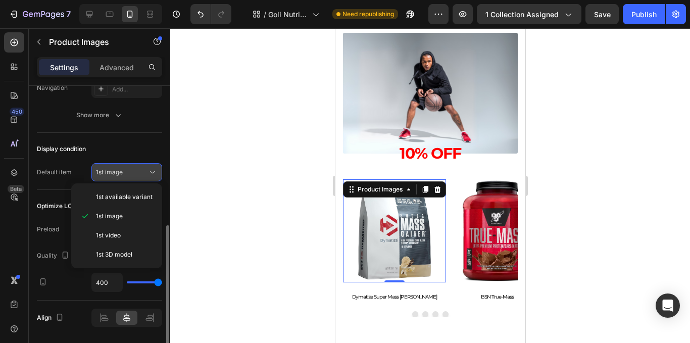
click at [131, 179] on button "1st image" at bounding box center [126, 172] width 71 height 18
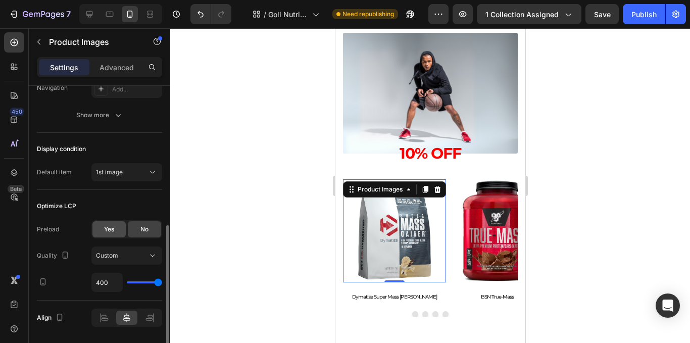
click at [115, 228] on div "Yes" at bounding box center [108, 229] width 33 height 16
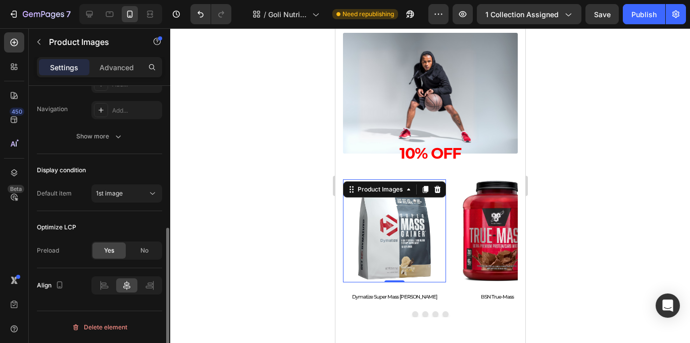
scroll to position [231, 0]
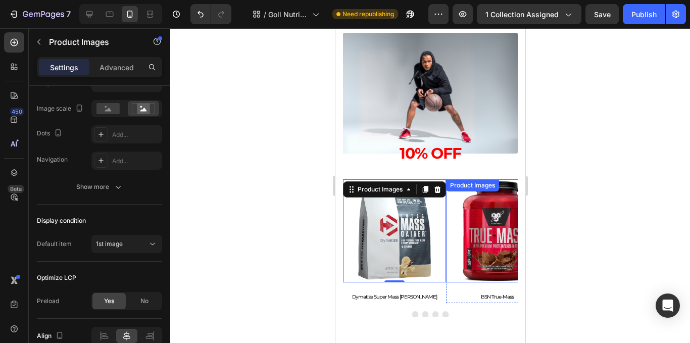
click at [491, 248] on img at bounding box center [496, 230] width 103 height 103
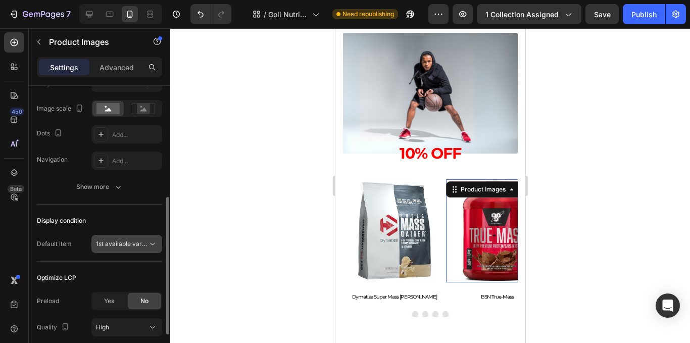
click at [137, 237] on button "1st available variant" at bounding box center [126, 244] width 71 height 18
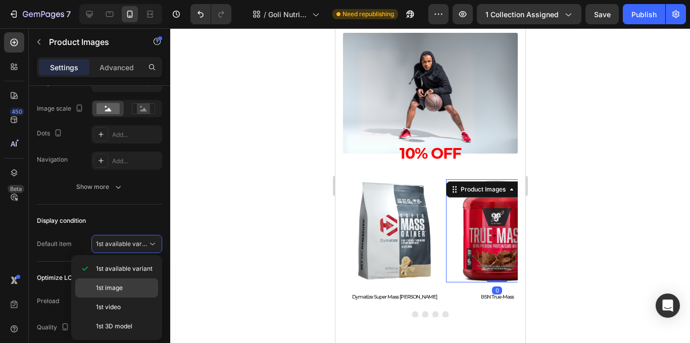
click at [143, 286] on p "1st image" at bounding box center [125, 287] width 58 height 9
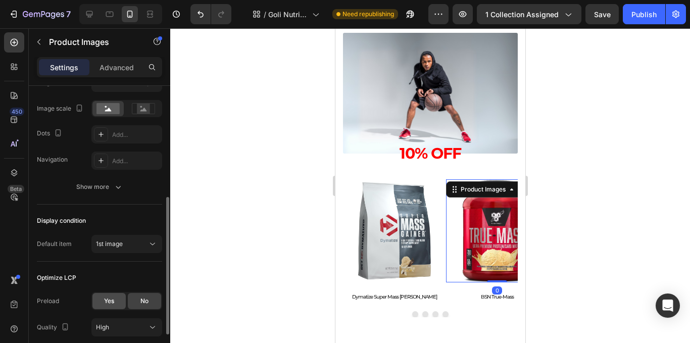
click at [100, 296] on div "Yes" at bounding box center [108, 301] width 33 height 16
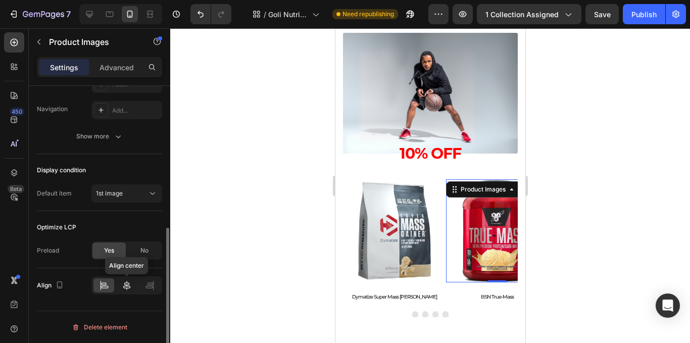
click at [118, 289] on div at bounding box center [126, 285] width 21 height 14
click at [129, 287] on icon at bounding box center [127, 285] width 10 height 10
click at [241, 231] on div at bounding box center [430, 185] width 520 height 315
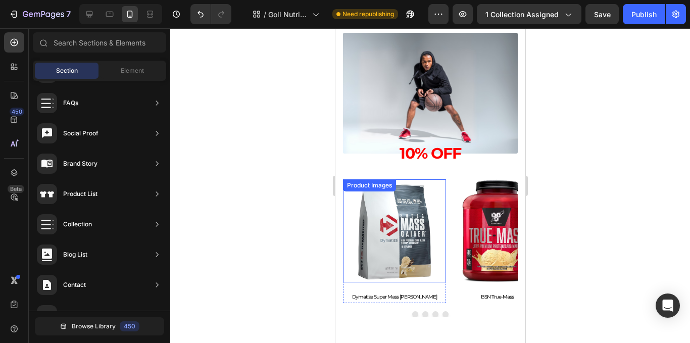
click at [412, 227] on img at bounding box center [393, 230] width 103 height 103
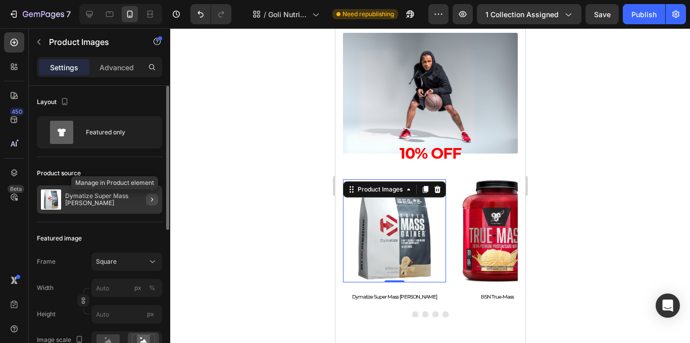
click at [153, 198] on icon "button" at bounding box center [152, 199] width 8 height 8
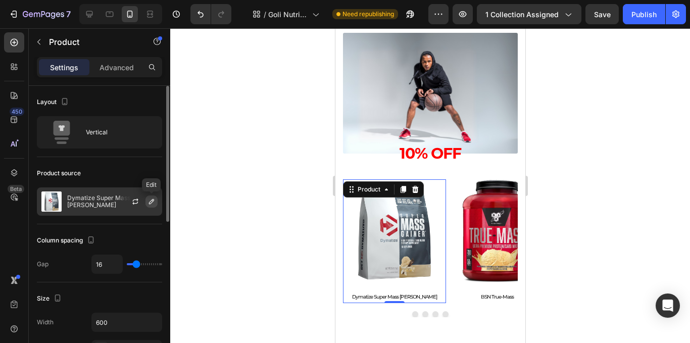
click at [151, 207] on button "button" at bounding box center [151, 201] width 12 height 12
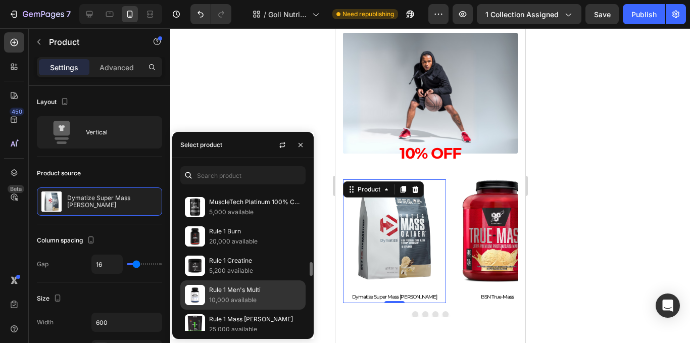
scroll to position [909, 0]
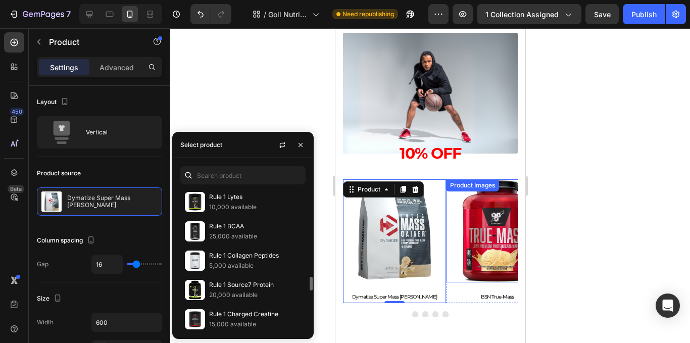
click at [494, 231] on img at bounding box center [496, 230] width 103 height 103
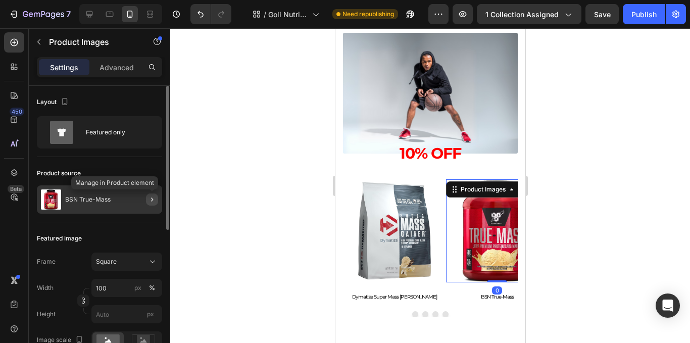
click at [152, 196] on icon "button" at bounding box center [152, 199] width 8 height 8
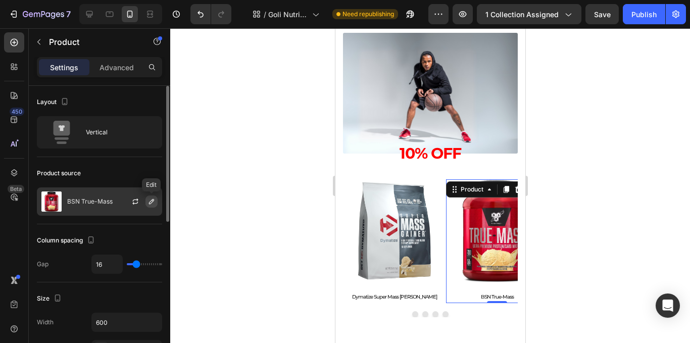
click at [154, 201] on icon "button" at bounding box center [151, 201] width 8 height 8
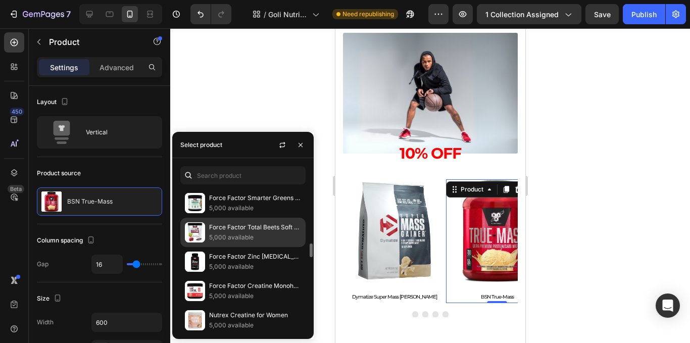
scroll to position [50, 0]
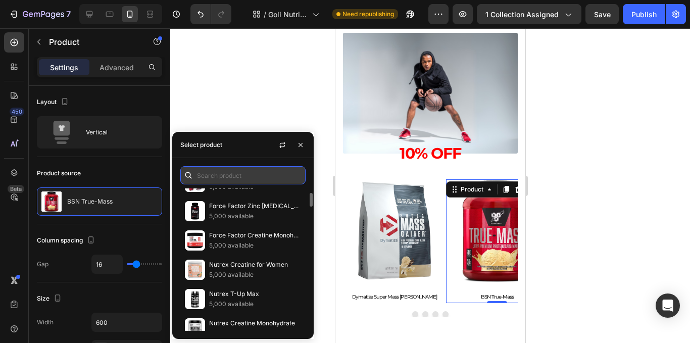
click at [228, 172] on input "text" at bounding box center [242, 175] width 125 height 18
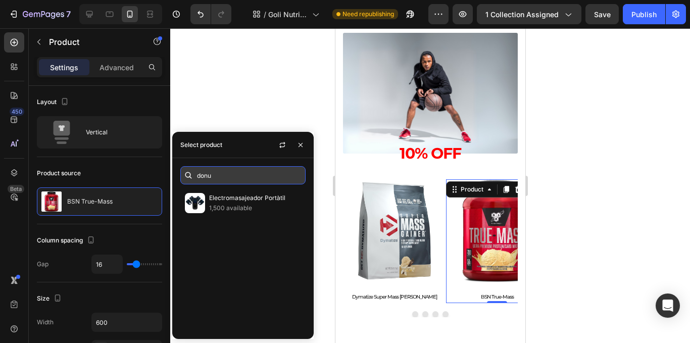
scroll to position [0, 0]
type input "d"
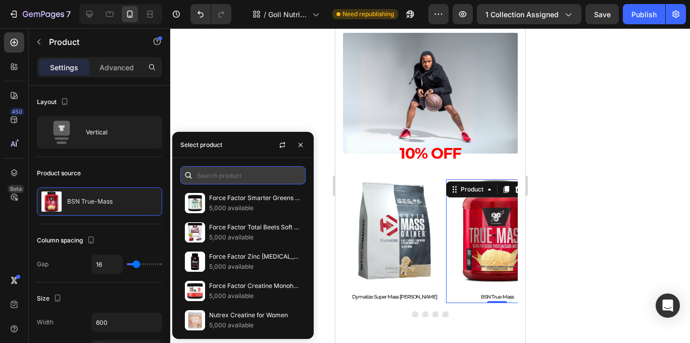
type input "p"
click at [226, 174] on input "whey" at bounding box center [242, 175] width 125 height 18
type input "w"
click at [226, 178] on input "per" at bounding box center [242, 175] width 125 height 18
type input "p"
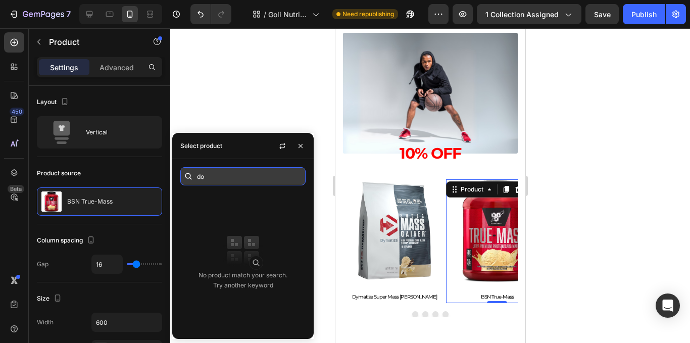
type input "d"
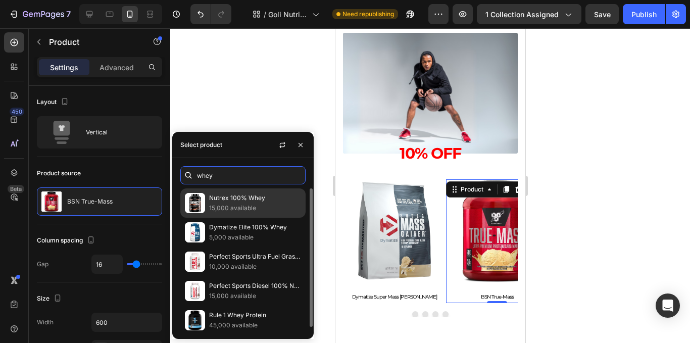
type input "whey"
click at [252, 197] on p "Nutrex 100% Whey" at bounding box center [255, 198] width 92 height 10
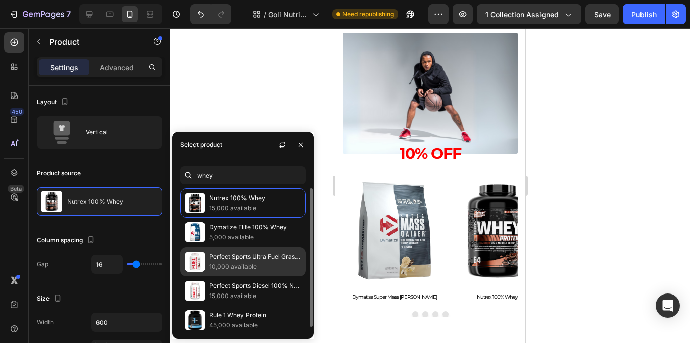
click at [270, 267] on p "10,000 available" at bounding box center [255, 267] width 92 height 10
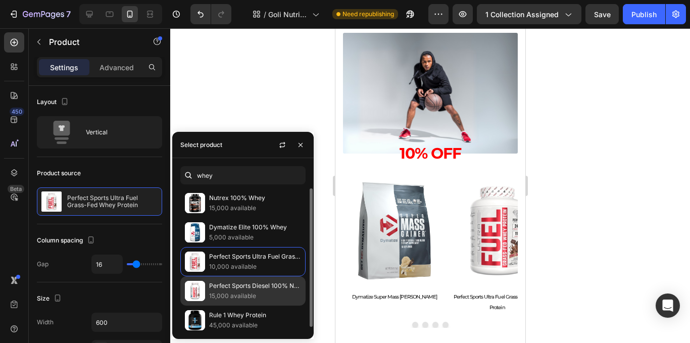
click at [227, 293] on p "15,000 available" at bounding box center [255, 296] width 92 height 10
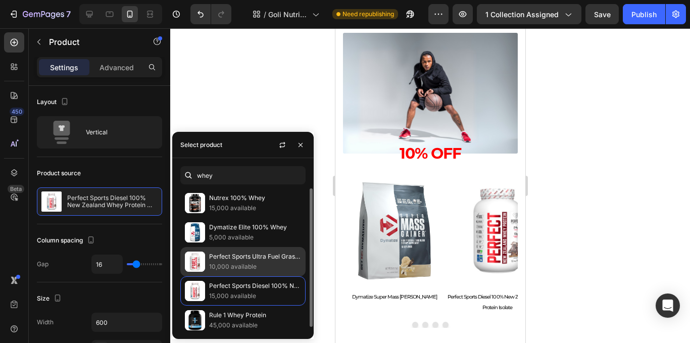
click at [230, 266] on p "10,000 available" at bounding box center [255, 267] width 92 height 10
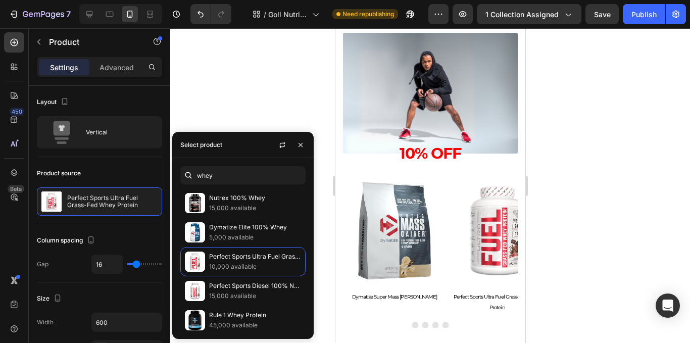
click at [217, 70] on div at bounding box center [430, 185] width 520 height 315
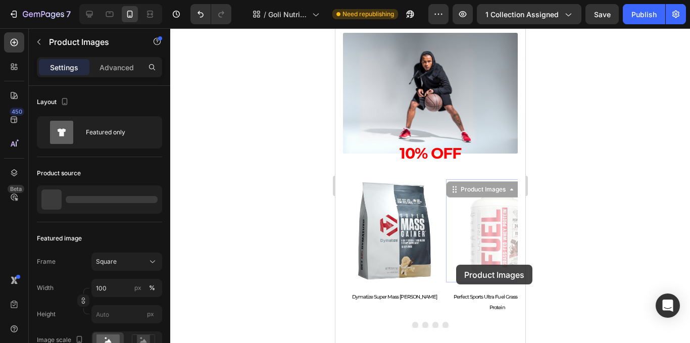
click at [335, 28] on div at bounding box center [335, 28] width 0 height 0
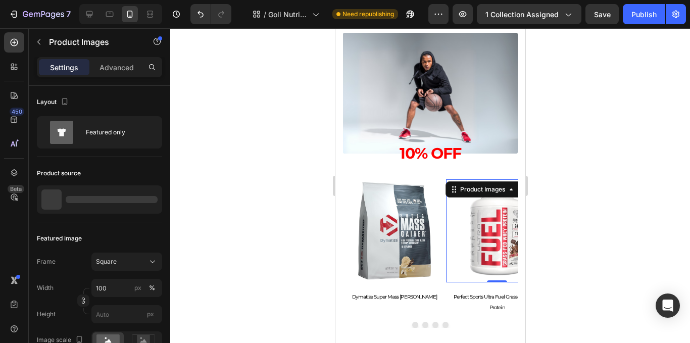
click at [299, 227] on div at bounding box center [430, 185] width 520 height 315
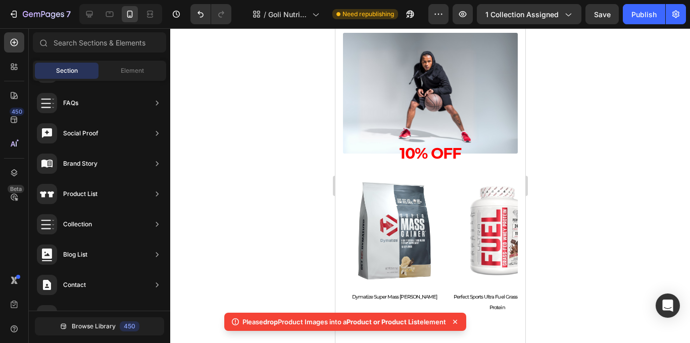
click at [552, 242] on div at bounding box center [430, 185] width 520 height 315
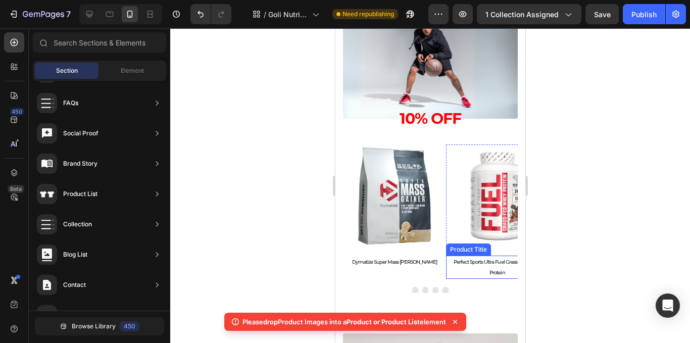
scroll to position [1182, 0]
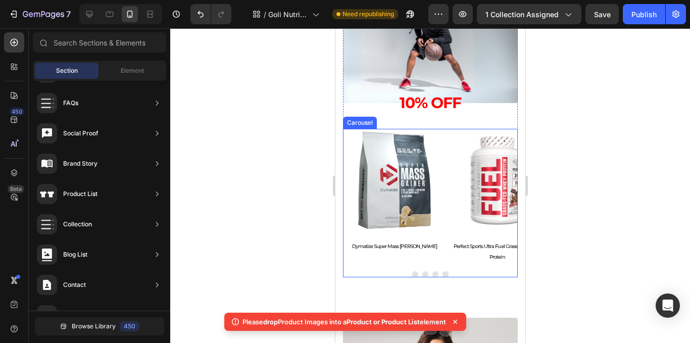
click at [411, 274] on button "Dot" at bounding box center [414, 274] width 6 height 6
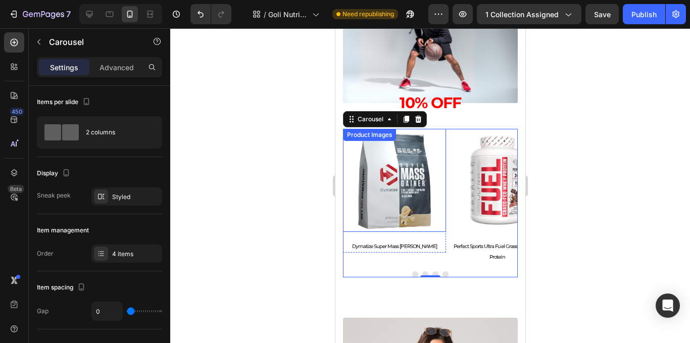
click at [262, 187] on div at bounding box center [430, 185] width 520 height 315
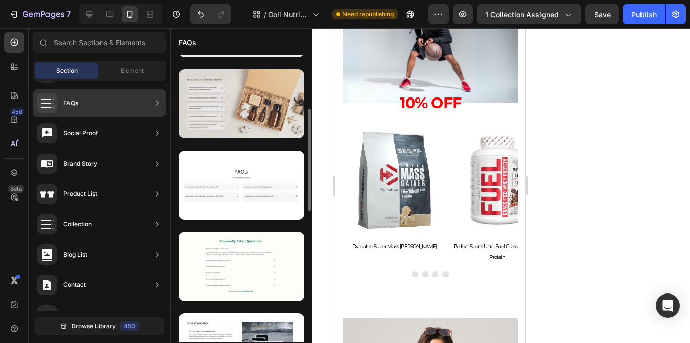
drag, startPoint x: 201, startPoint y: 117, endPoint x: 205, endPoint y: 121, distance: 5.8
click at [205, 121] on div at bounding box center [241, 103] width 125 height 69
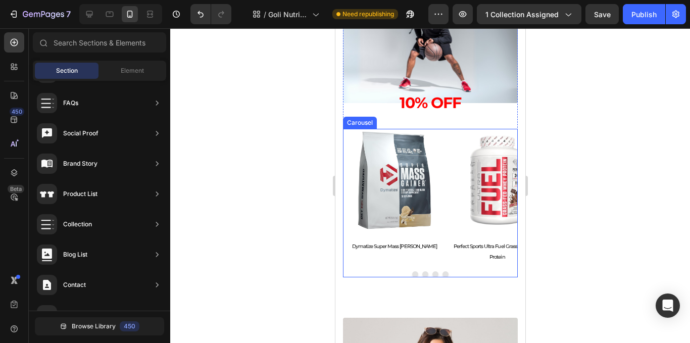
click at [437, 257] on div "Product Images Dymatize Super Mass Gainer Product Title Product" at bounding box center [393, 196] width 103 height 134
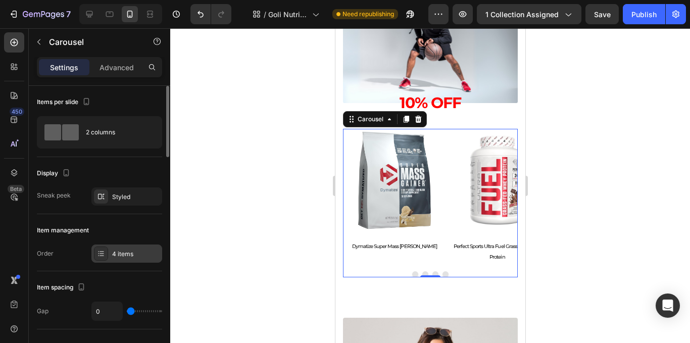
click at [127, 261] on div "4 items" at bounding box center [126, 253] width 71 height 18
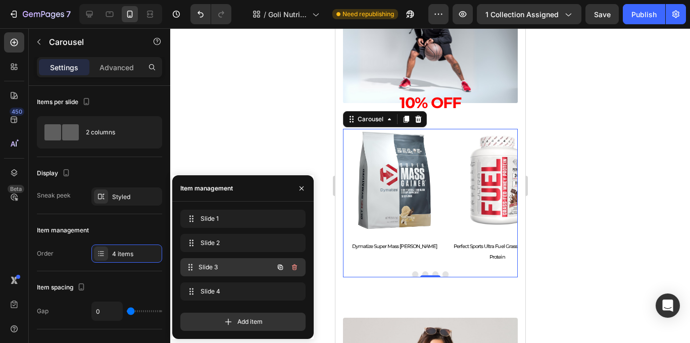
click at [228, 268] on span "Slide 3" at bounding box center [235, 267] width 75 height 9
click at [232, 267] on span "Slide 3" at bounding box center [235, 267] width 75 height 9
click at [216, 265] on span "Slide 3" at bounding box center [228, 267] width 57 height 9
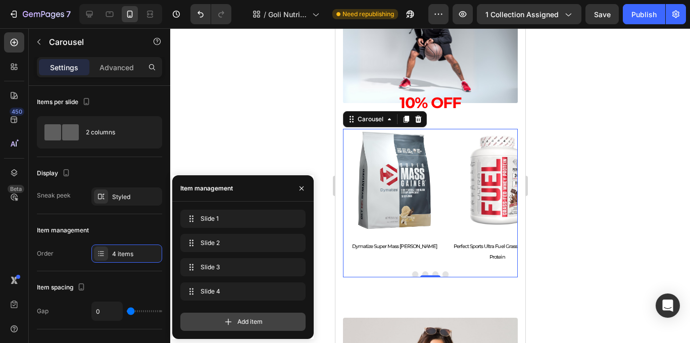
click at [226, 319] on icon at bounding box center [228, 322] width 10 height 10
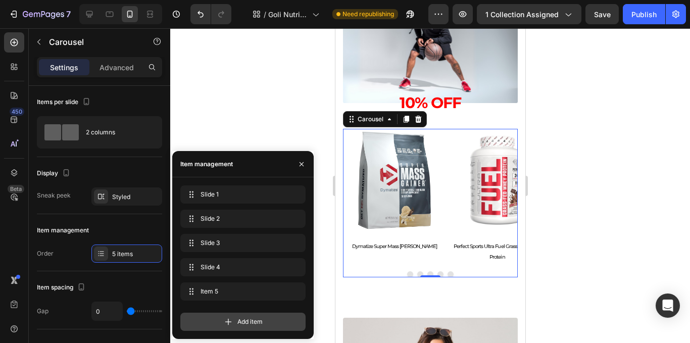
click at [263, 318] on div "Add item" at bounding box center [242, 322] width 125 height 18
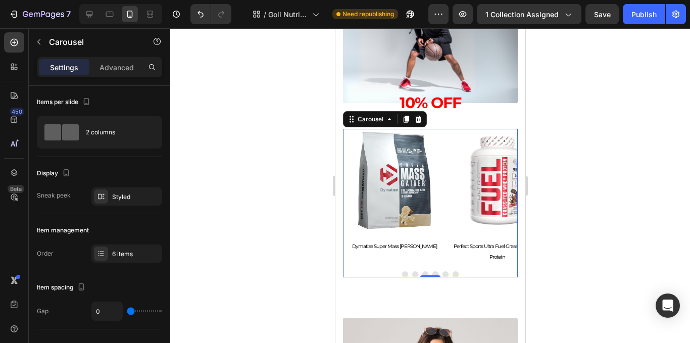
click at [585, 174] on div at bounding box center [430, 185] width 520 height 315
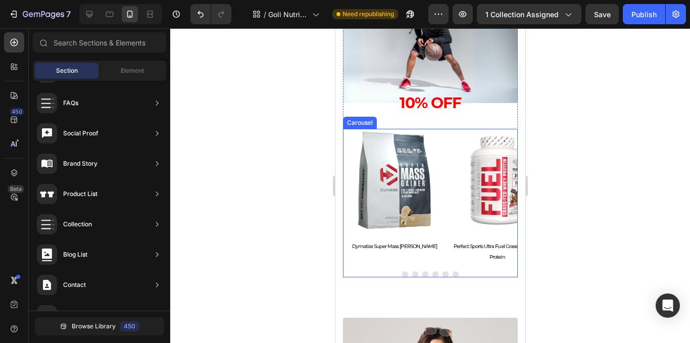
click at [411, 274] on button "Dot" at bounding box center [414, 274] width 6 height 6
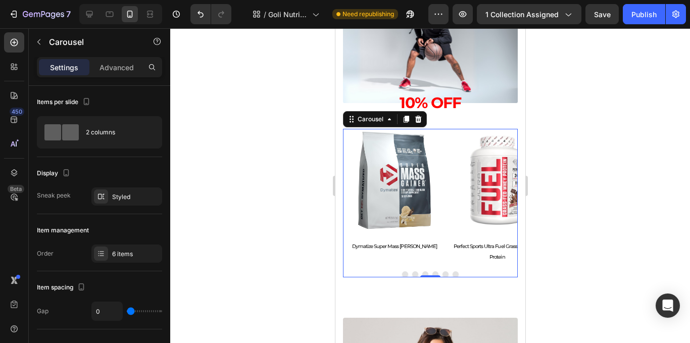
click at [422, 274] on button "Dot" at bounding box center [425, 274] width 6 height 6
click at [422, 271] on button "Dot" at bounding box center [425, 274] width 6 height 6
click at [273, 224] on div at bounding box center [430, 185] width 520 height 315
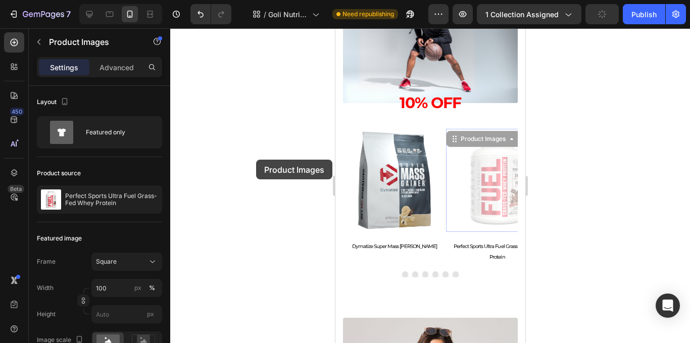
scroll to position [1333, 0]
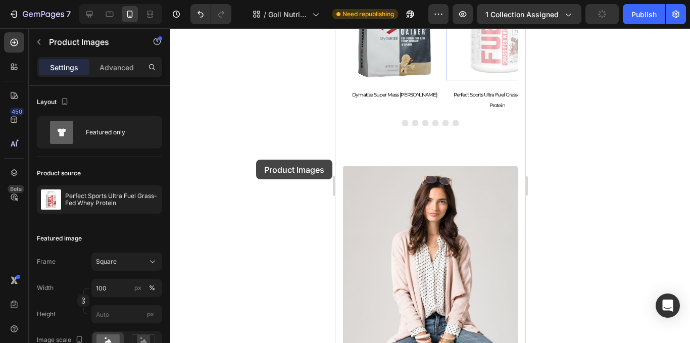
click at [256, 160] on div at bounding box center [430, 185] width 520 height 315
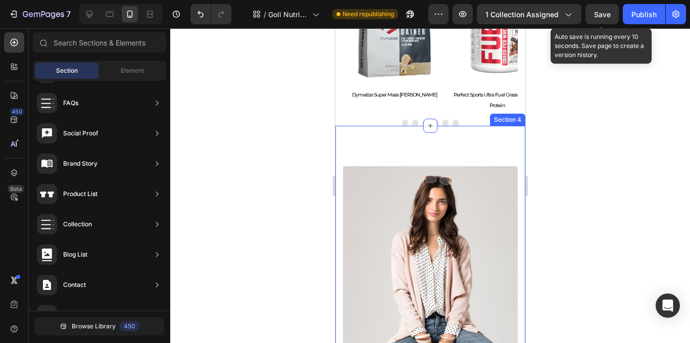
click at [404, 114] on div "Product Images Dymatize Super Mass Gainer Product Title Product Product Images …" at bounding box center [429, 51] width 175 height 148
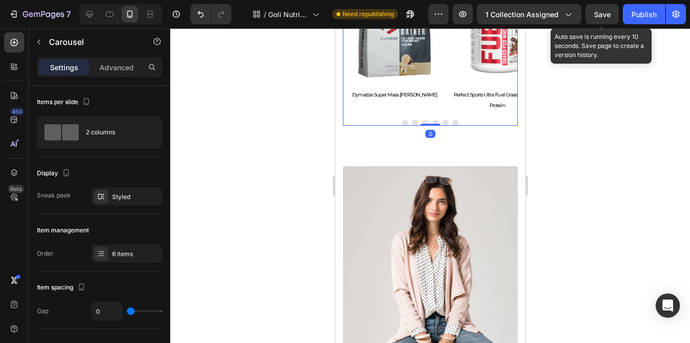
click at [359, 116] on div "Product Images Dymatize Super Mass Gainer Product Title Product Product Images …" at bounding box center [429, 51] width 175 height 148
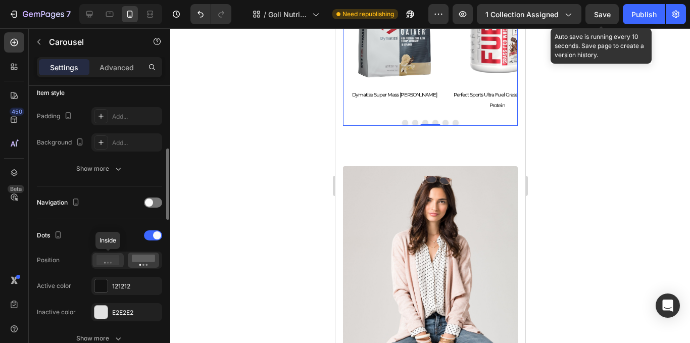
scroll to position [303, 0]
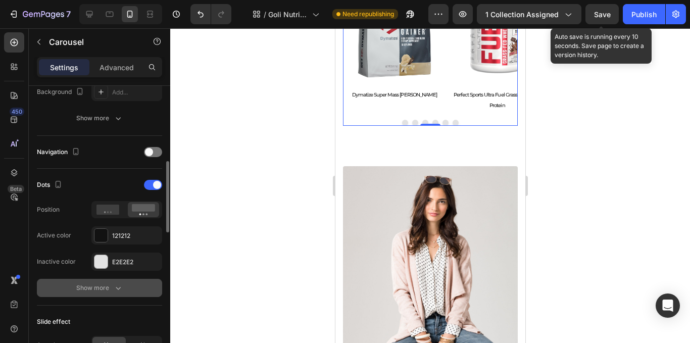
click at [112, 282] on button "Show more" at bounding box center [99, 288] width 125 height 18
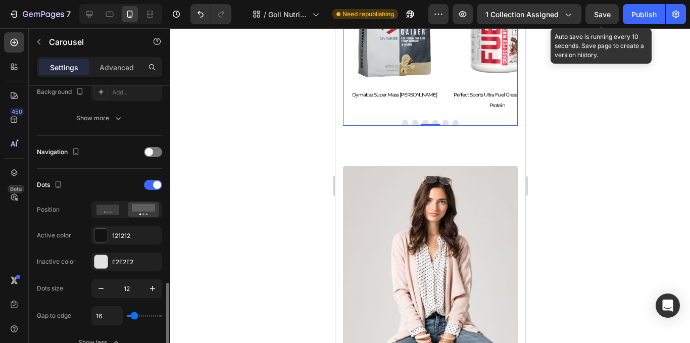
scroll to position [404, 0]
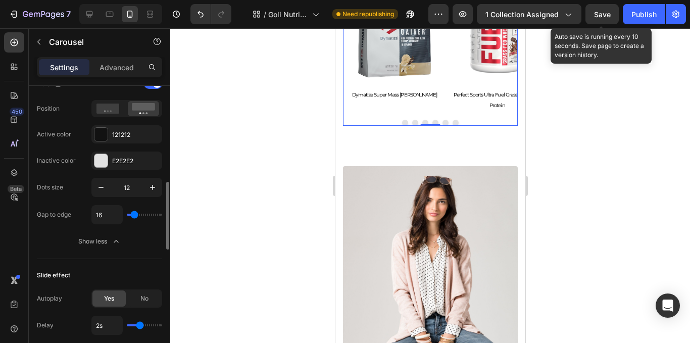
type input "9"
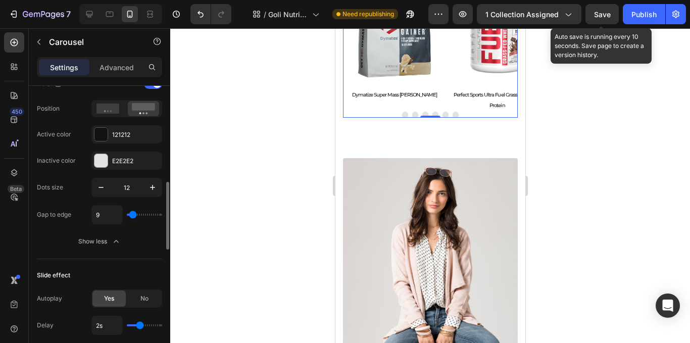
type input "2"
type input "18"
click at [135, 214] on input "range" at bounding box center [144, 215] width 35 height 2
type input "18"
click at [135, 214] on input "range" at bounding box center [144, 215] width 35 height 2
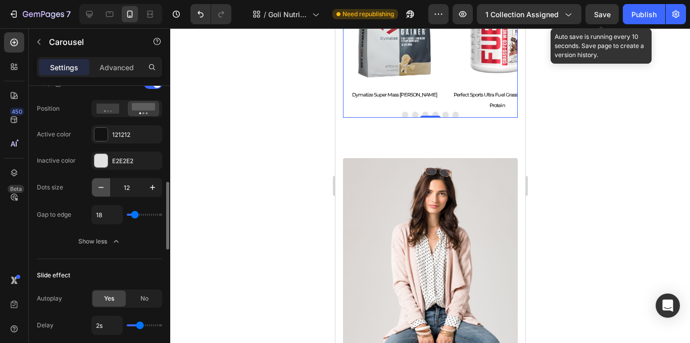
click at [97, 190] on icon "button" at bounding box center [101, 187] width 10 height 10
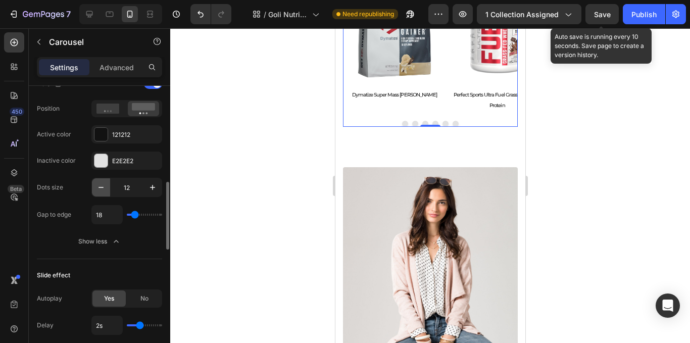
click at [97, 190] on icon "button" at bounding box center [101, 187] width 10 height 10
click at [97, 189] on icon "button" at bounding box center [101, 187] width 10 height 10
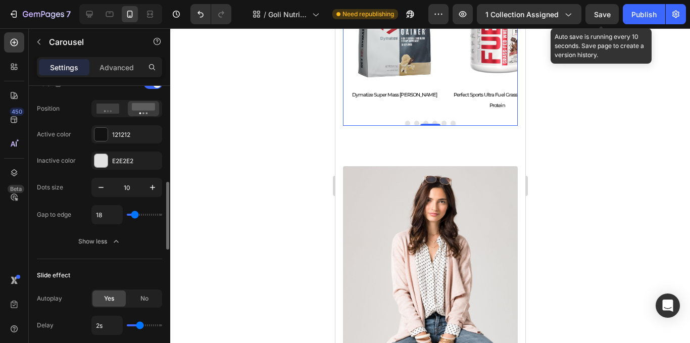
drag, startPoint x: 104, startPoint y: 185, endPoint x: 110, endPoint y: 176, distance: 11.1
click at [104, 186] on icon "button" at bounding box center [101, 187] width 10 height 10
type input "9"
click at [134, 133] on div "121212" at bounding box center [126, 134] width 29 height 9
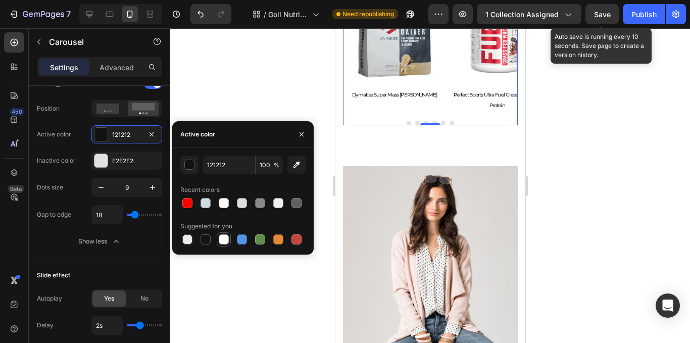
click at [225, 236] on div at bounding box center [224, 239] width 10 height 10
click at [303, 203] on div at bounding box center [296, 203] width 14 height 14
type input "606060"
click at [133, 157] on div "E2E2E2" at bounding box center [126, 161] width 29 height 9
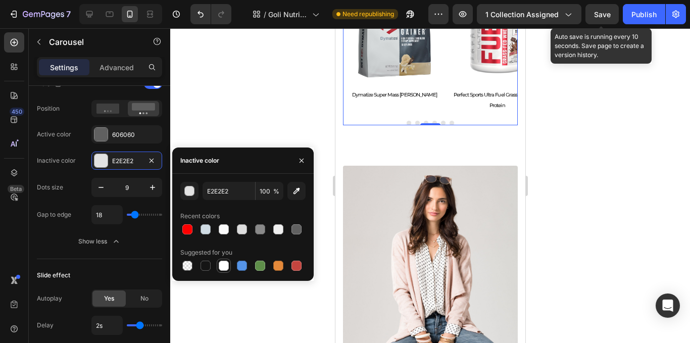
click at [217, 266] on div at bounding box center [224, 266] width 14 height 14
click at [0, 0] on input "FFFFFF" at bounding box center [0, 0] width 0 height 0
click at [303, 190] on button "button" at bounding box center [296, 191] width 18 height 18
type input "3B3B3B"
click at [190, 189] on div "button" at bounding box center [190, 191] width 10 height 10
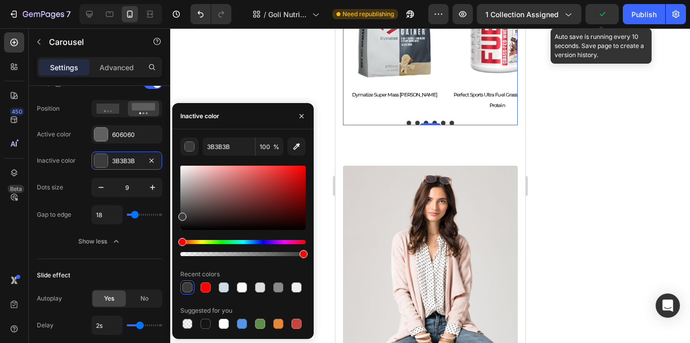
drag, startPoint x: 180, startPoint y: 217, endPoint x: 182, endPoint y: 172, distance: 44.5
click at [183, 213] on div at bounding box center [182, 217] width 8 height 8
click at [182, 213] on div at bounding box center [182, 217] width 8 height 8
click at [182, 169] on div at bounding box center [242, 198] width 125 height 64
click at [181, 172] on div at bounding box center [242, 198] width 125 height 64
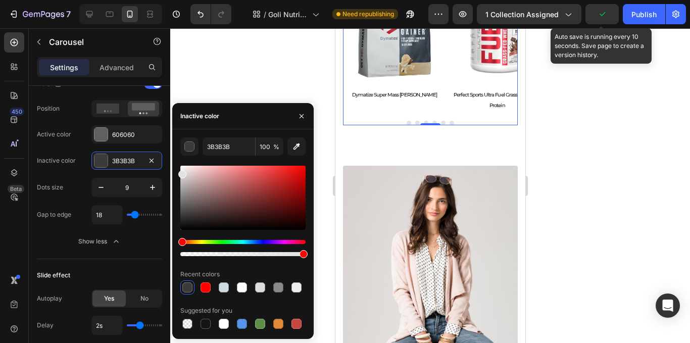
click at [213, 85] on div at bounding box center [430, 185] width 520 height 315
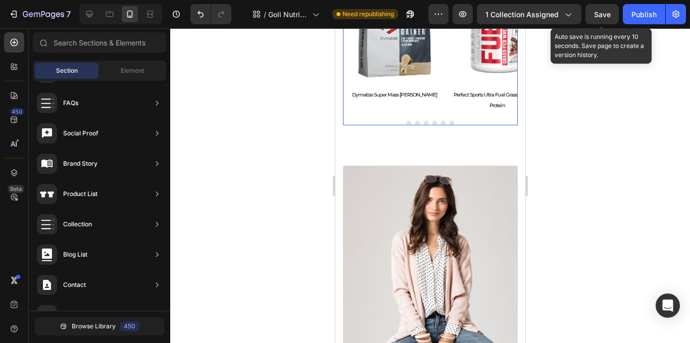
click at [439, 120] on div "Product Images Dymatize Super Mass Gainer Product Title Product Product Images …" at bounding box center [429, 51] width 175 height 148
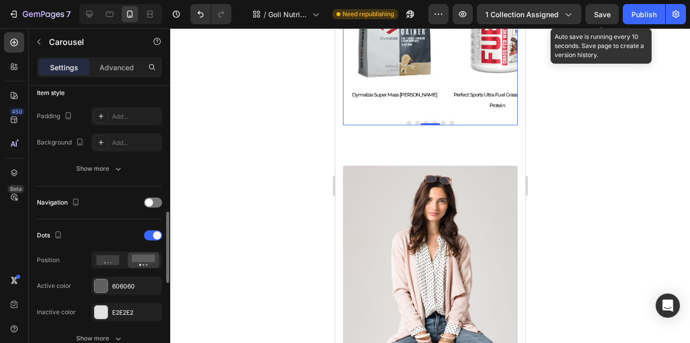
scroll to position [303, 0]
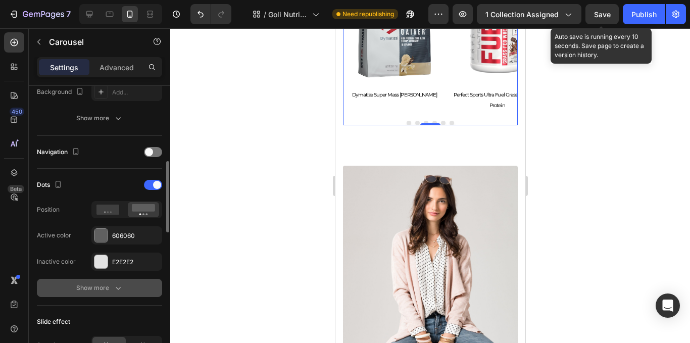
click at [113, 290] on icon "button" at bounding box center [118, 288] width 10 height 10
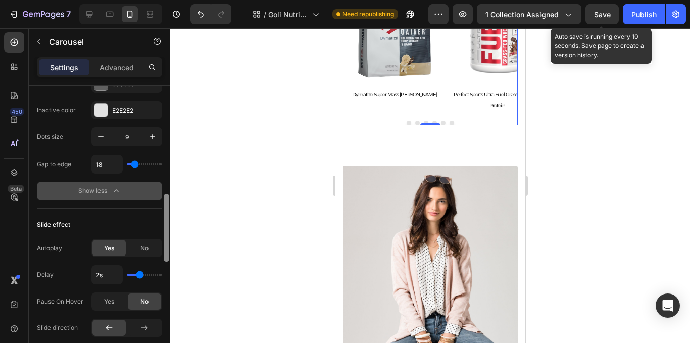
scroll to position [505, 0]
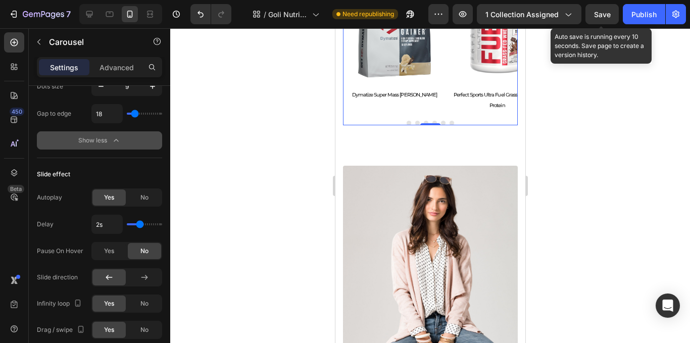
click at [137, 223] on input "range" at bounding box center [144, 224] width 35 height 2
click at [109, 255] on span "Yes" at bounding box center [109, 250] width 10 height 9
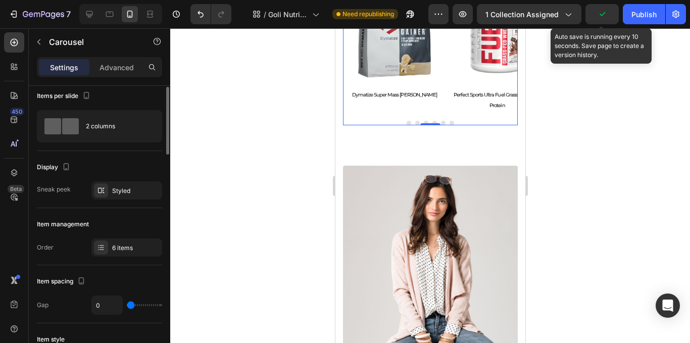
scroll to position [0, 0]
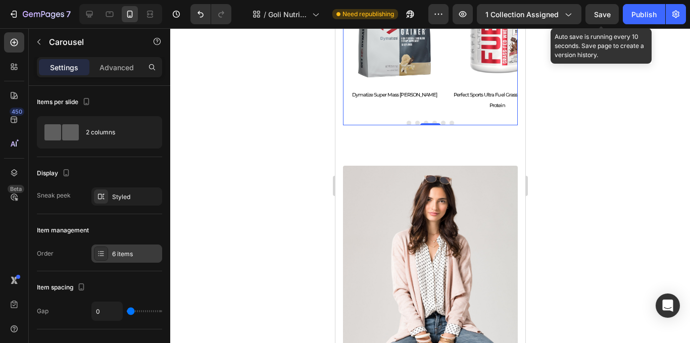
click at [112, 259] on div "6 items" at bounding box center [126, 253] width 71 height 18
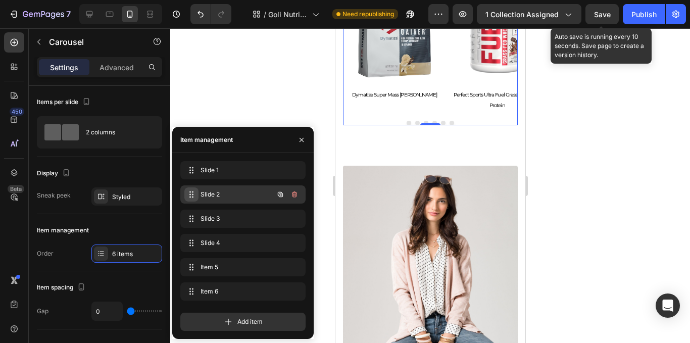
click at [193, 196] on icon at bounding box center [191, 194] width 8 height 8
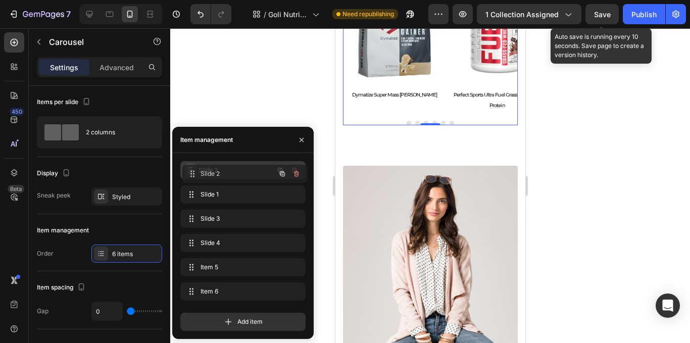
drag, startPoint x: 190, startPoint y: 194, endPoint x: 194, endPoint y: 168, distance: 26.0
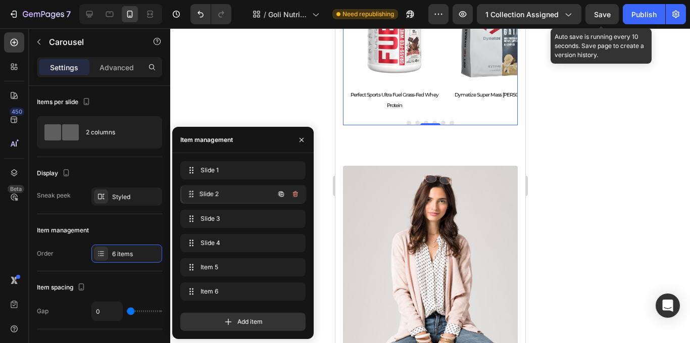
drag, startPoint x: 194, startPoint y: 168, endPoint x: 193, endPoint y: 197, distance: 28.8
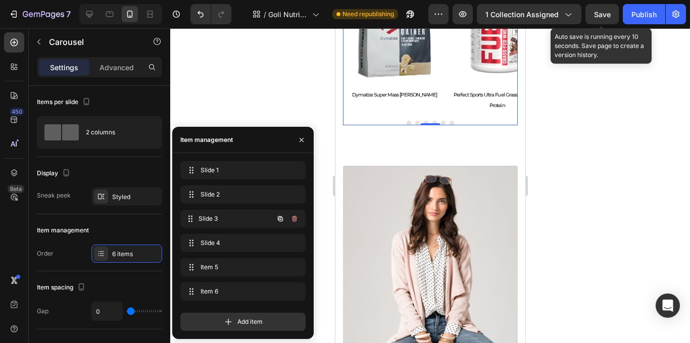
click at [220, 226] on div "Slide 3 Slide 3" at bounding box center [242, 219] width 125 height 18
click at [226, 237] on div "Slide 4 Slide 4" at bounding box center [228, 243] width 89 height 14
click at [225, 218] on span "Slide 3" at bounding box center [228, 218] width 57 height 9
click at [580, 151] on div at bounding box center [430, 185] width 520 height 315
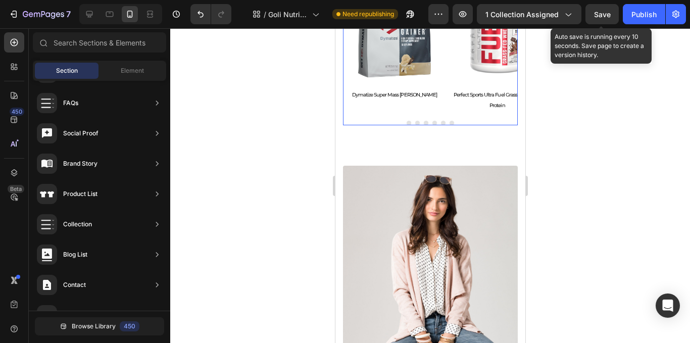
click at [454, 97] on h2 "Perfect Sports Ultra Fuel Grass-Fed Whey Protein" at bounding box center [496, 99] width 103 height 23
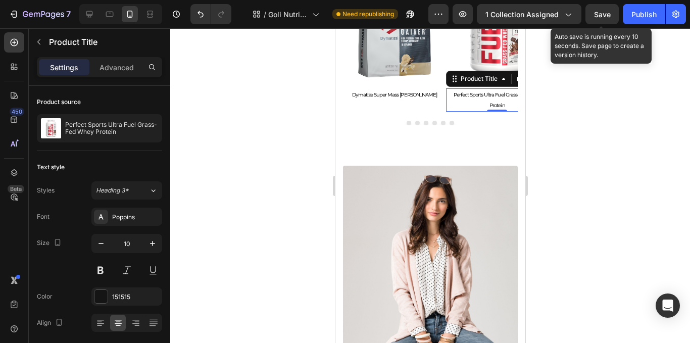
click at [589, 141] on div at bounding box center [430, 185] width 520 height 315
click at [659, 15] on button "Publish" at bounding box center [644, 14] width 42 height 20
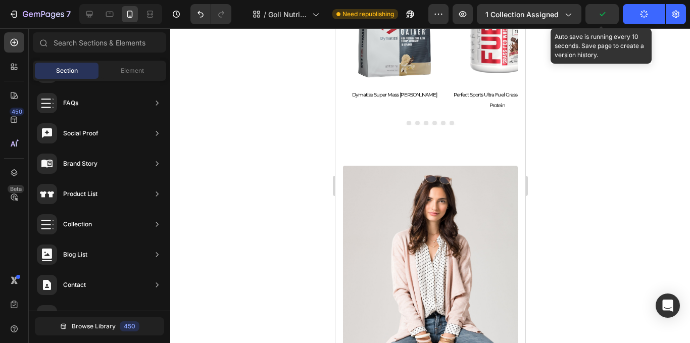
drag, startPoint x: 654, startPoint y: 21, endPoint x: 614, endPoint y: 69, distance: 62.4
click at [653, 21] on button "Publish" at bounding box center [644, 14] width 42 height 20
